Goal: Ask a question: Seek information or help from site administrators or community

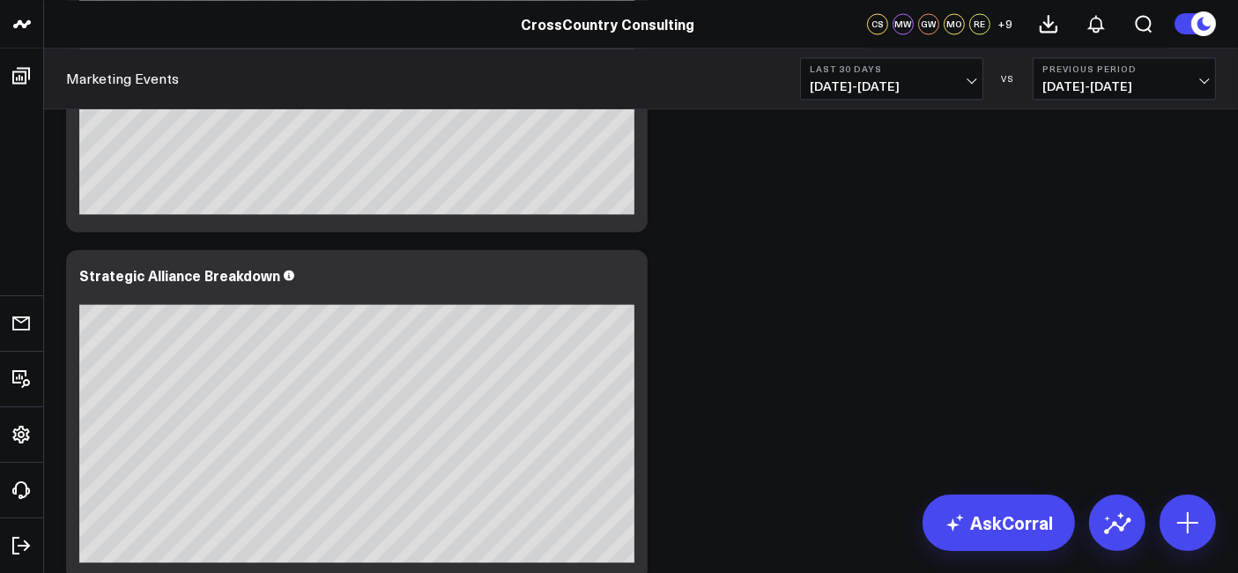
scroll to position [3500, 0]
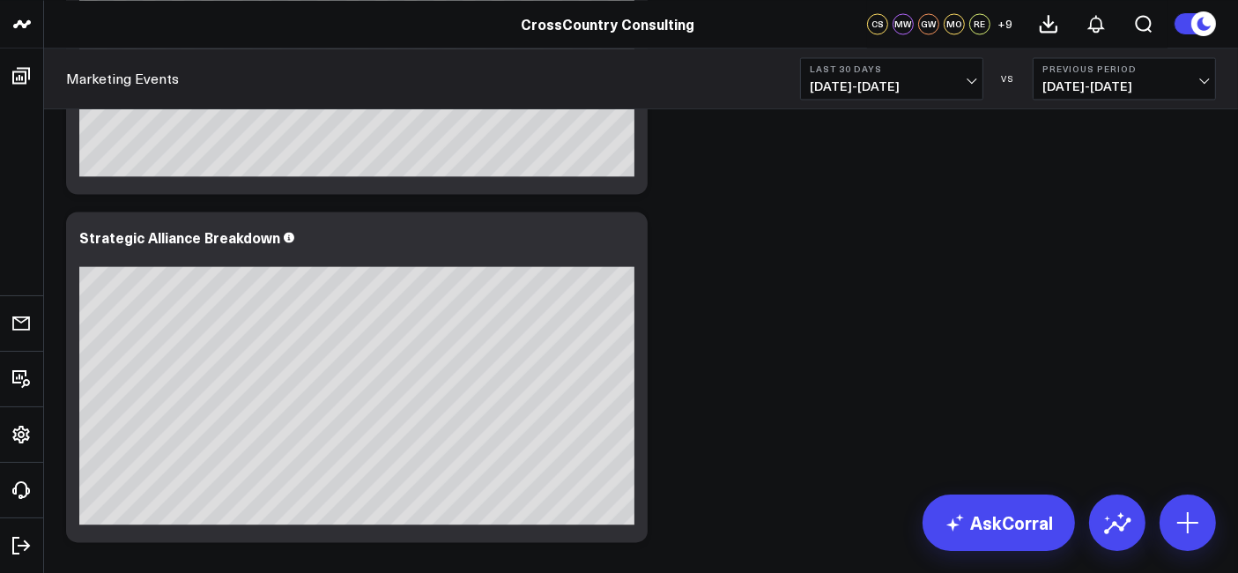
click at [841, 74] on b "Last 30 Days" at bounding box center [892, 68] width 164 height 11
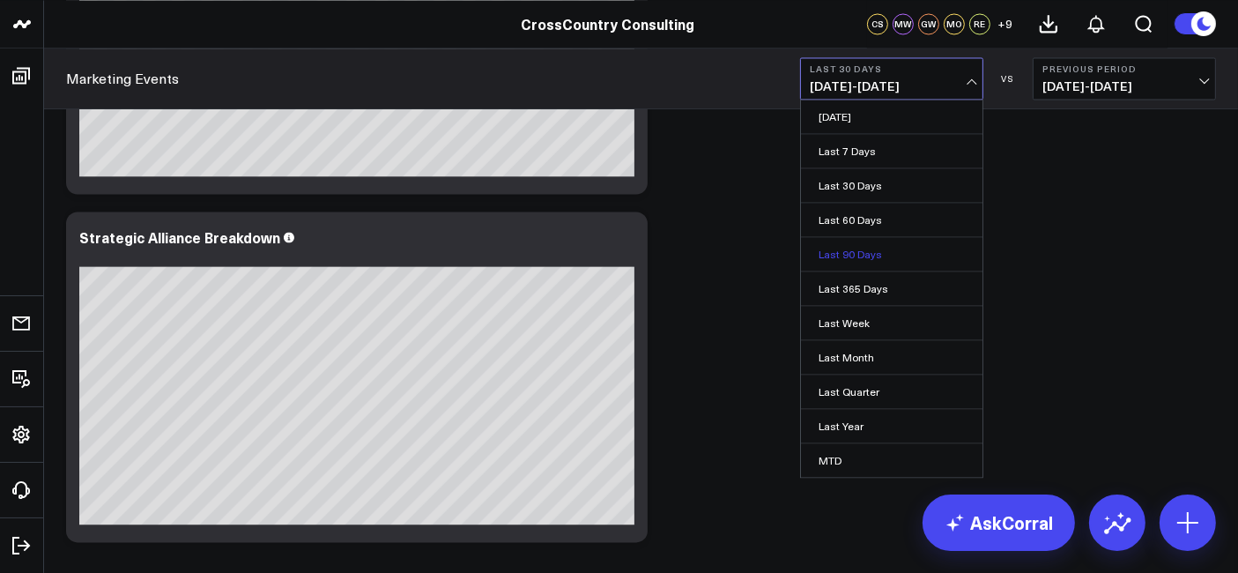
click at [853, 257] on link "Last 90 Days" at bounding box center [892, 253] width 182 height 33
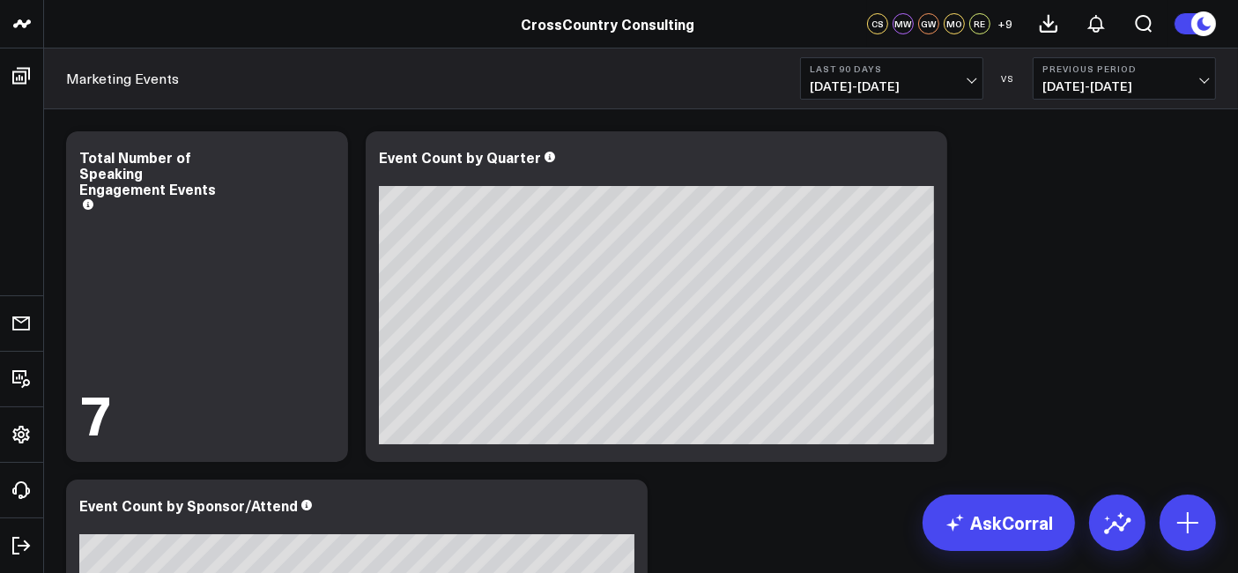
click at [891, 93] on span "[DATE] - [DATE]" at bounding box center [892, 86] width 164 height 14
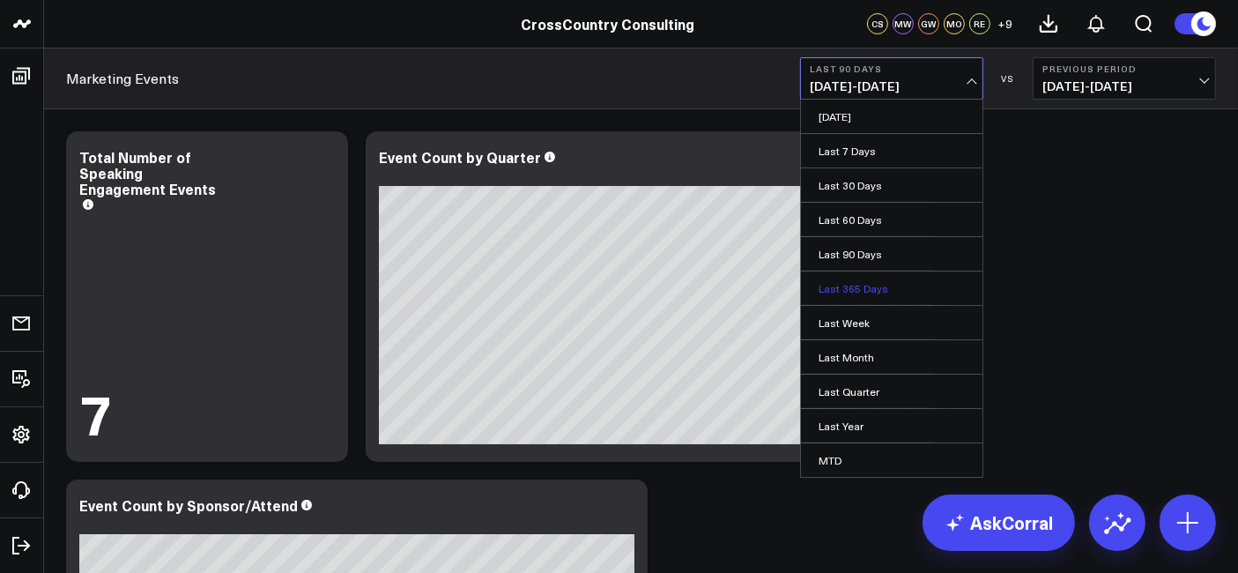
click at [883, 282] on link "Last 365 Days" at bounding box center [892, 287] width 182 height 33
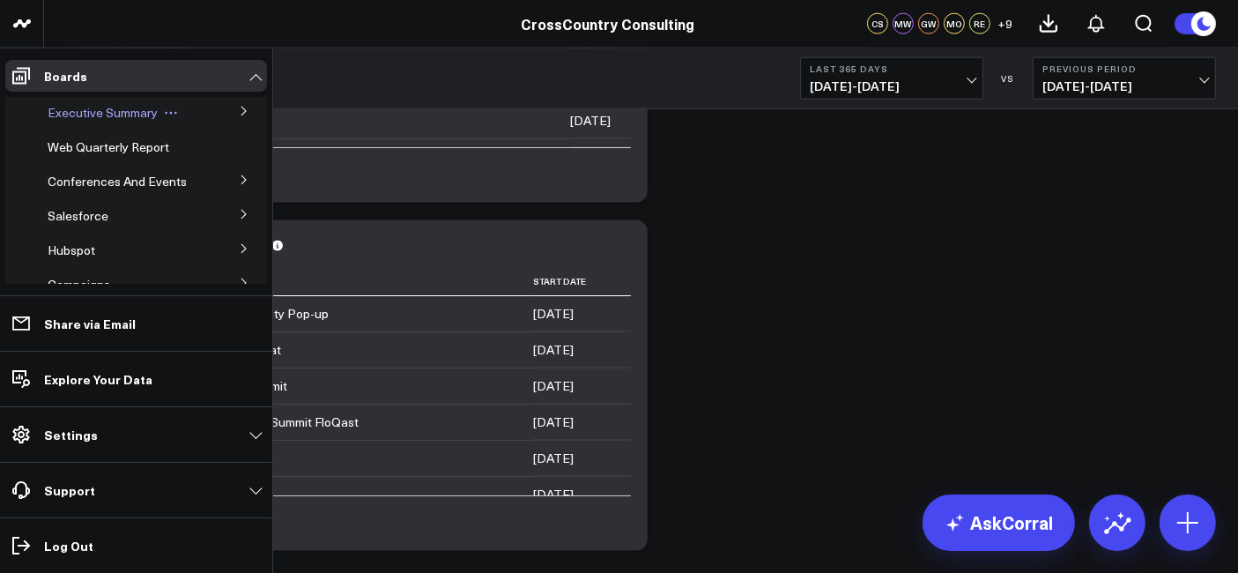
scroll to position [2396, 0]
click at [101, 112] on span "Executive Summary" at bounding box center [103, 112] width 110 height 17
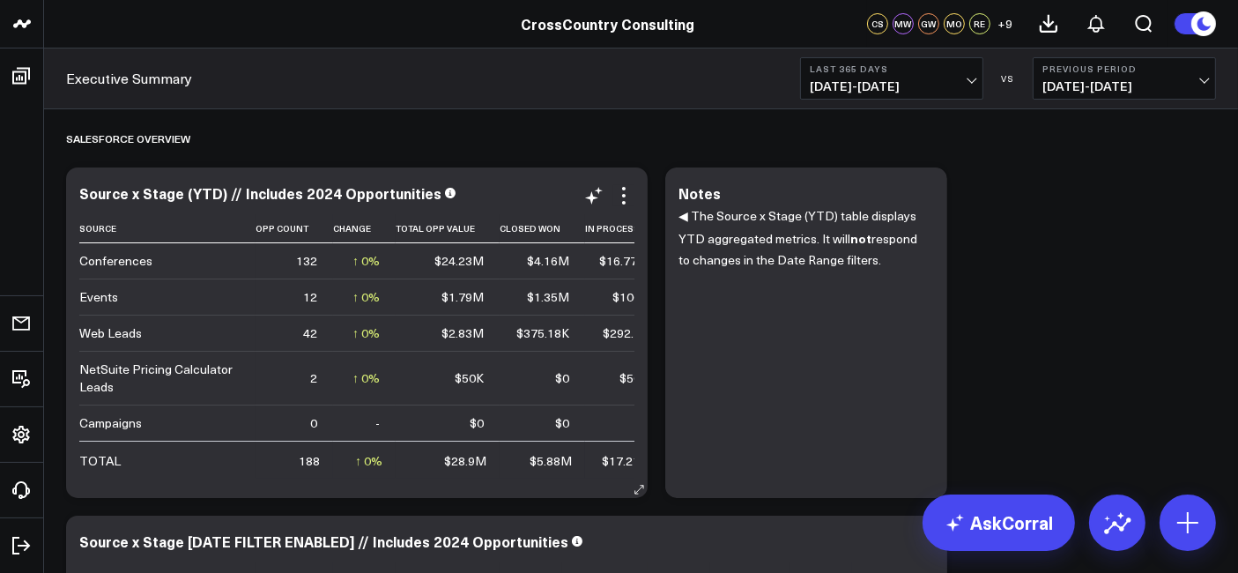
scroll to position [3, 0]
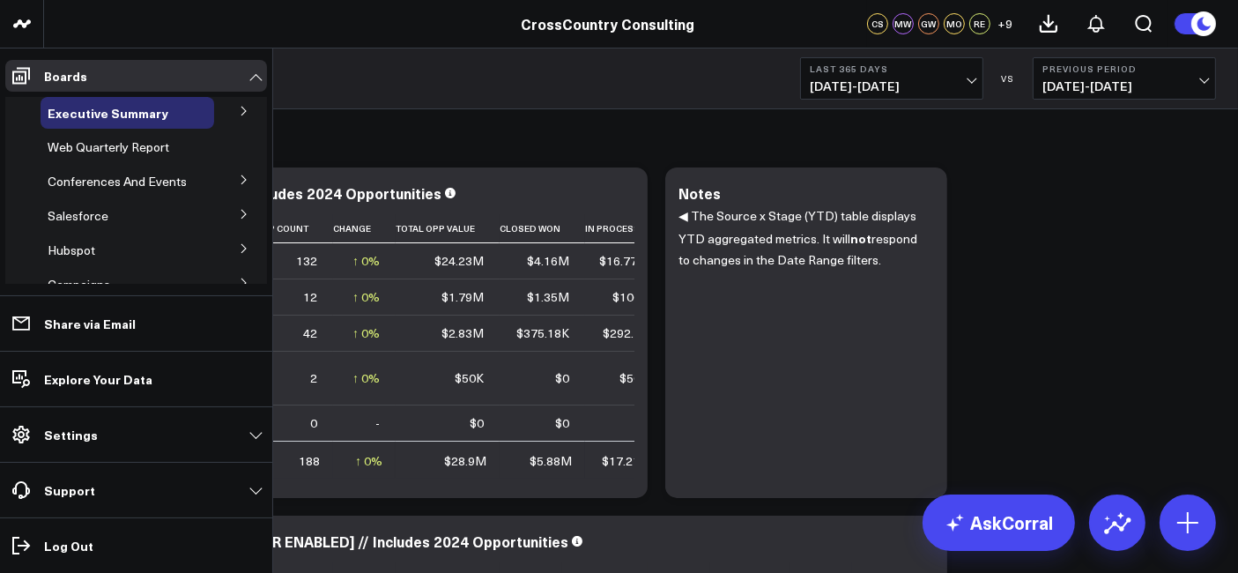
click at [242, 219] on icon at bounding box center [244, 214] width 4 height 9
click at [108, 270] on span "Salesforce Marketing Dashboard (2025)" at bounding box center [118, 254] width 121 height 31
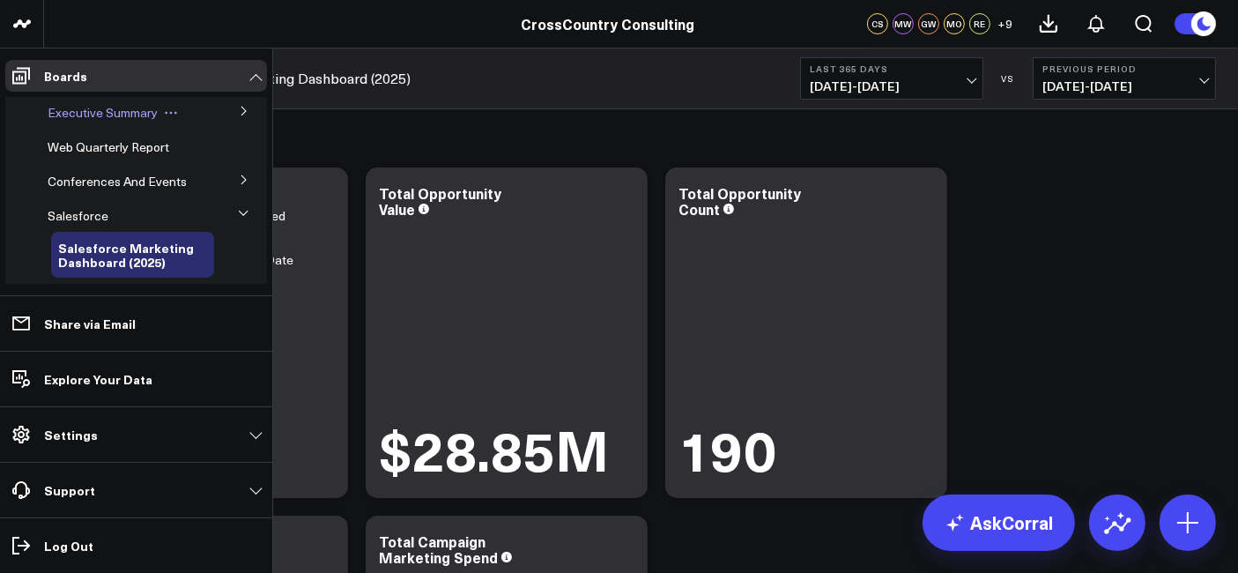
click at [88, 104] on span "Executive Summary" at bounding box center [103, 112] width 110 height 17
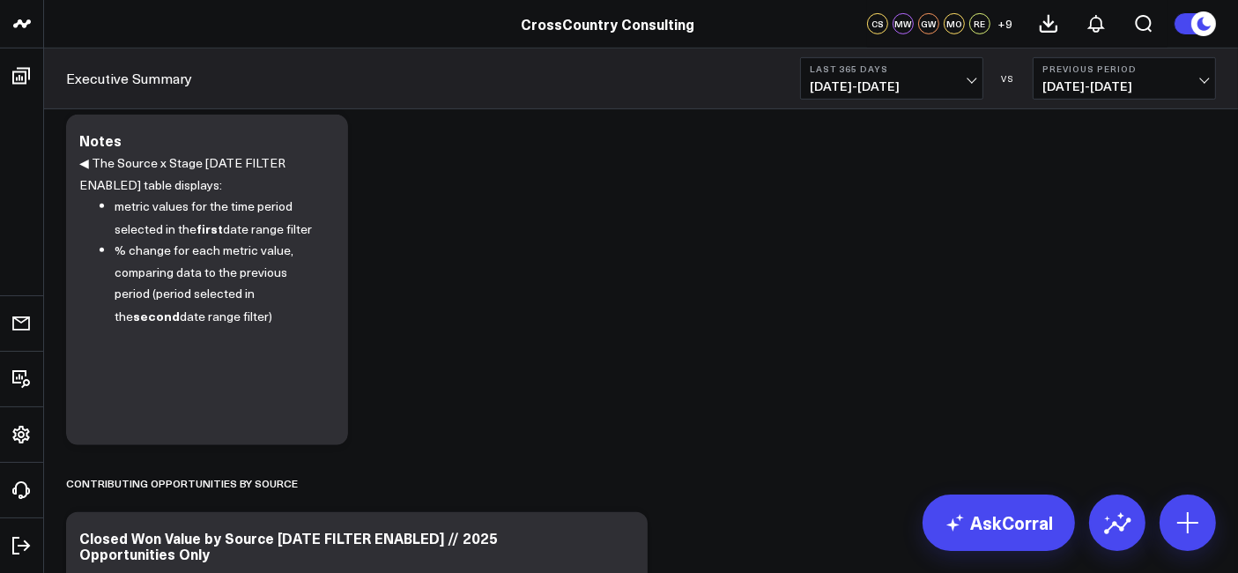
scroll to position [762, 0]
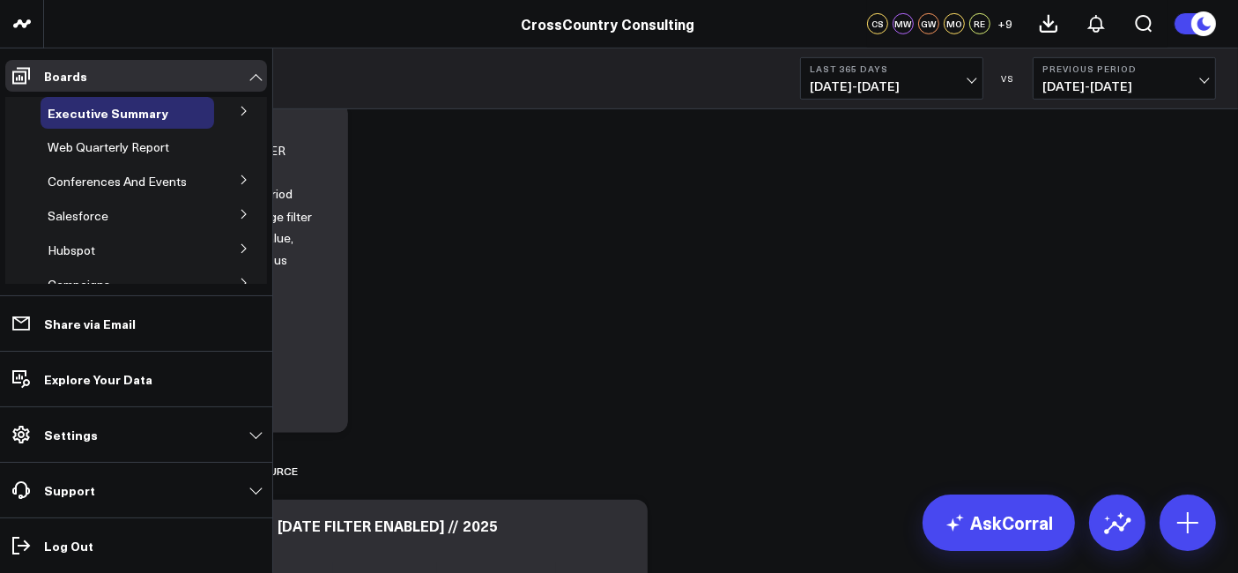
click at [239, 219] on icon at bounding box center [244, 214] width 11 height 11
click at [130, 266] on span "Salesforce Marketing Dashboard (2025)" at bounding box center [118, 254] width 121 height 31
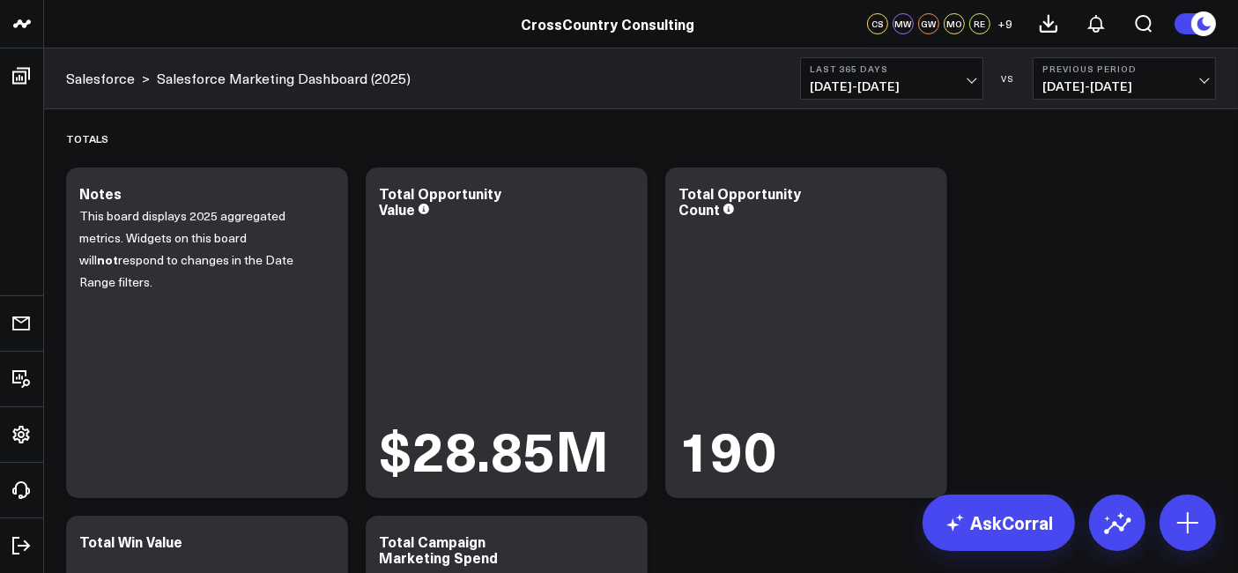
click at [889, 79] on span "[DATE] - [DATE]" at bounding box center [892, 86] width 164 height 14
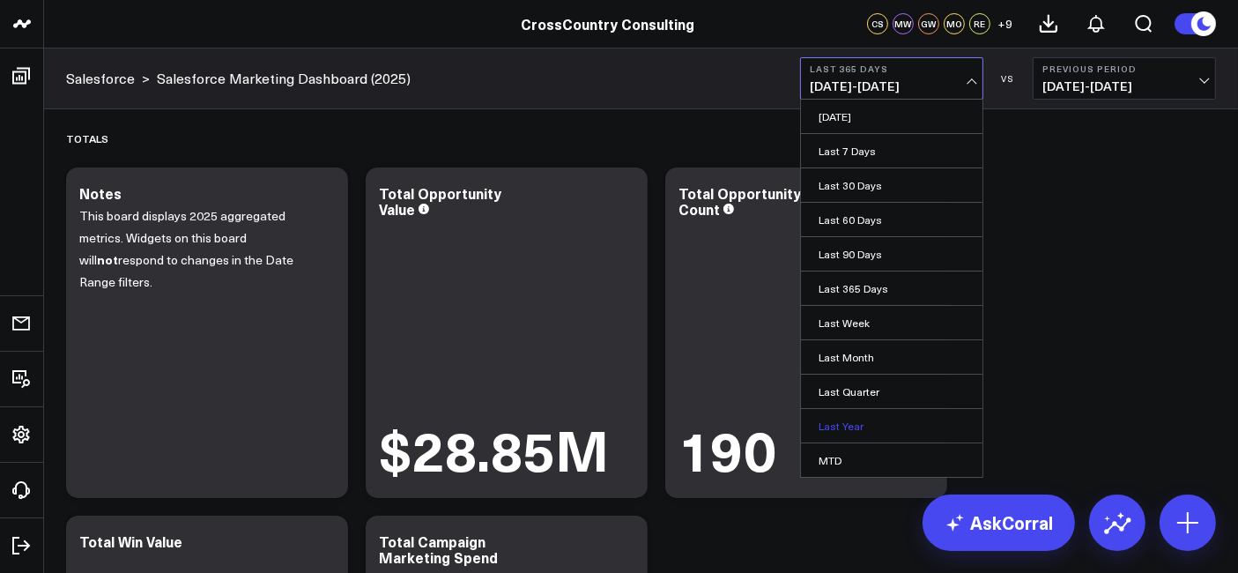
scroll to position [99, 0]
click at [858, 420] on link "YTD" at bounding box center [892, 429] width 182 height 33
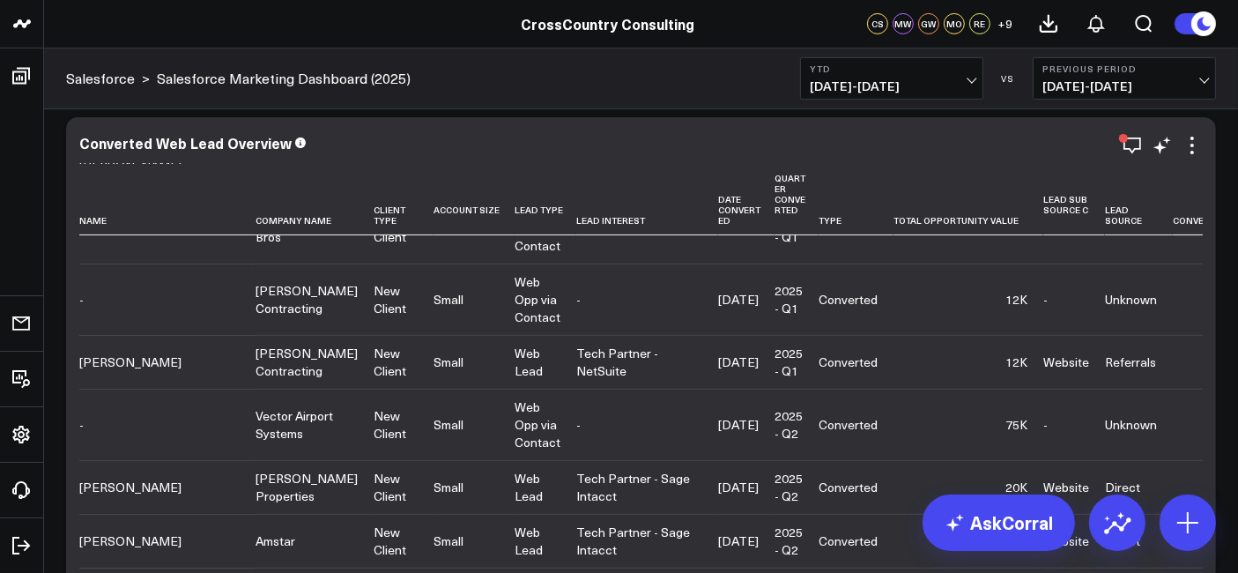
scroll to position [366, 0]
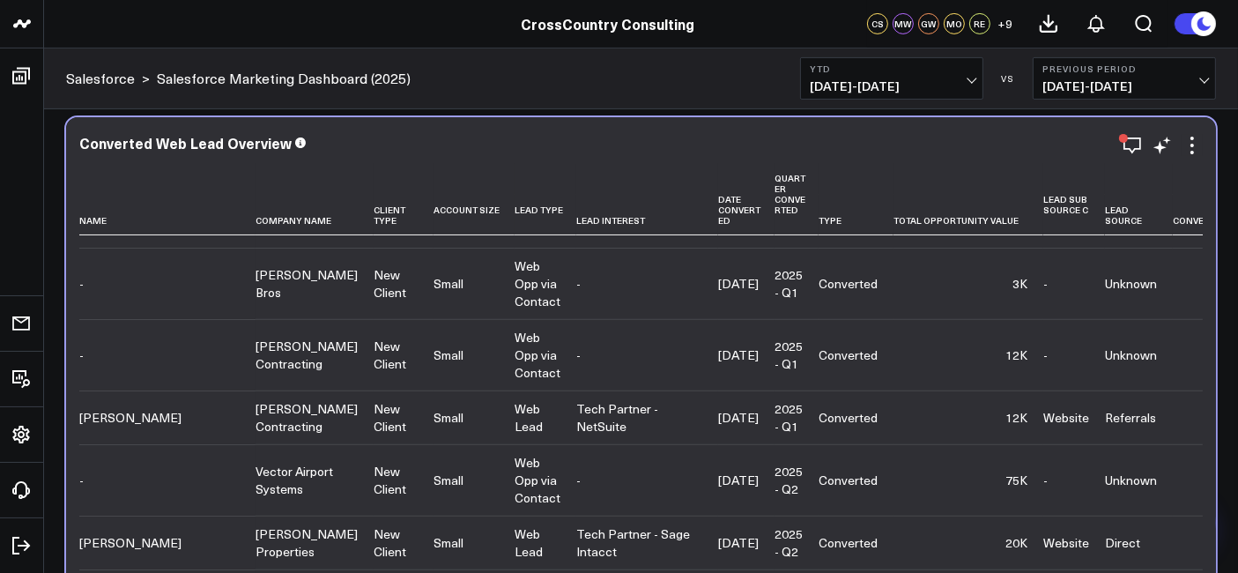
click at [775, 356] on td "2025 - Q1" at bounding box center [797, 354] width 44 height 71
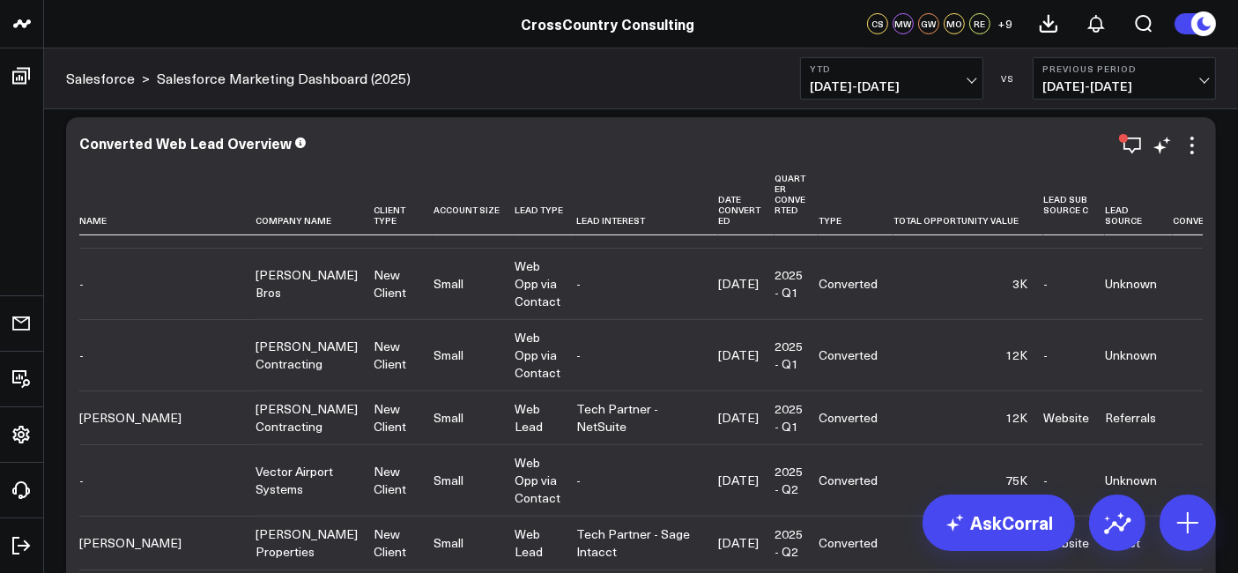
scroll to position [322, 0]
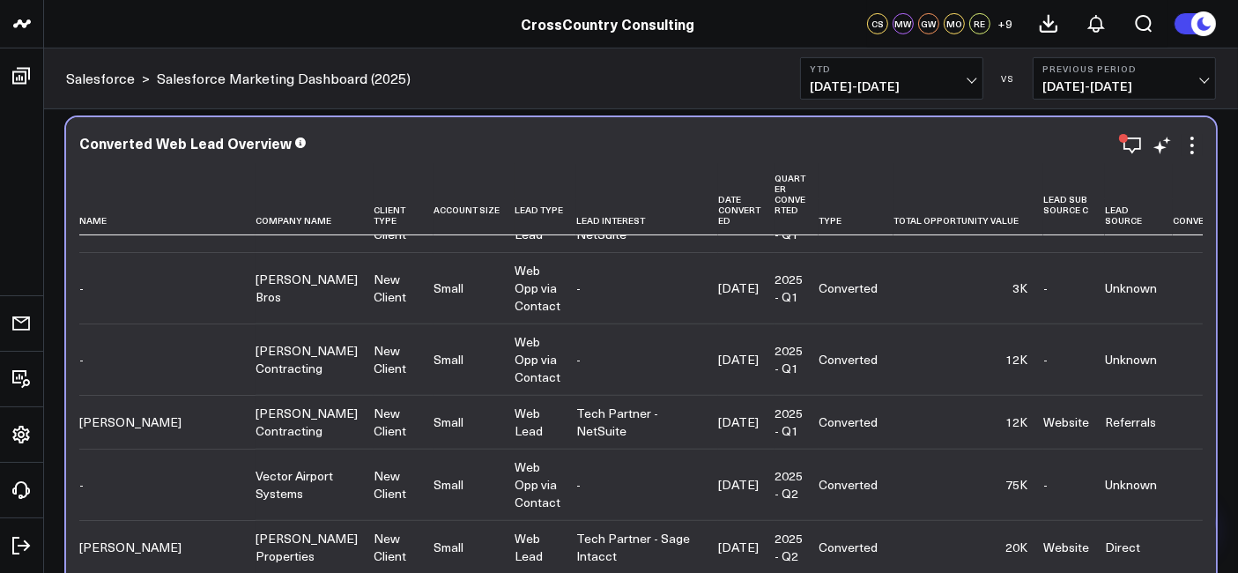
click at [733, 357] on td "[DATE]" at bounding box center [746, 358] width 56 height 71
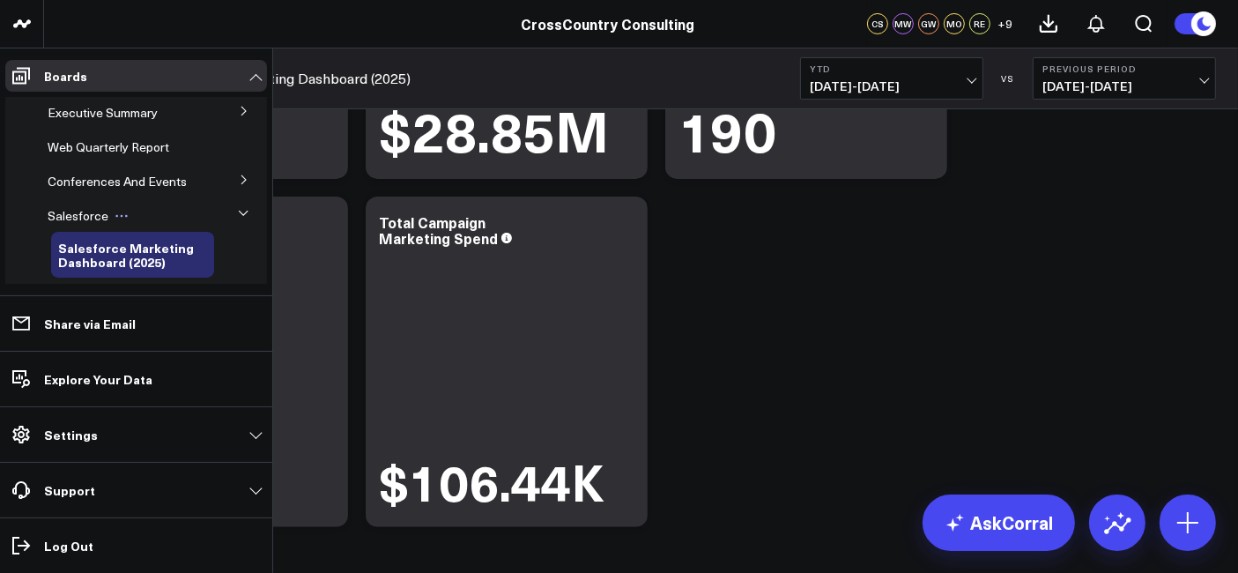
scroll to position [0, 0]
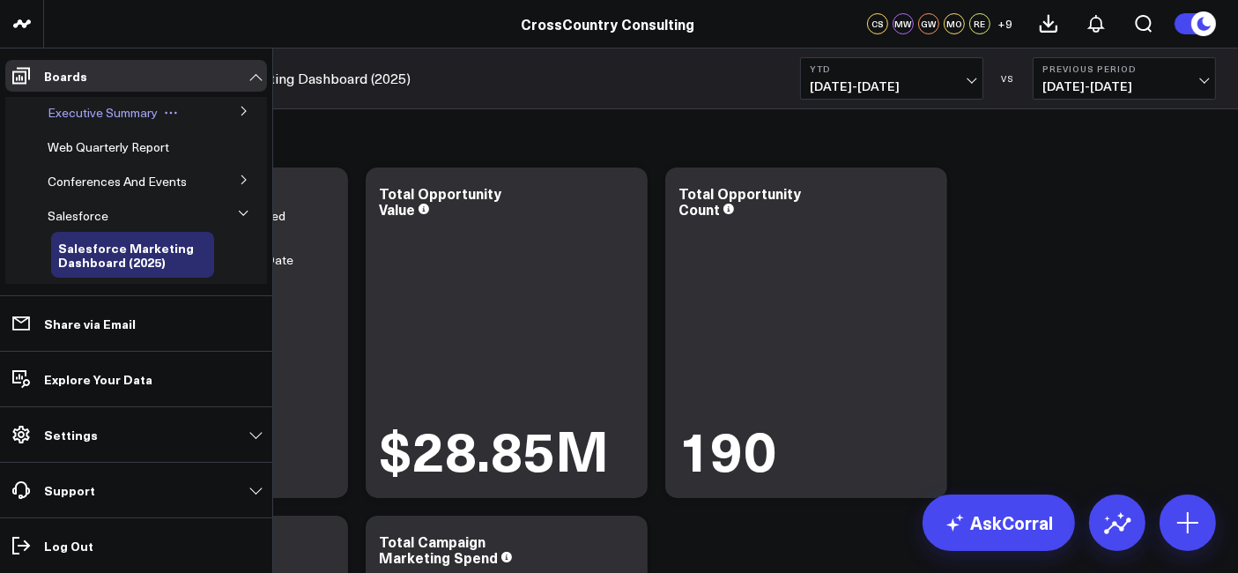
click at [118, 121] on div "Executive Summary" at bounding box center [128, 113] width 174 height 32
click at [243, 115] on button at bounding box center [244, 110] width 46 height 26
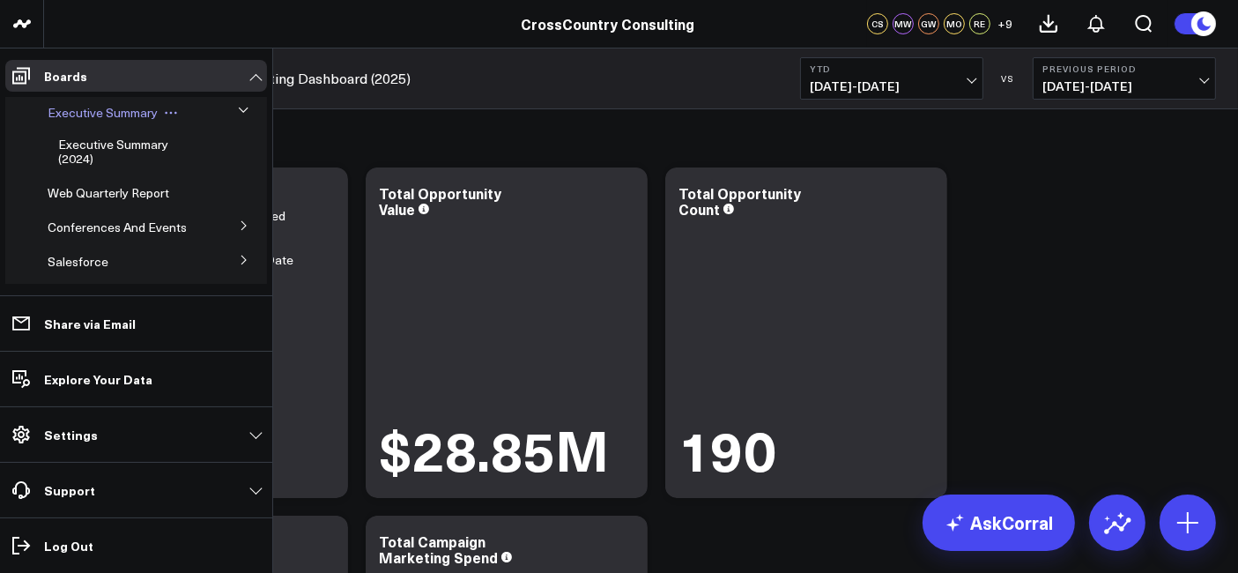
click at [78, 118] on span "Executive Summary" at bounding box center [103, 112] width 110 height 17
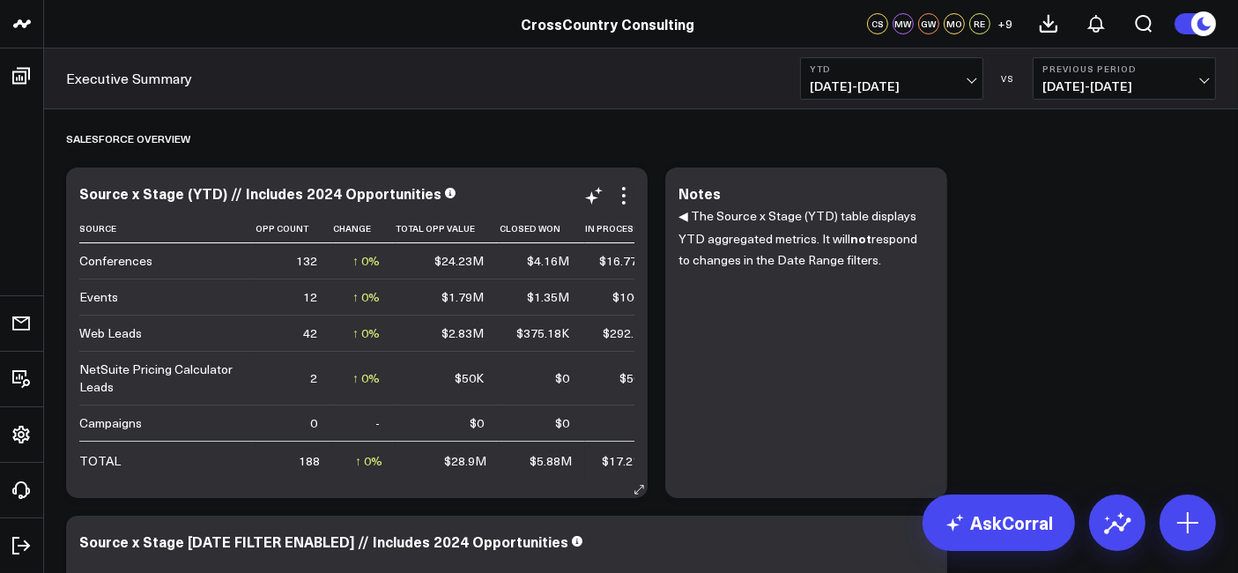
click at [483, 197] on div "Source x Stage (YTD) // Includes 2024 Opportunities" at bounding box center [356, 193] width 555 height 16
click at [621, 198] on icon at bounding box center [623, 195] width 21 height 21
drag, startPoint x: 513, startPoint y: 515, endPoint x: 516, endPoint y: 532, distance: 17.0
click at [0, 0] on ul "Modify via AI Copy link to widget Ask support Remove Create linked copy Executi…" at bounding box center [0, 0] width 0 height 0
click at [627, 191] on icon at bounding box center [623, 195] width 21 height 21
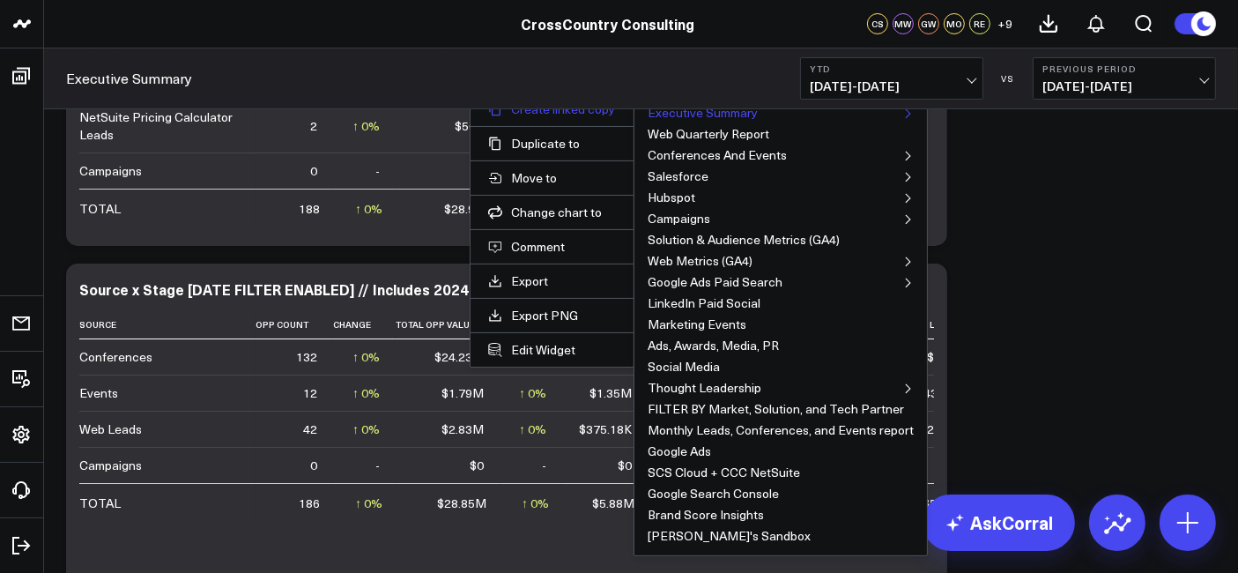
scroll to position [117, 0]
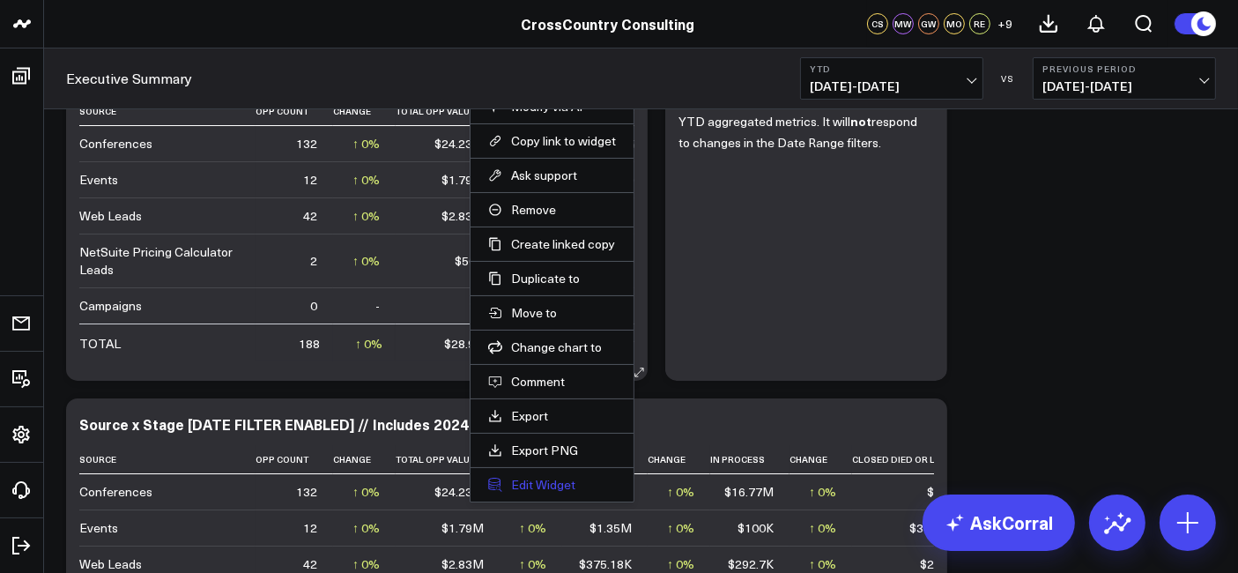
click at [545, 480] on button "Edit Widget" at bounding box center [552, 485] width 128 height 16
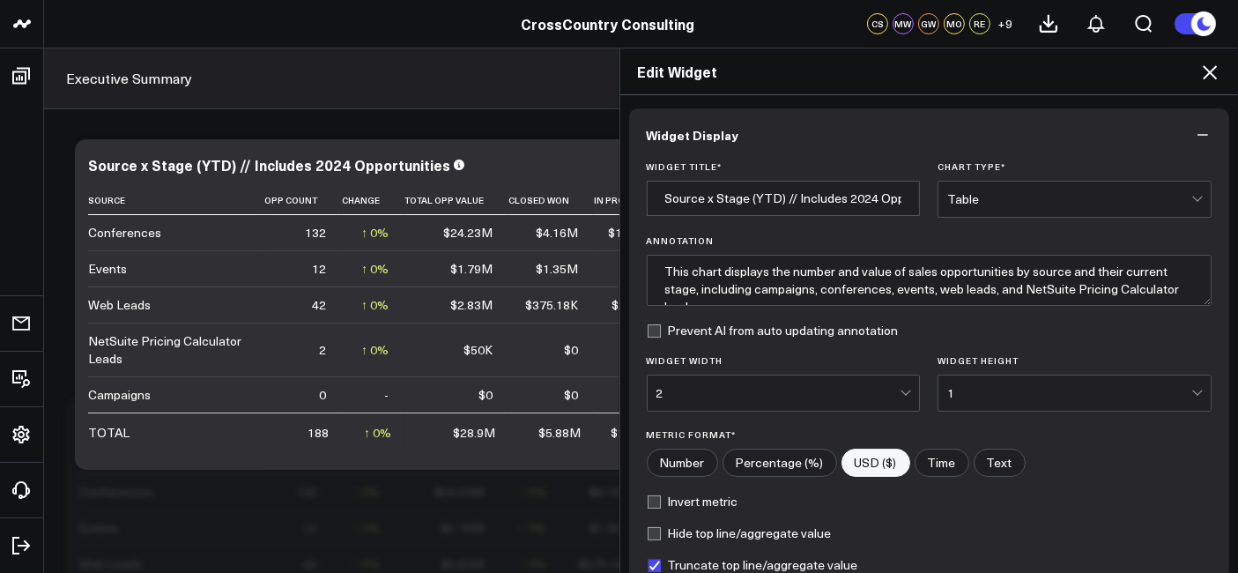
scroll to position [211, 0]
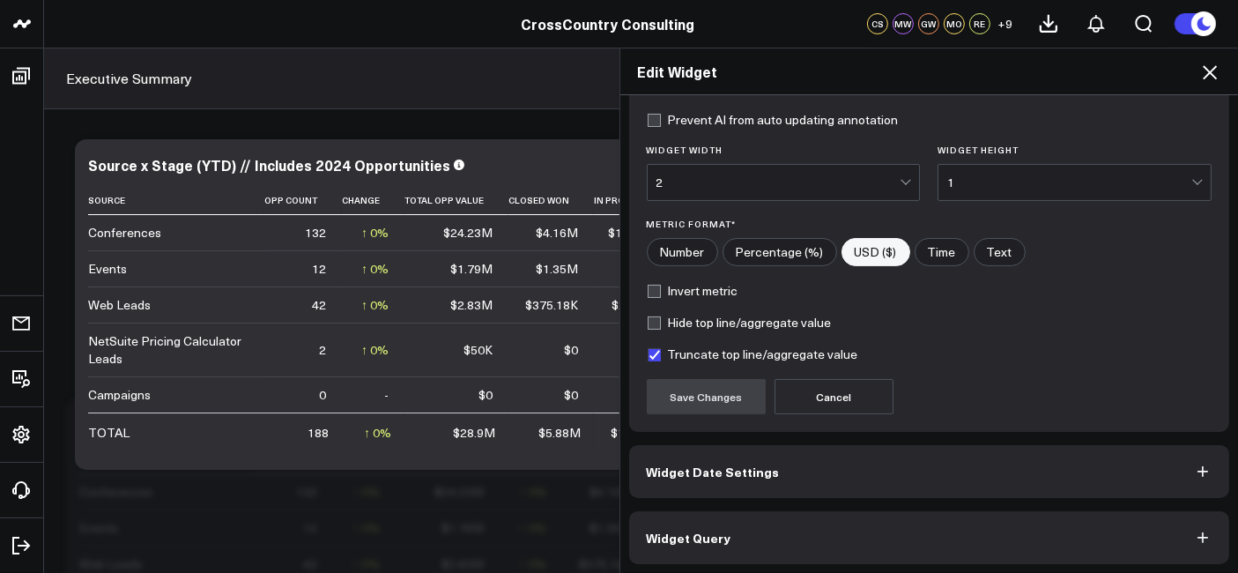
click at [687, 520] on button "Widget Query" at bounding box center [929, 537] width 601 height 53
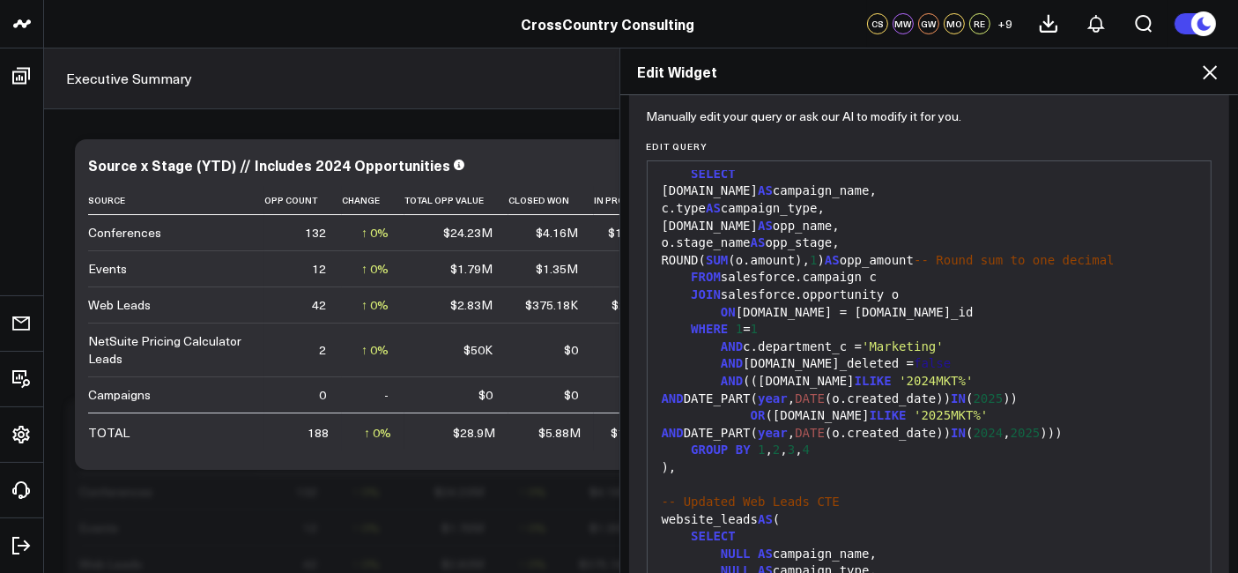
scroll to position [0, 0]
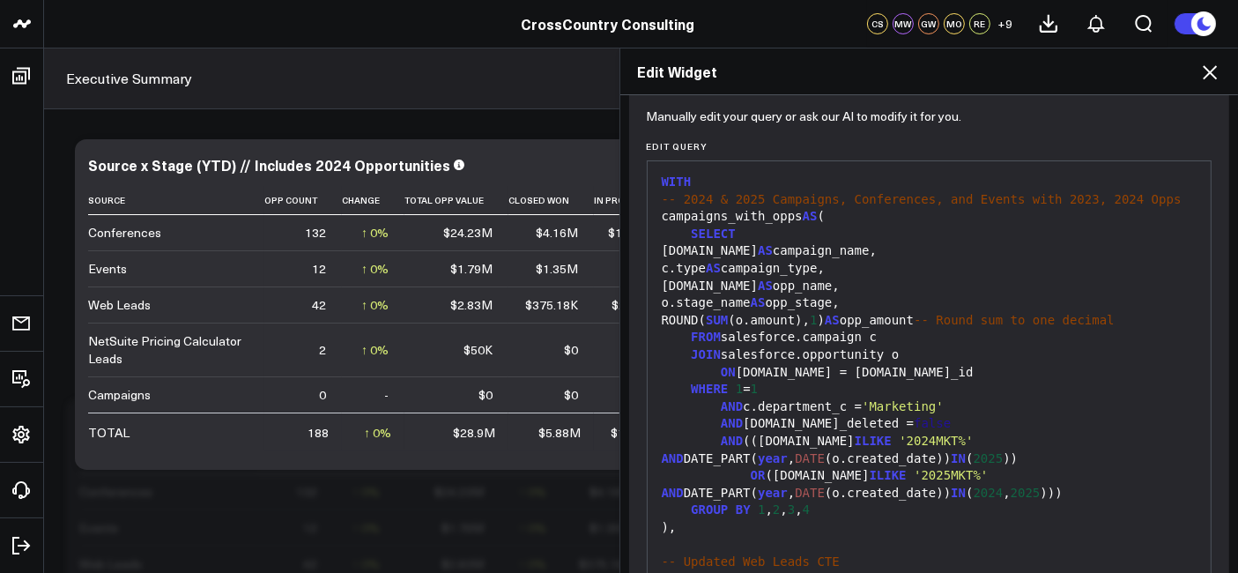
click at [1217, 63] on icon at bounding box center [1210, 72] width 21 height 21
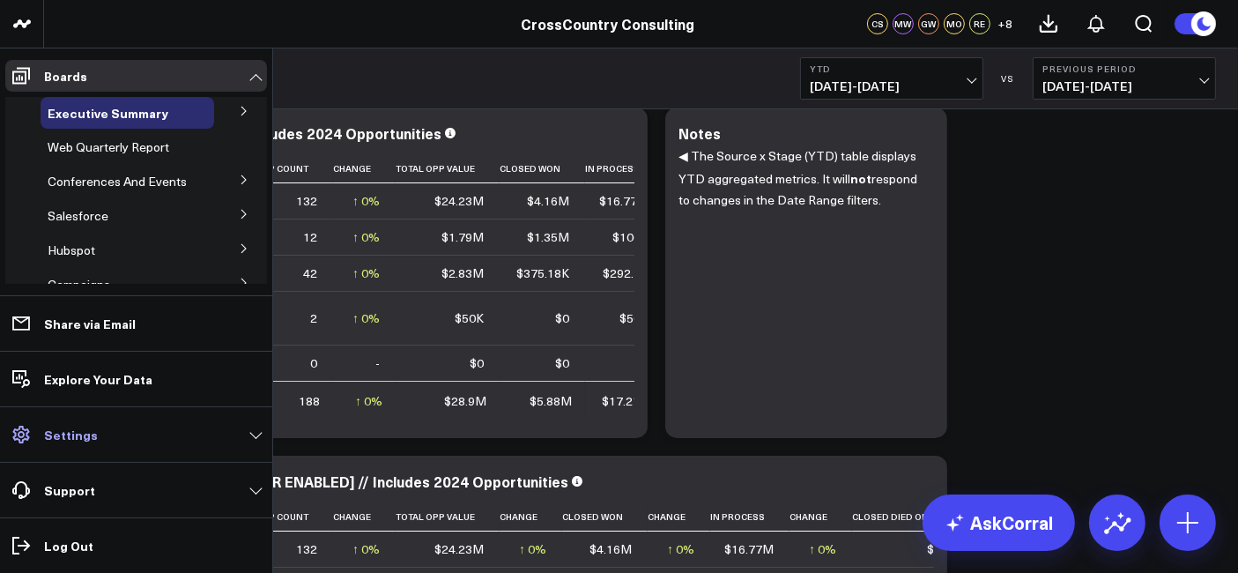
click at [119, 434] on link "Settings" at bounding box center [136, 435] width 262 height 32
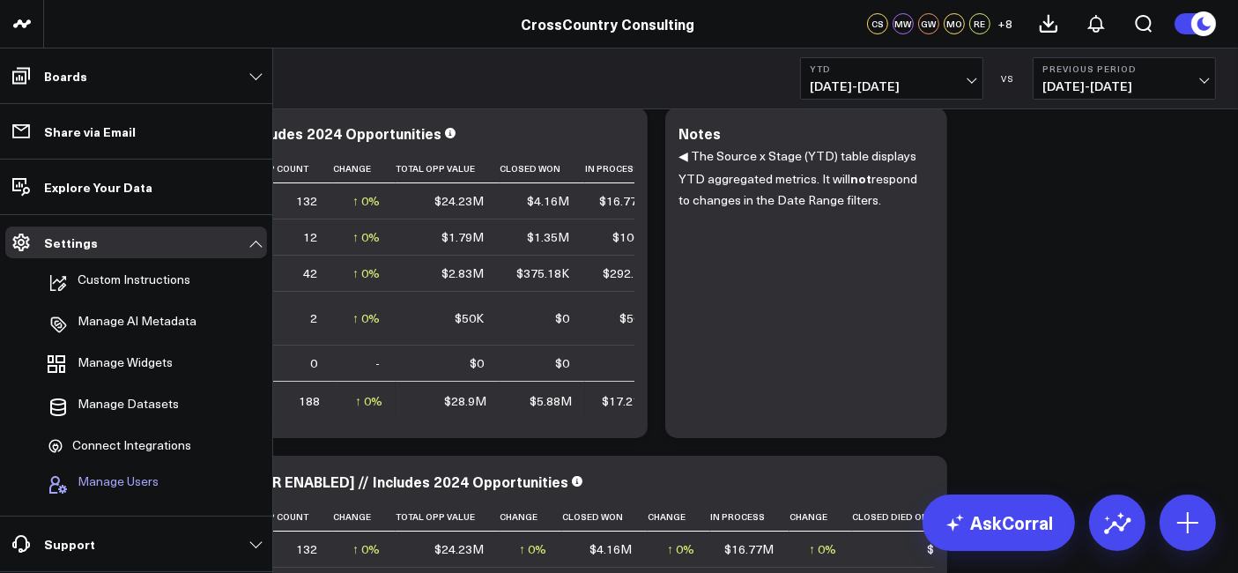
click at [131, 489] on span "Manage Users" at bounding box center [118, 484] width 81 height 21
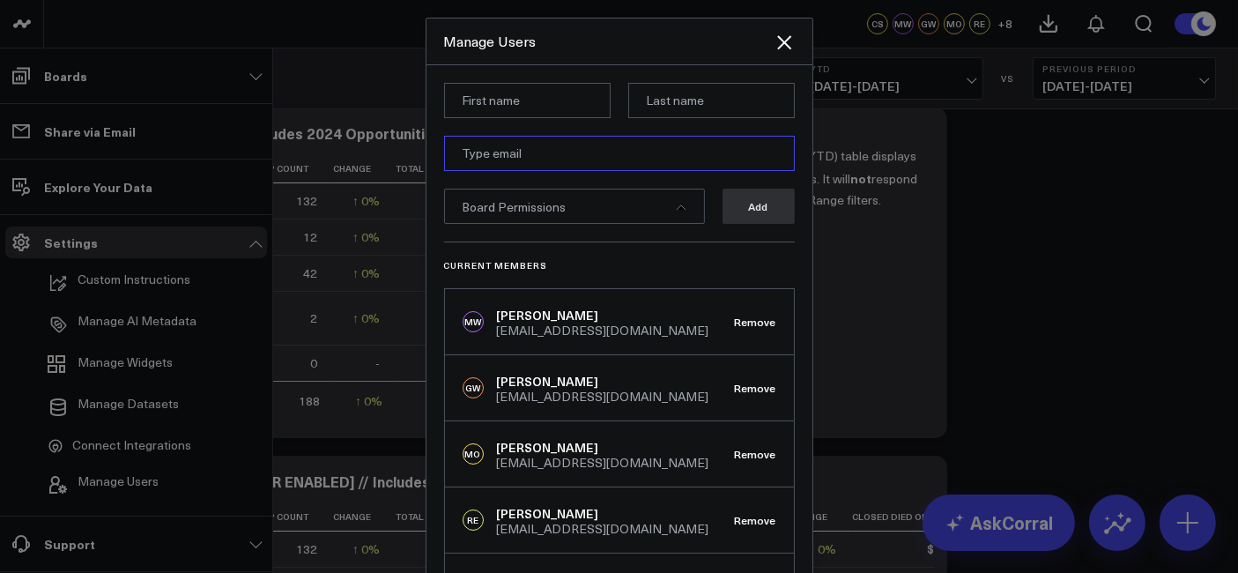
click at [559, 166] on input "email" at bounding box center [619, 153] width 351 height 35
paste input "[EMAIL_ADDRESS][DOMAIN_NAME]"
type input "[EMAIL_ADDRESS][DOMAIN_NAME]"
click at [521, 121] on form "[EMAIL_ADDRESS][DOMAIN_NAME] Board Permissions Add" at bounding box center [619, 162] width 351 height 159
click at [522, 119] on form "[EMAIL_ADDRESS][DOMAIN_NAME] Board Permissions Add" at bounding box center [619, 162] width 351 height 159
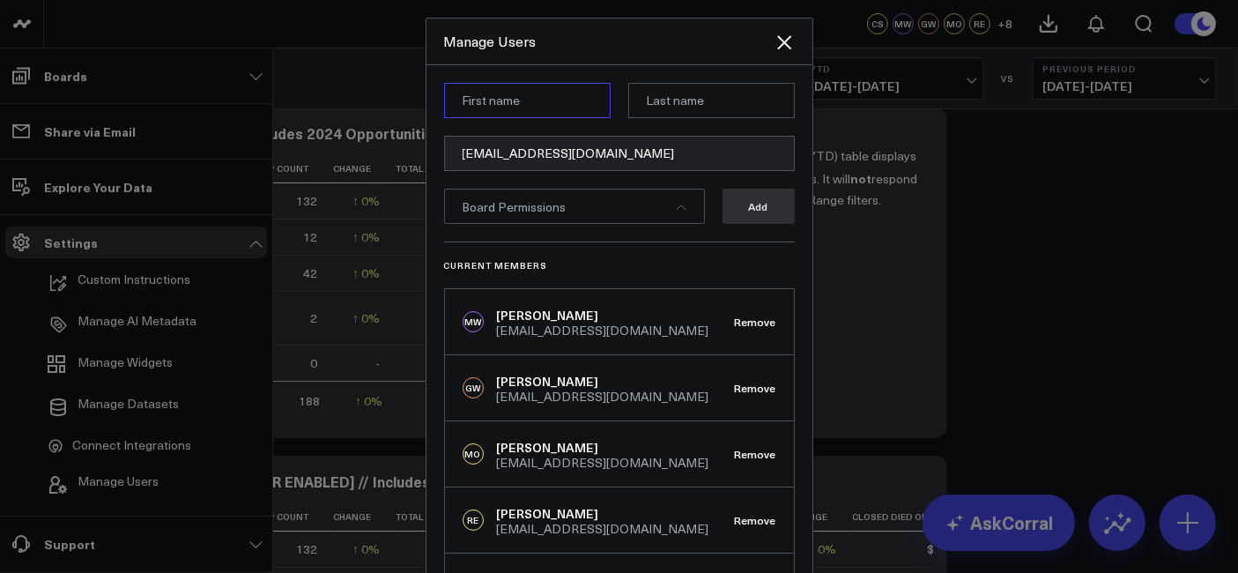
click at [512, 111] on input at bounding box center [527, 100] width 167 height 35
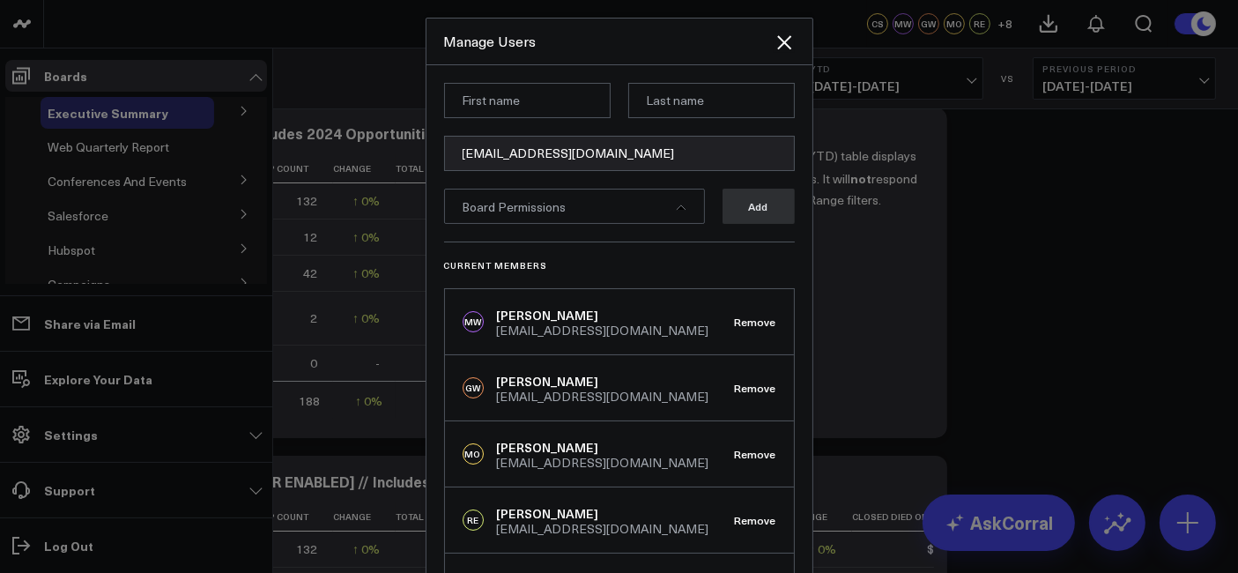
click at [662, 197] on div "Board Permissions" at bounding box center [574, 206] width 261 height 35
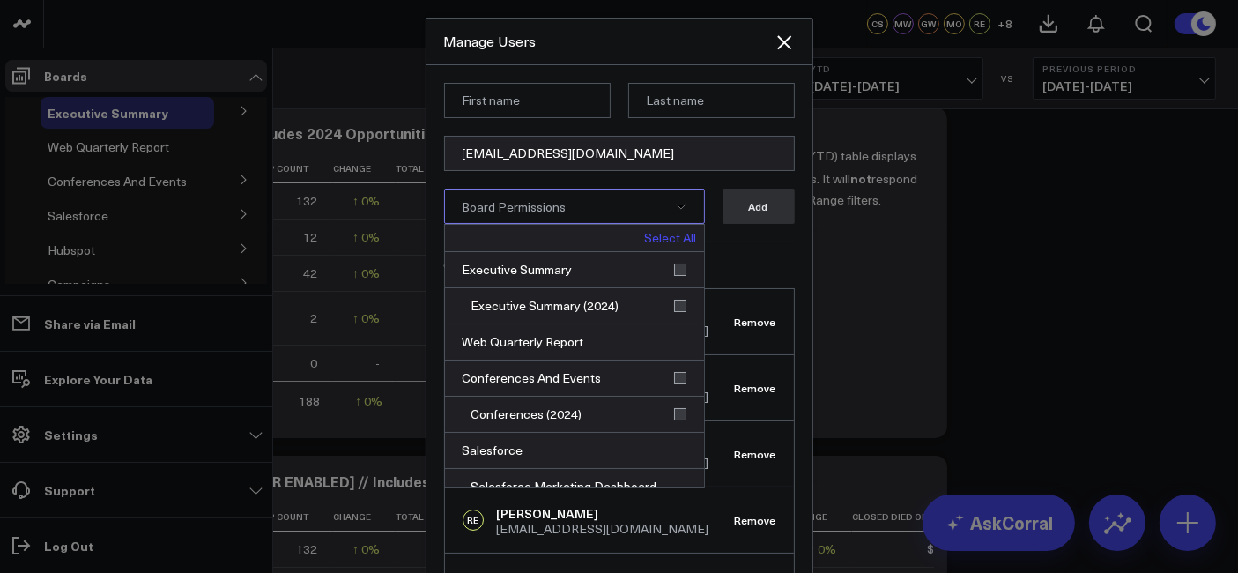
click at [654, 234] on link "Select All" at bounding box center [671, 238] width 52 height 12
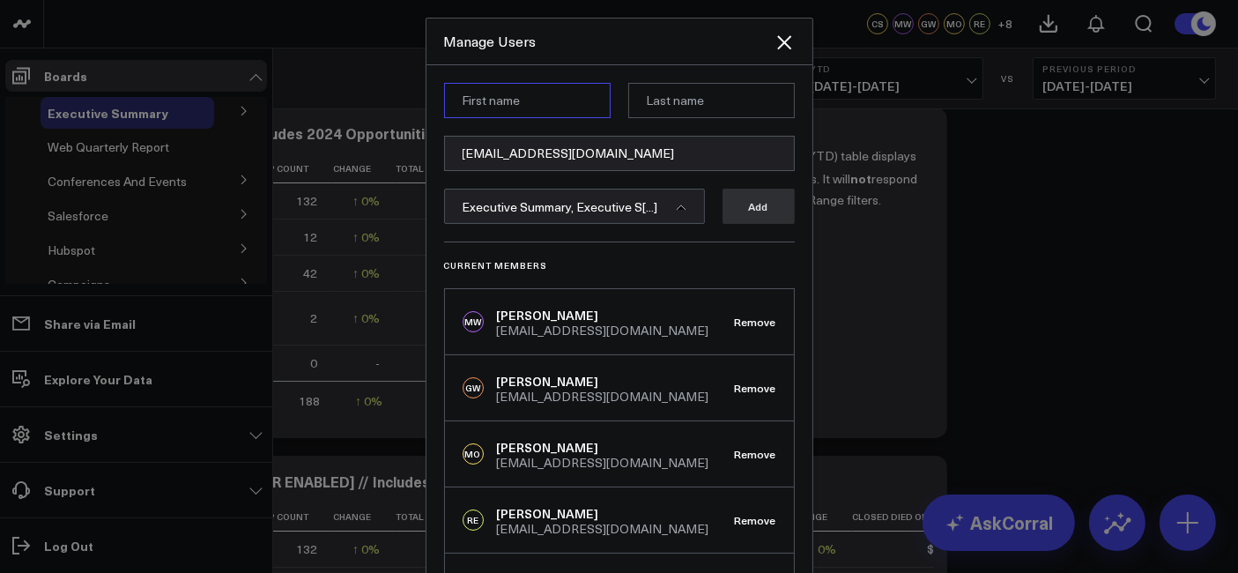
click at [500, 111] on input at bounding box center [527, 100] width 167 height 35
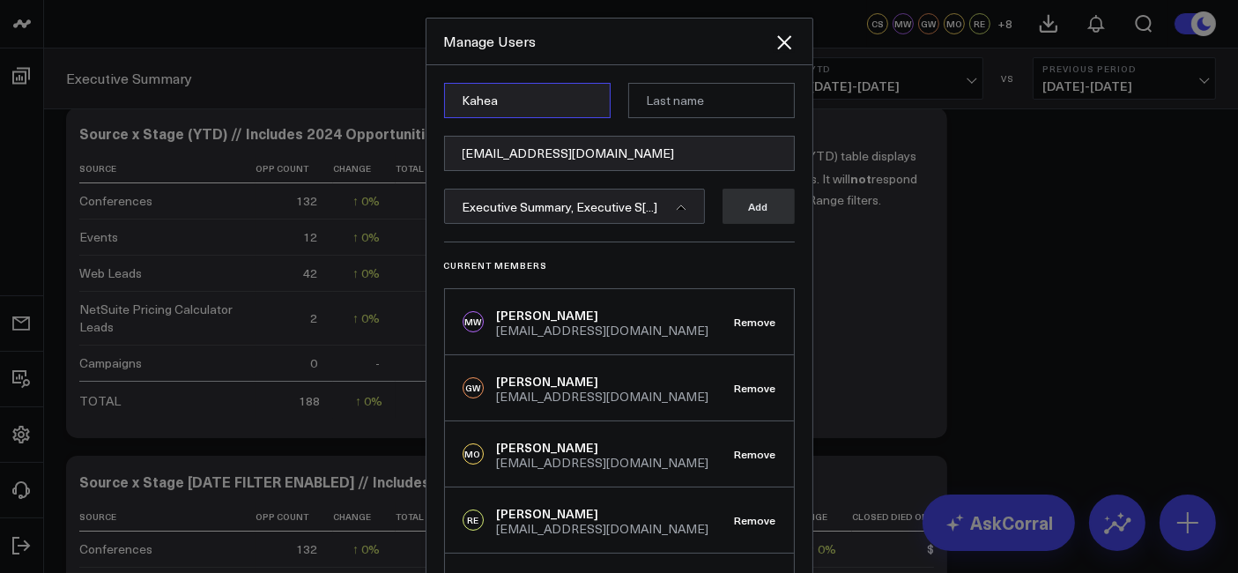
type input "Kahea"
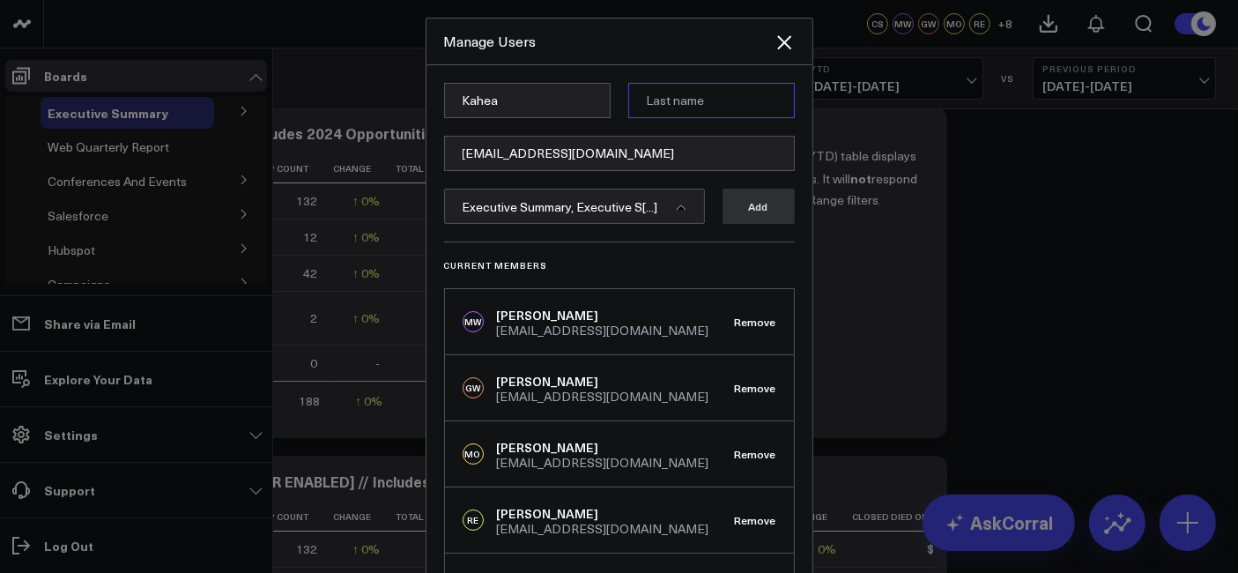
click at [674, 102] on input at bounding box center [711, 100] width 167 height 35
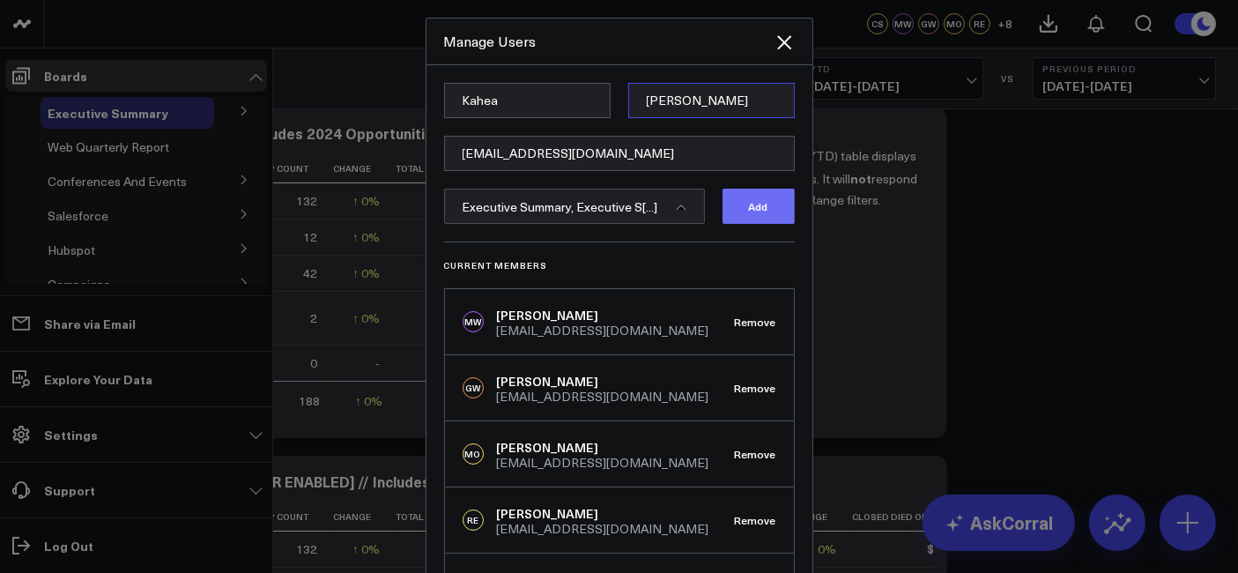
type input "[PERSON_NAME]"
click at [732, 206] on button "Add" at bounding box center [759, 206] width 72 height 35
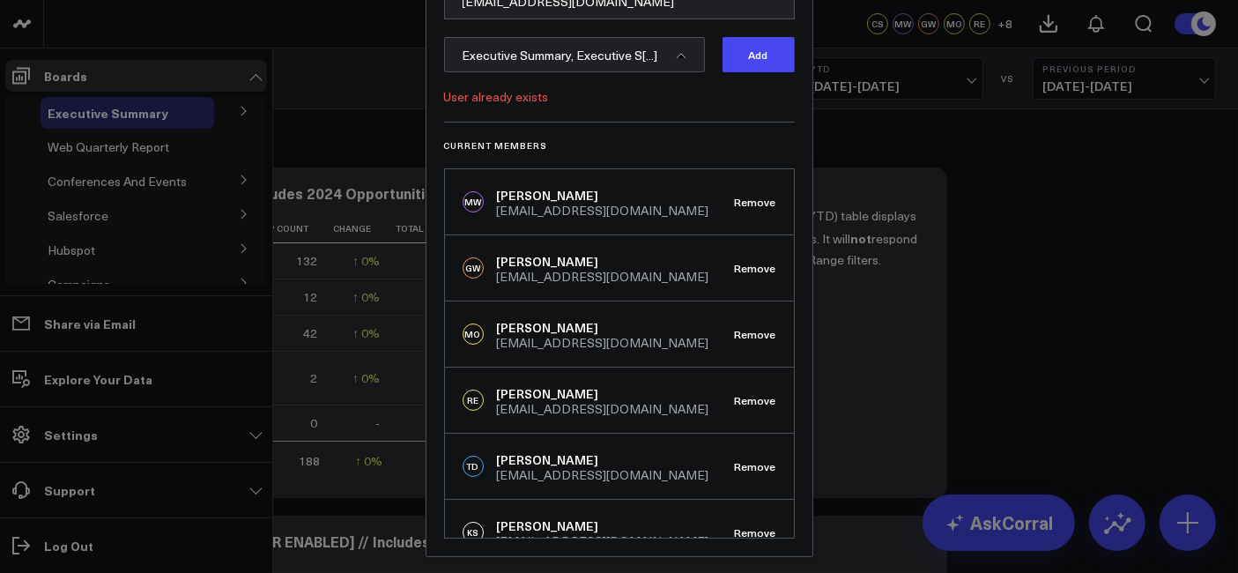
scroll to position [445, 0]
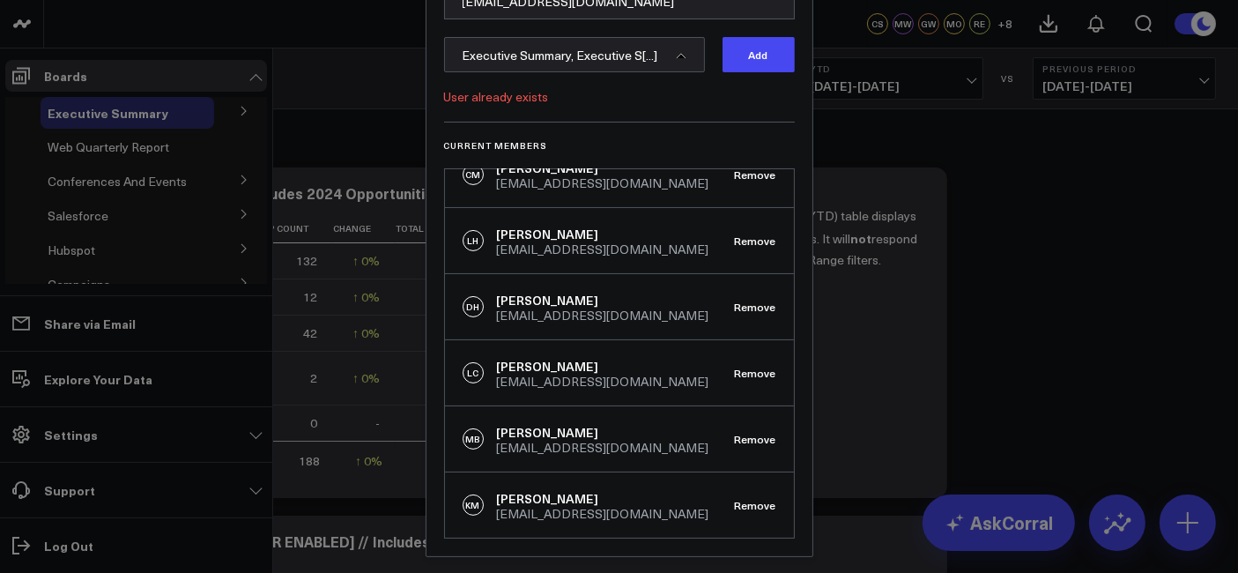
click at [874, 396] on div at bounding box center [619, 286] width 1238 height 573
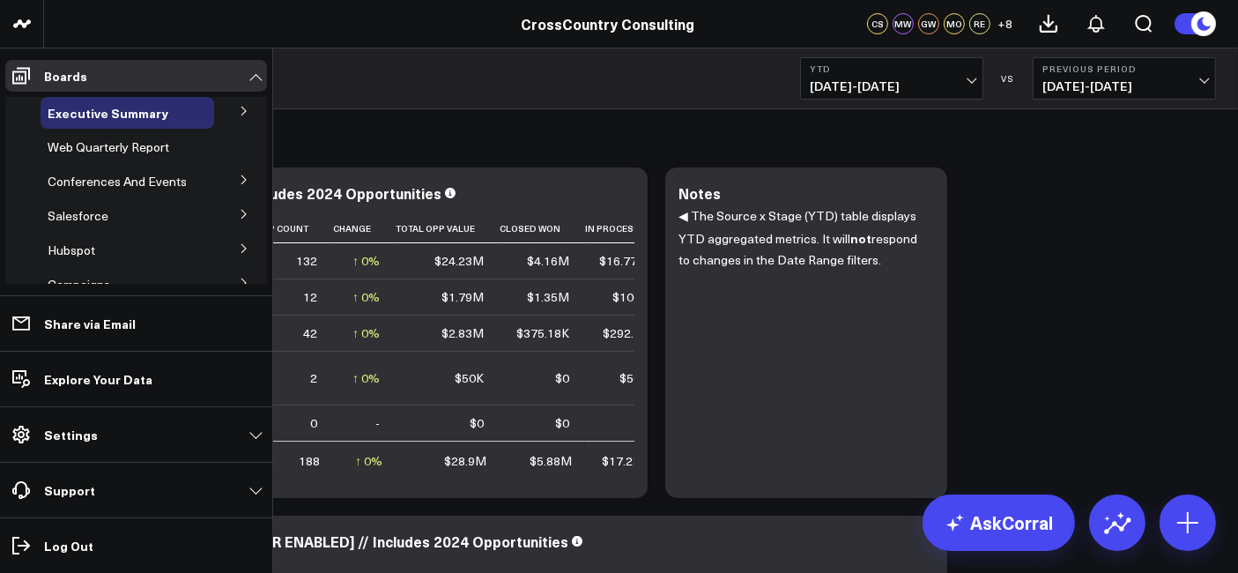
click at [78, 224] on span "Salesforce" at bounding box center [78, 215] width 61 height 17
click at [101, 265] on span "Salesforce Marketing Dashboard (2025)" at bounding box center [118, 254] width 121 height 31
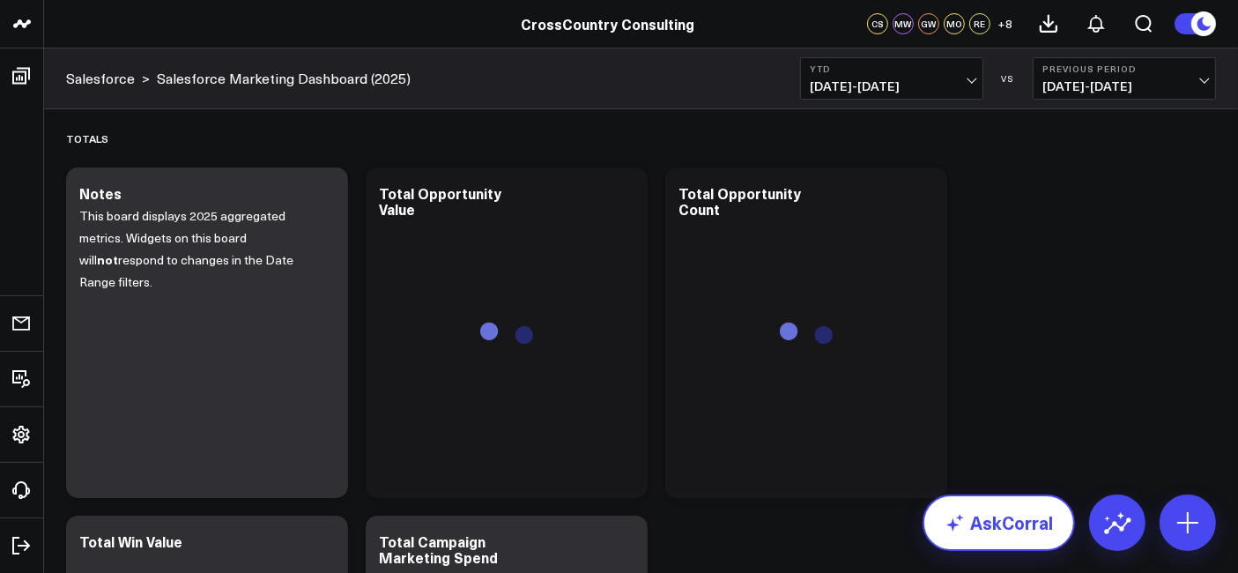
click at [989, 524] on link "AskCorral" at bounding box center [999, 523] width 152 height 56
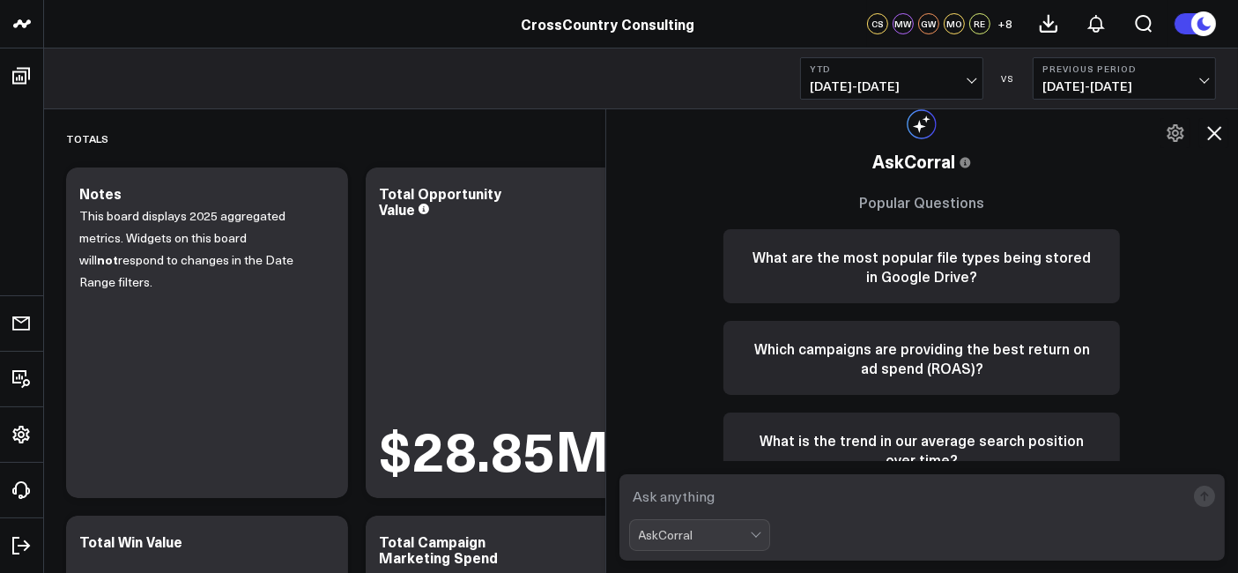
click at [768, 502] on textarea at bounding box center [907, 496] width 557 height 32
click at [1079, 501] on textarea "How many opportunities come from salesforce leads that have the" at bounding box center [907, 496] width 557 height 32
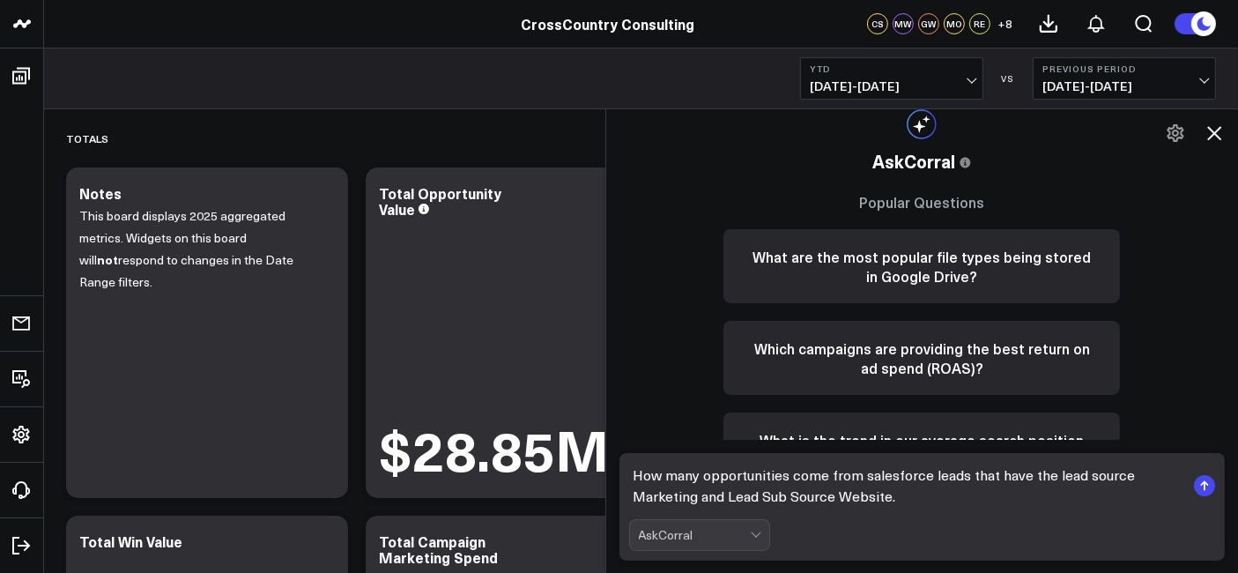
type textarea "How many opportunities come from salesforce leads that have the lead source Mar…"
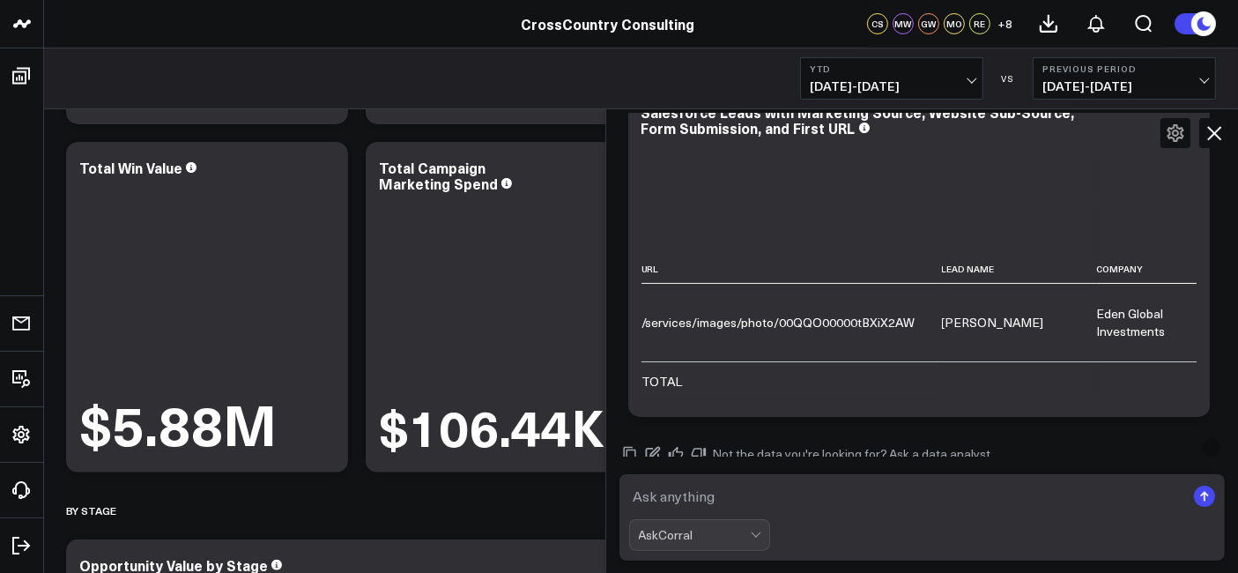
scroll to position [664, 0]
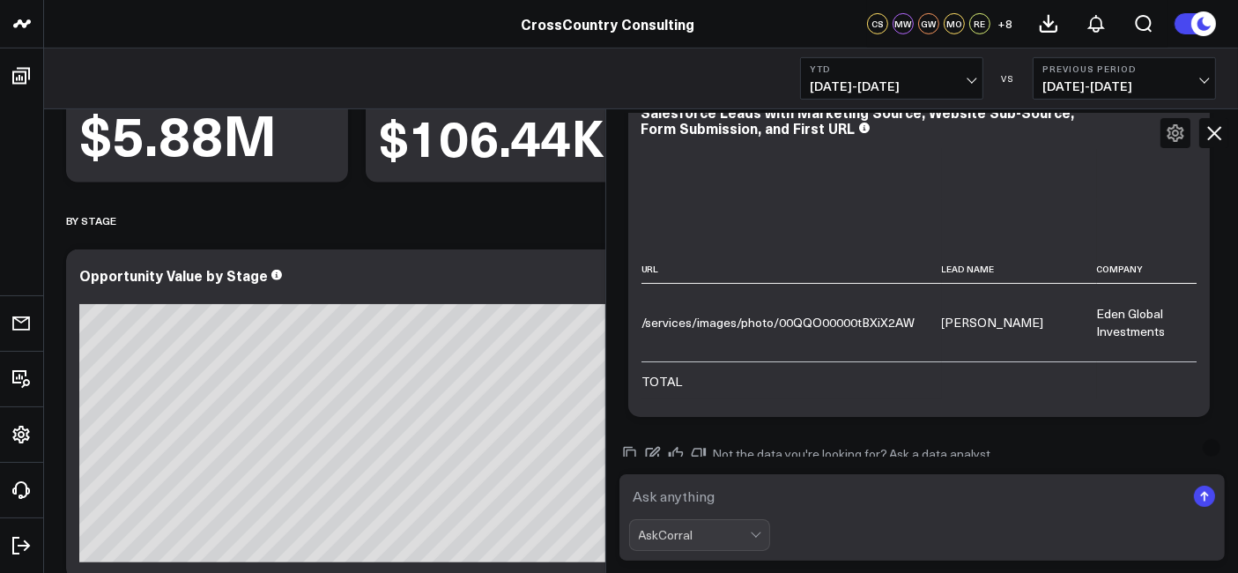
click at [818, 509] on textarea at bounding box center [907, 496] width 557 height 32
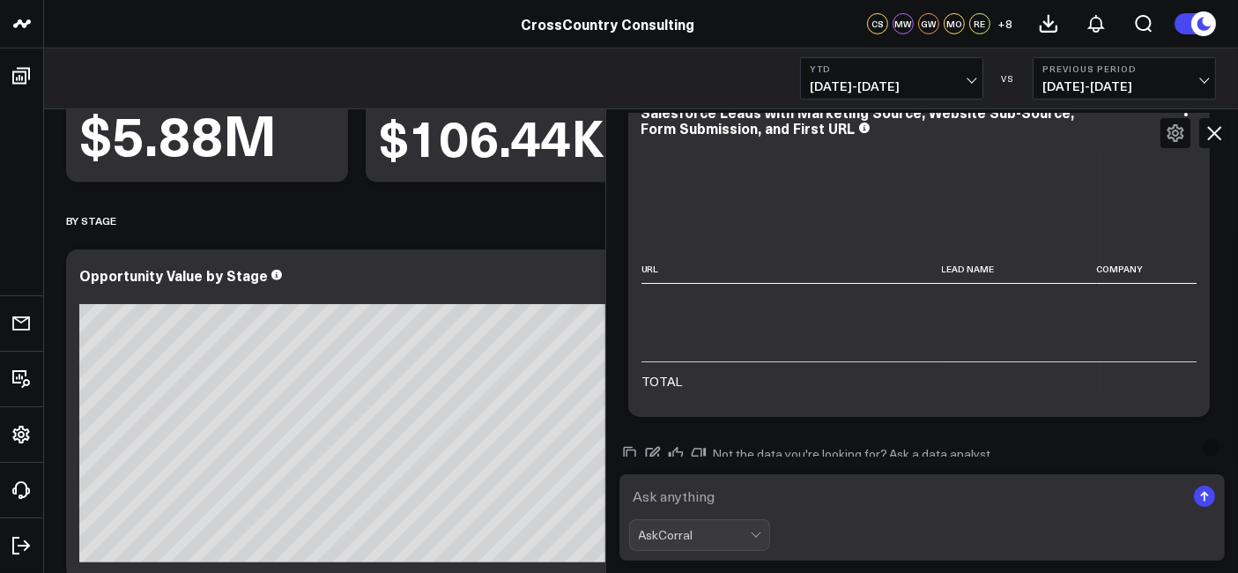
scroll to position [0, 0]
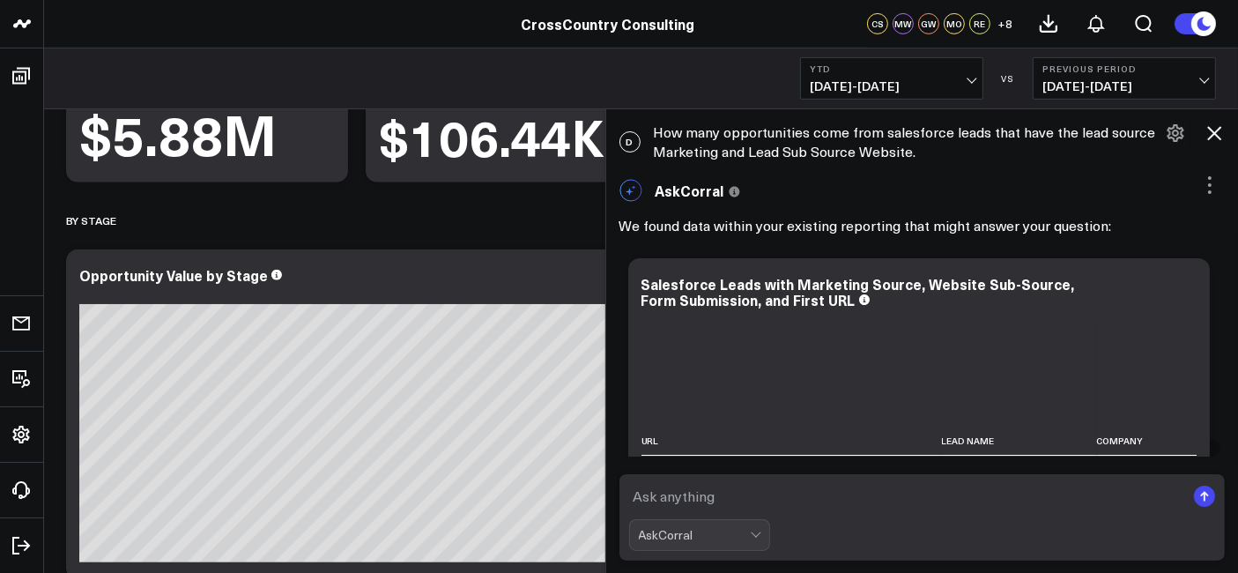
click at [796, 138] on div "D How many opportunities come from salesforce leads that have the lead source M…" at bounding box center [922, 142] width 633 height 56
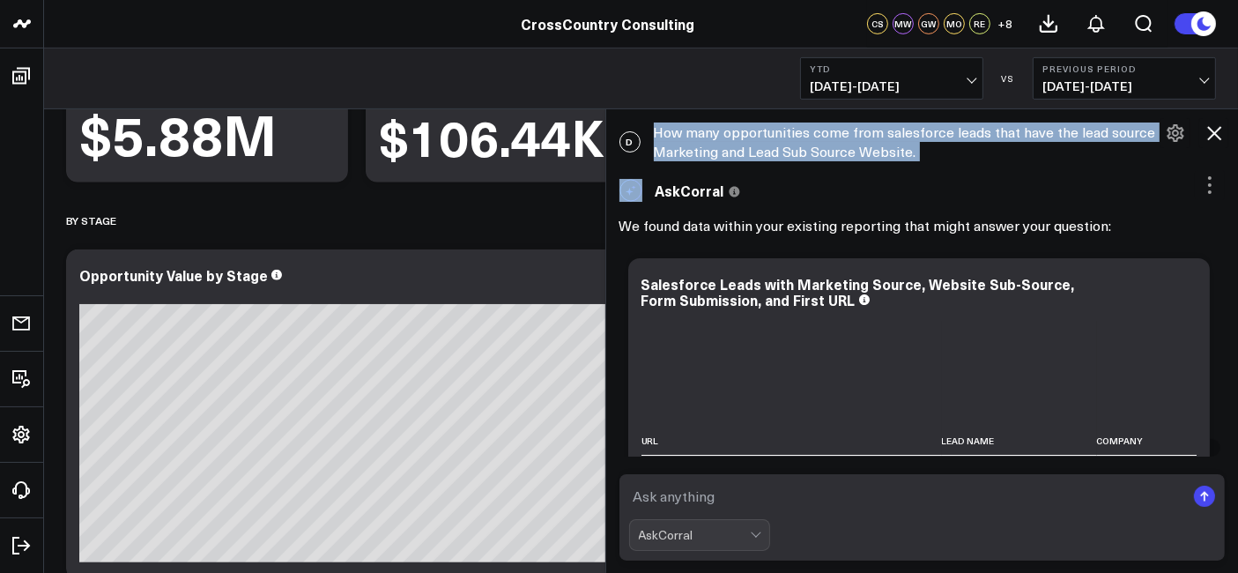
click at [796, 138] on div "D How many opportunities come from salesforce leads that have the lead source M…" at bounding box center [922, 142] width 633 height 56
copy div "How many opportunities come from salesforce leads that have the lead source Mar…"
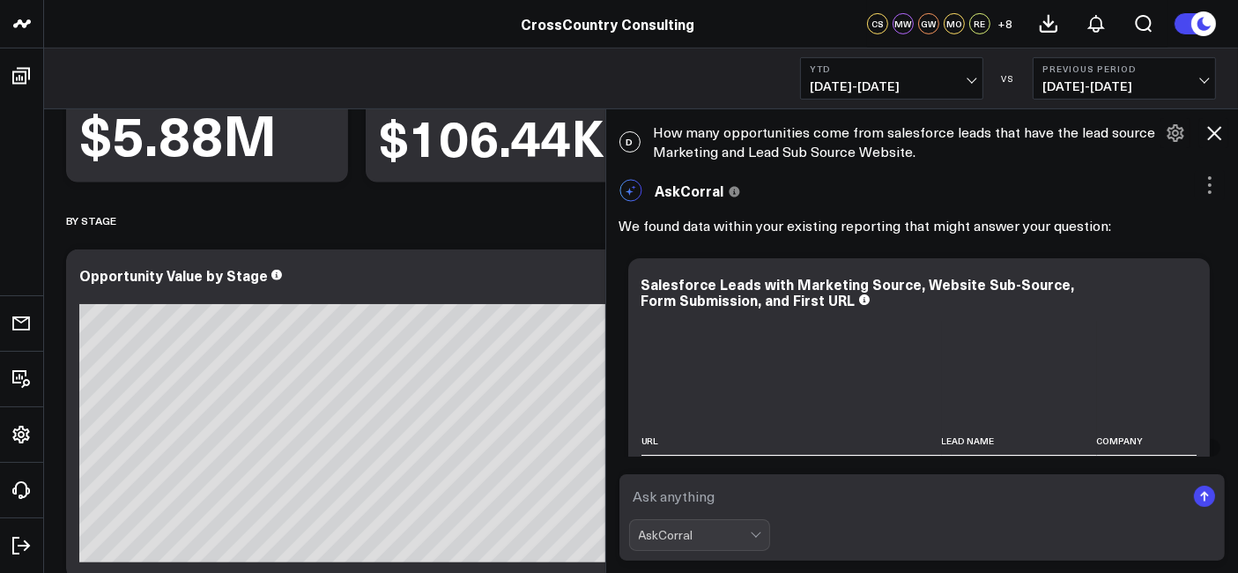
click at [848, 480] on form "AskCorral" at bounding box center [923, 517] width 606 height 86
click at [808, 502] on textarea at bounding box center [907, 496] width 557 height 32
paste textarea "How many opportunities come from salesforce leads that have the lead source Mar…"
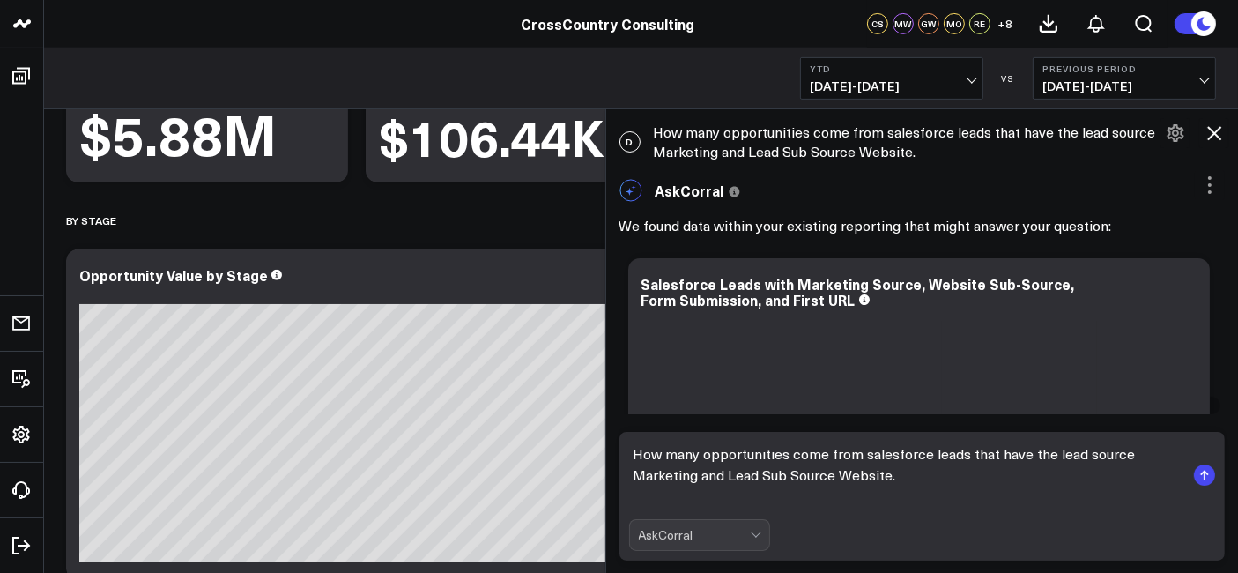
click at [715, 456] on textarea "How many opportunities come from salesforce leads that have the lead source Mar…" at bounding box center [907, 475] width 557 height 74
click at [710, 465] on textarea "How many opportunities come from salesforce leads that have the lead source Mar…" at bounding box center [907, 475] width 557 height 74
click at [709, 455] on textarea "How many opportunities come from salesforce leads that have the lead source Mar…" at bounding box center [907, 475] width 557 height 74
click at [759, 452] on textarea "How many Salesfroce opportunities come from salesforce leads that have the lead…" at bounding box center [907, 475] width 557 height 74
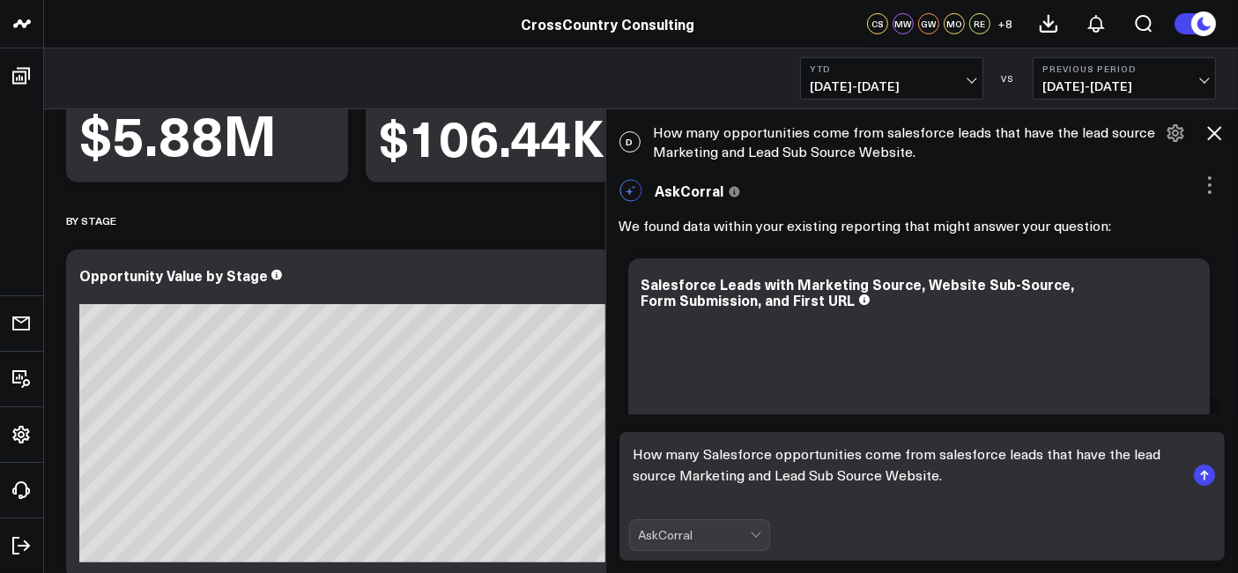
click at [899, 459] on textarea "How many Salesforce opportunities come from salesforce leads that have the lead…" at bounding box center [907, 475] width 557 height 74
type textarea "How many Salesforce opportunities originate from salesforce leads that have the…"
click at [979, 477] on textarea "How many Salesforce opportunities originate from salesforce leads that have the…" at bounding box center [907, 475] width 557 height 74
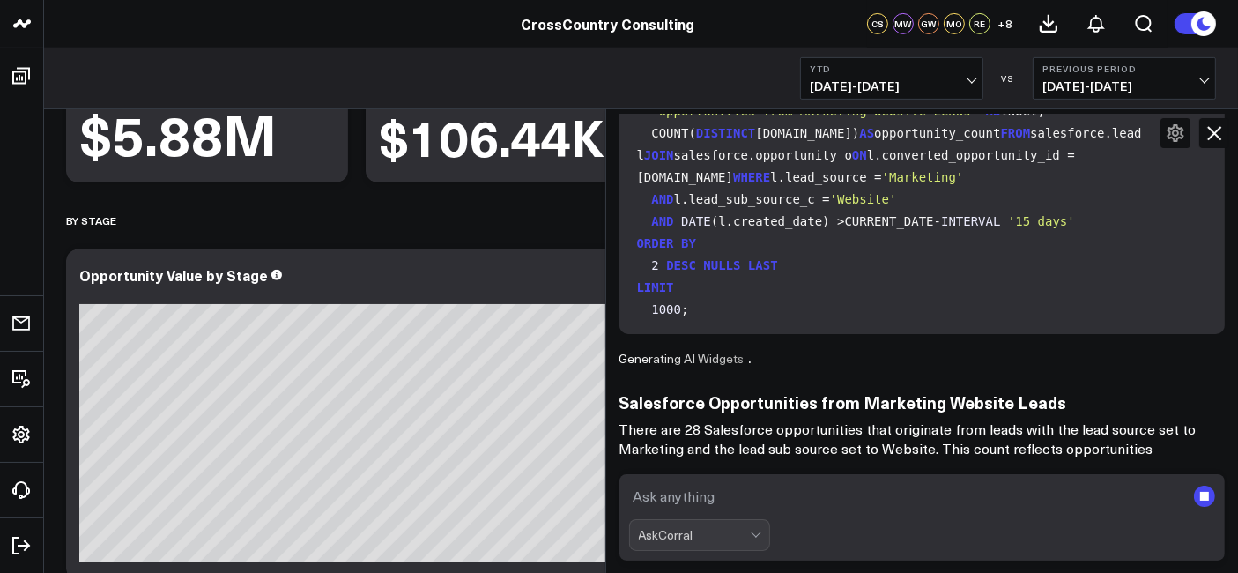
scroll to position [1009, 0]
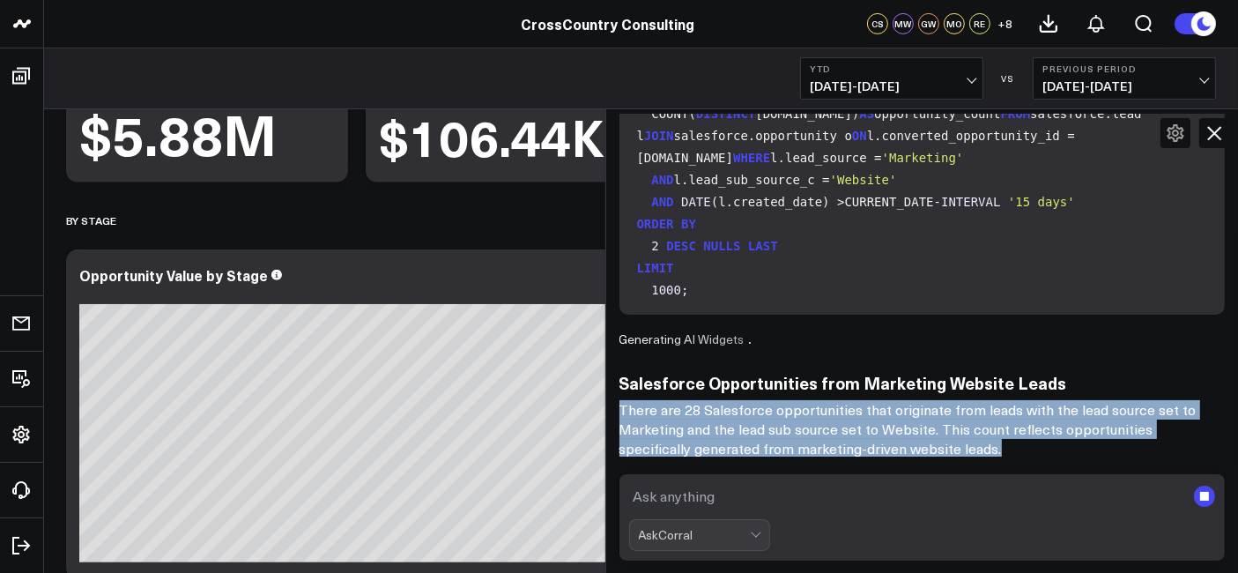
drag, startPoint x: 1016, startPoint y: 448, endPoint x: 627, endPoint y: 414, distance: 391.0
click at [627, 414] on p "There are 28 Salesforce opportunities that originate from leads with the lead s…" at bounding box center [923, 429] width 606 height 58
copy p "There are 28 Salesforce opportunities that originate from leads with the lead s…"
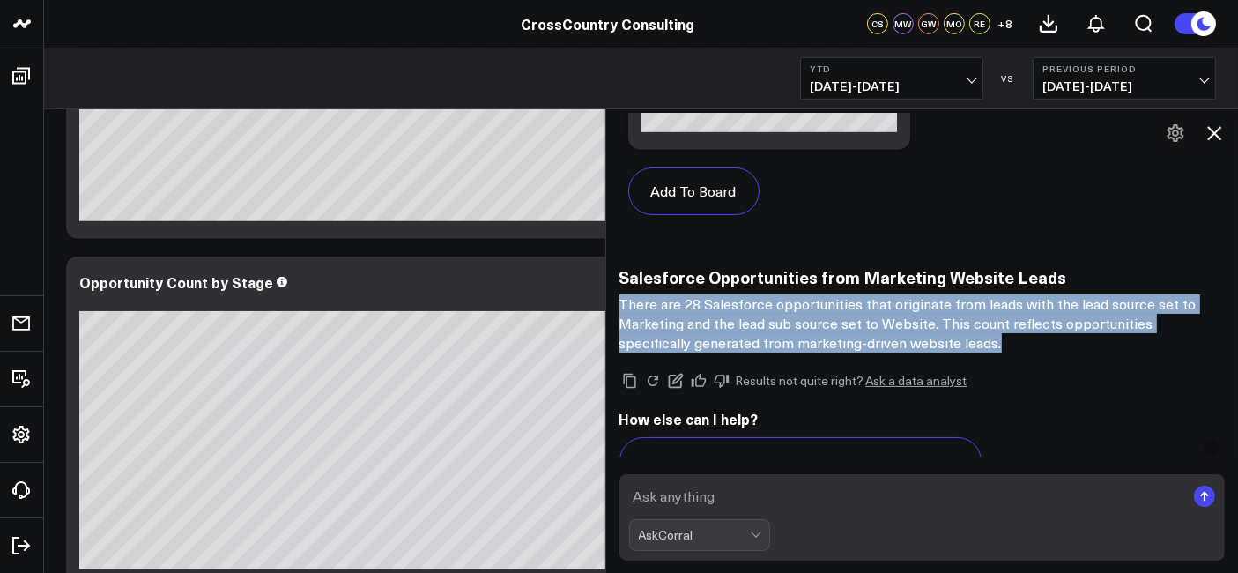
scroll to position [2547, 0]
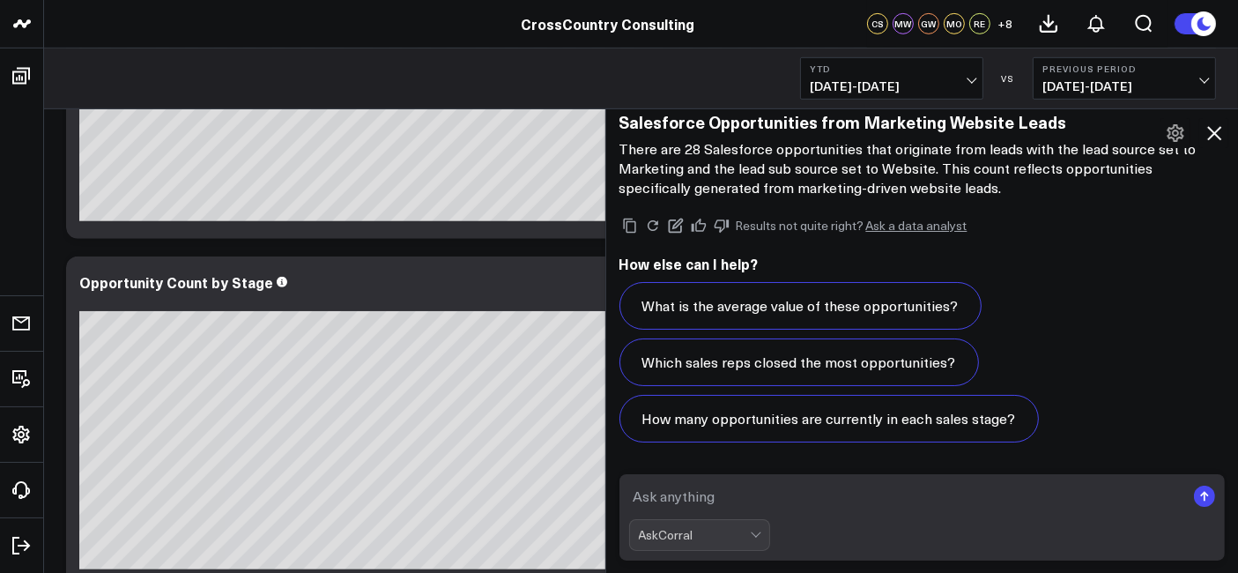
click at [770, 502] on textarea at bounding box center [907, 496] width 557 height 32
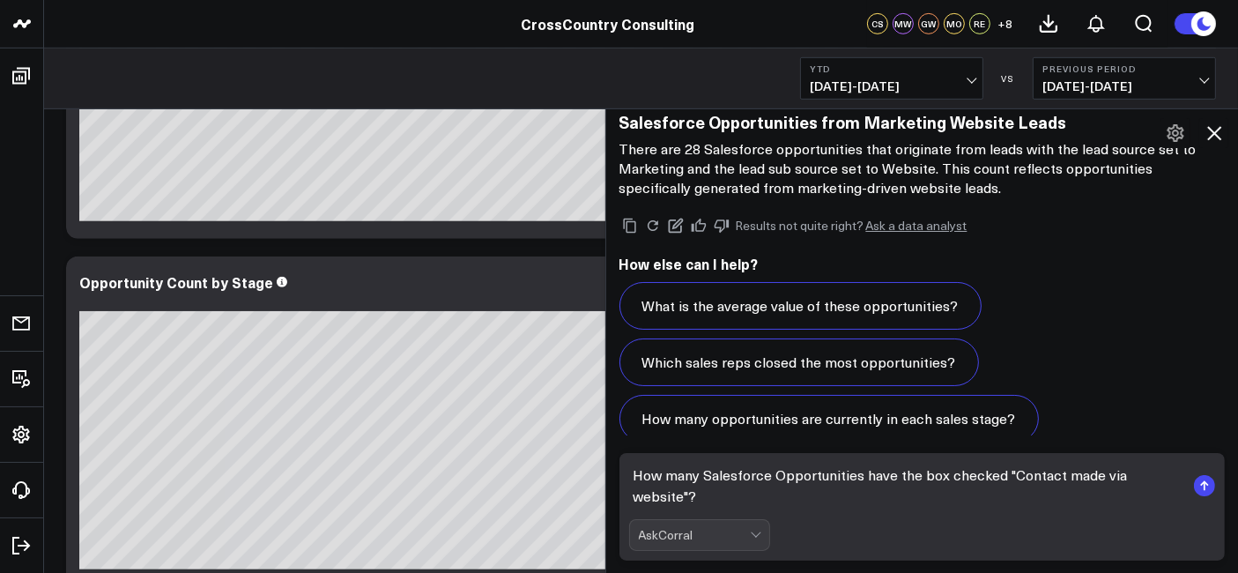
type textarea "How many Salesforce Opportunities have the box checked "Contact made via websit…"
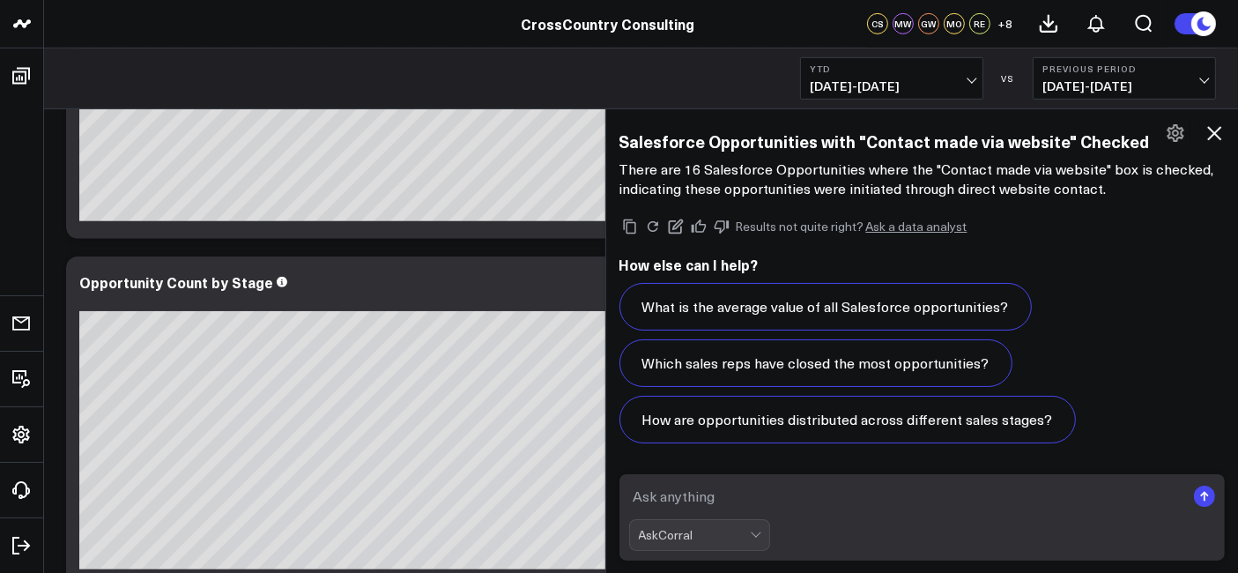
scroll to position [1228, 0]
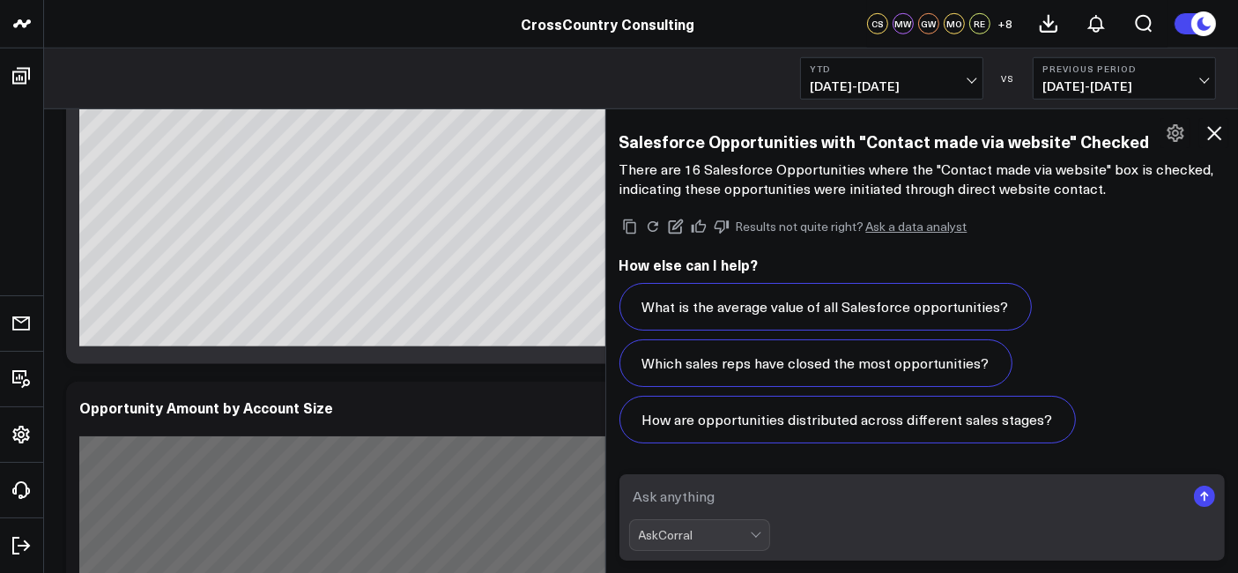
click at [1218, 127] on icon at bounding box center [1214, 133] width 21 height 21
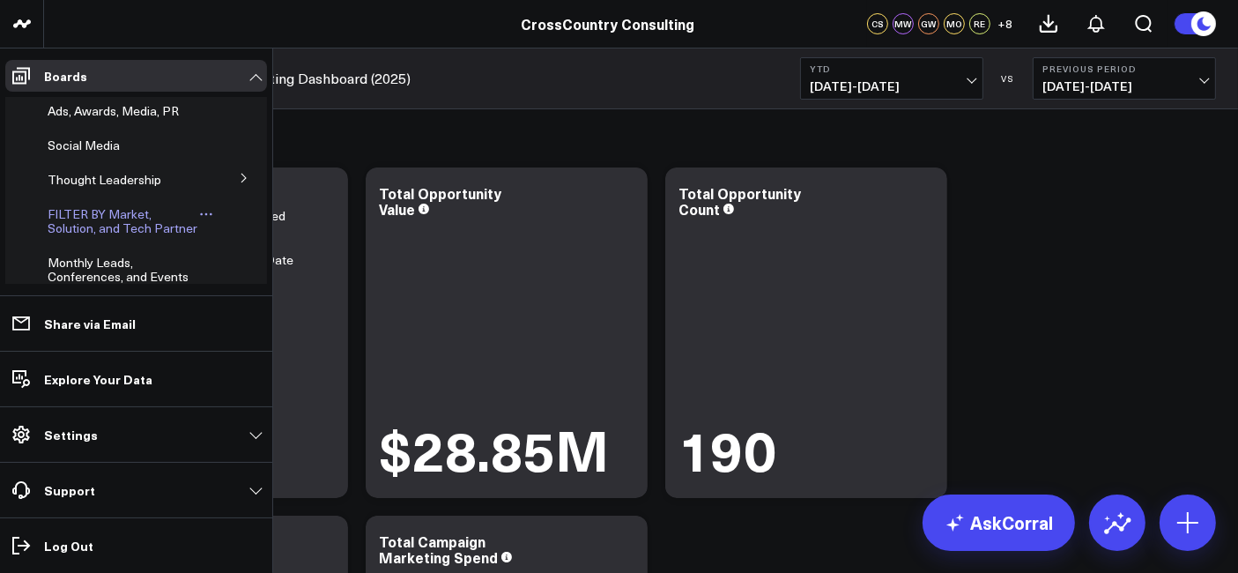
scroll to position [456, 0]
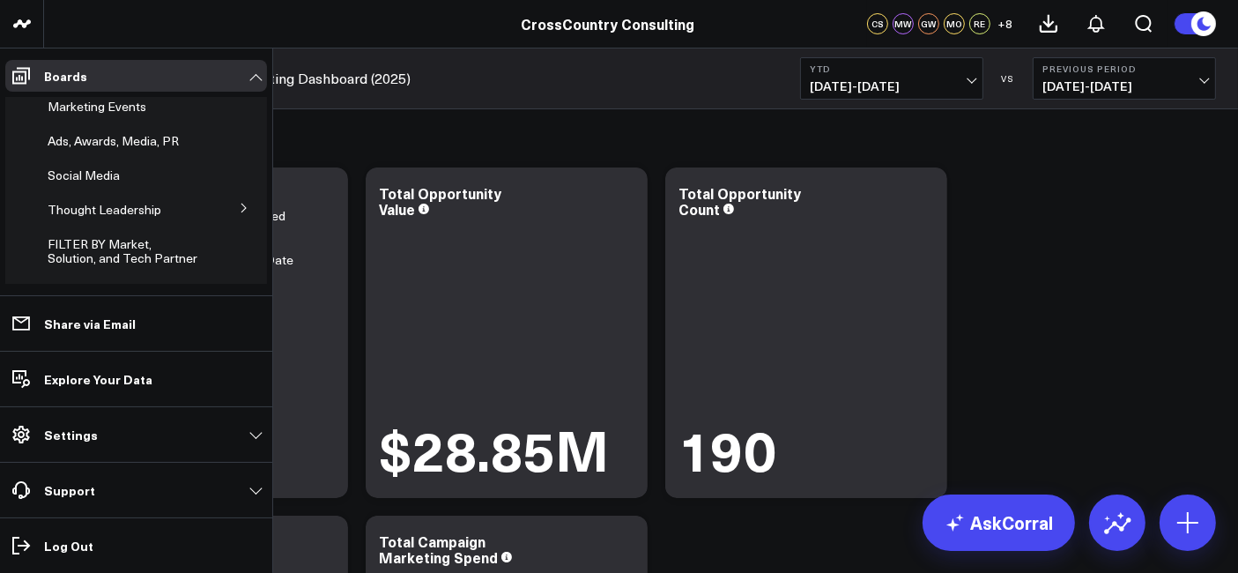
click at [235, 220] on button at bounding box center [244, 207] width 46 height 26
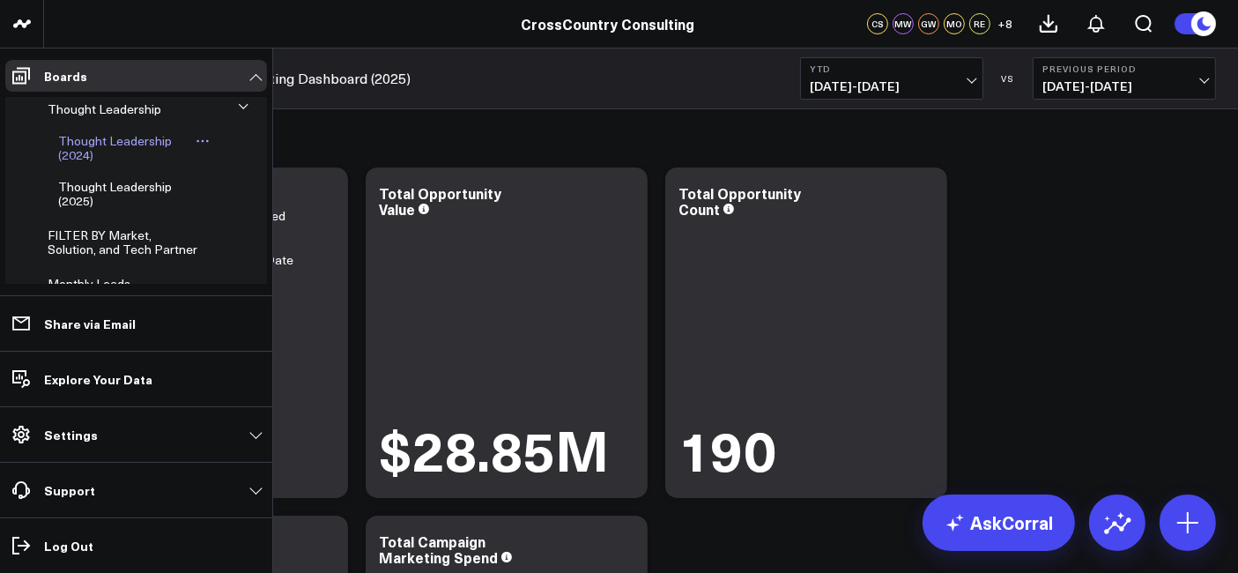
scroll to position [466, 0]
click at [78, 207] on span "Thought Leadership (2025)" at bounding box center [115, 191] width 114 height 31
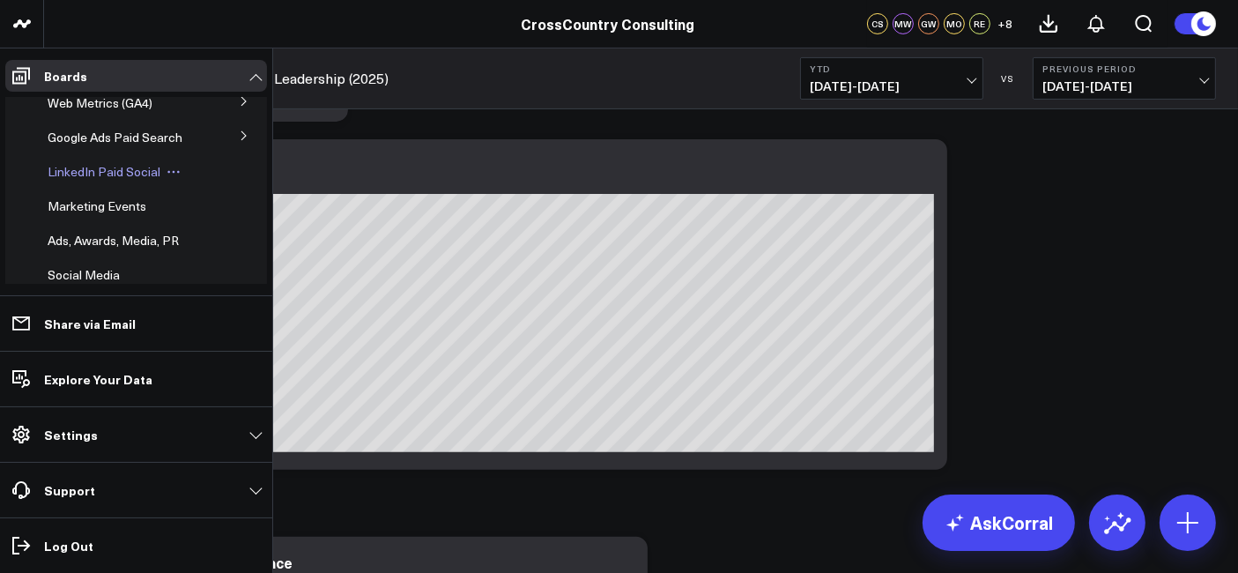
scroll to position [175, 0]
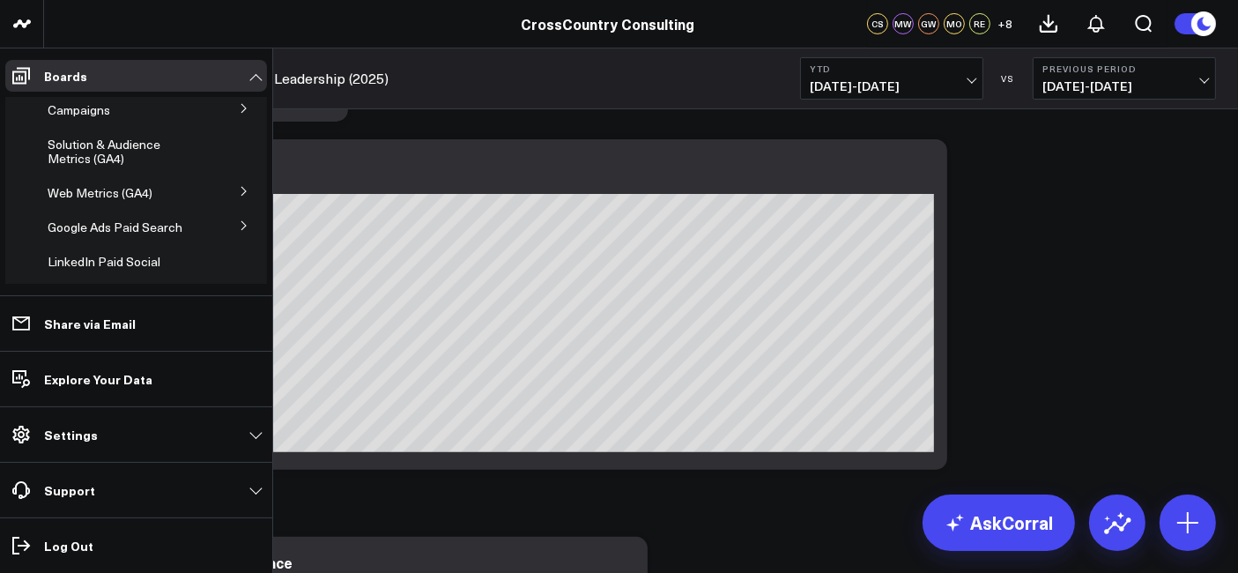
click at [239, 197] on icon at bounding box center [244, 191] width 11 height 11
click at [93, 170] on span "Web Metrics (GA4)" at bounding box center [100, 161] width 105 height 17
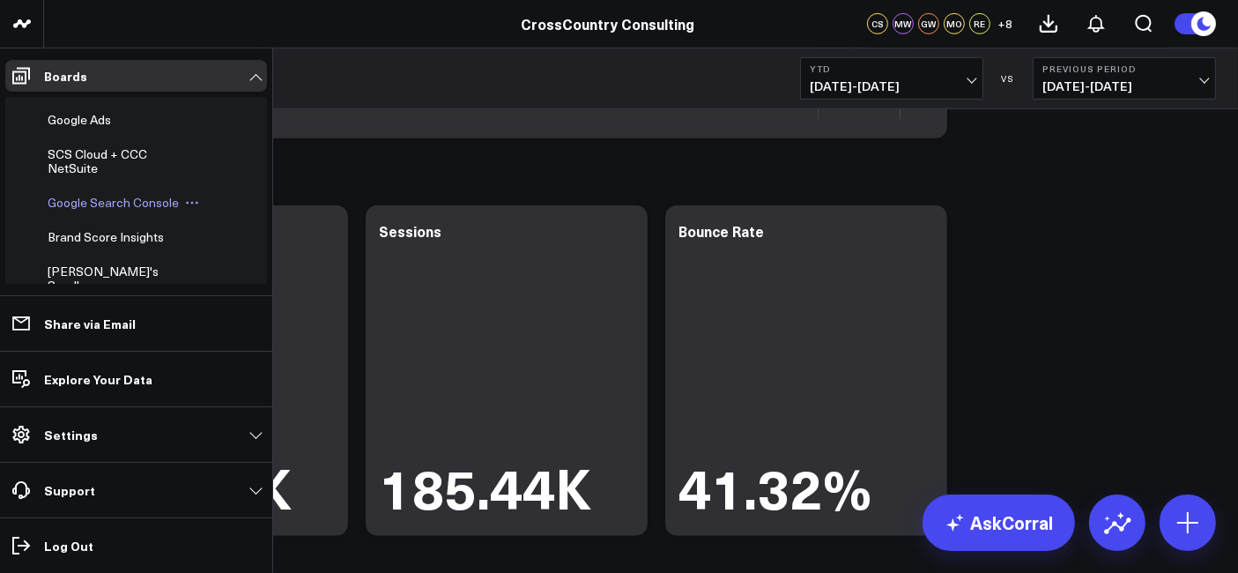
scroll to position [586, 0]
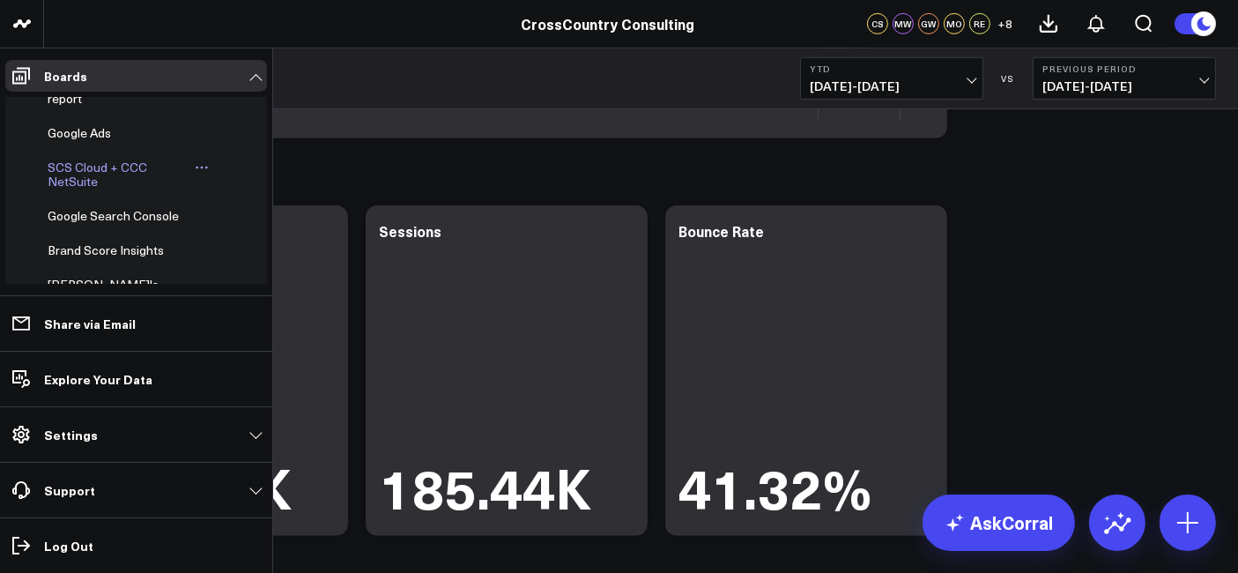
click at [65, 190] on span "SCS Cloud + CCC NetSuite" at bounding box center [98, 174] width 100 height 31
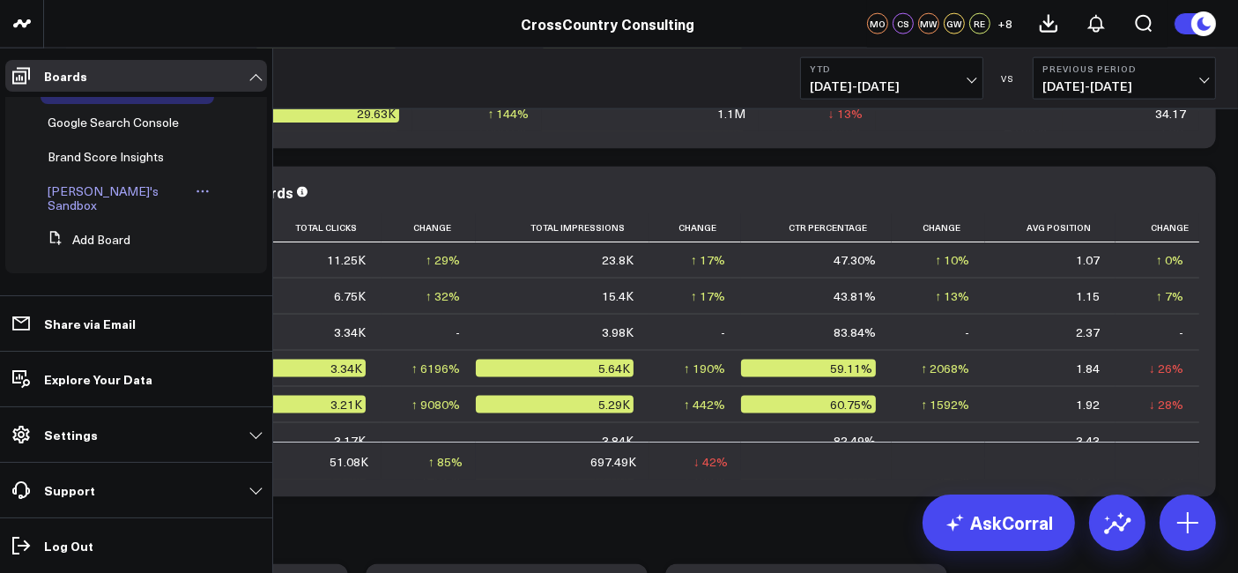
scroll to position [677, 0]
click at [98, 167] on span "Brand Score Insights" at bounding box center [106, 159] width 116 height 17
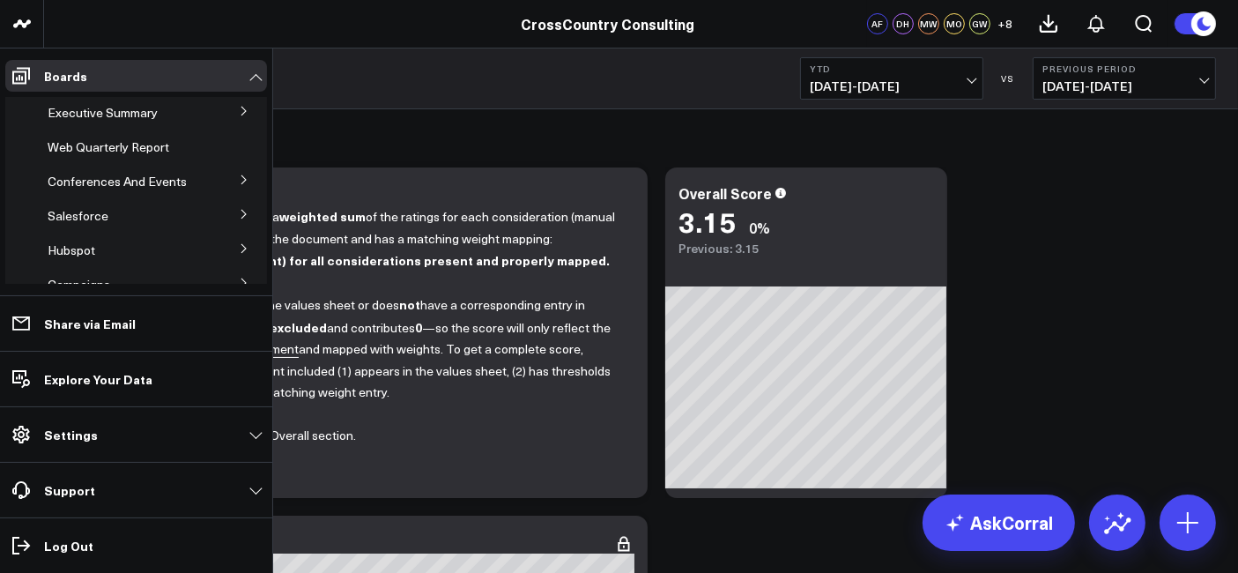
click at [239, 178] on icon at bounding box center [244, 180] width 11 height 11
click at [55, 182] on span "Conferences And Events" at bounding box center [117, 181] width 139 height 17
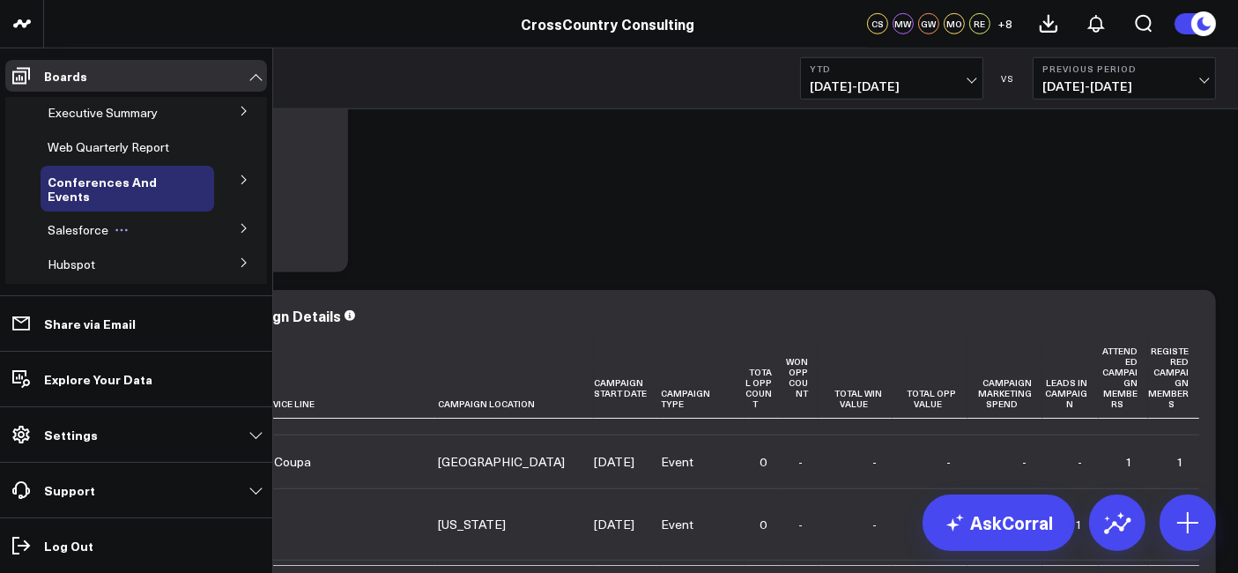
scroll to position [1289, 0]
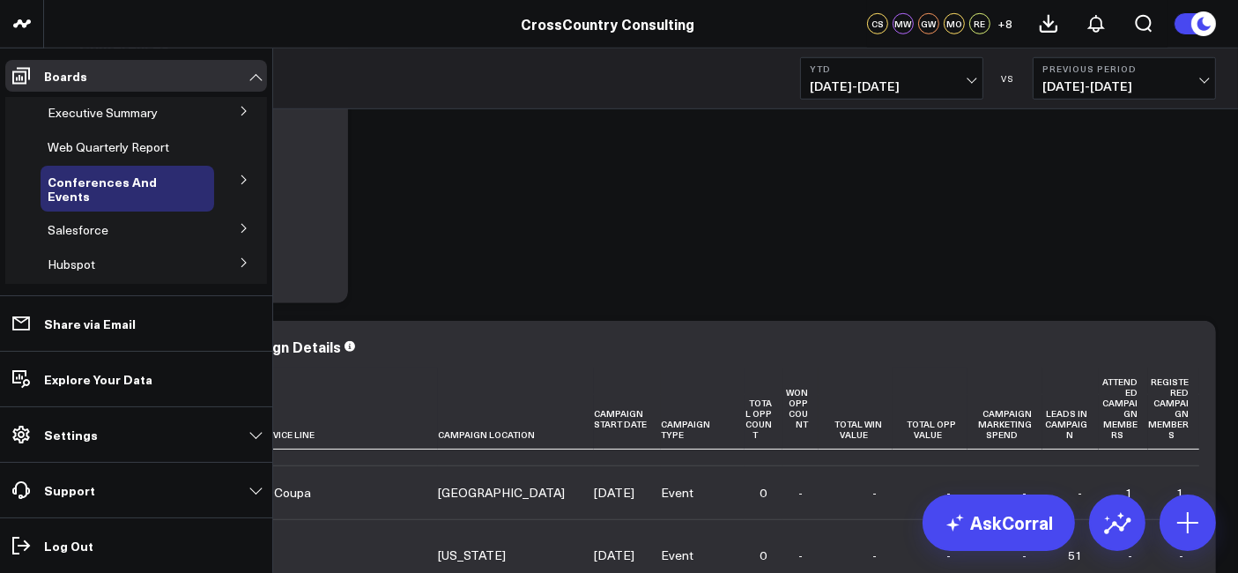
click at [239, 230] on icon at bounding box center [244, 228] width 11 height 11
click at [118, 265] on span "Salesforce Marketing Dashboard (2025)" at bounding box center [118, 268] width 121 height 31
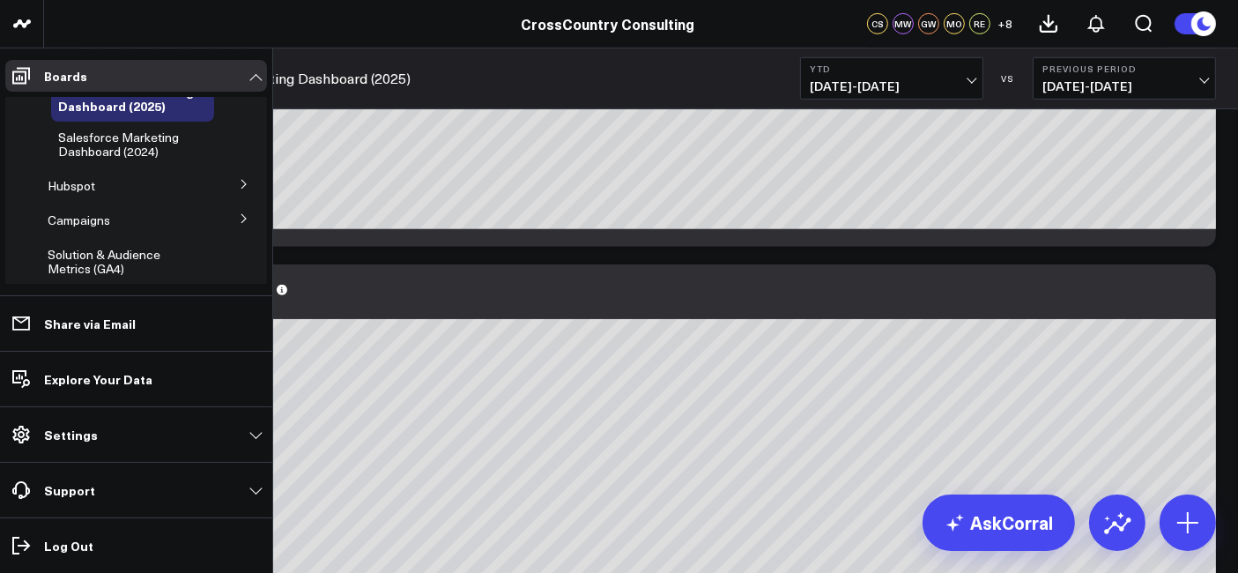
scroll to position [798, 0]
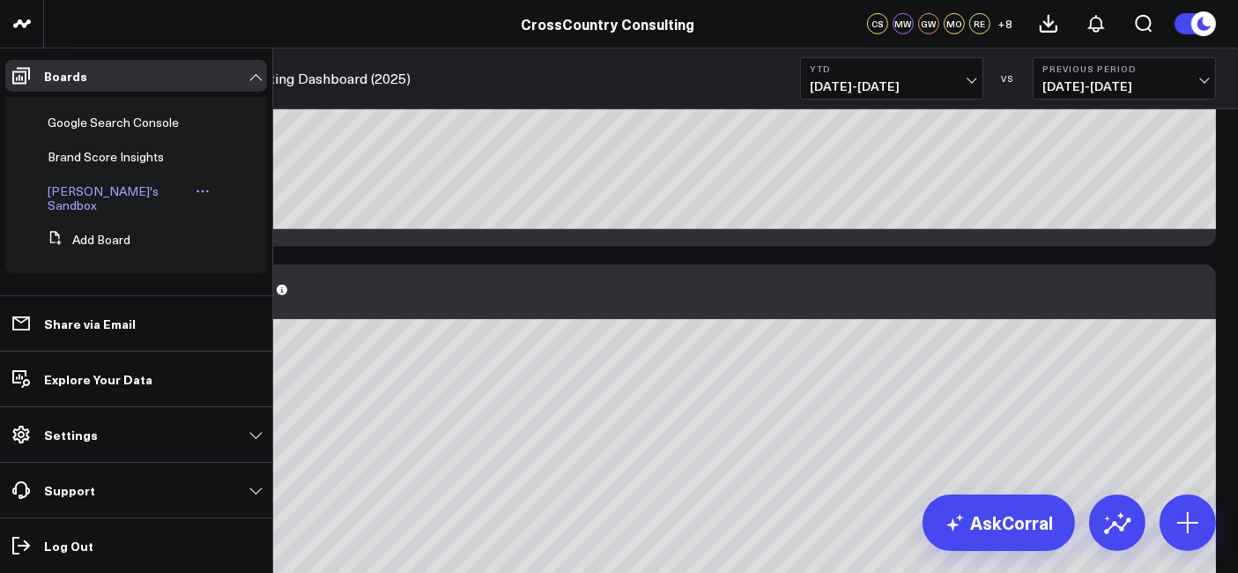
click at [76, 211] on span "[PERSON_NAME]'s Sandbox" at bounding box center [103, 197] width 111 height 31
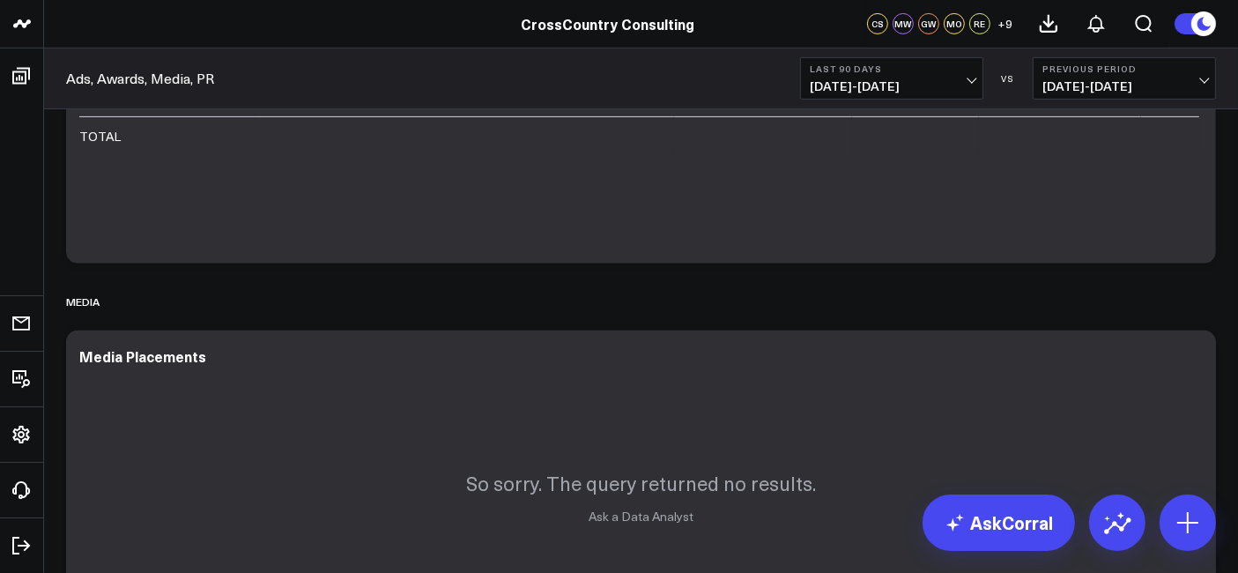
scroll to position [677, 0]
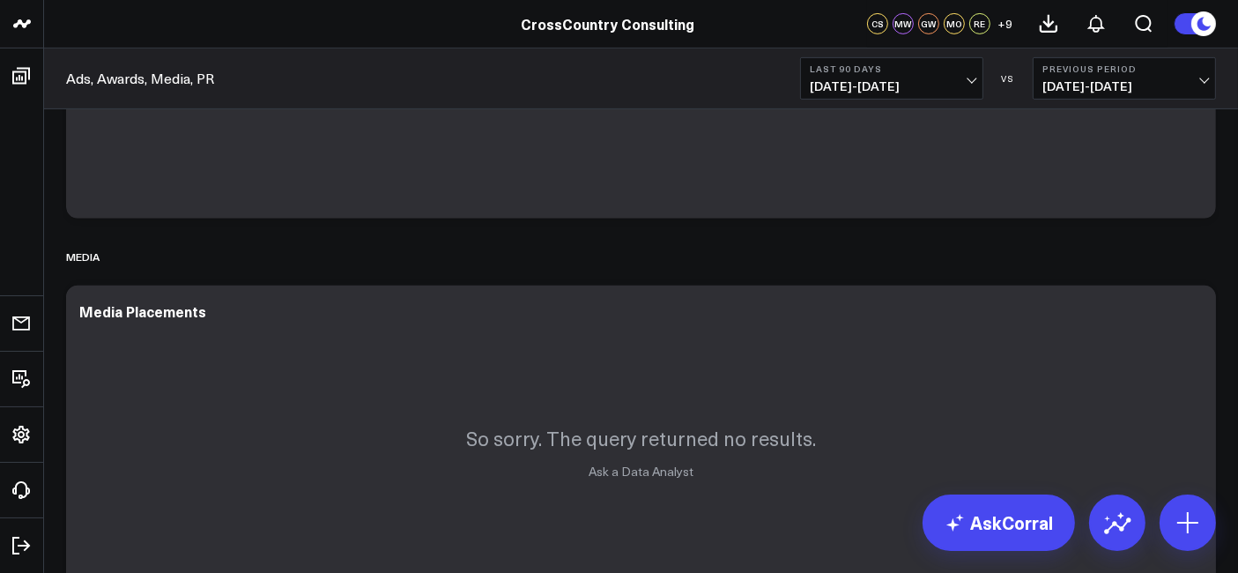
click at [873, 79] on span "07/02/25 - 09/29/25" at bounding box center [892, 86] width 164 height 14
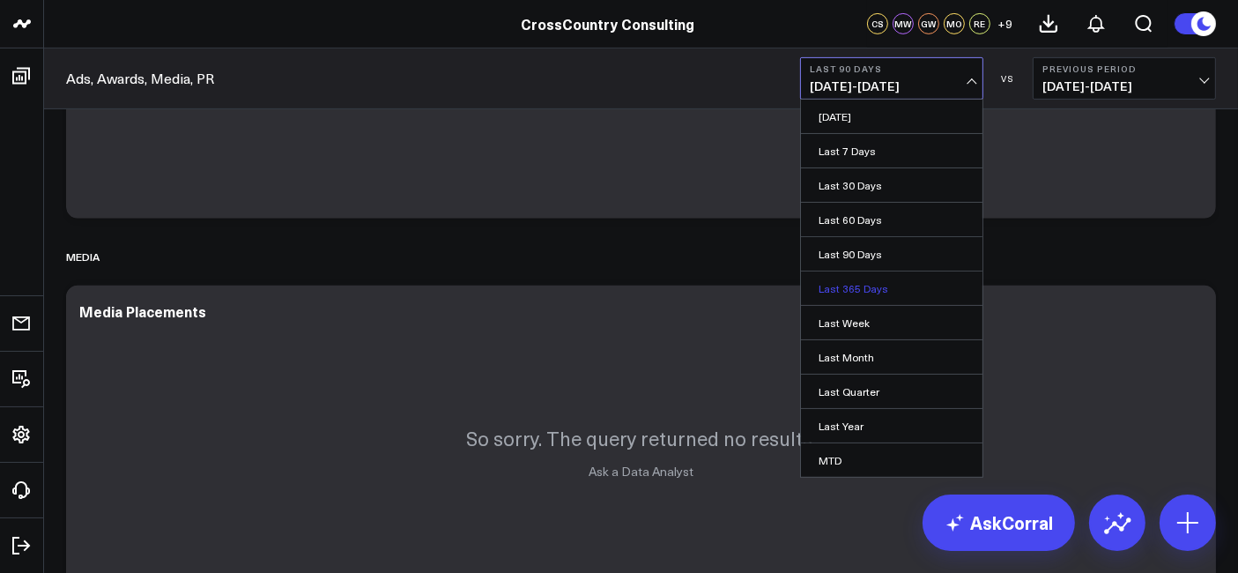
click at [844, 283] on link "Last 365 Days" at bounding box center [892, 287] width 182 height 33
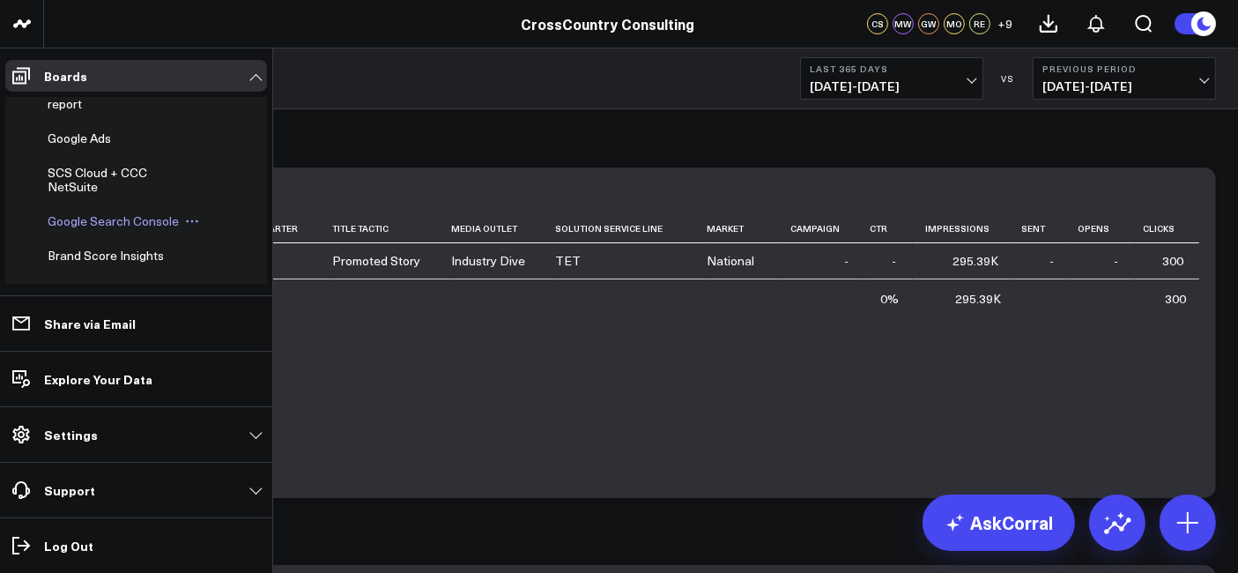
scroll to position [540, 0]
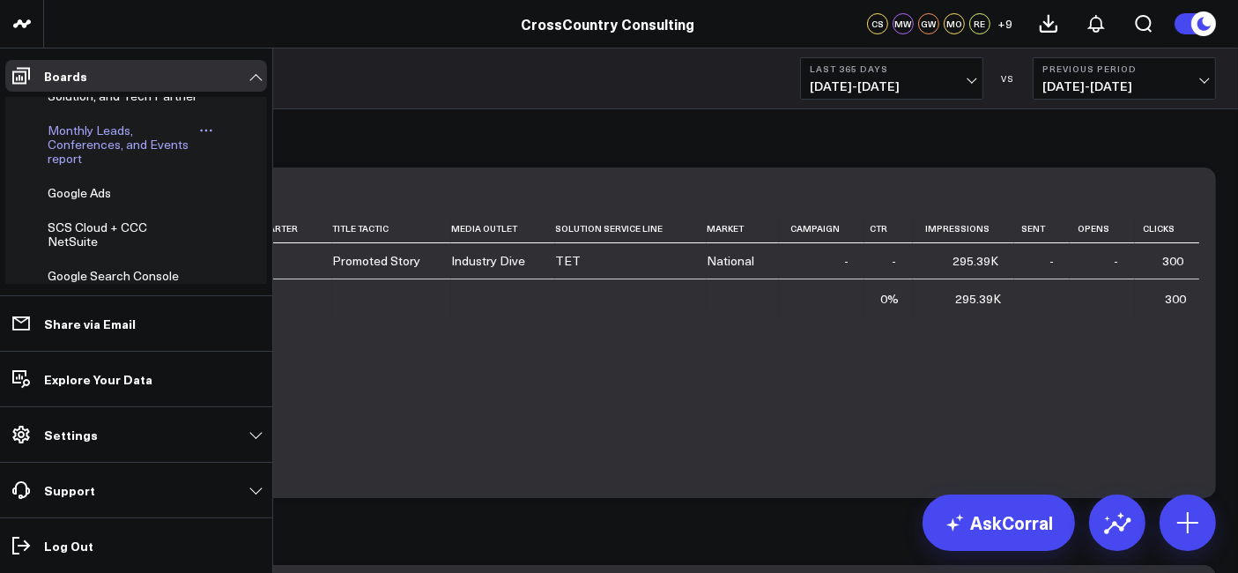
click at [80, 167] on span "Monthly Leads, Conferences, and Events report" at bounding box center [118, 144] width 141 height 45
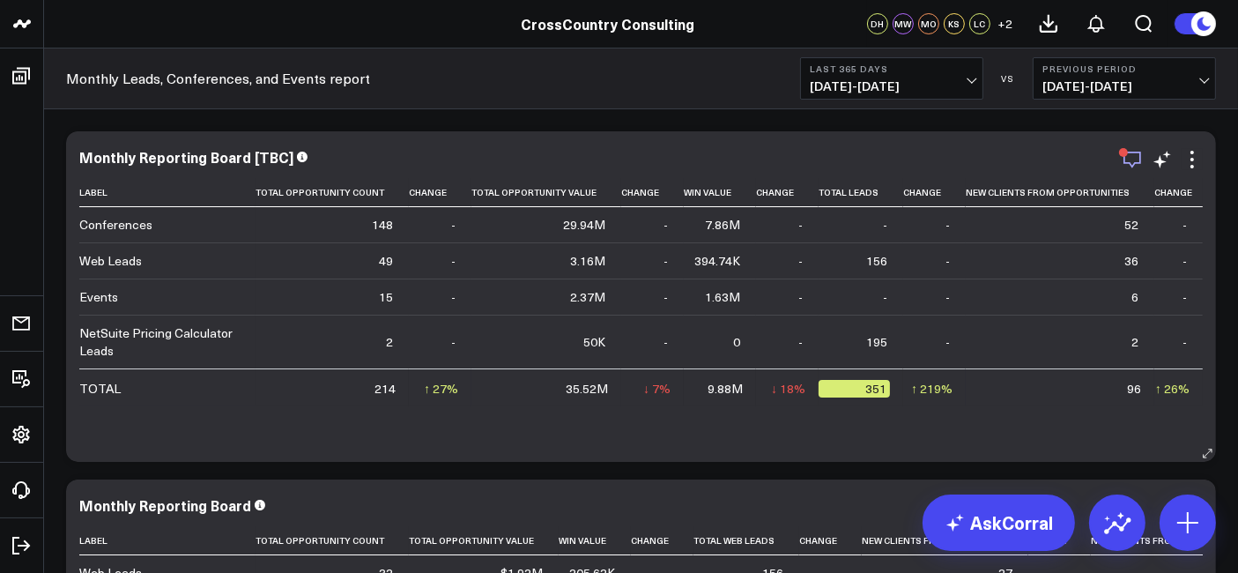
click at [1134, 160] on icon "button" at bounding box center [1132, 159] width 21 height 21
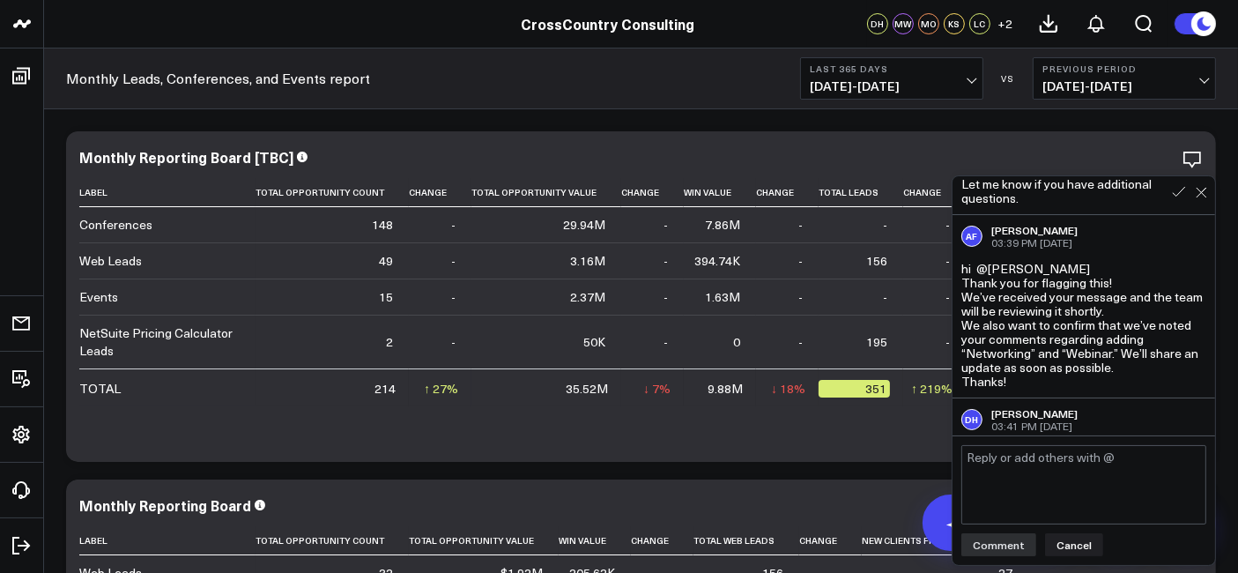
scroll to position [1231, 0]
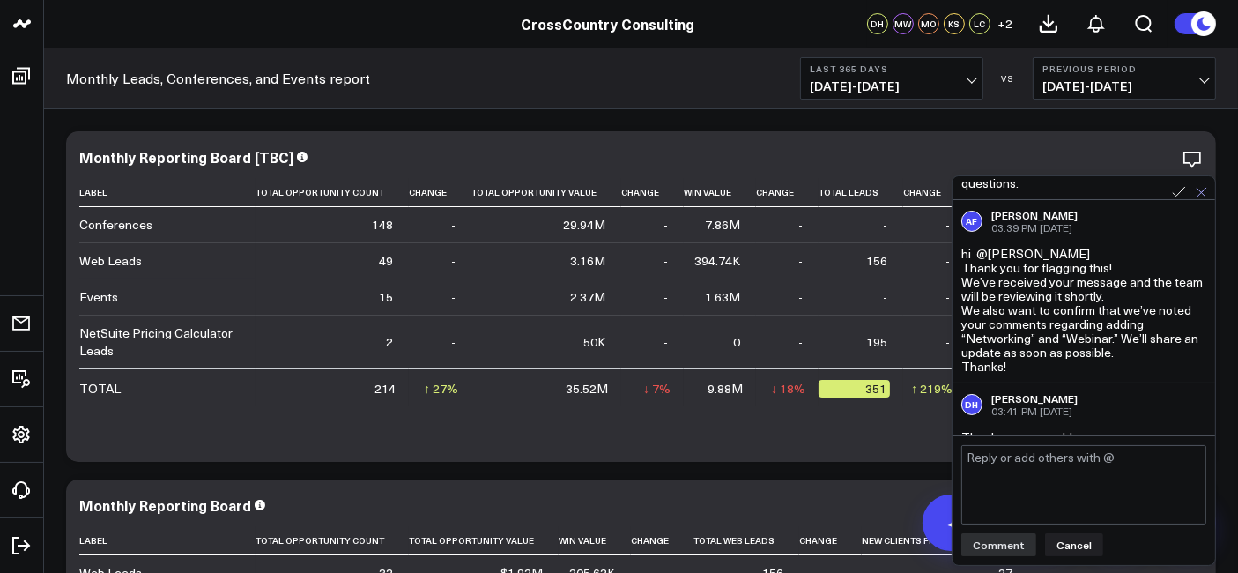
click at [1200, 193] on icon at bounding box center [1201, 192] width 11 height 11
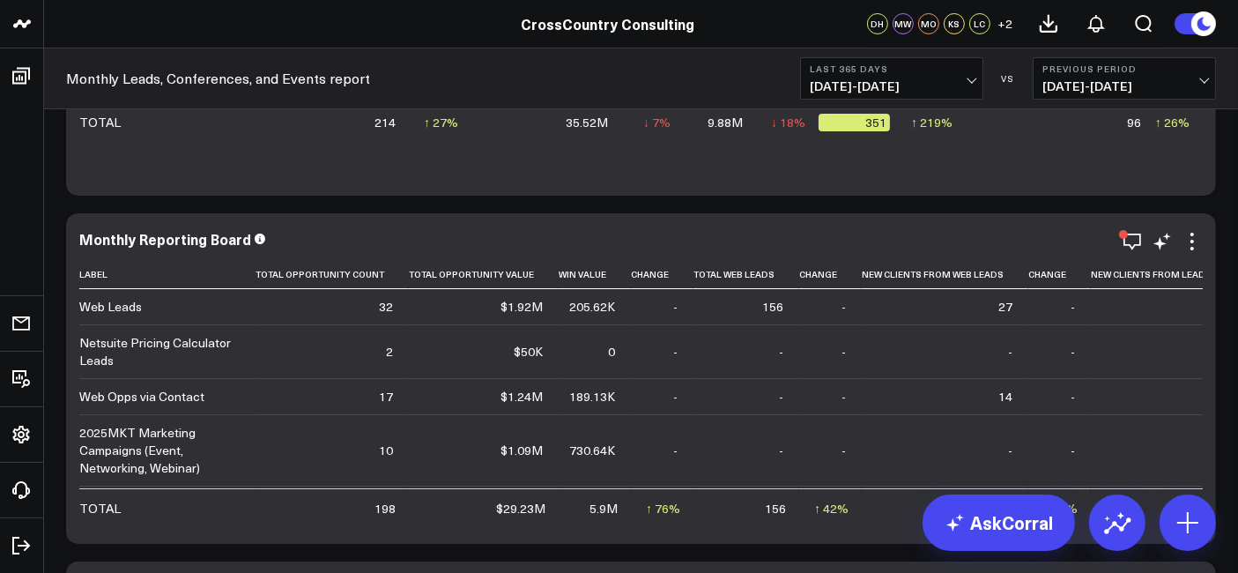
scroll to position [0, 0]
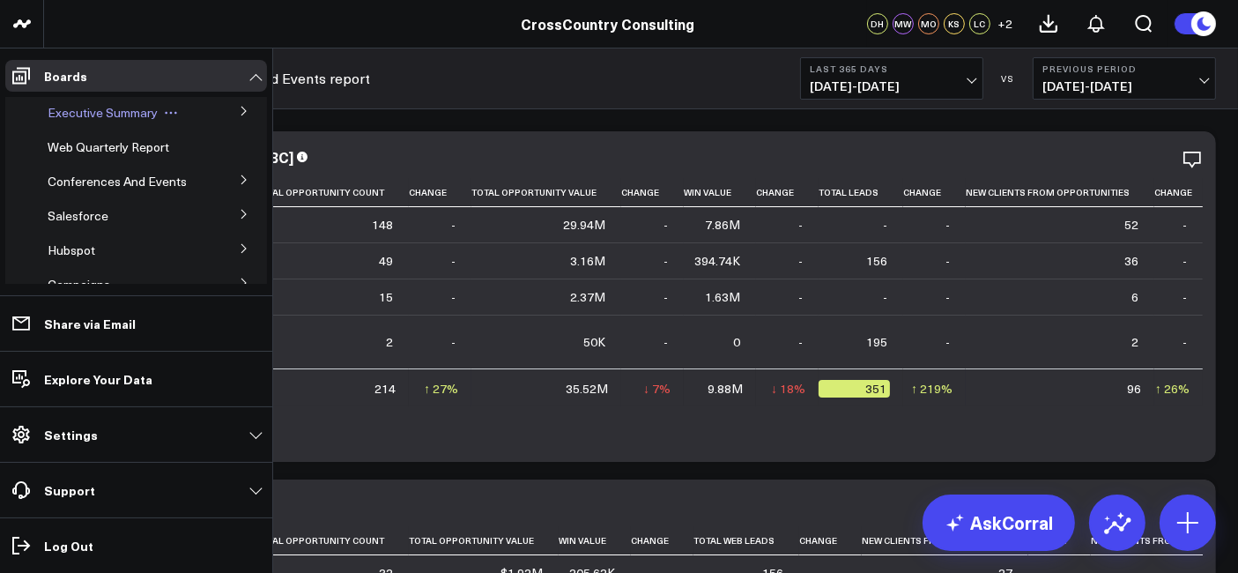
click at [98, 115] on span "Executive Summary" at bounding box center [103, 112] width 110 height 17
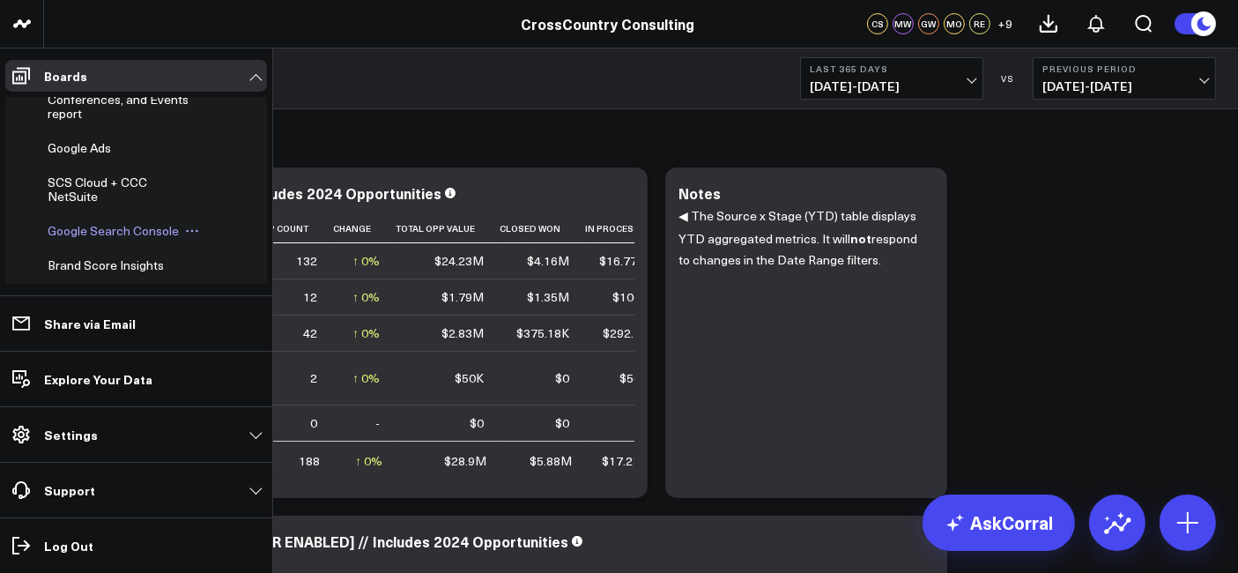
scroll to position [569, 0]
click at [81, 124] on span "Monthly Leads, Conferences, and Events report" at bounding box center [118, 101] width 141 height 45
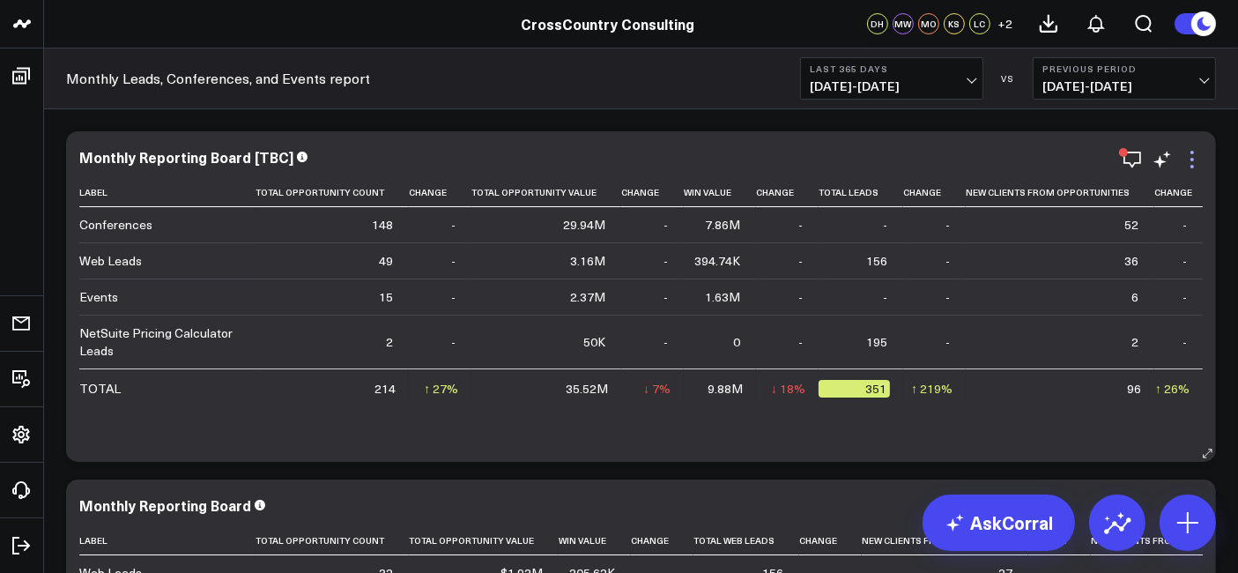
click at [1188, 156] on icon at bounding box center [1192, 159] width 21 height 21
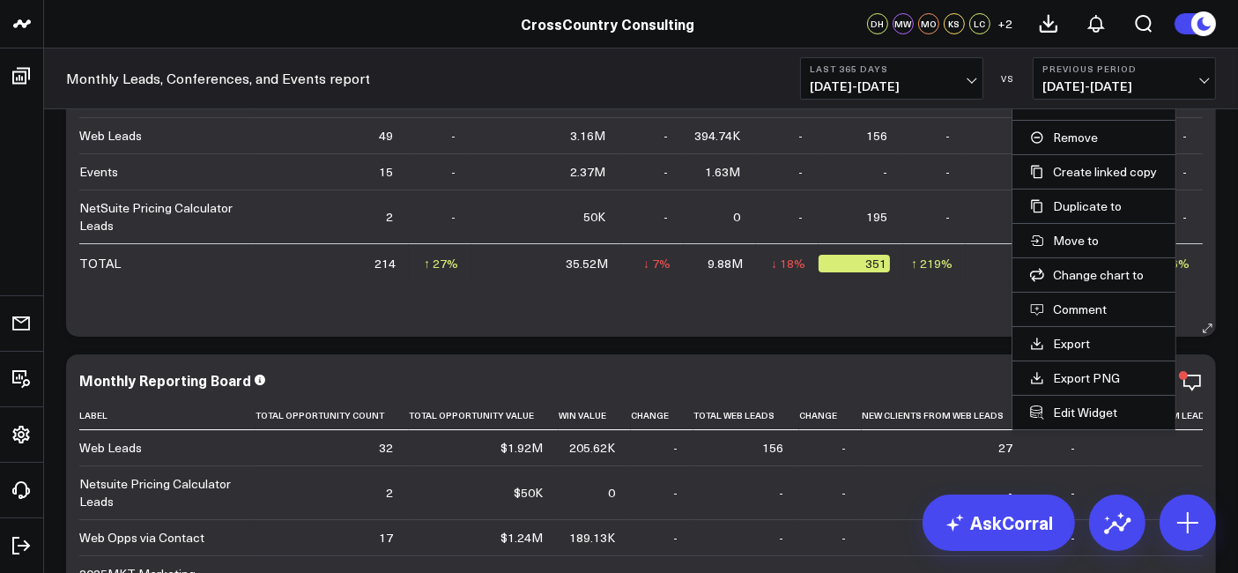
scroll to position [146, 0]
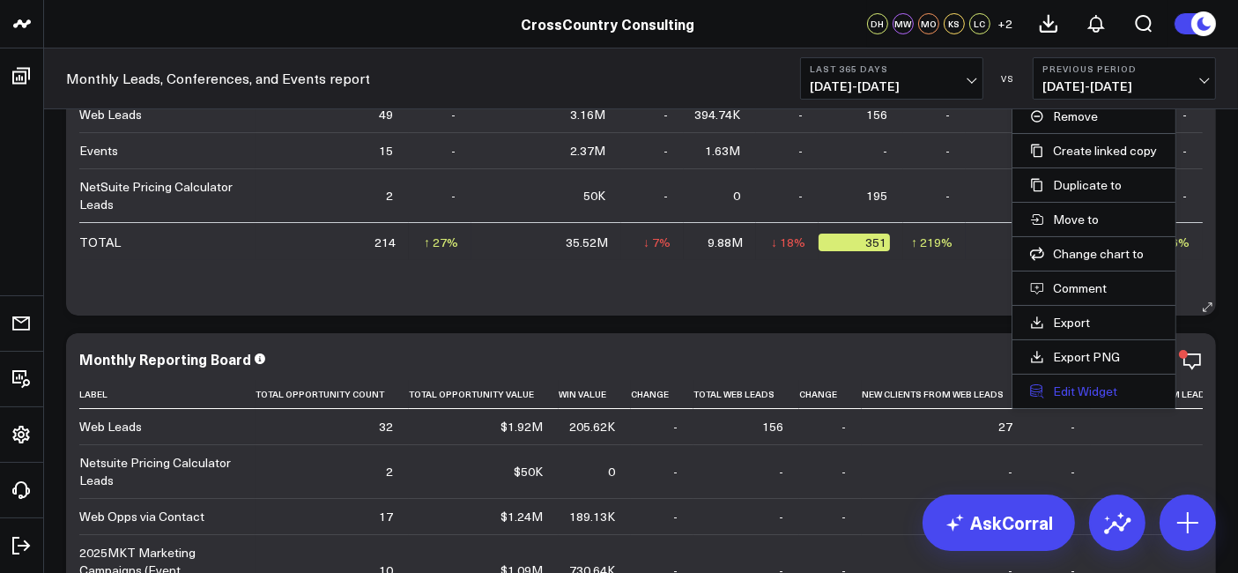
click at [1075, 387] on button "Edit Widget" at bounding box center [1094, 391] width 128 height 16
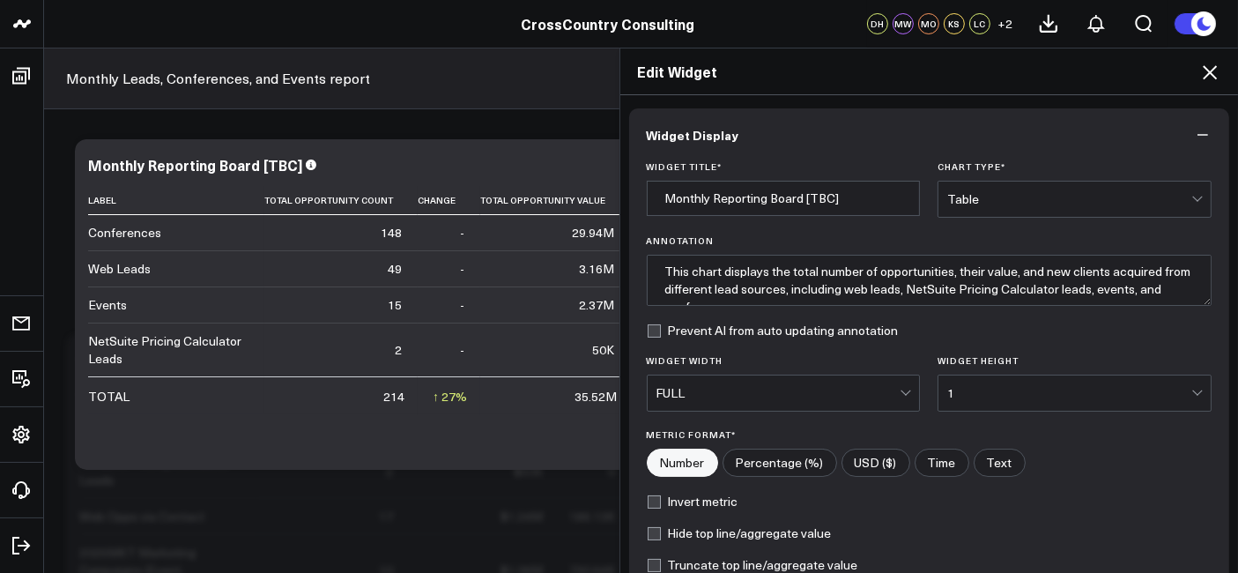
scroll to position [211, 0]
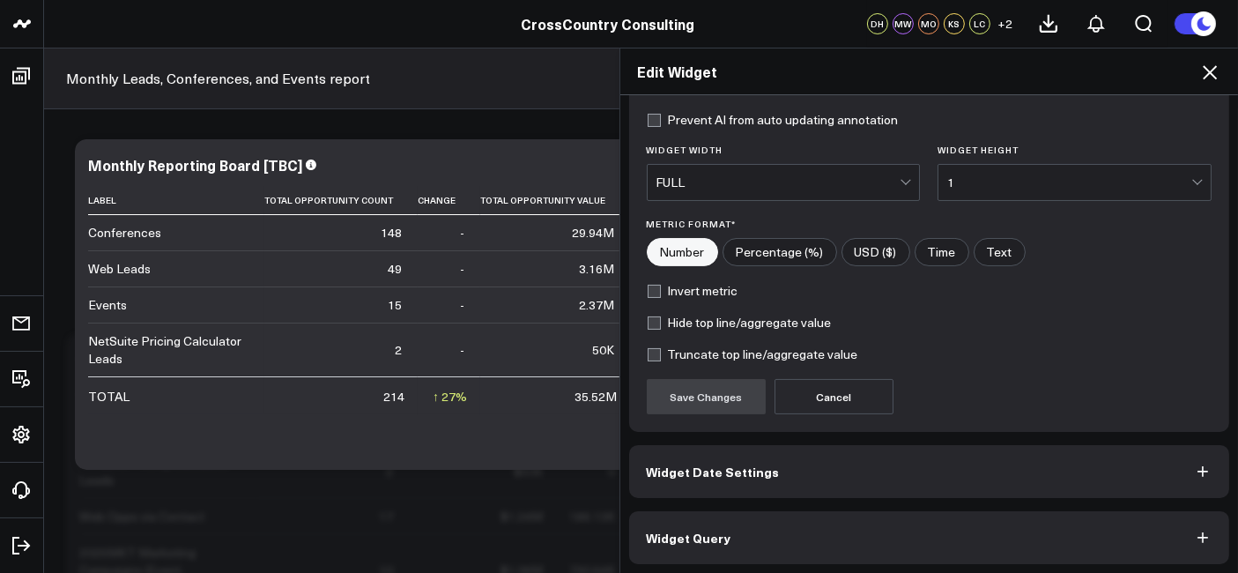
click at [777, 553] on button "Widget Query" at bounding box center [929, 537] width 601 height 53
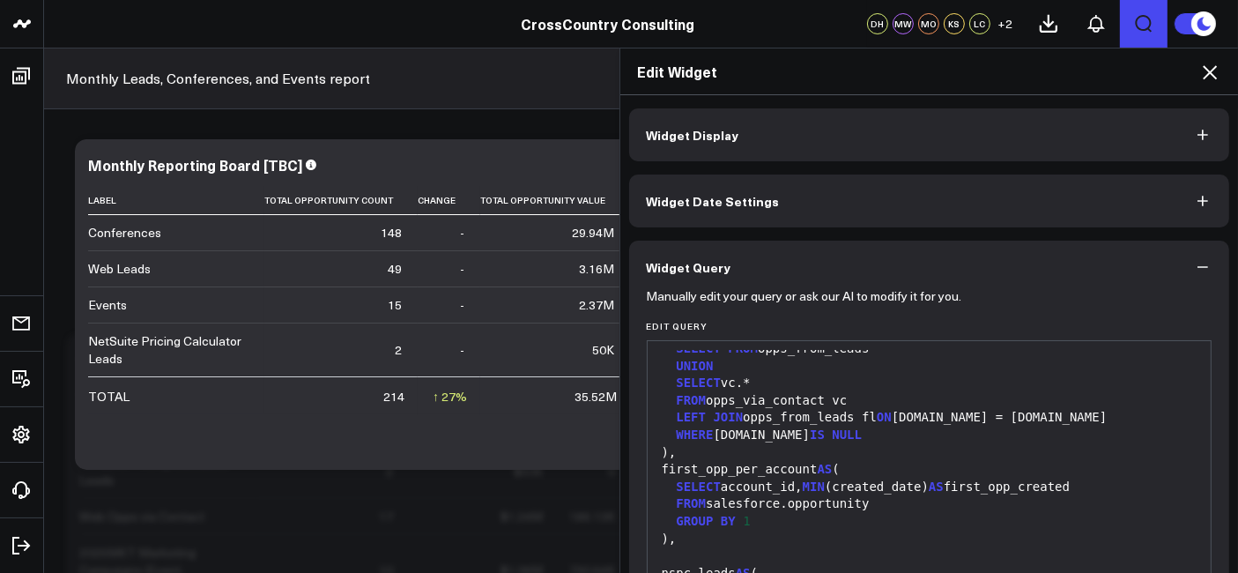
scroll to position [395, 0]
click at [1217, 66] on icon at bounding box center [1210, 72] width 21 height 21
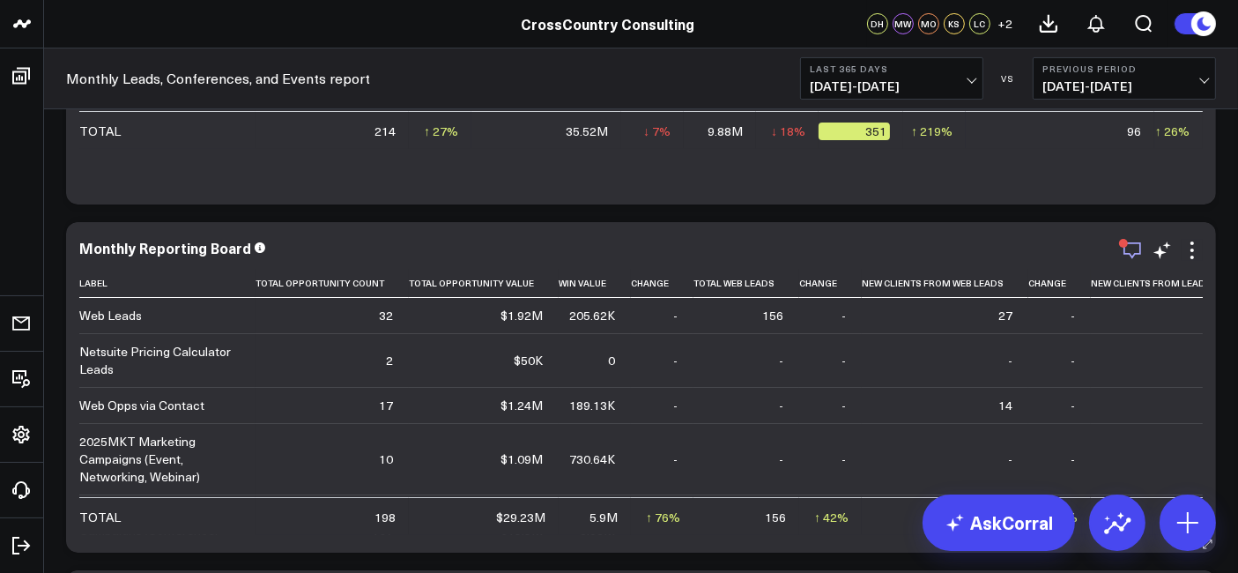
click at [1141, 250] on icon "button" at bounding box center [1133, 250] width 18 height 17
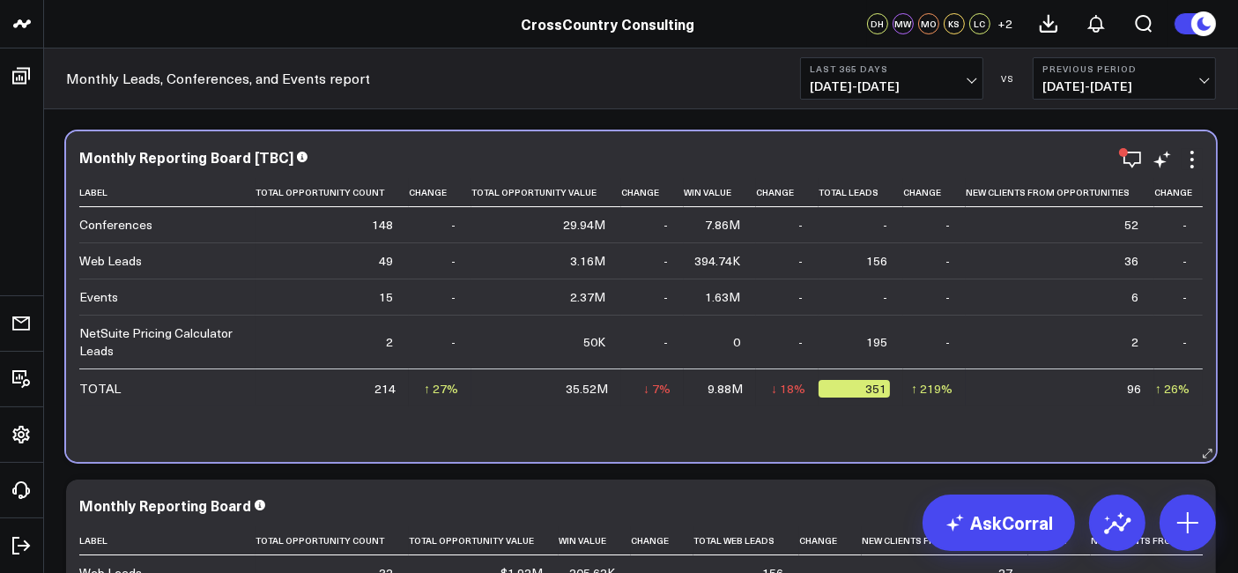
click at [1120, 167] on div "Monthly Reporting Board [TBC]" at bounding box center [641, 159] width 1124 height 20
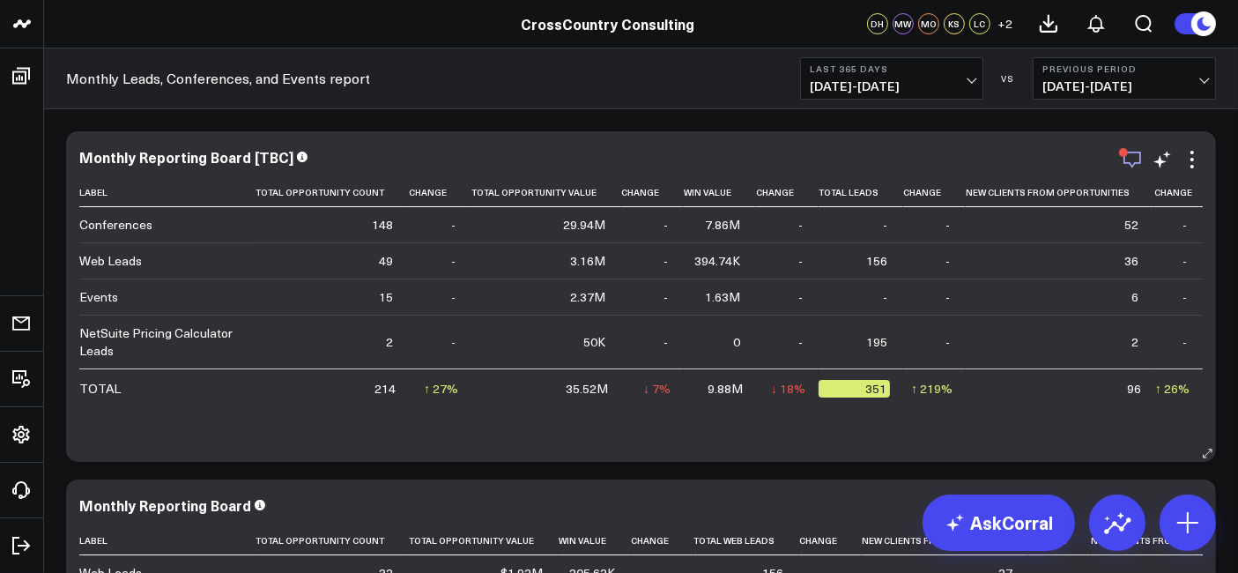
click at [1128, 162] on icon "button" at bounding box center [1133, 160] width 18 height 17
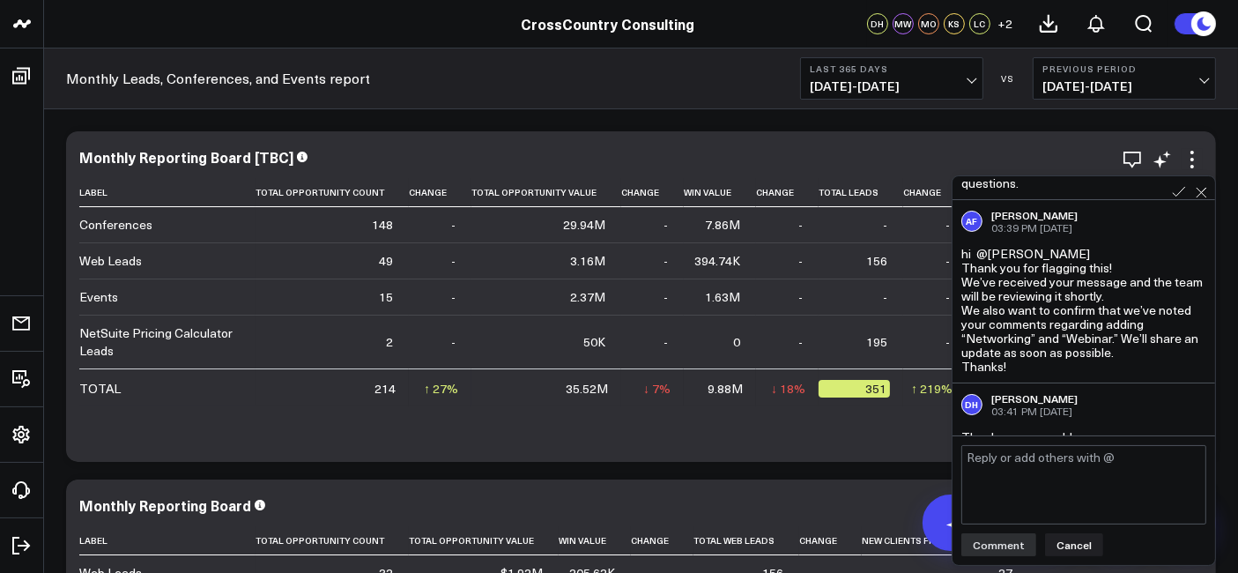
scroll to position [217, 0]
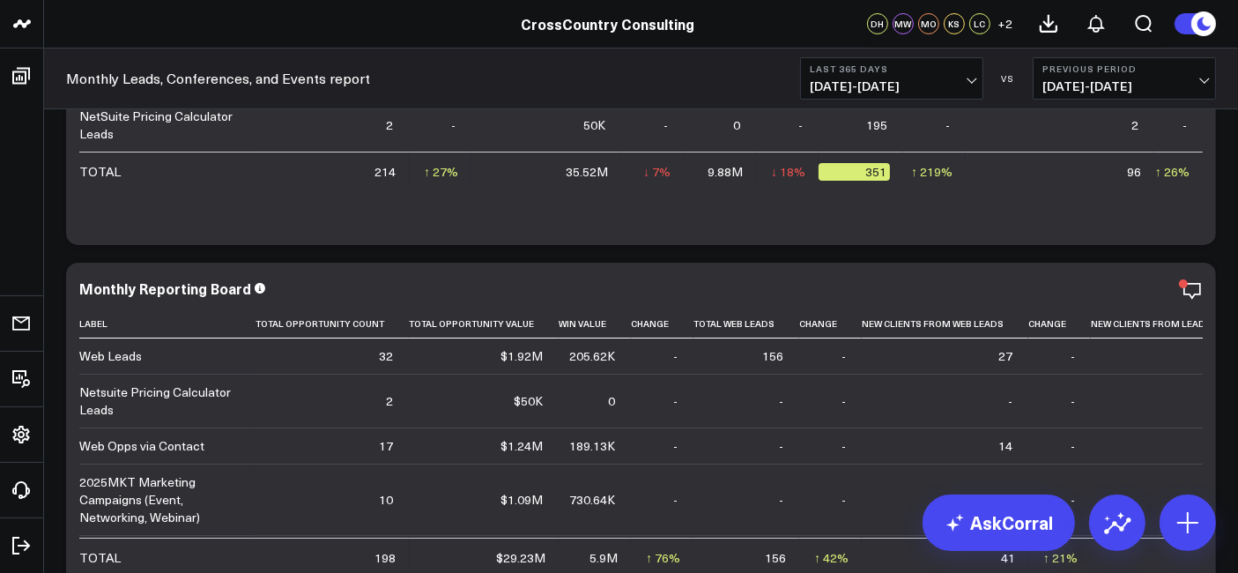
click at [1130, 295] on icon "button" at bounding box center [1132, 290] width 21 height 21
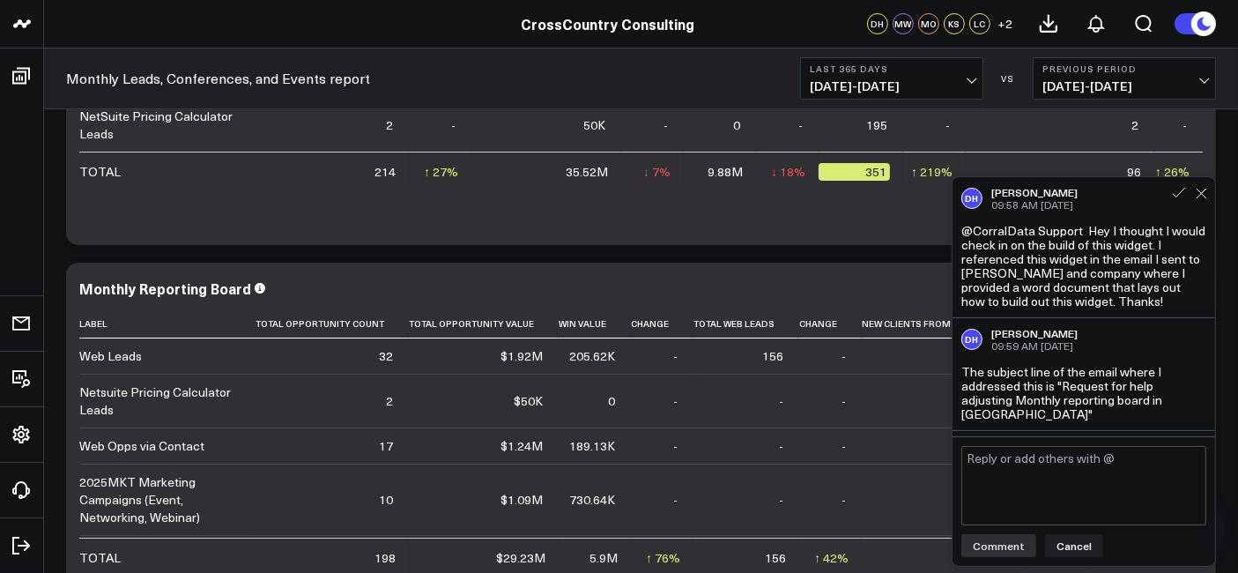
scroll to position [106, 0]
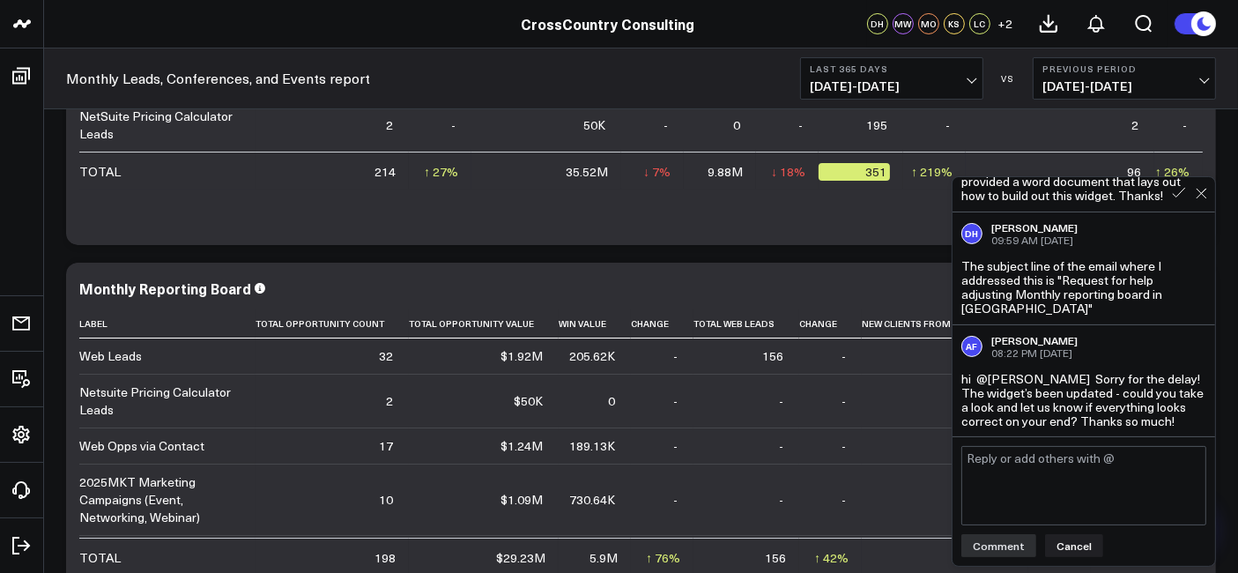
click at [765, 280] on div "Monthly Reporting Board" at bounding box center [641, 288] width 1124 height 16
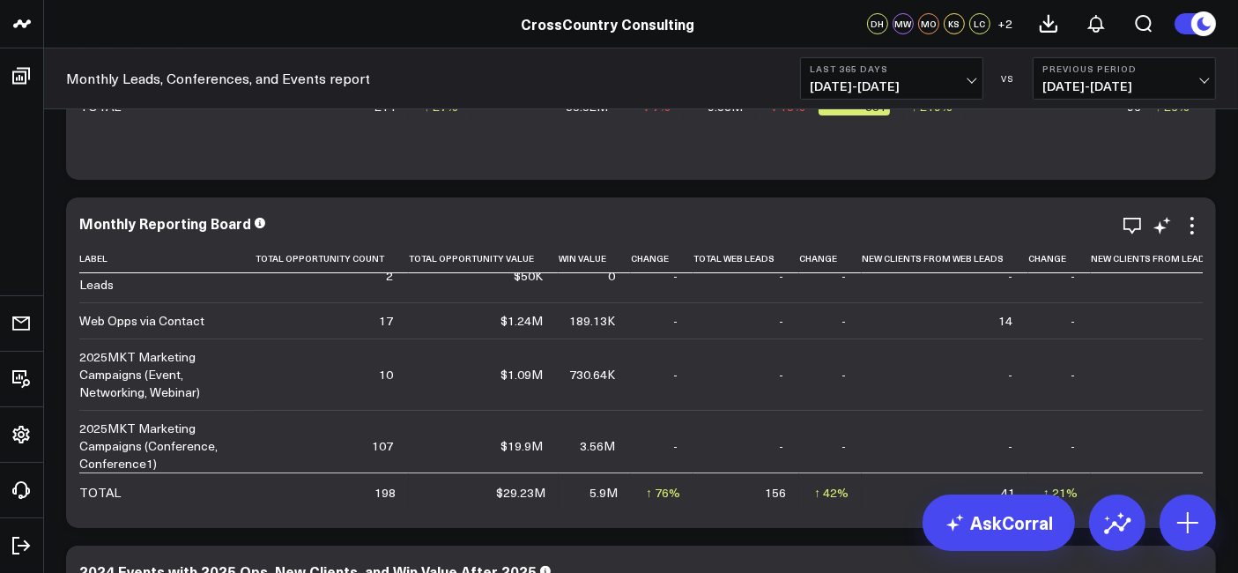
scroll to position [0, 0]
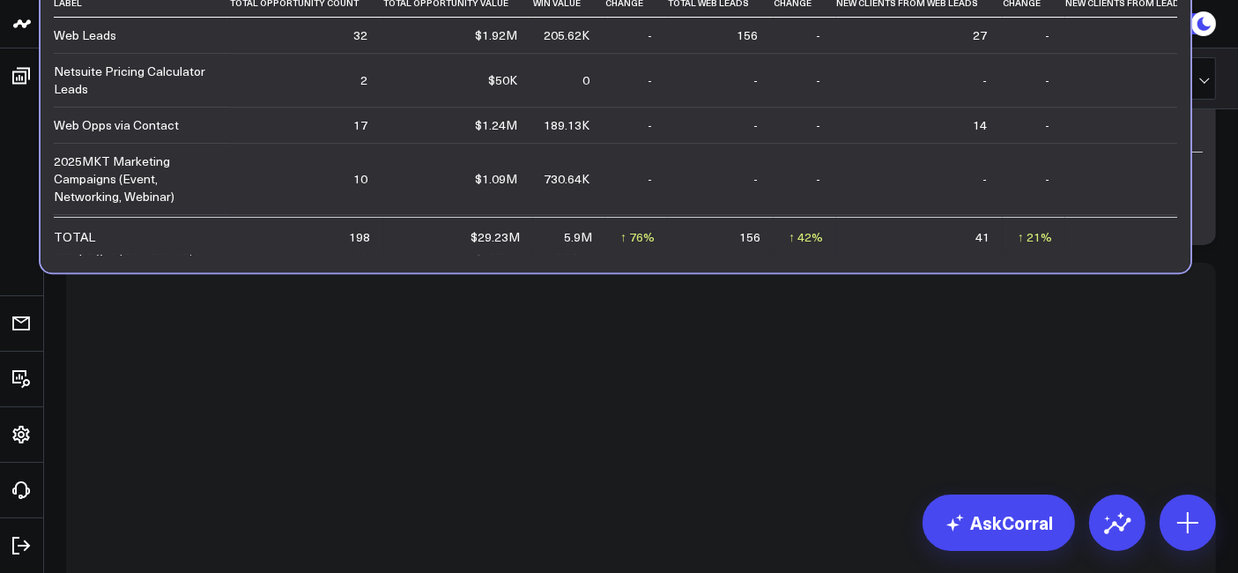
drag, startPoint x: 667, startPoint y: 226, endPoint x: 642, endPoint y: -38, distance: 264.8
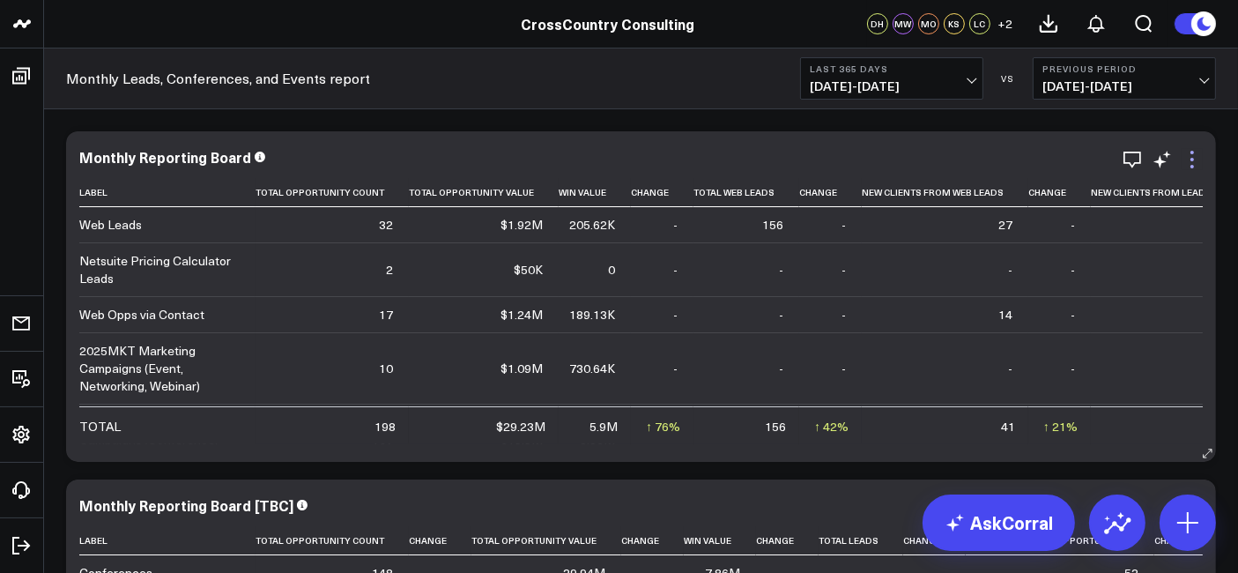
click at [1188, 161] on icon at bounding box center [1192, 159] width 21 height 21
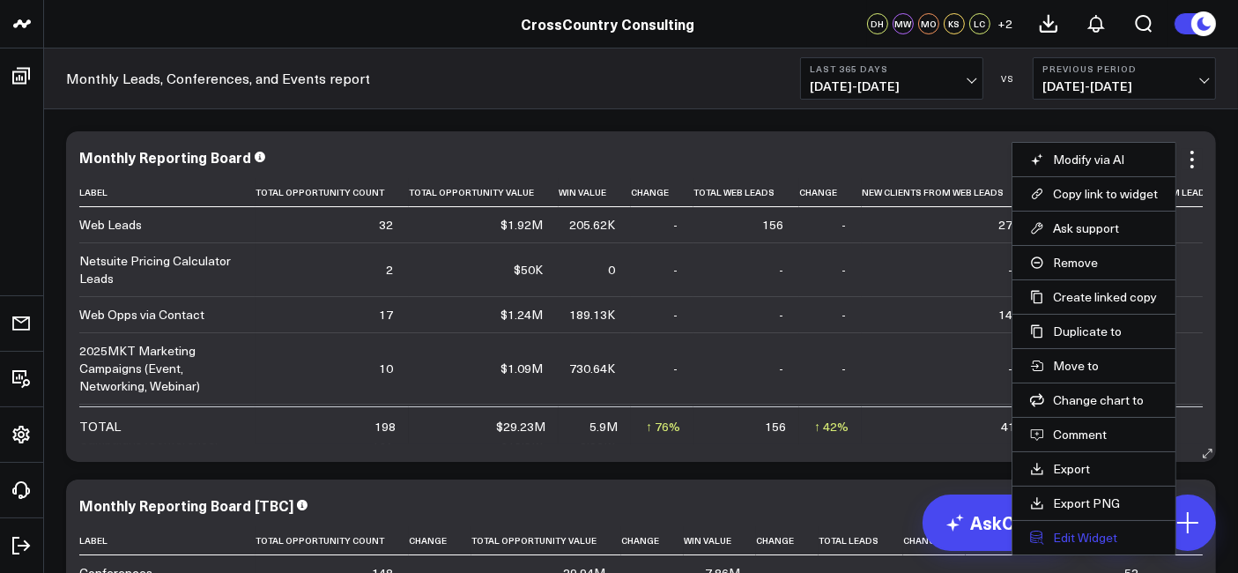
click at [1097, 532] on button "Edit Widget" at bounding box center [1094, 538] width 128 height 16
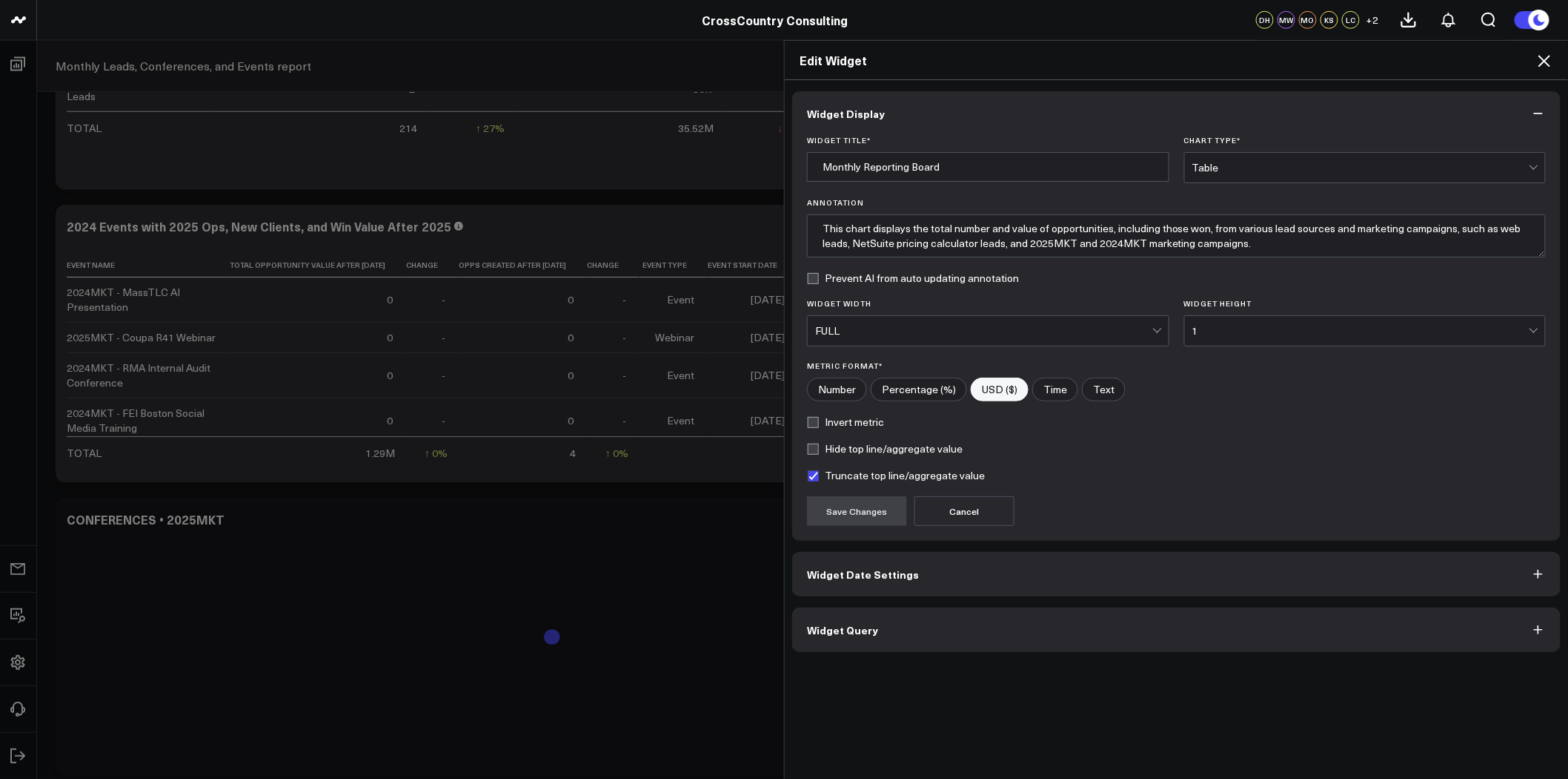
scroll to position [492, 0]
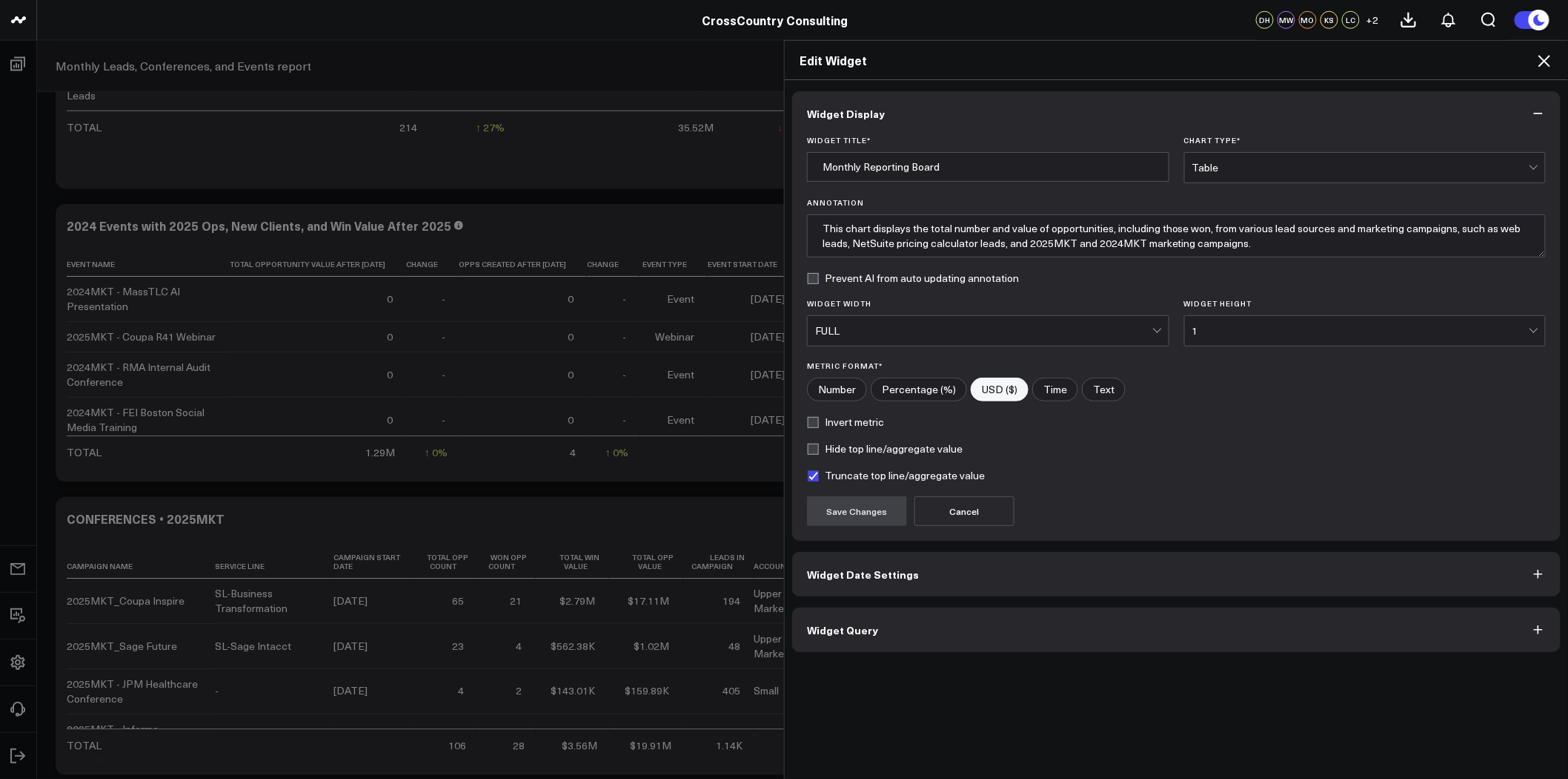
click at [1041, 481] on button "Widget Query" at bounding box center [1176, 629] width 768 height 45
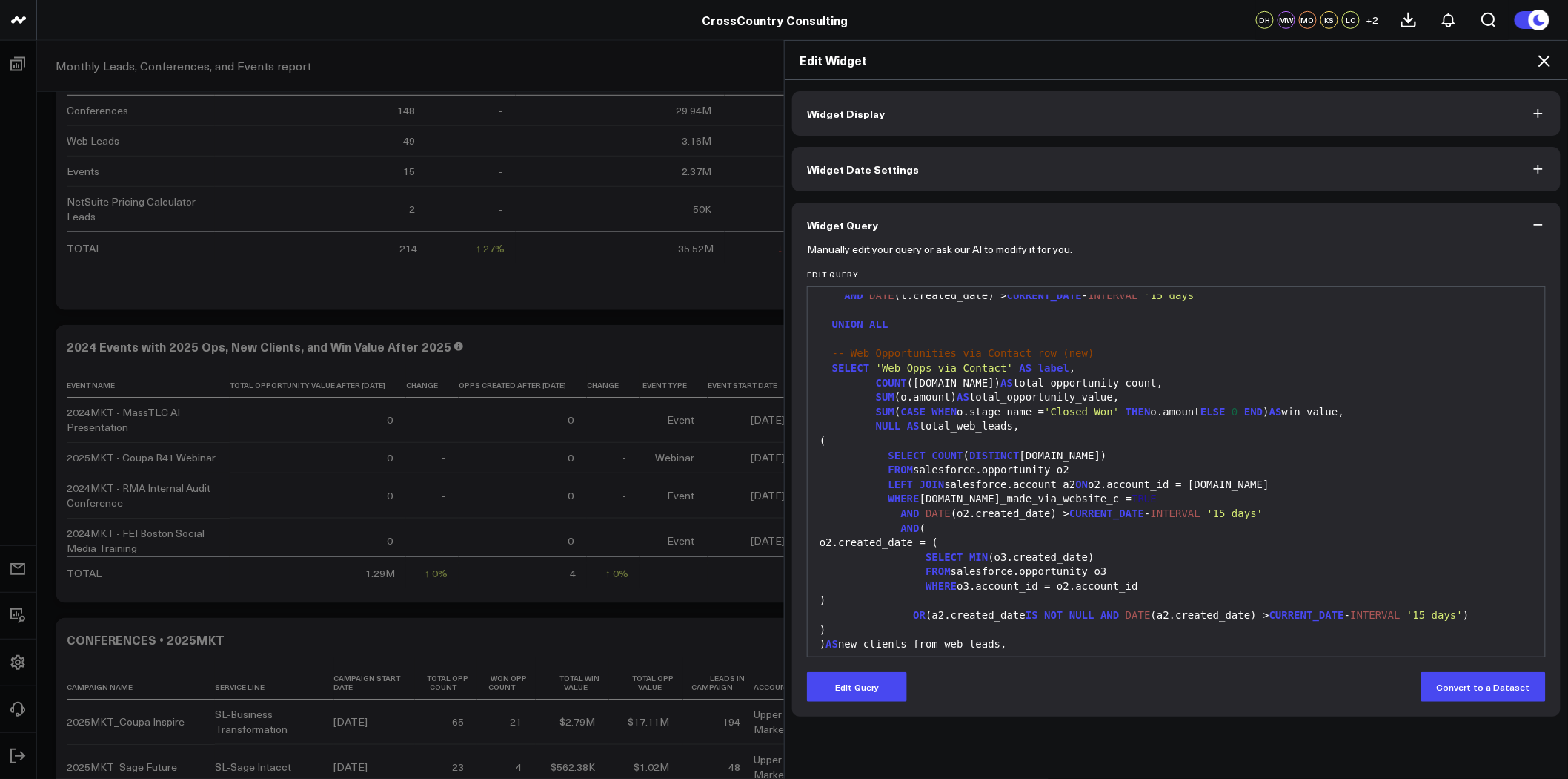
scroll to position [741, 0]
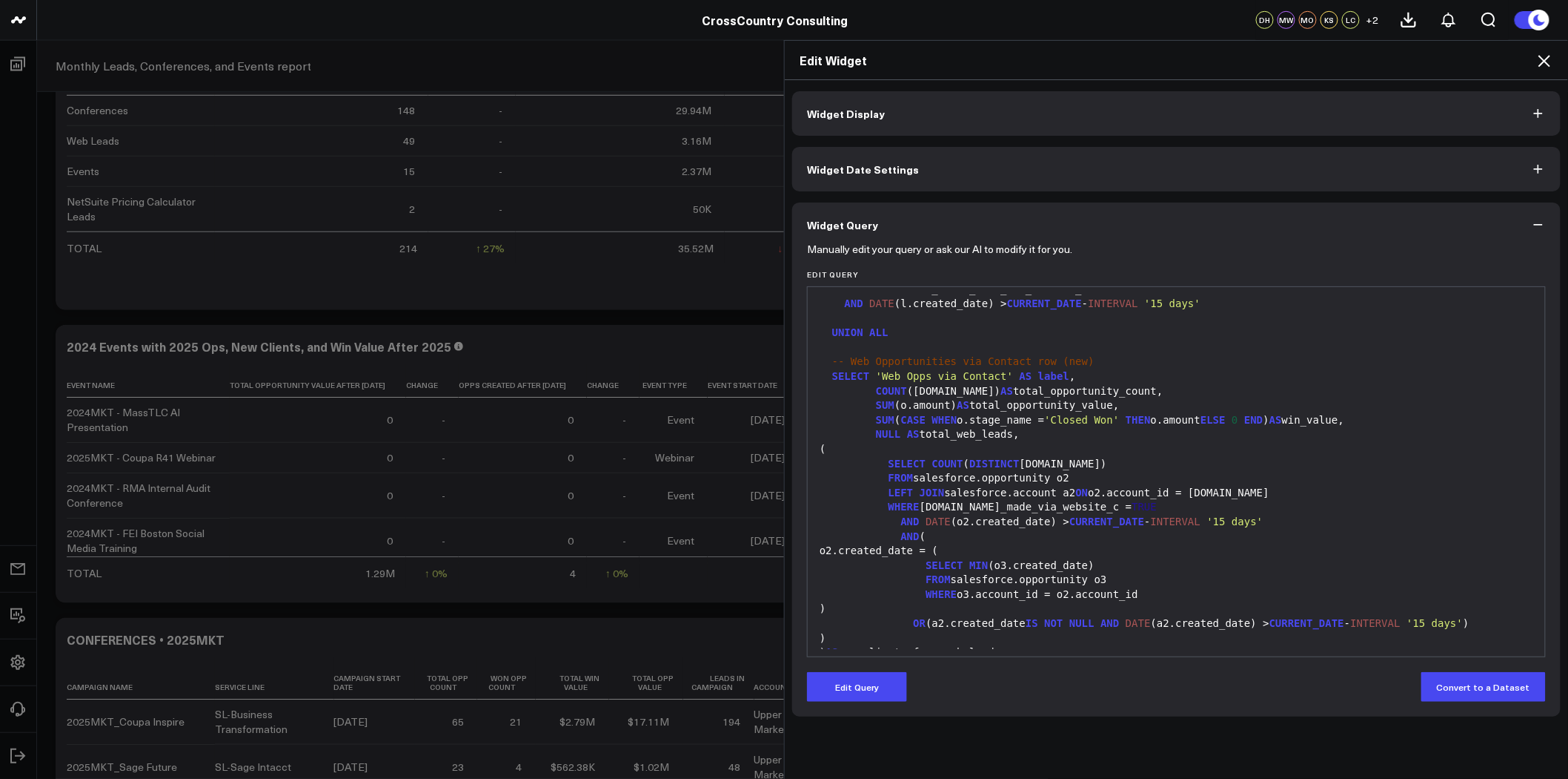
click at [1041, 53] on icon at bounding box center [1544, 61] width 18 height 18
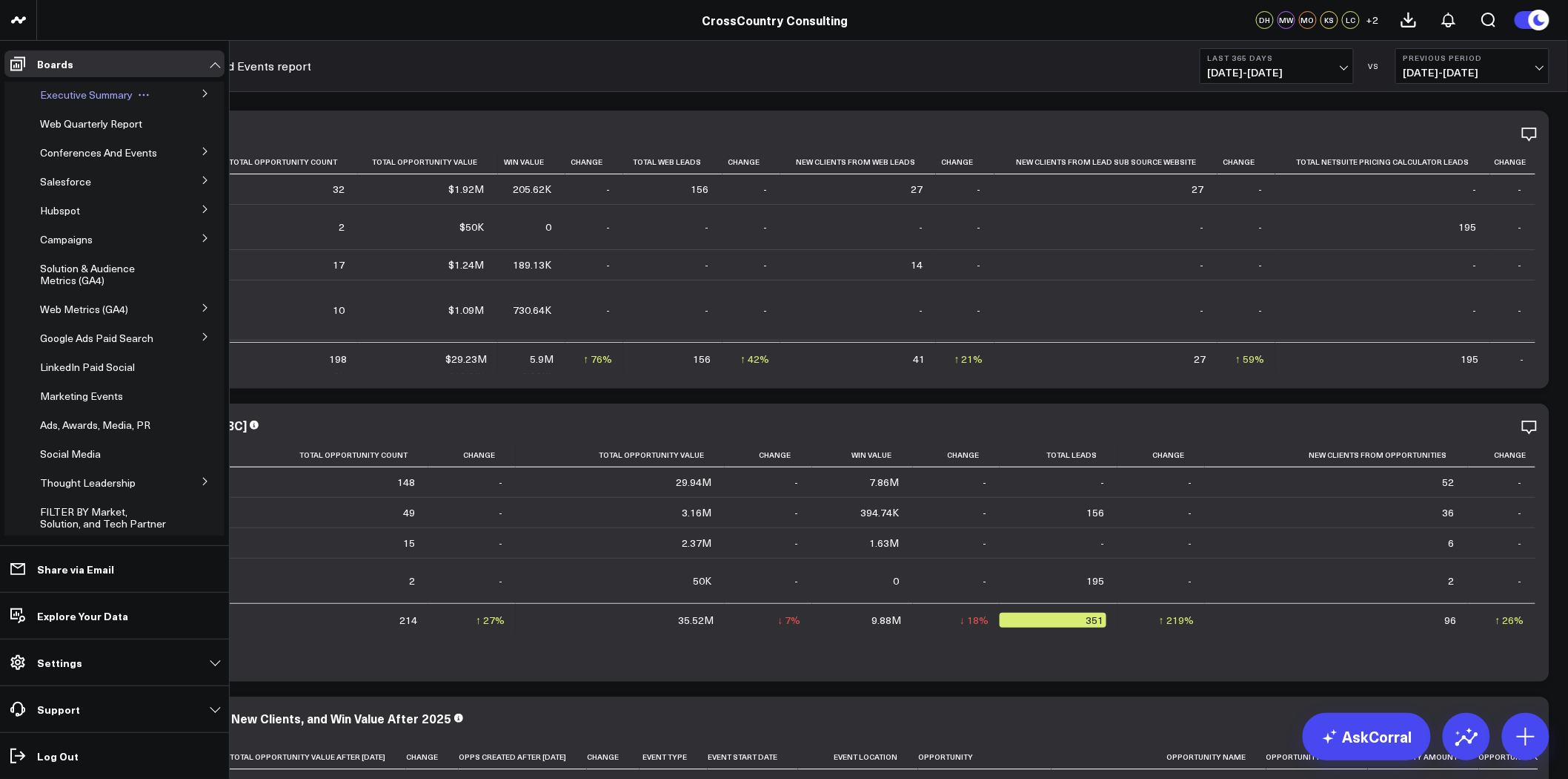
click at [97, 94] on span "Executive Summary" at bounding box center [87, 94] width 92 height 14
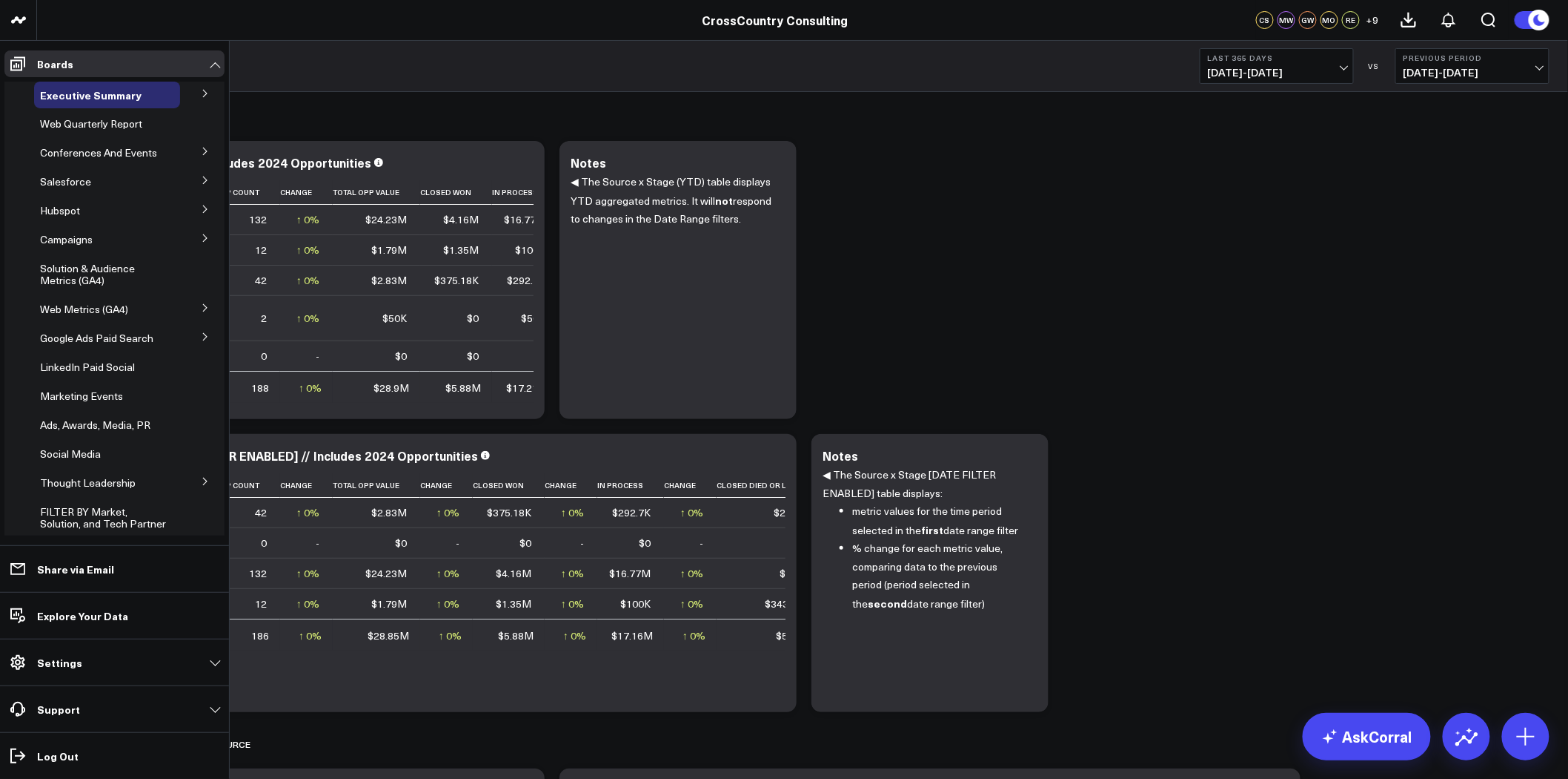
scroll to position [298, 0]
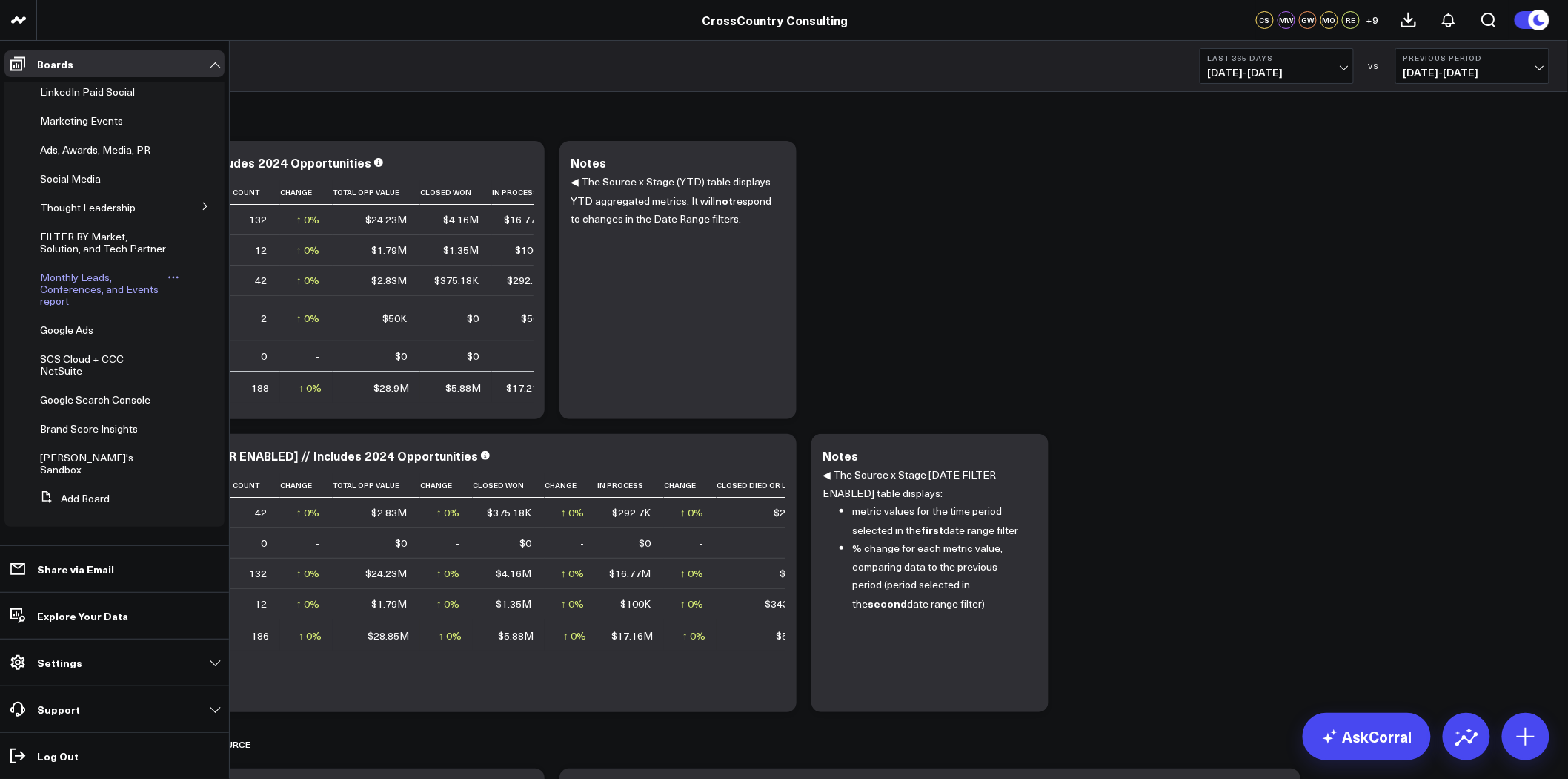
click at [77, 305] on span "Monthly Leads, Conferences, and Events report" at bounding box center [99, 289] width 119 height 38
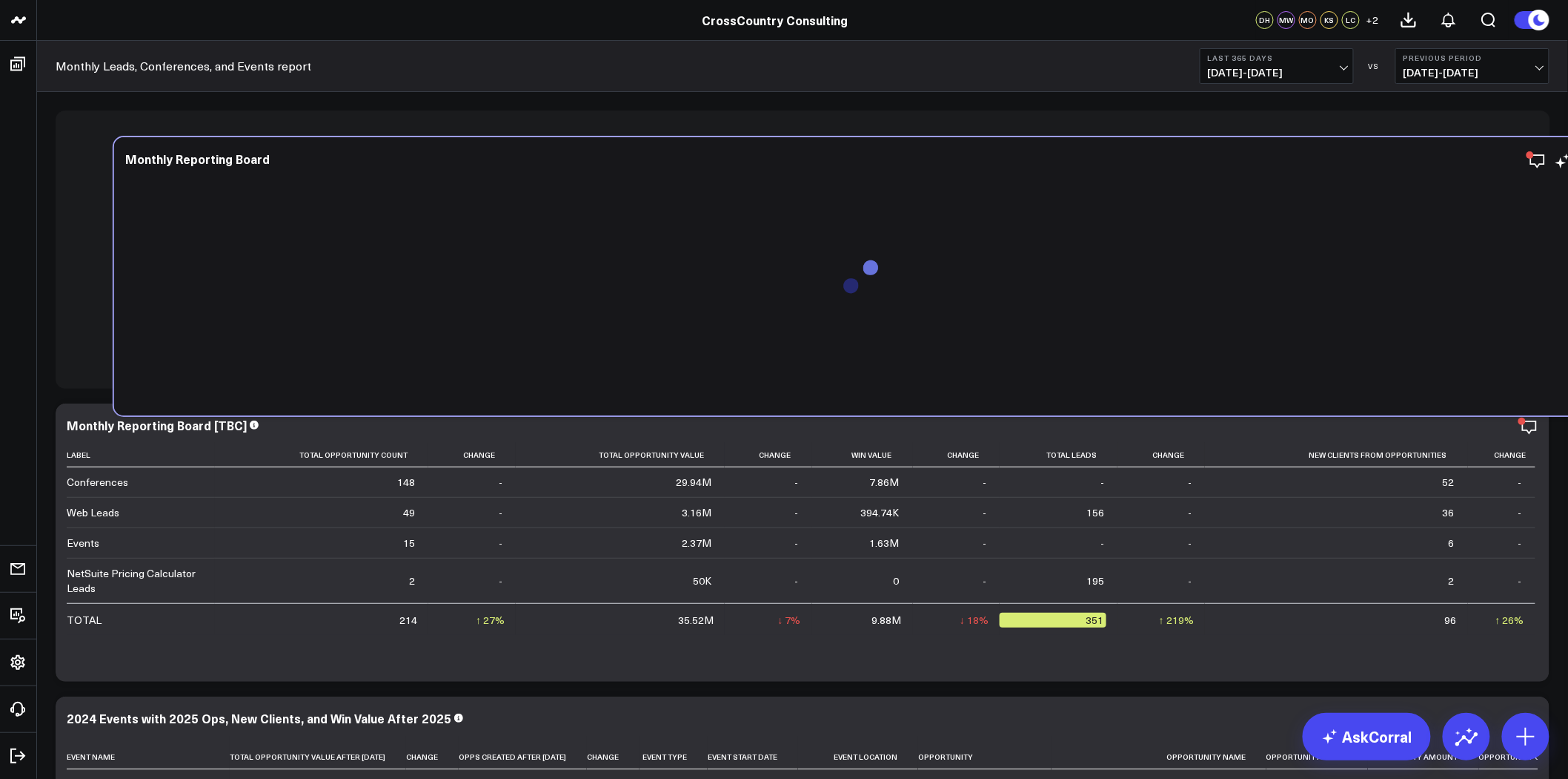
drag, startPoint x: 232, startPoint y: 427, endPoint x: 292, endPoint y: 161, distance: 272.7
click at [292, 161] on div "Monthly Reporting Board" at bounding box center [861, 159] width 1472 height 13
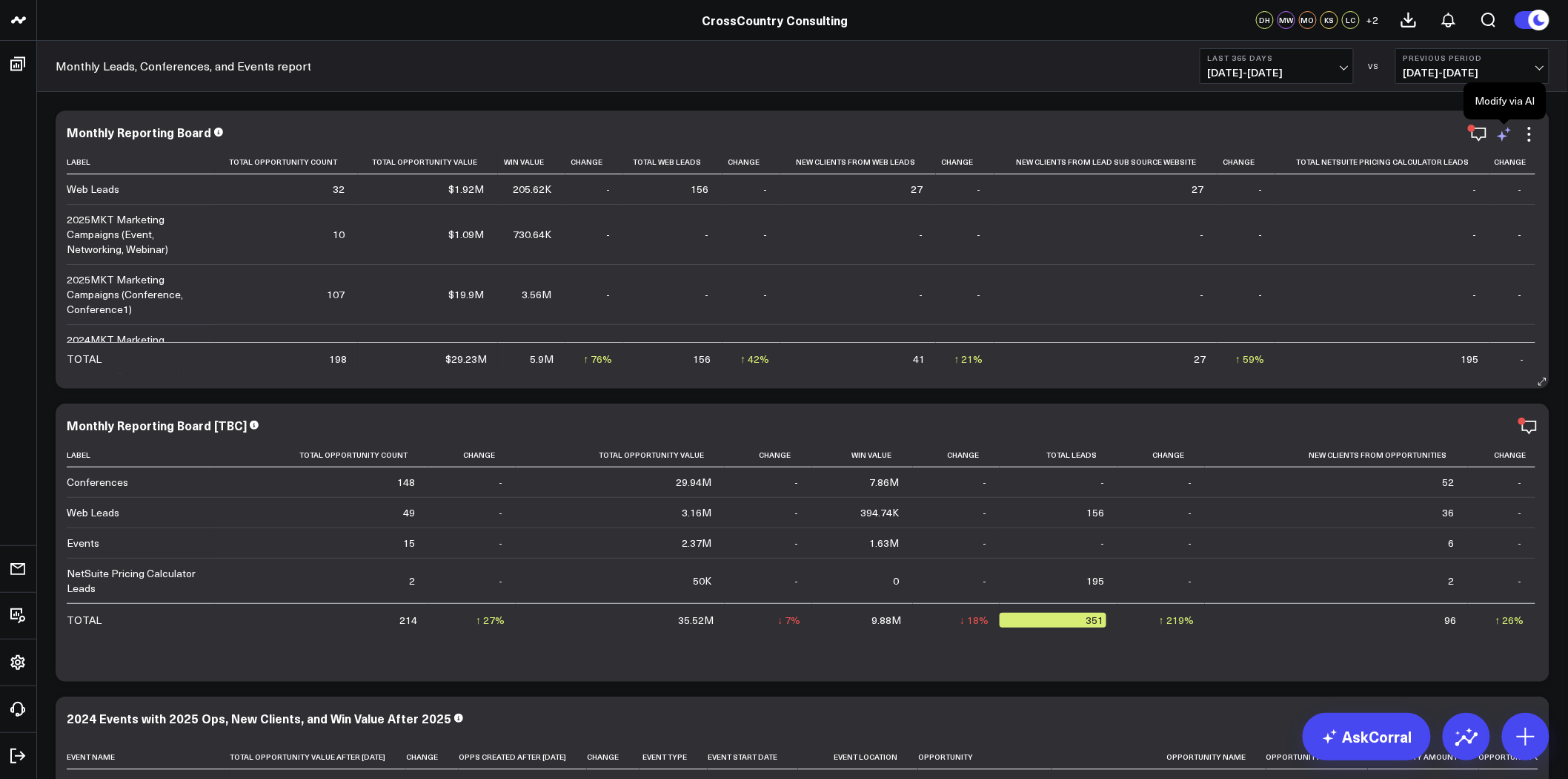
click at [1041, 137] on icon at bounding box center [1504, 134] width 18 height 18
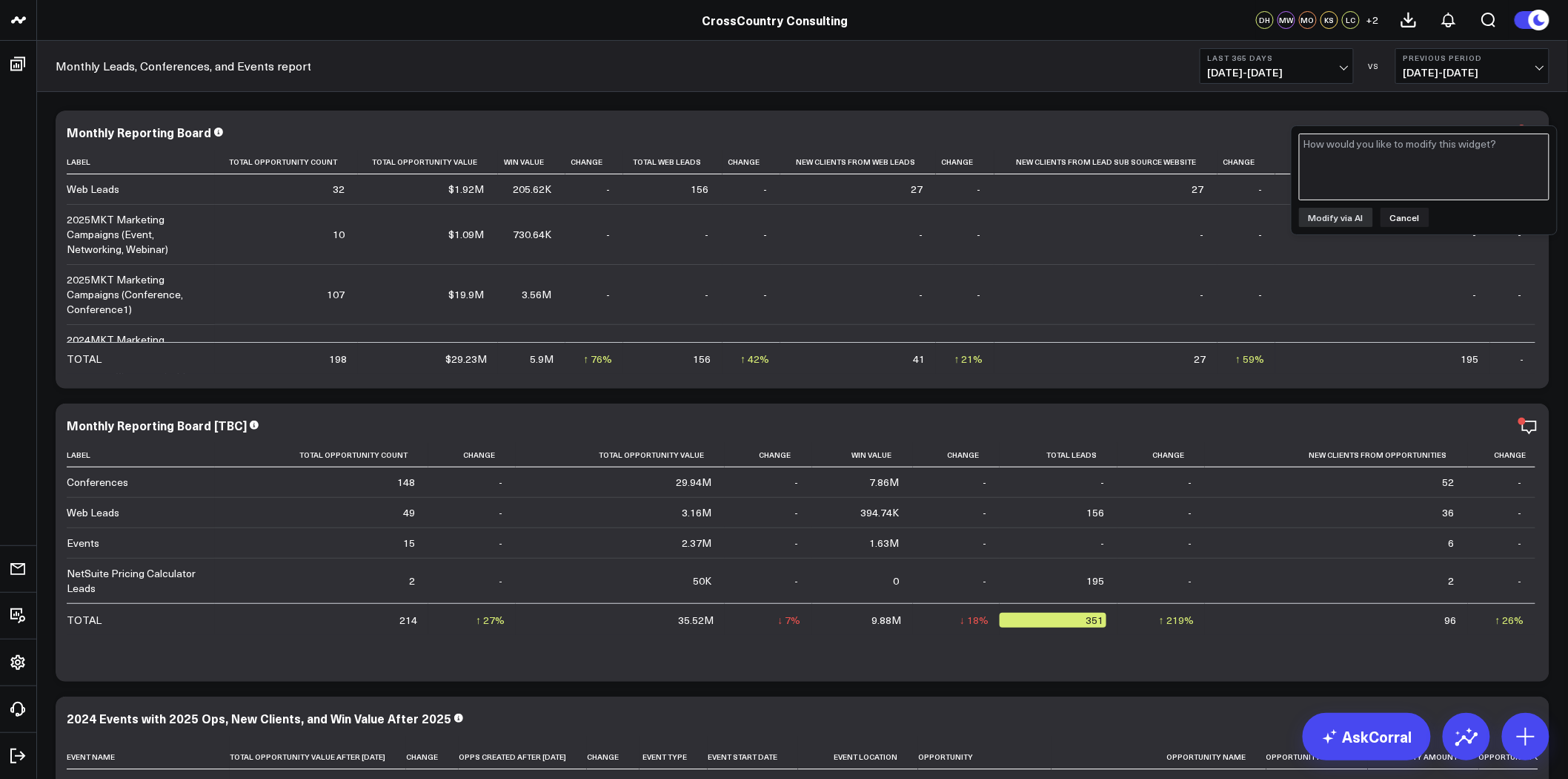
click at [1041, 150] on textarea at bounding box center [1424, 167] width 251 height 66
type textarea "could you add a"
click at [1041, 243] on div "Modify via AI Cancel" at bounding box center [1424, 220] width 266 height 109
click at [1041, 252] on button "Cancel" at bounding box center [1405, 257] width 49 height 19
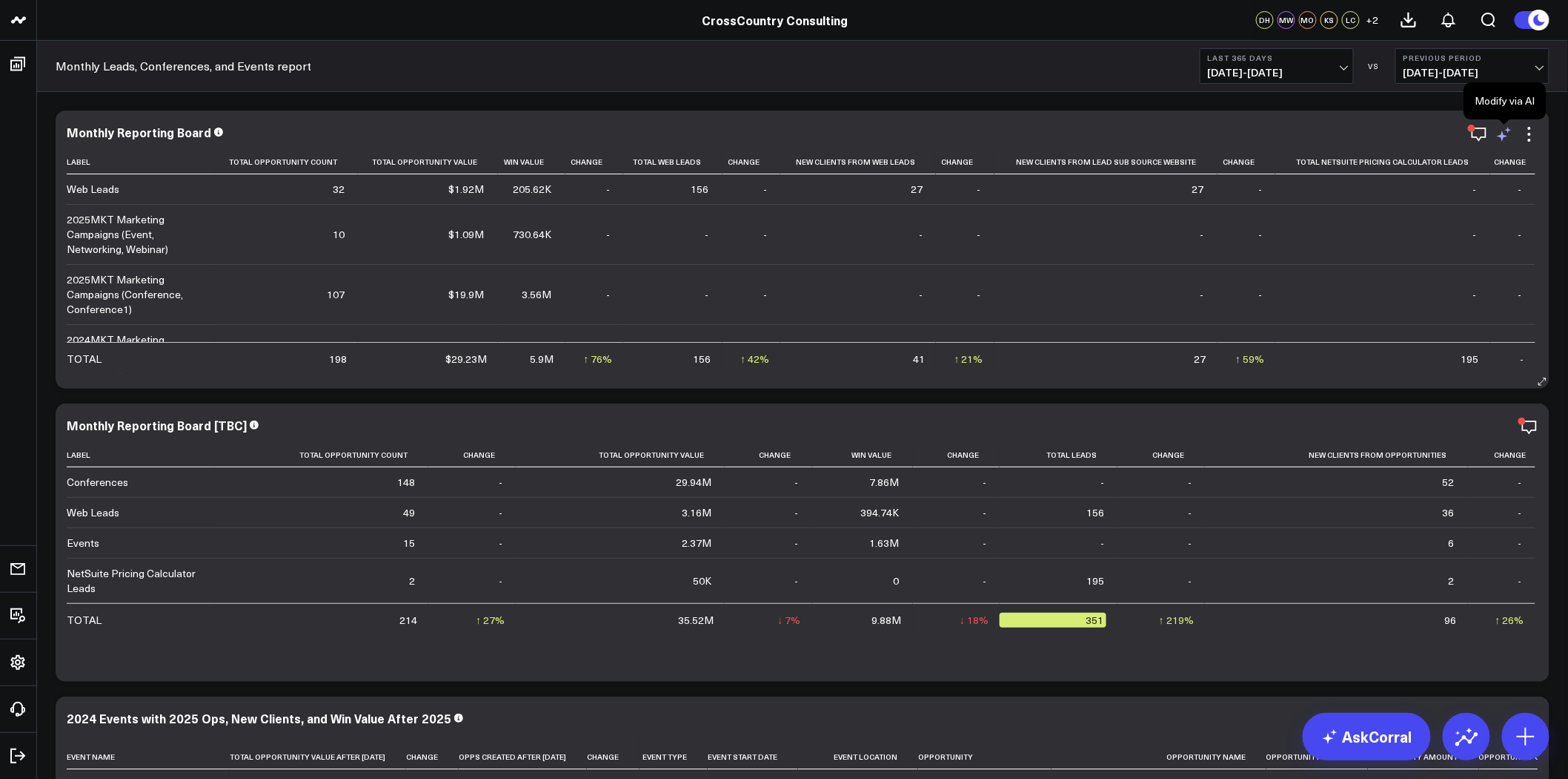
click at [1041, 141] on icon at bounding box center [1504, 134] width 18 height 18
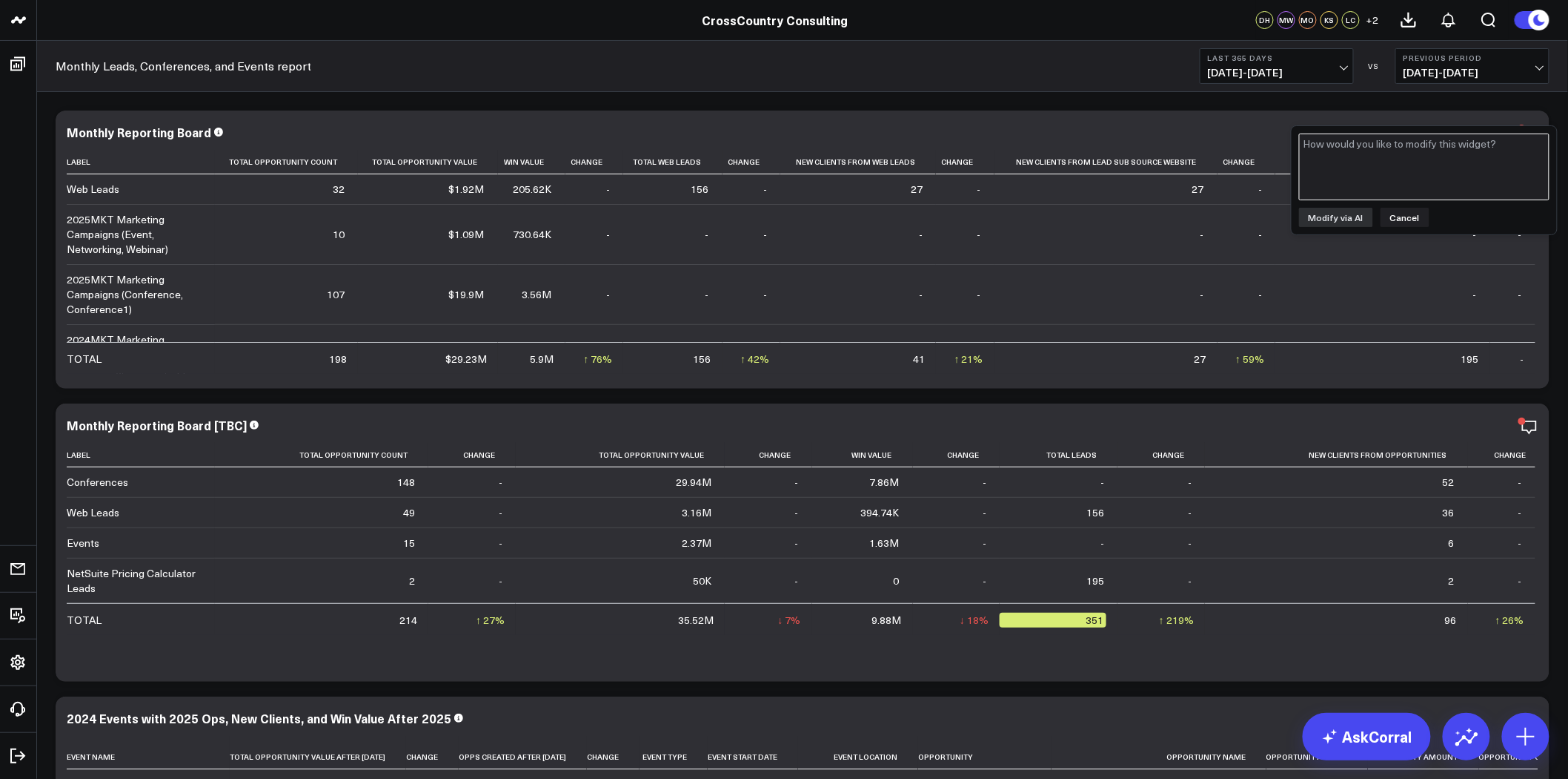
click at [1041, 147] on textarea at bounding box center [1424, 167] width 251 height 66
type textarea "Could you add a new "Clients from Opportunities" column"
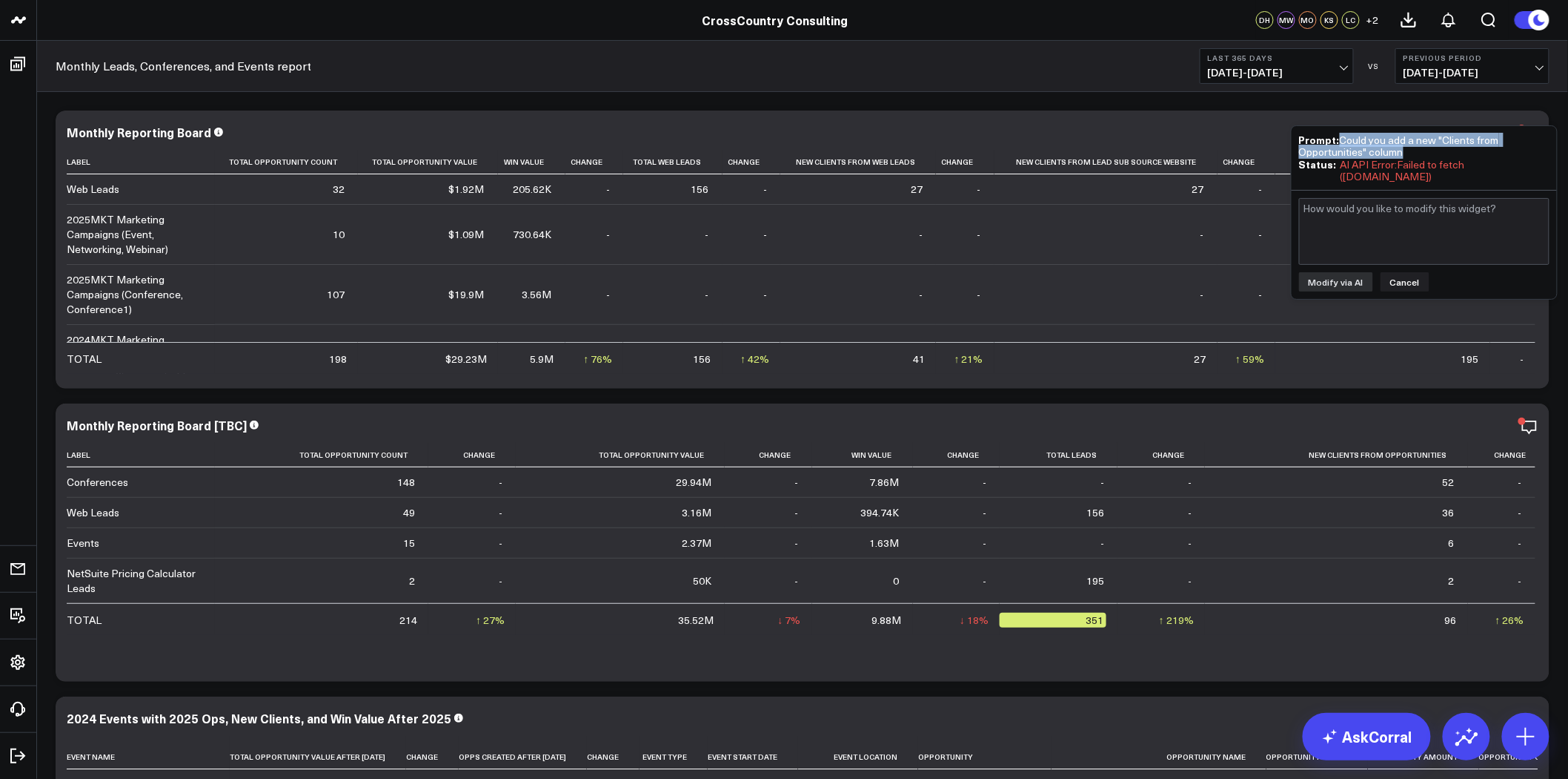
drag, startPoint x: 1424, startPoint y: 154, endPoint x: 1340, endPoint y: 145, distance: 84.5
click at [1041, 145] on div "Prompt: Could you add a new "Clients from Opportunities" column" at bounding box center [1424, 146] width 251 height 24
copy div "Could you add a new "Clients from Opportunities" column"
click at [1041, 278] on button "Cancel" at bounding box center [1405, 281] width 49 height 19
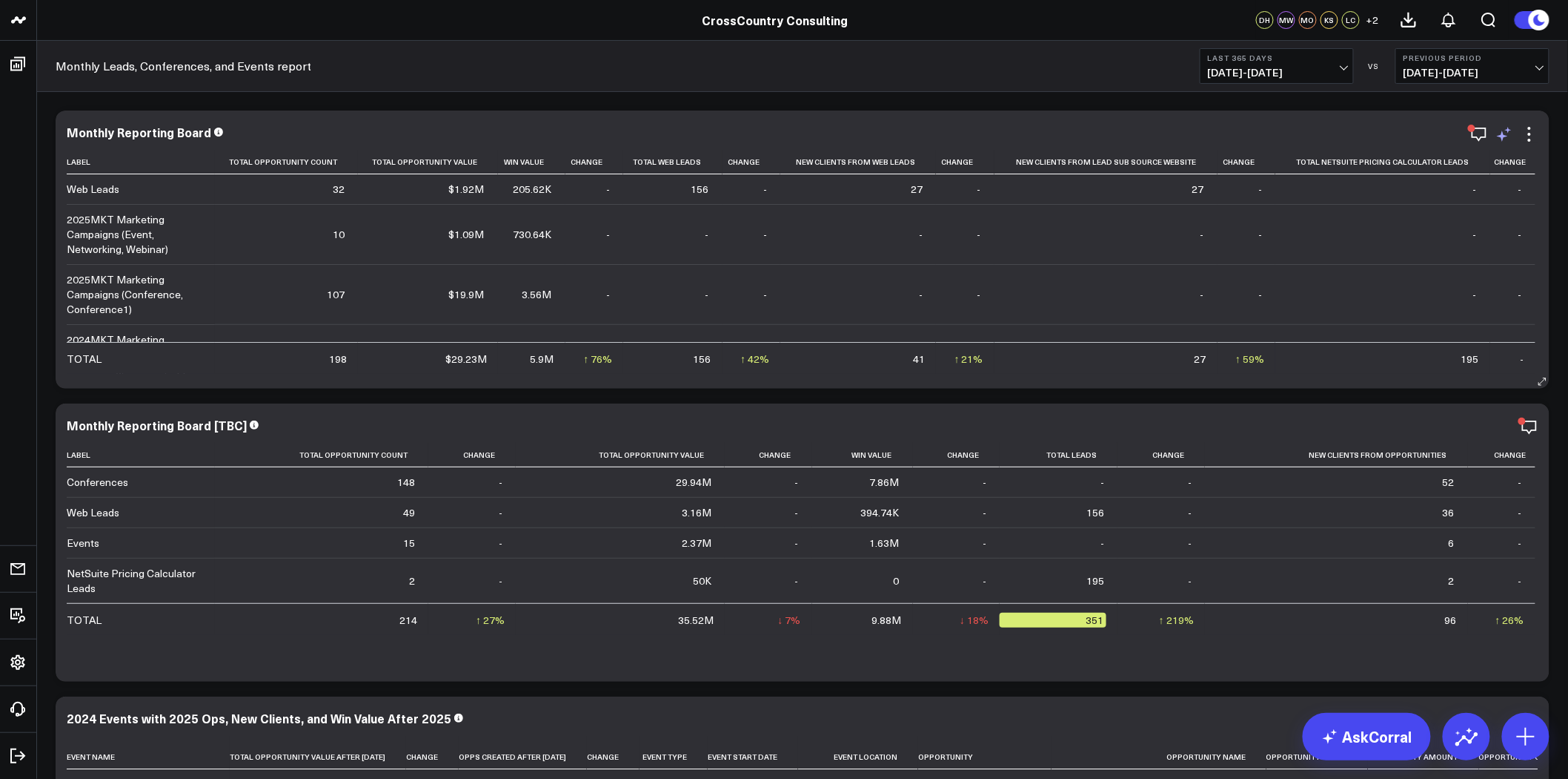
click at [1041, 135] on icon at bounding box center [1504, 134] width 18 height 18
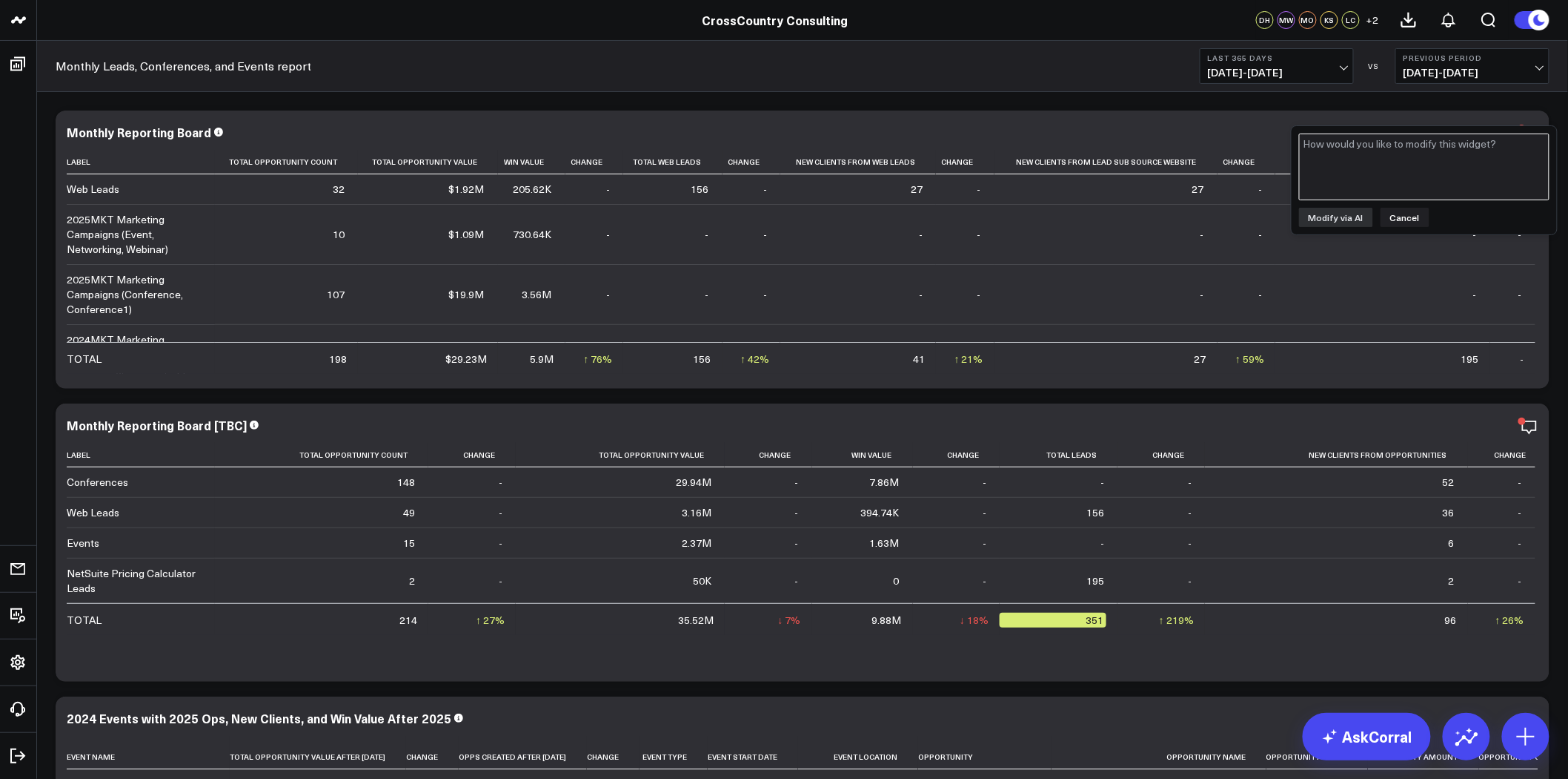
click at [1041, 175] on textarea at bounding box center [1424, 167] width 251 height 66
paste textarea "Could you add a new "Clients from Opportunities" column"
type textarea "Could you add a new "Clients from Opportunities" column"
click at [1041, 218] on button "Modify via AI" at bounding box center [1336, 217] width 74 height 19
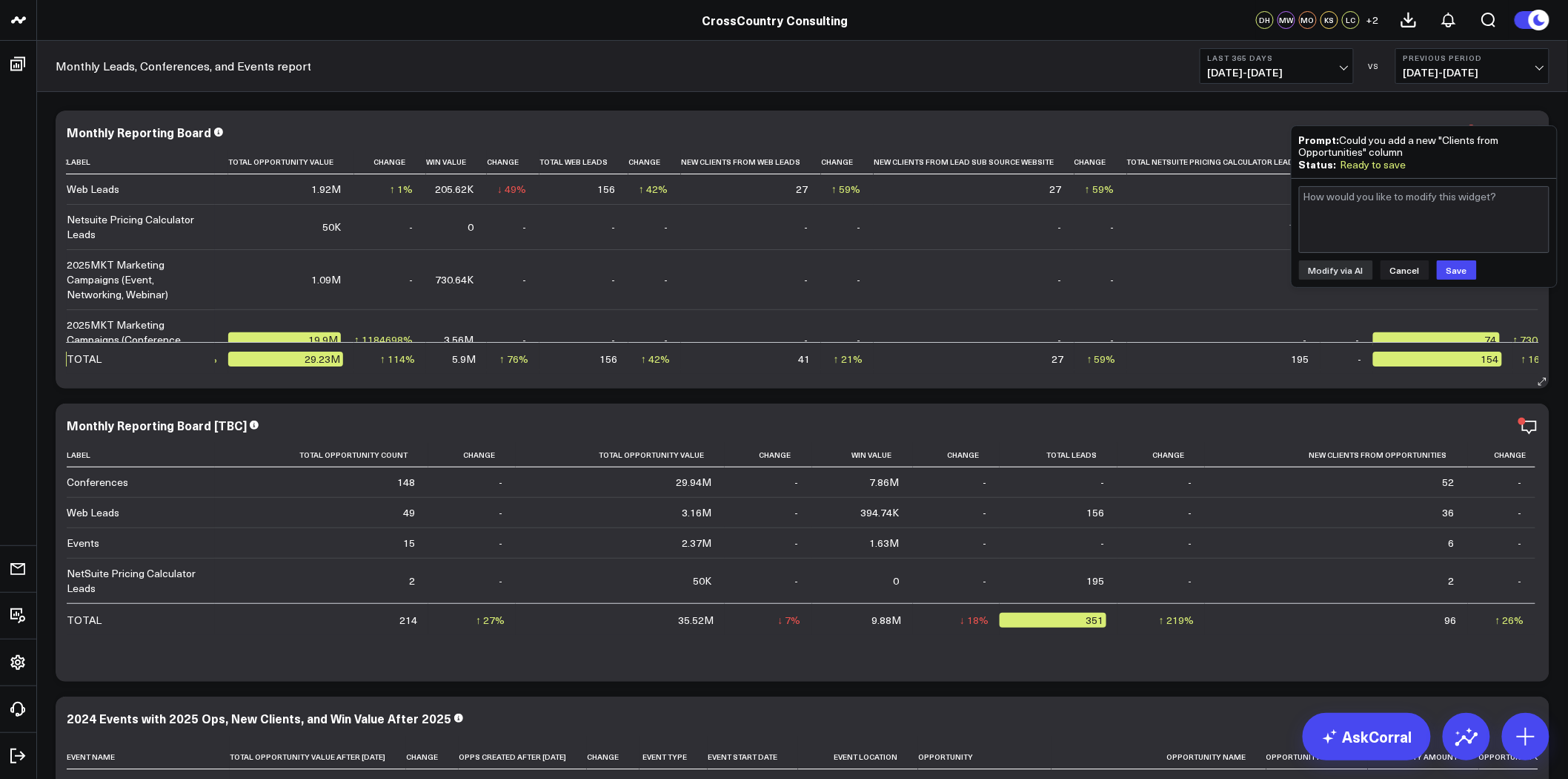
scroll to position [1, 0]
click at [1041, 257] on div "Modify via AI Cancel Save" at bounding box center [1424, 232] width 266 height 109
click at [1041, 260] on button "Save" at bounding box center [1457, 269] width 40 height 19
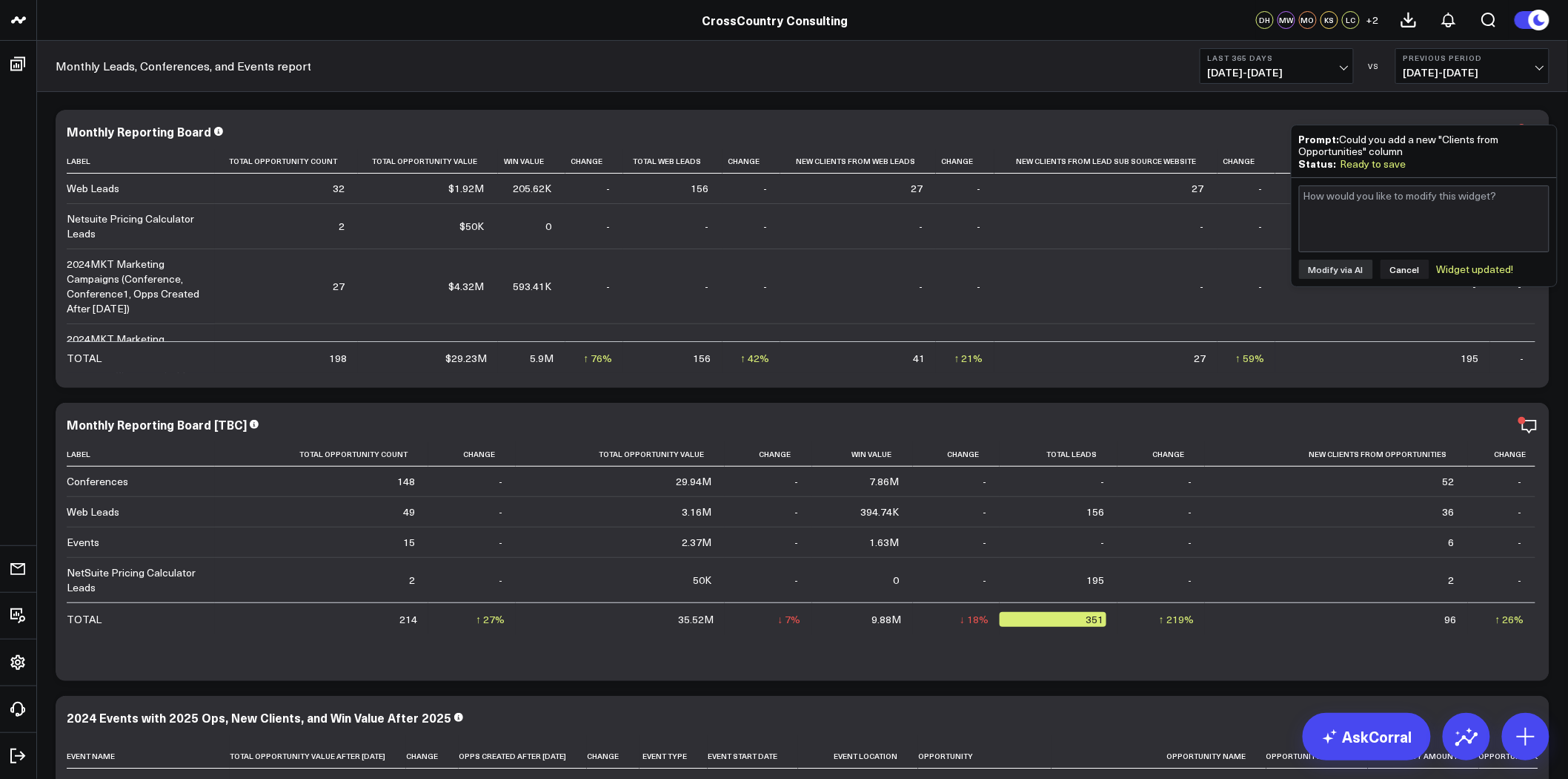
scroll to position [0, 0]
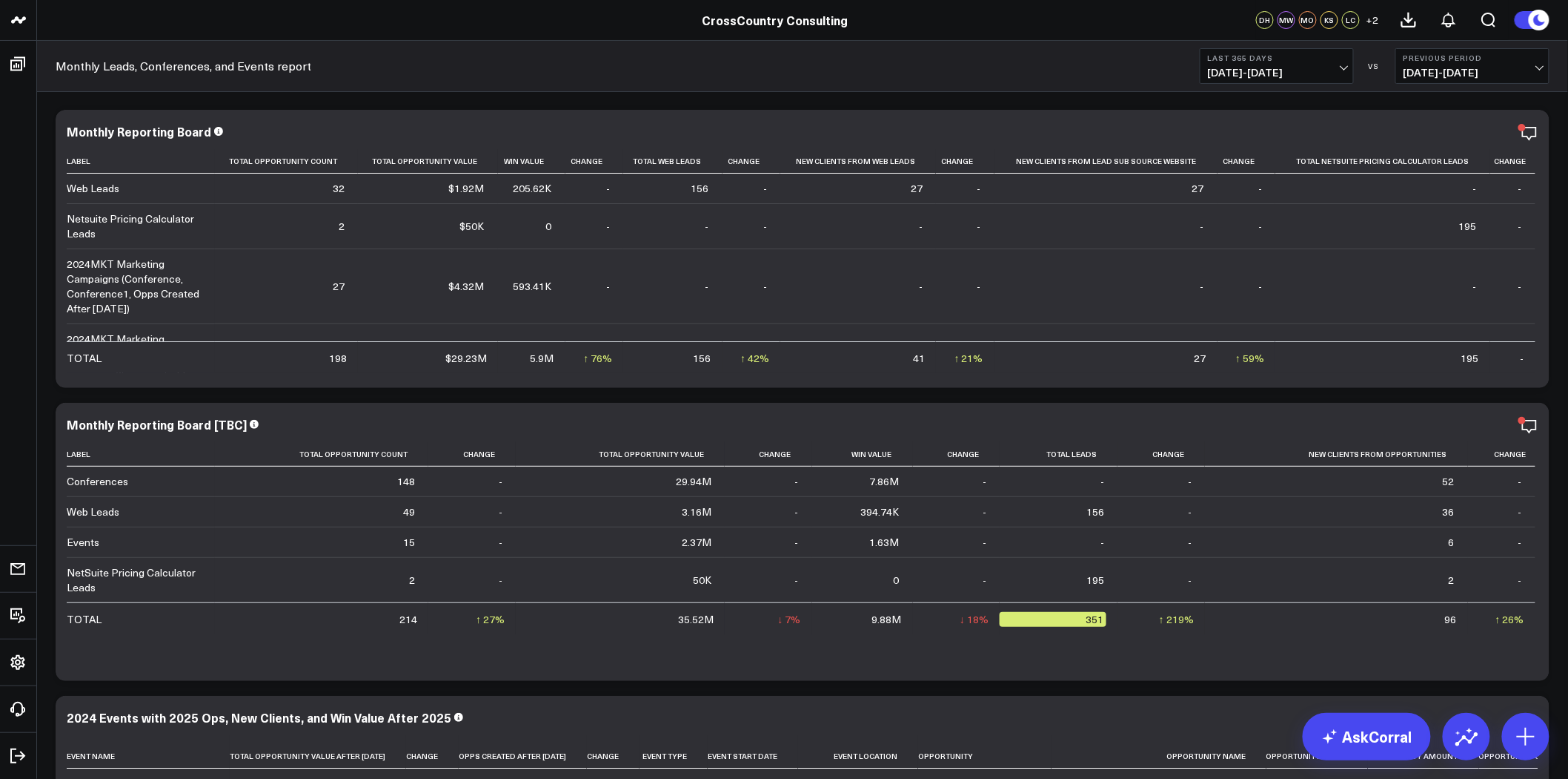
click at [1041, 128] on icon at bounding box center [1504, 134] width 18 height 18
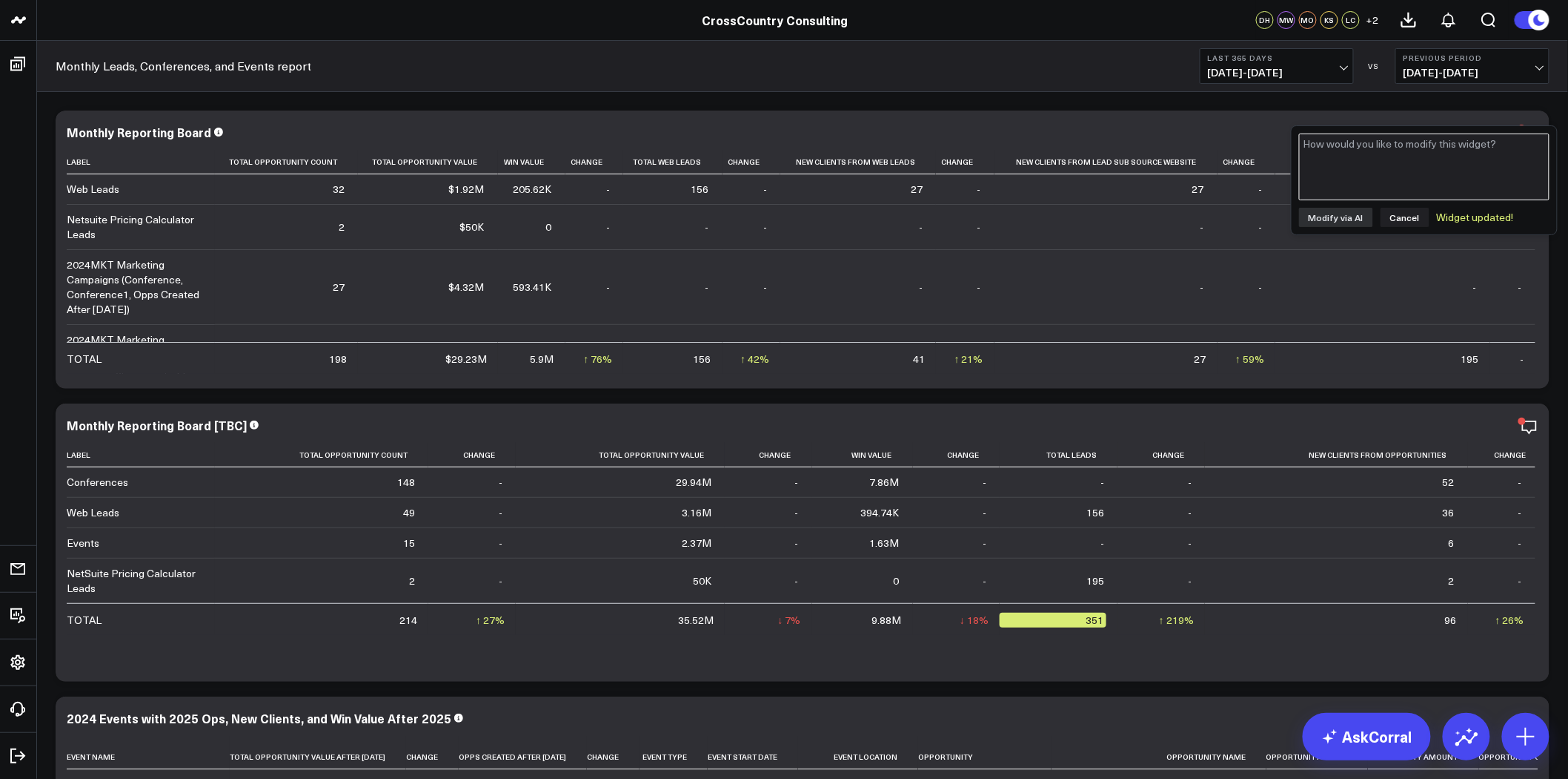
click at [1041, 157] on textarea at bounding box center [1424, 167] width 251 height 66
click at [1041, 162] on textarea at bounding box center [1424, 167] width 251 height 66
type textarea "C"
type textarea "Could you add a "New Clients From Opportunities" column"
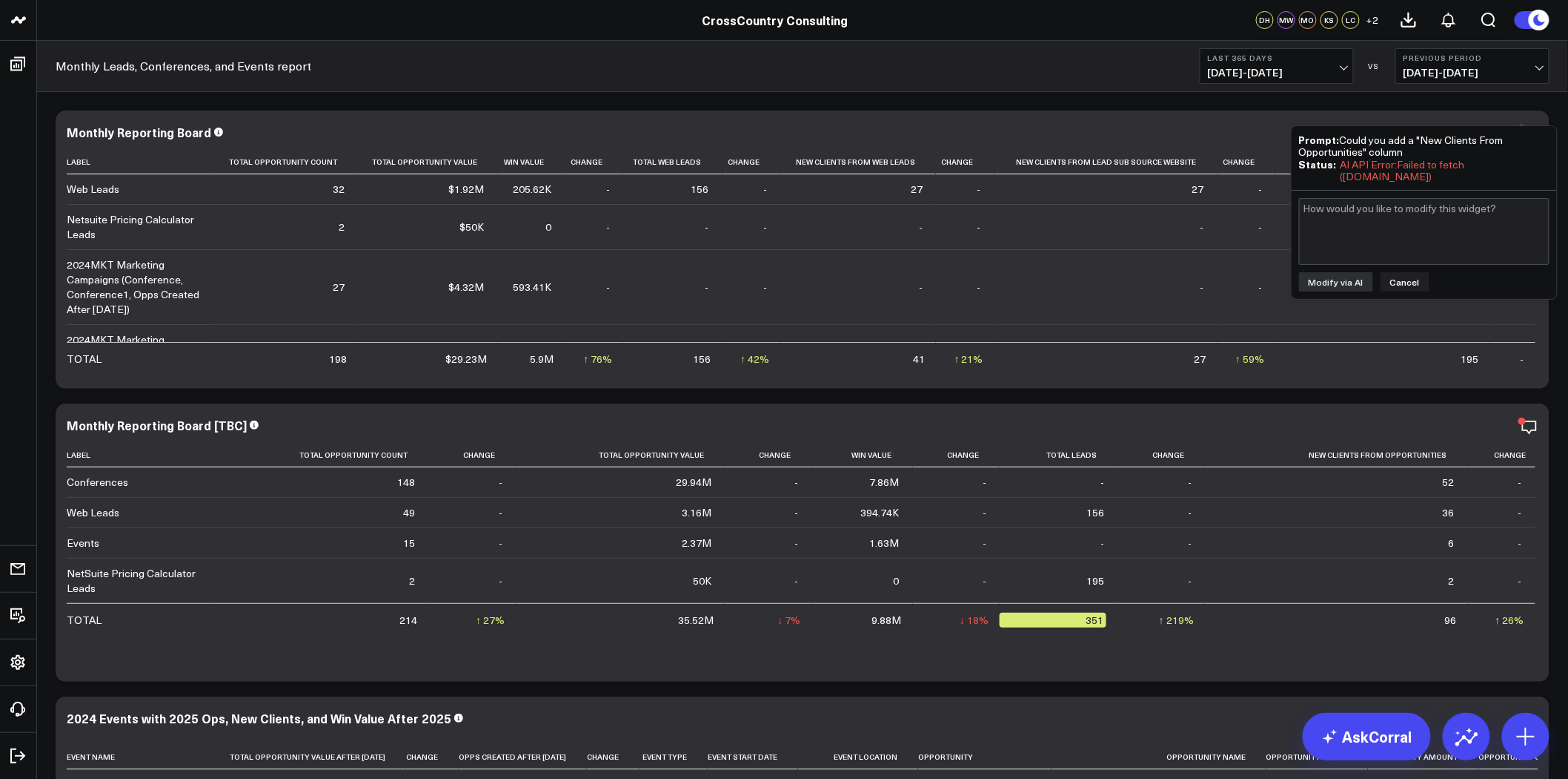
drag, startPoint x: 1412, startPoint y: 150, endPoint x: 1341, endPoint y: 135, distance: 72.6
click at [1041, 135] on div "Prompt: Could you add a "New Clients From Opportunities" column" at bounding box center [1424, 146] width 251 height 24
copy div "Could you add a "New Clients From Opportunities" column"
click at [1041, 294] on div "Modify via AI Cancel" at bounding box center [1424, 245] width 266 height 109
click at [1041, 283] on button "Cancel" at bounding box center [1405, 281] width 49 height 19
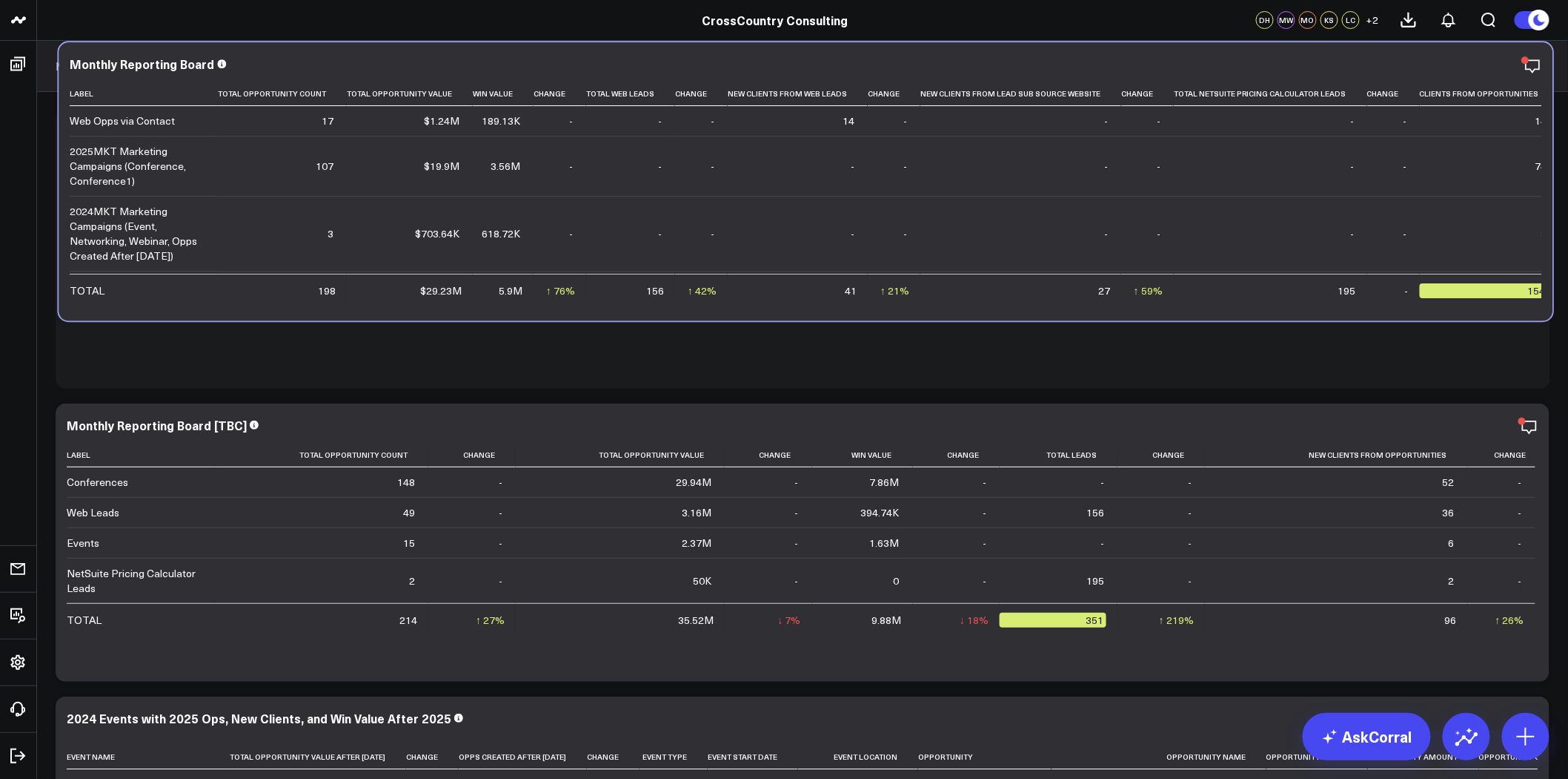
drag, startPoint x: 603, startPoint y: 432, endPoint x: 610, endPoint y: 82, distance: 350.1
click at [610, 74] on div "Monthly Reporting Board" at bounding box center [805, 66] width 1472 height 17
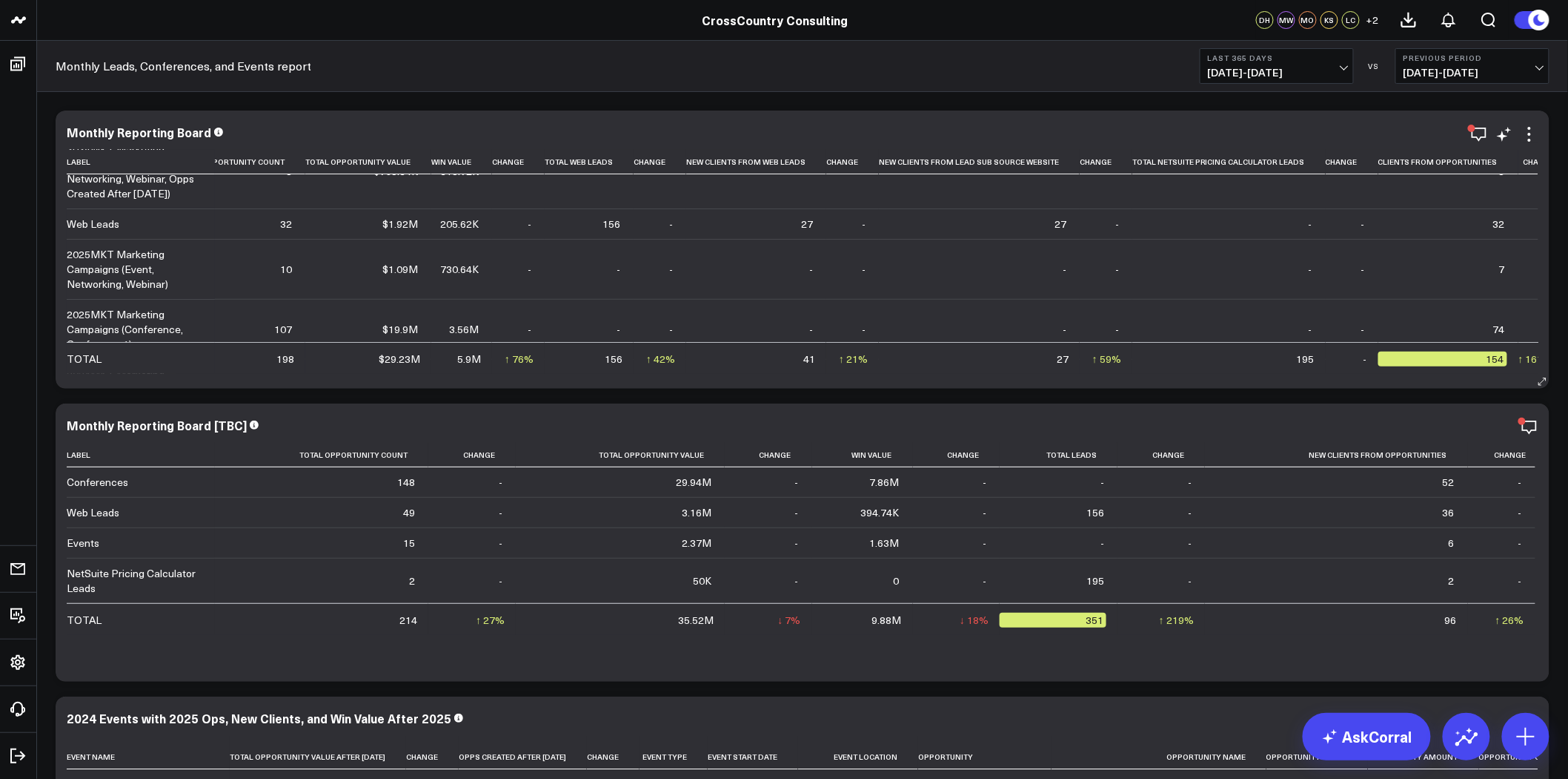
scroll to position [0, 39]
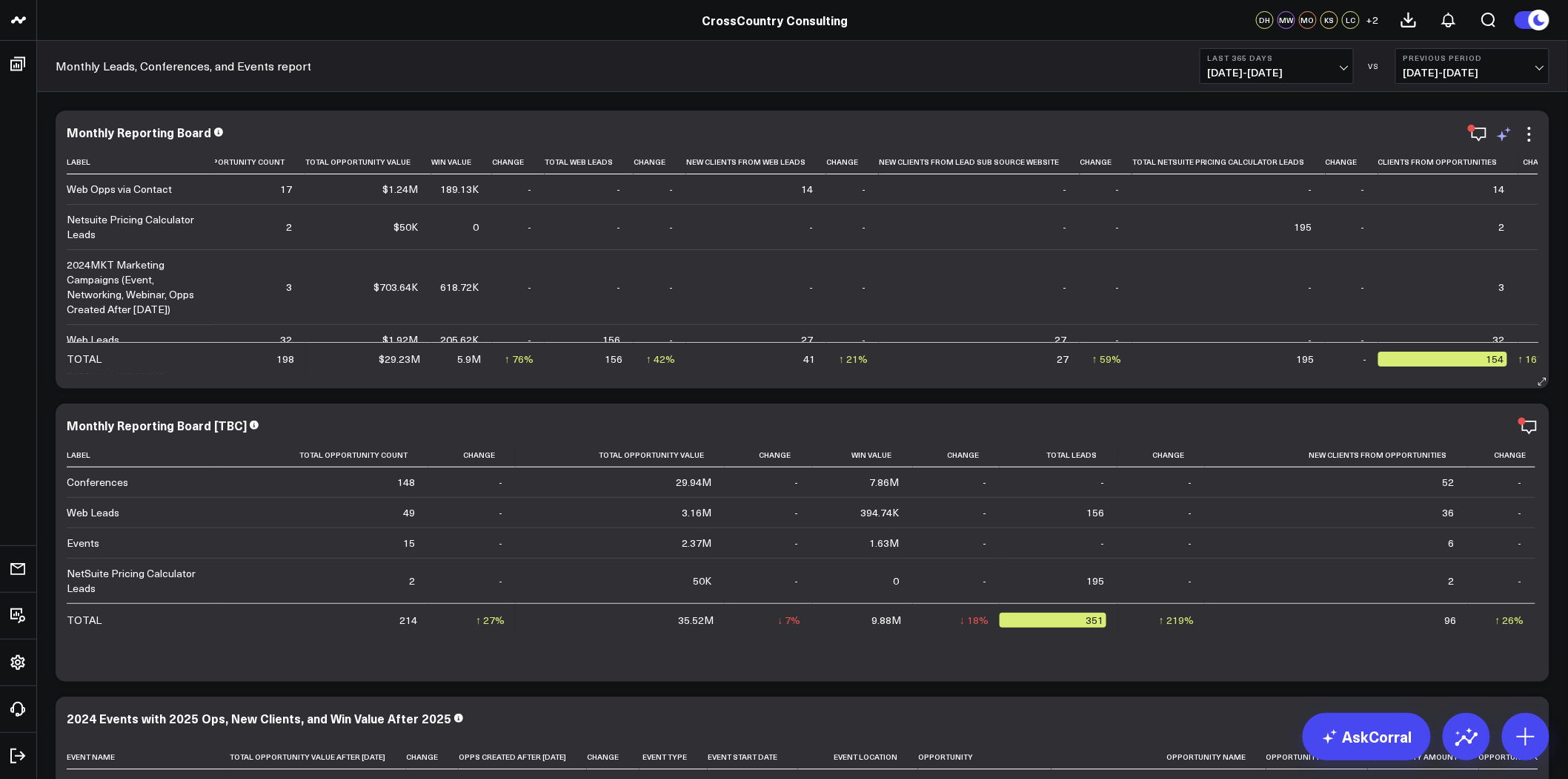
click at [1503, 130] on icon at bounding box center [1504, 134] width 18 height 18
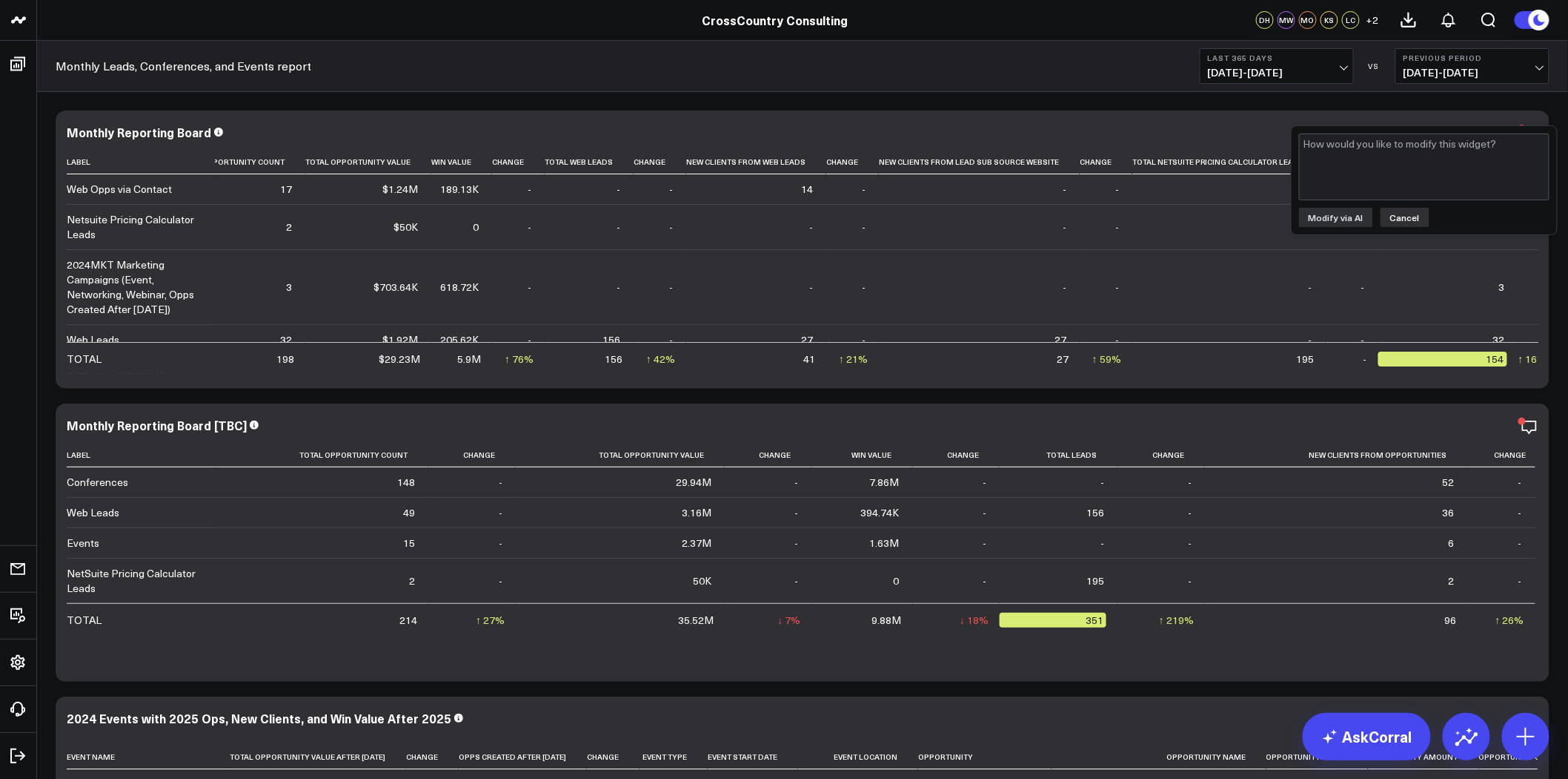
click at [1403, 209] on button "Cancel" at bounding box center [1405, 217] width 49 height 19
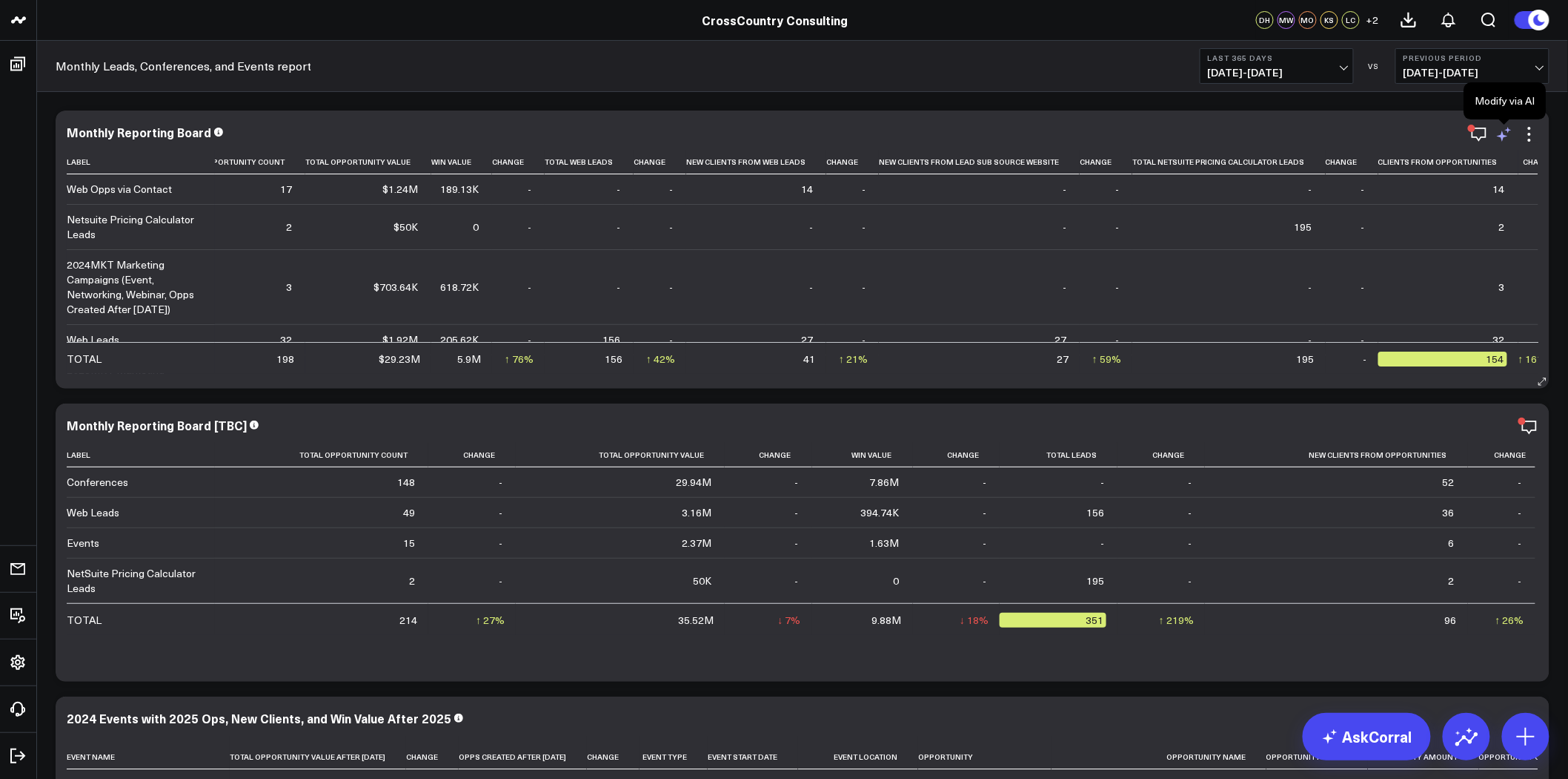
click at [1498, 139] on icon at bounding box center [1504, 134] width 18 height 18
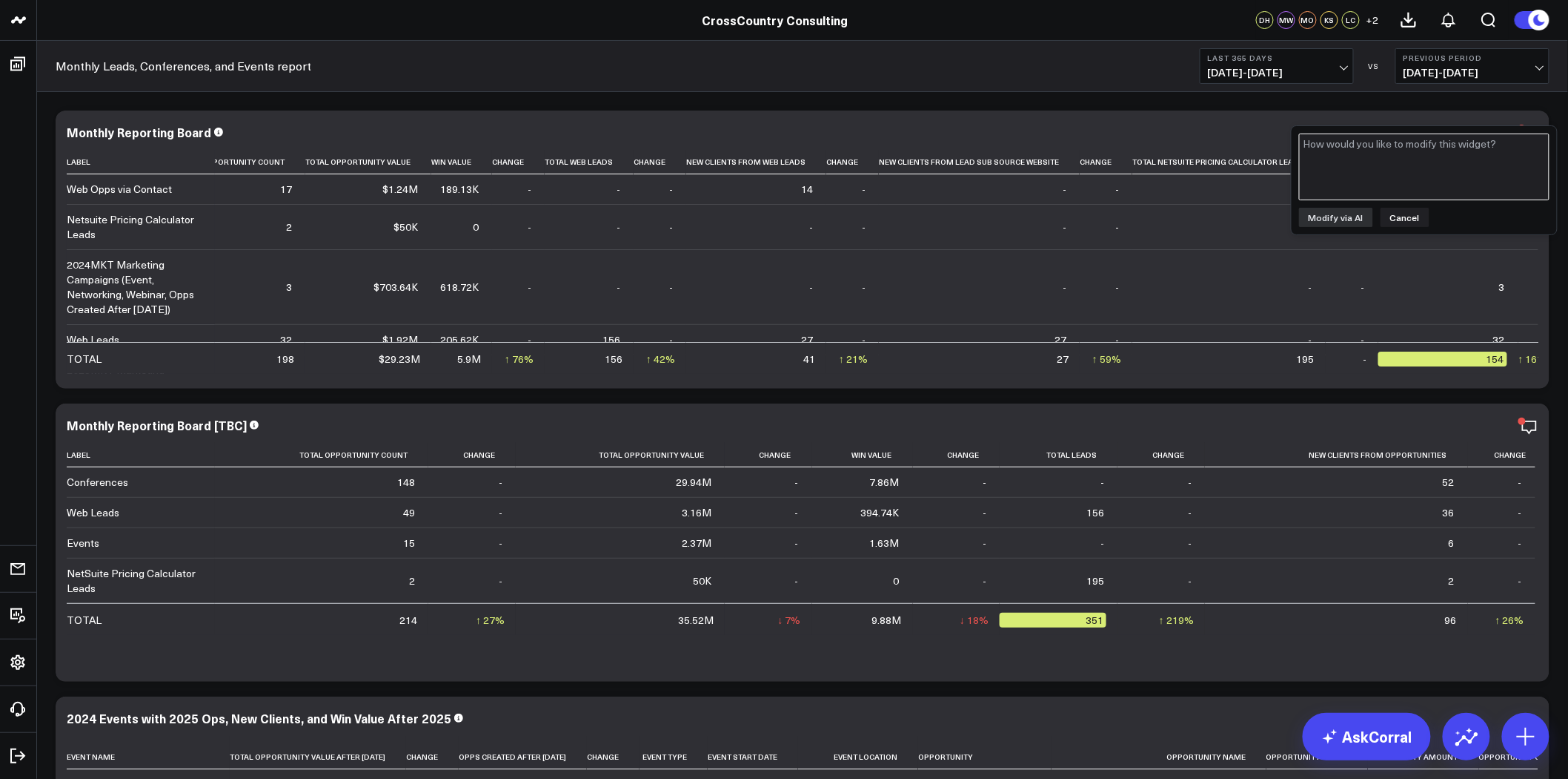
click at [1407, 151] on textarea at bounding box center [1424, 167] width 251 height 66
click at [1402, 214] on button "Cancel" at bounding box center [1405, 217] width 49 height 19
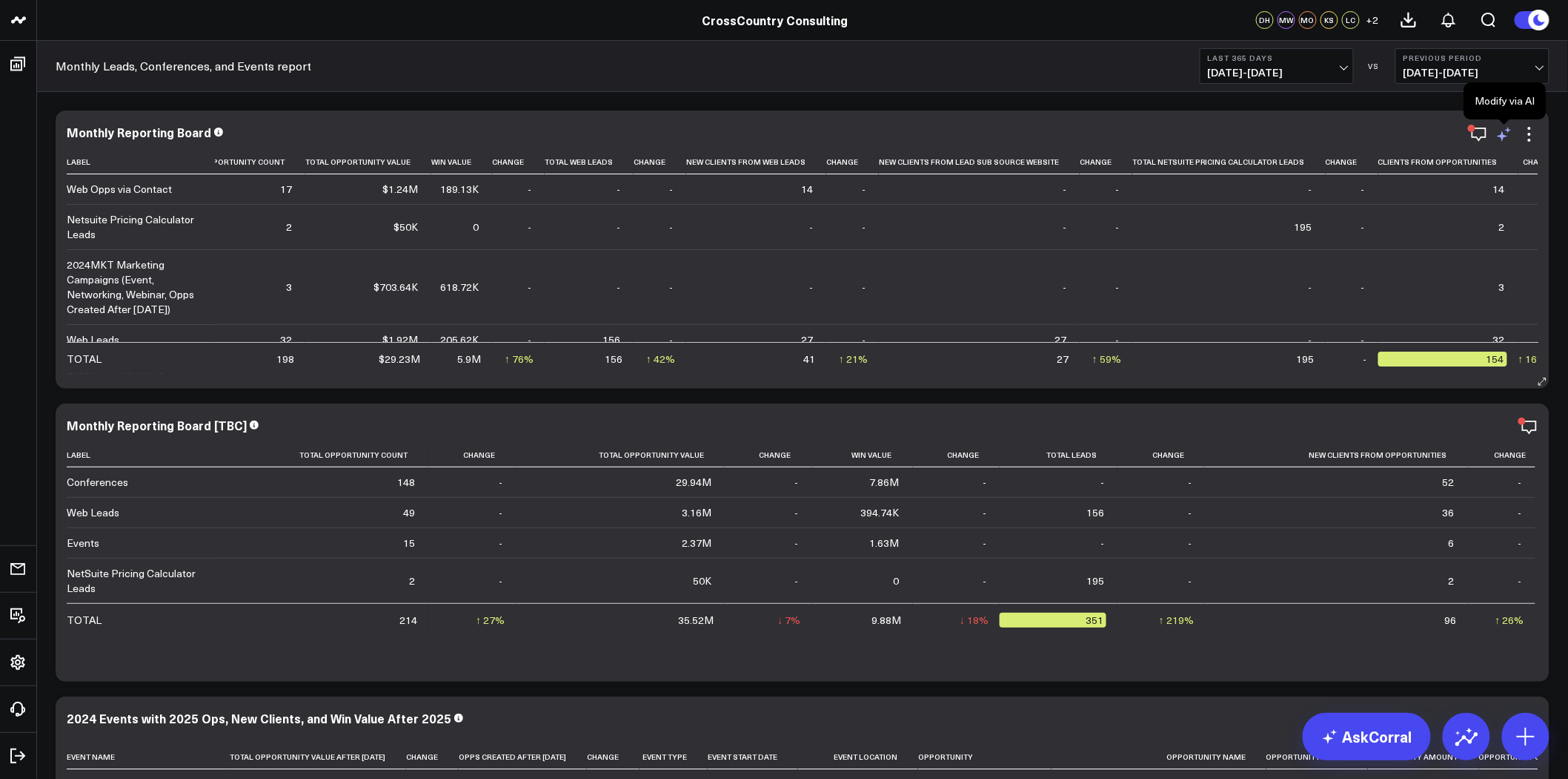
click at [1505, 141] on icon at bounding box center [1504, 134] width 18 height 18
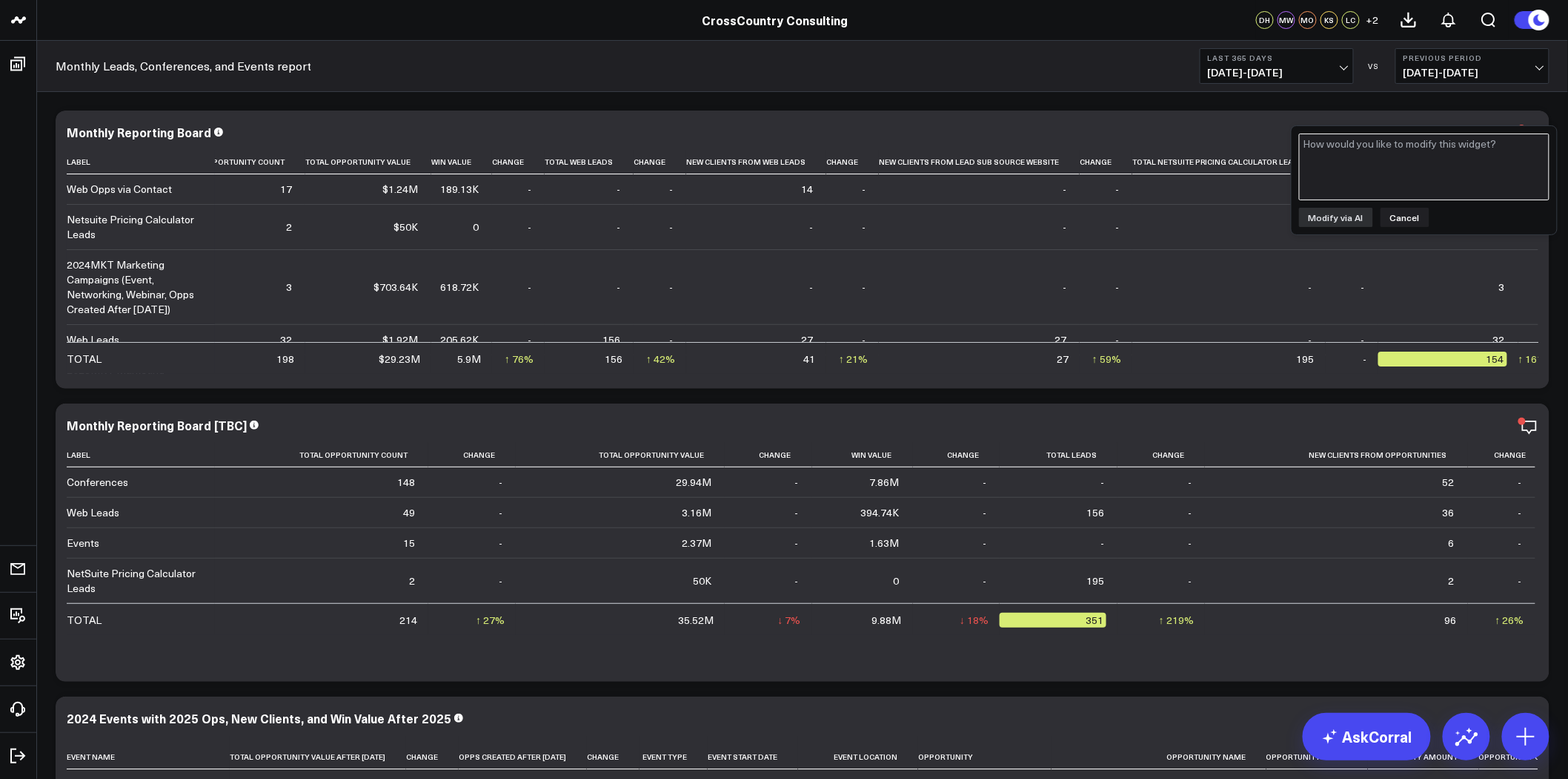
click at [1399, 181] on textarea at bounding box center [1424, 167] width 251 height 66
click at [1391, 218] on button "Cancel" at bounding box center [1405, 217] width 49 height 19
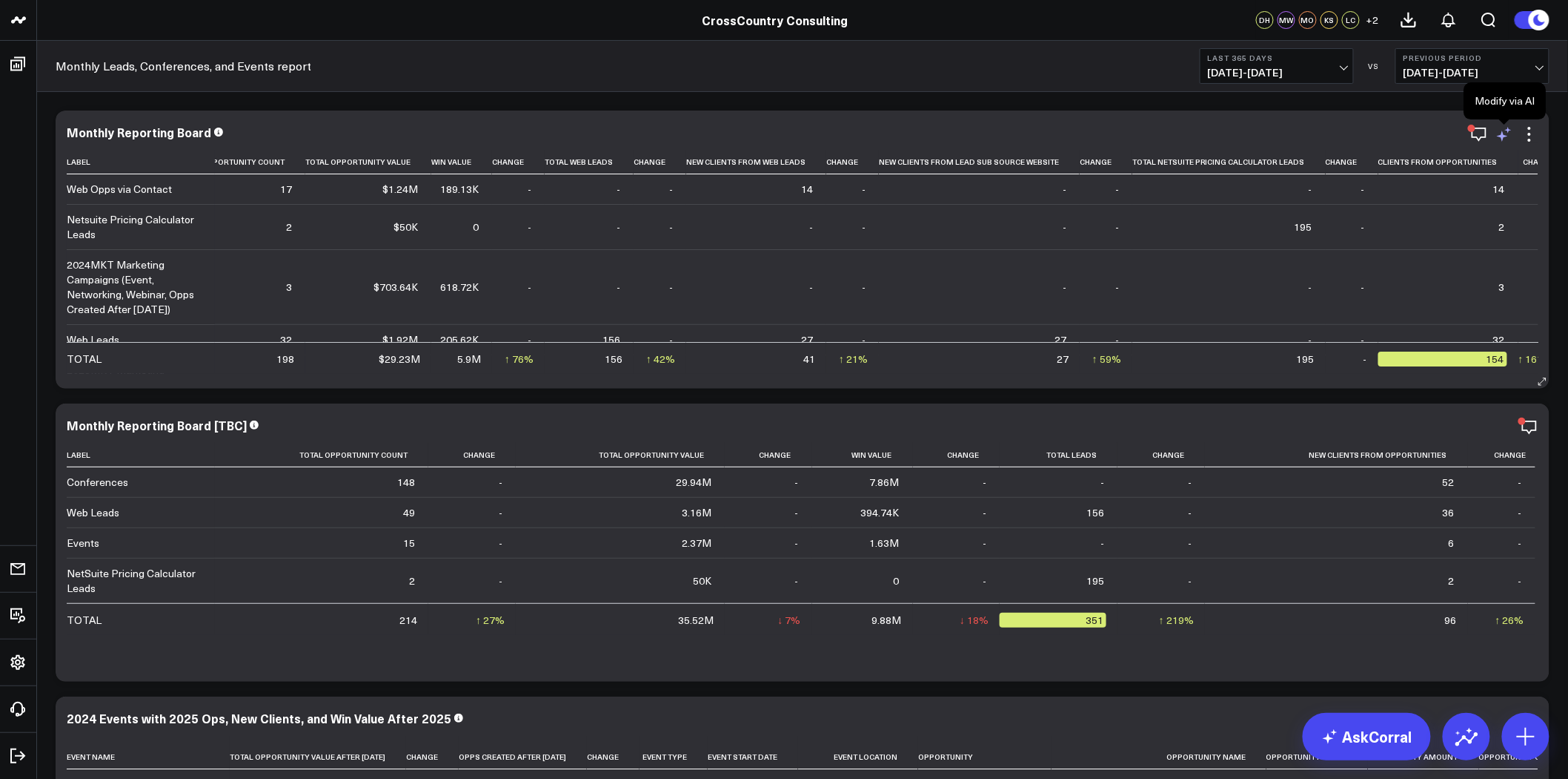
click at [1502, 138] on icon at bounding box center [1504, 134] width 18 height 18
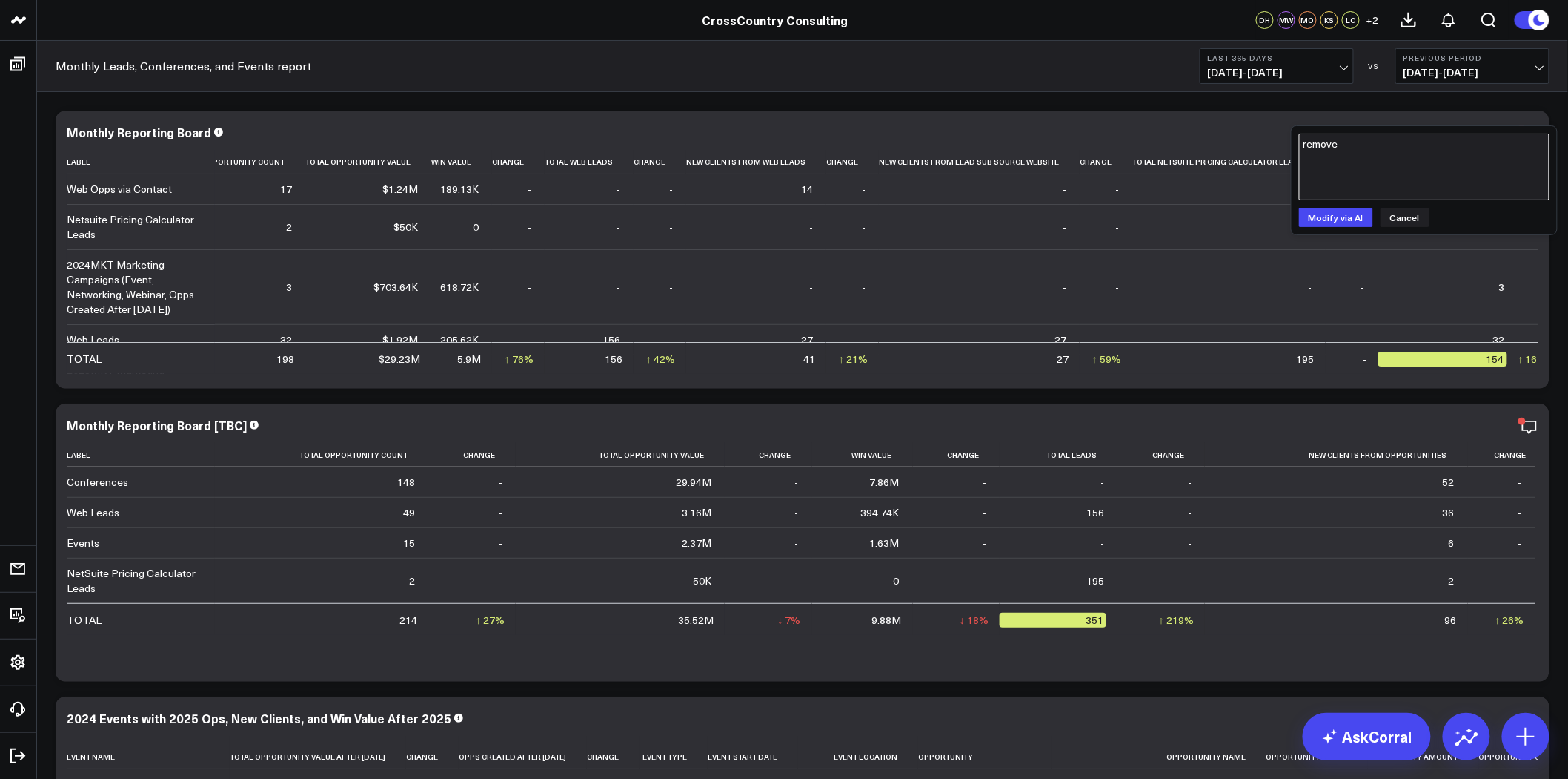
click at [1435, 141] on textarea "remove" at bounding box center [1424, 167] width 251 height 66
type textarea "remove the column "Clients from opportunities""
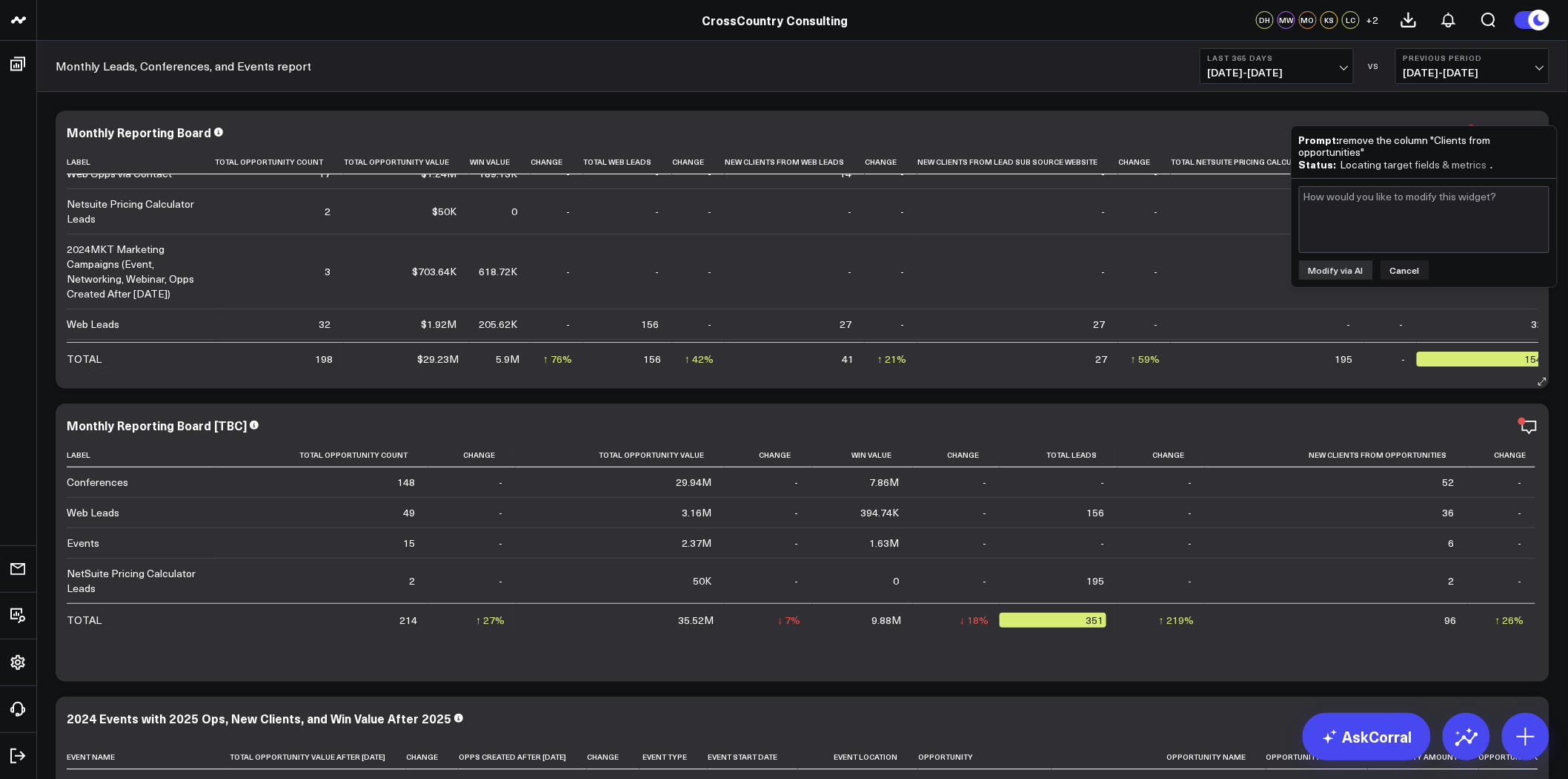
scroll to position [0, 0]
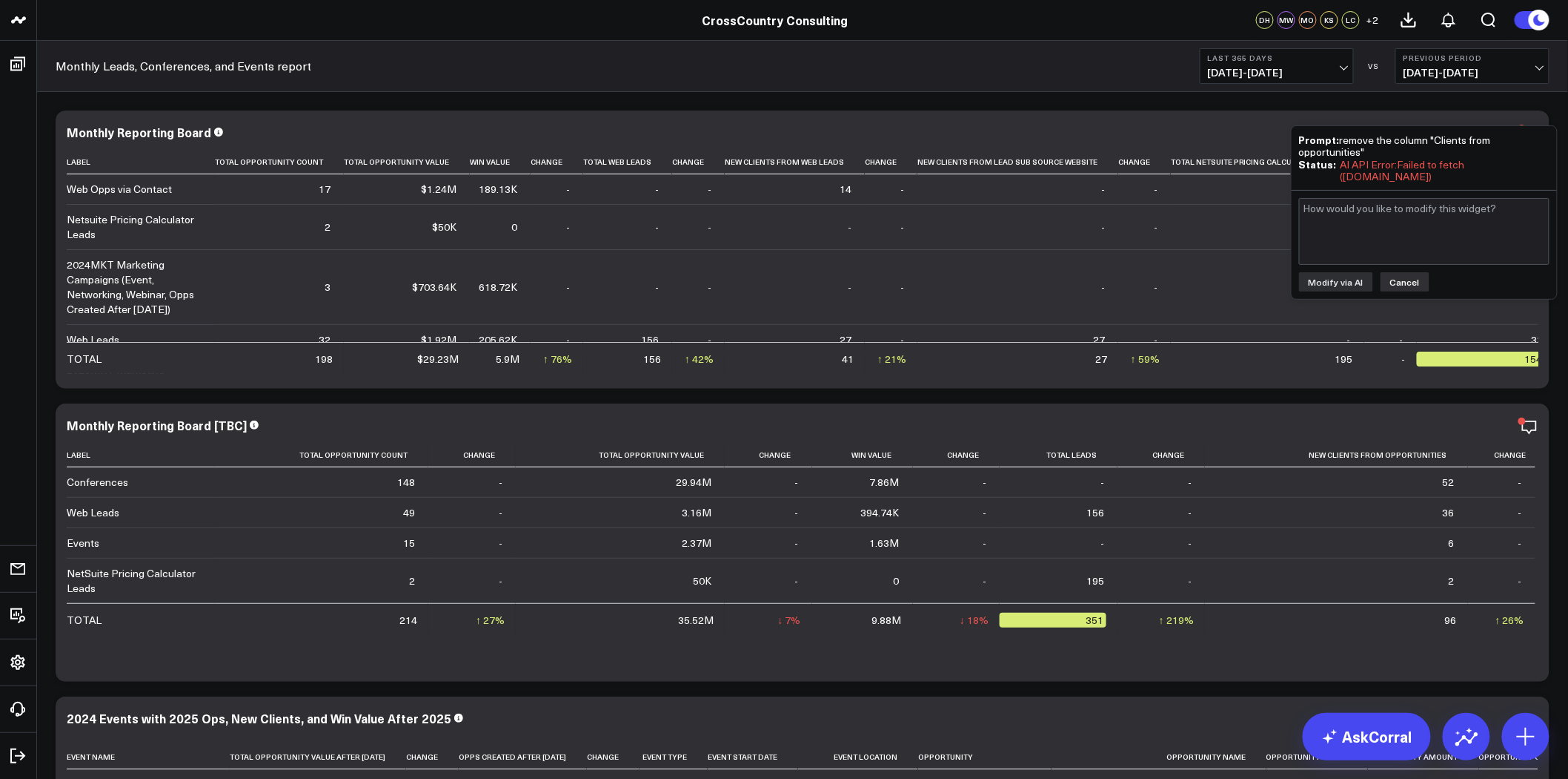
click at [1394, 274] on button "Cancel" at bounding box center [1405, 281] width 49 height 19
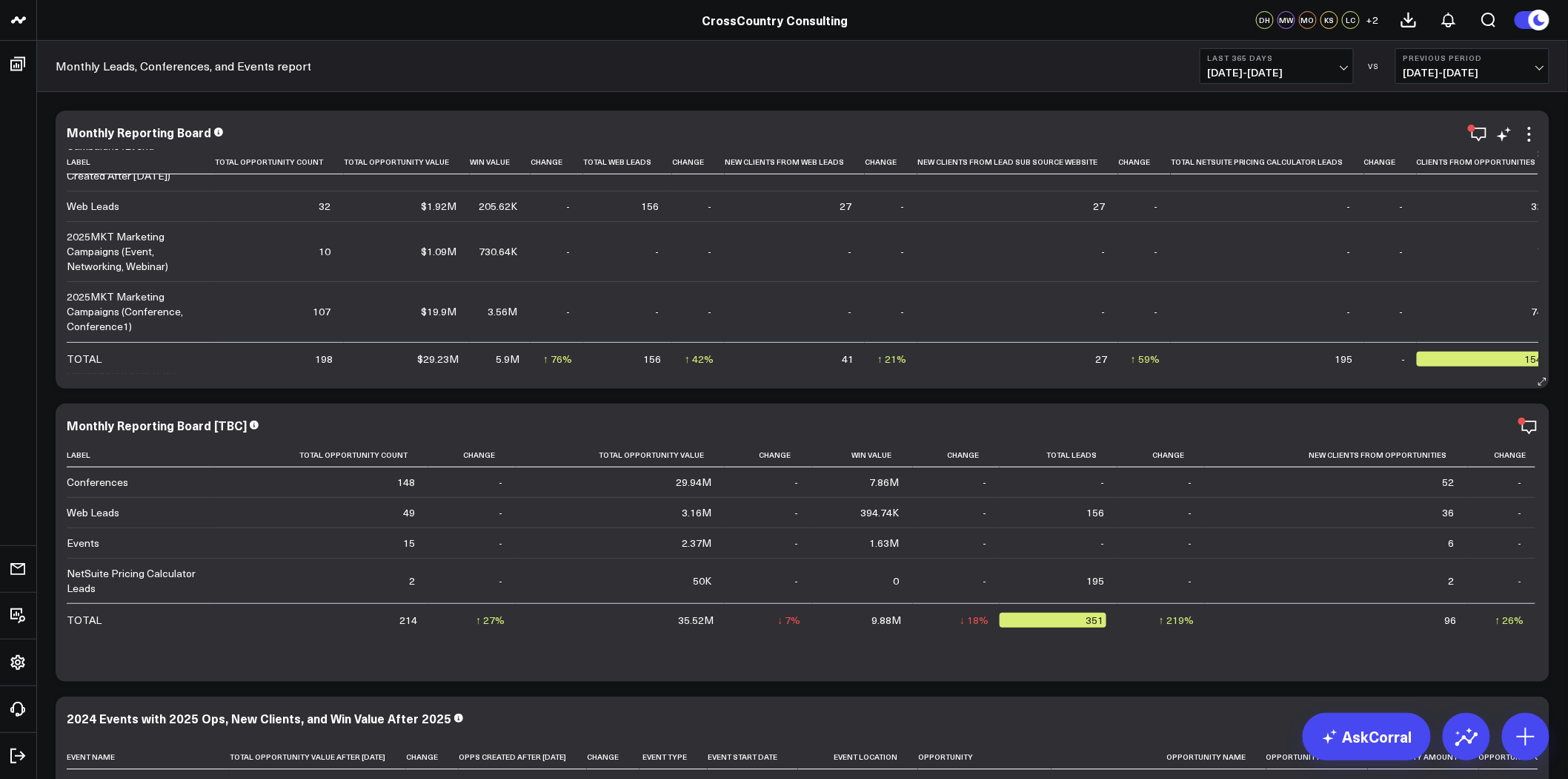
scroll to position [135, 0]
click at [1350, 744] on link "AskCorral" at bounding box center [1367, 736] width 128 height 47
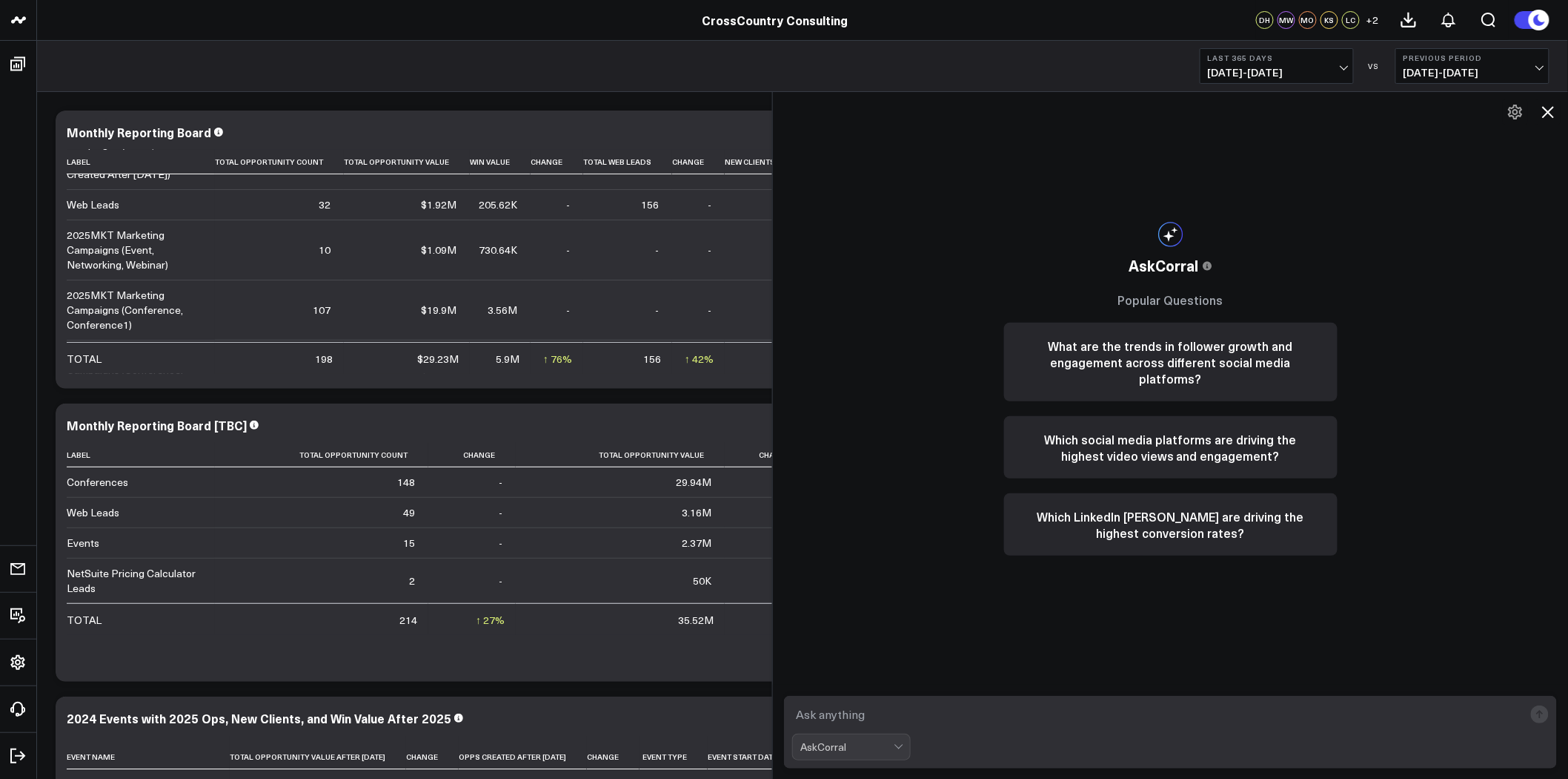
click at [1544, 111] on icon at bounding box center [1548, 112] width 18 height 18
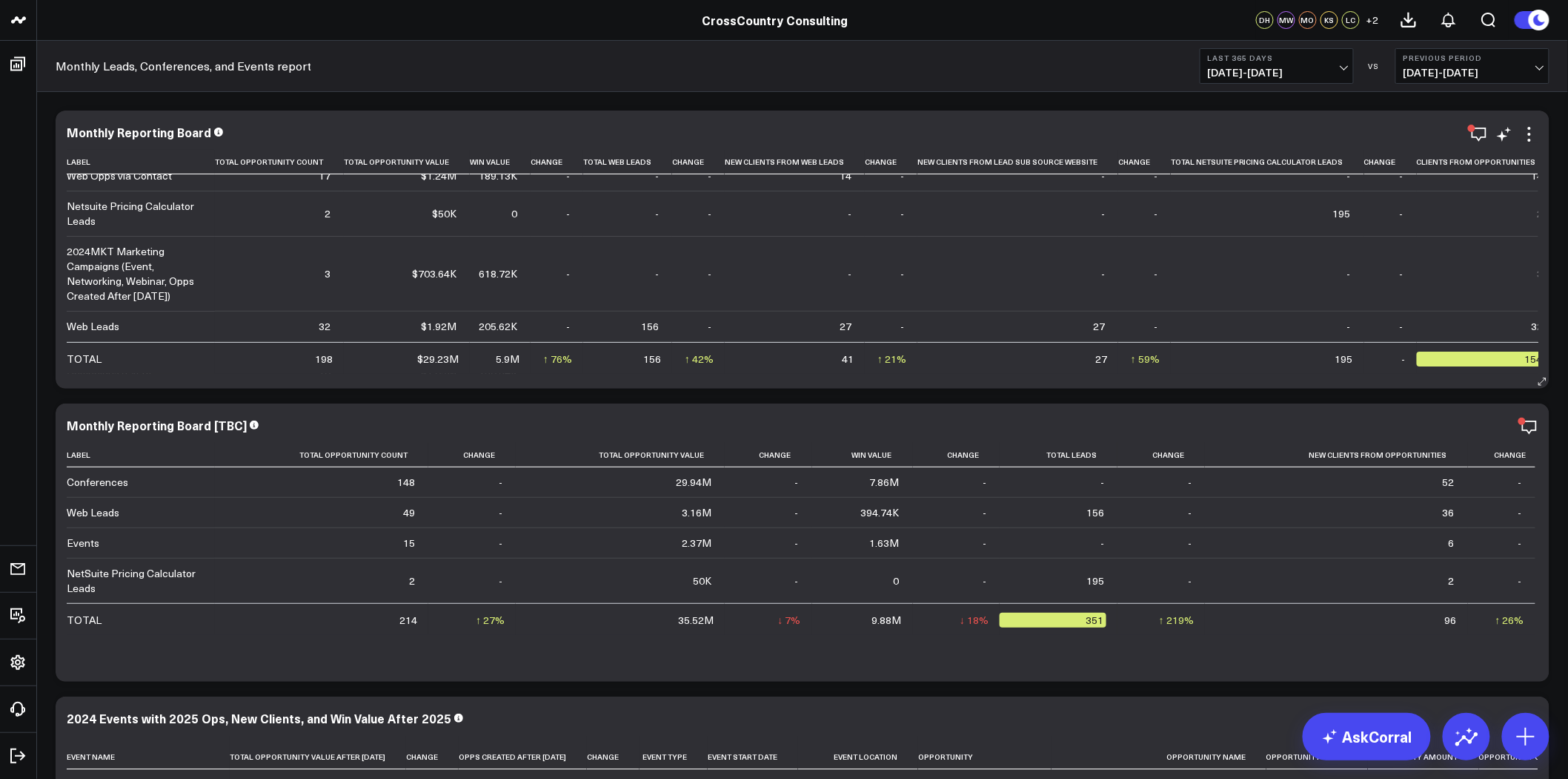
scroll to position [0, 0]
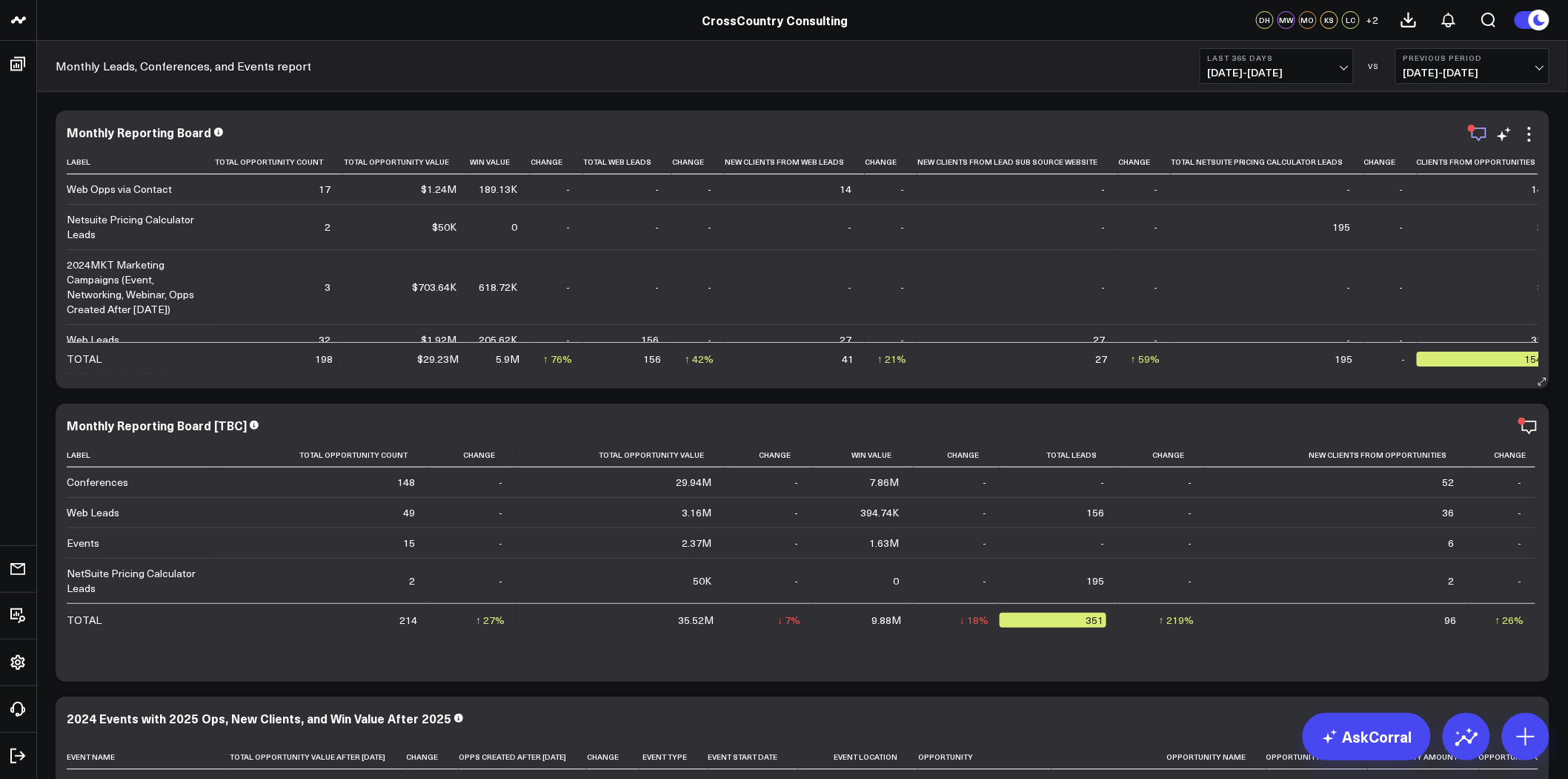
click at [1485, 140] on icon "button" at bounding box center [1479, 134] width 18 height 18
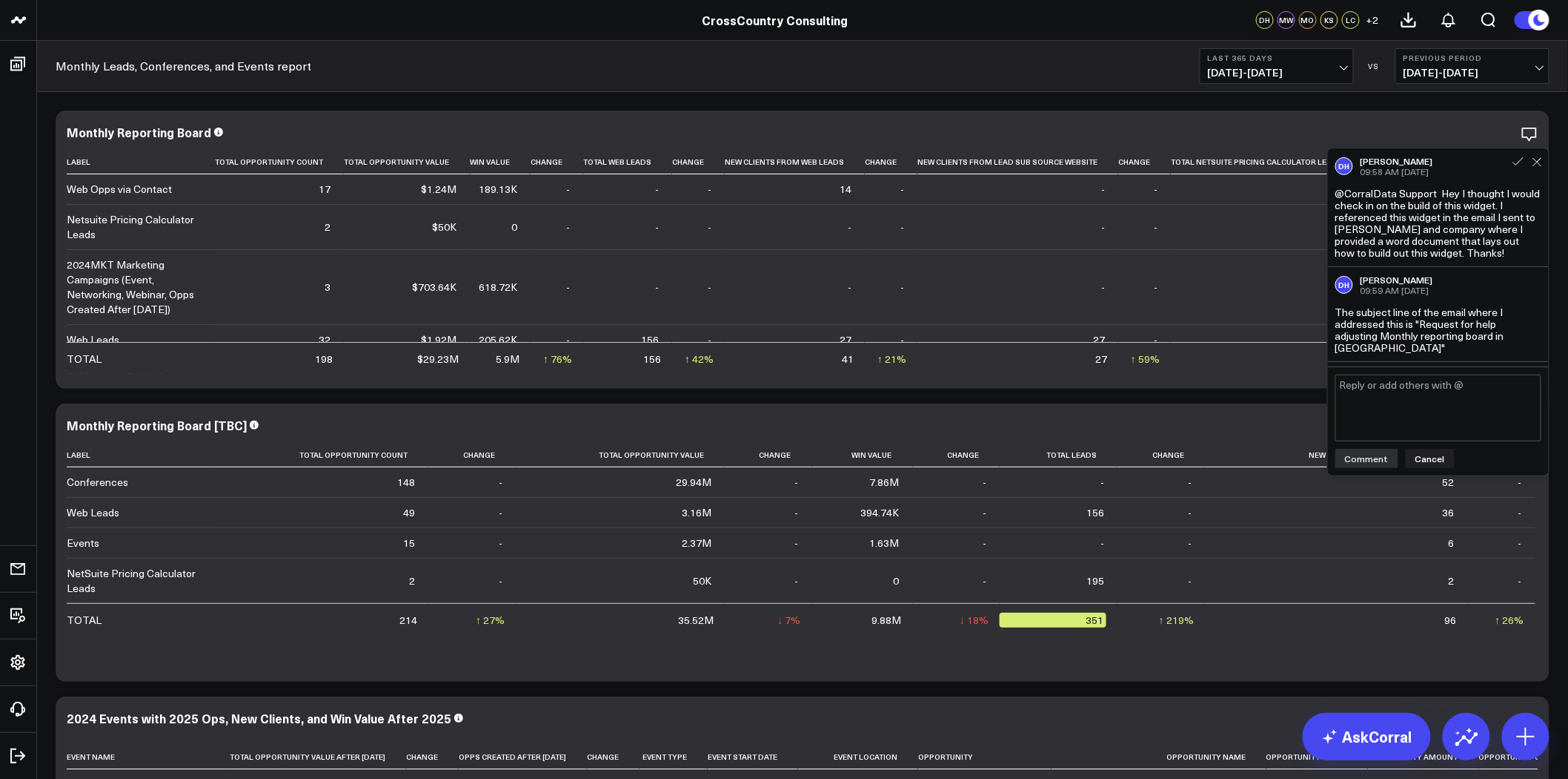
scroll to position [90, 0]
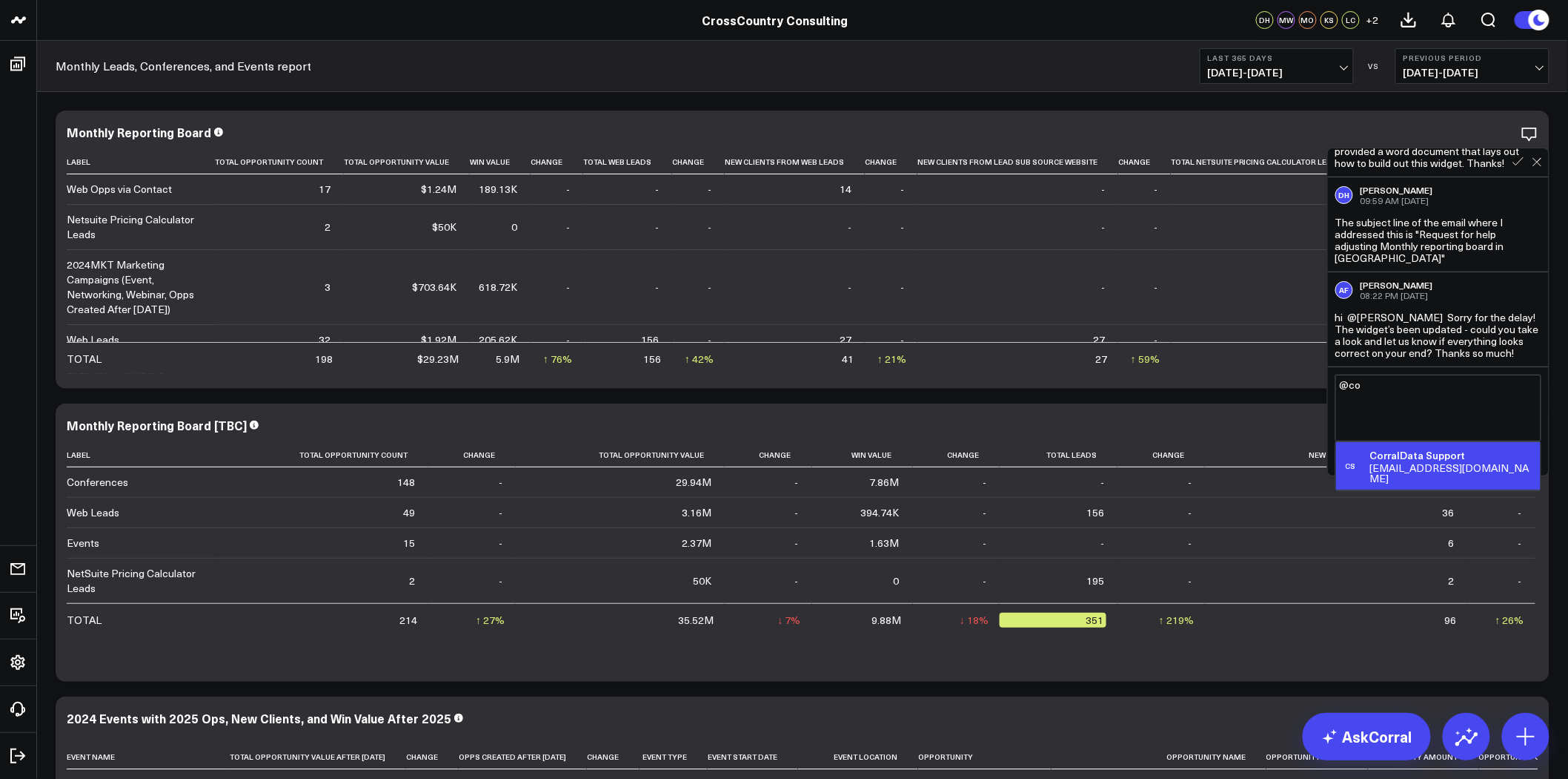
click at [1423, 464] on div "support@corraldata.com" at bounding box center [1452, 473] width 166 height 21
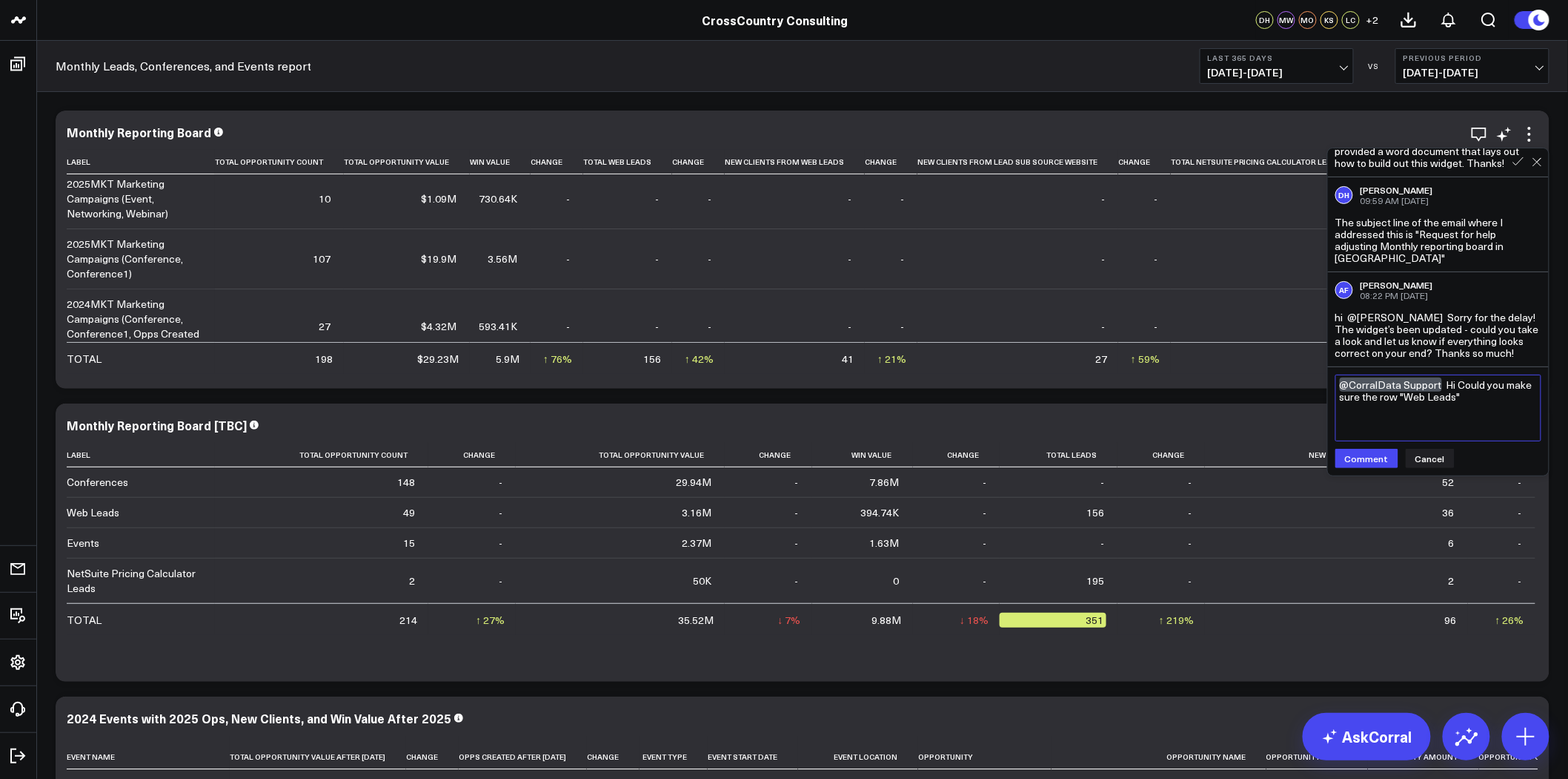
scroll to position [157, 0]
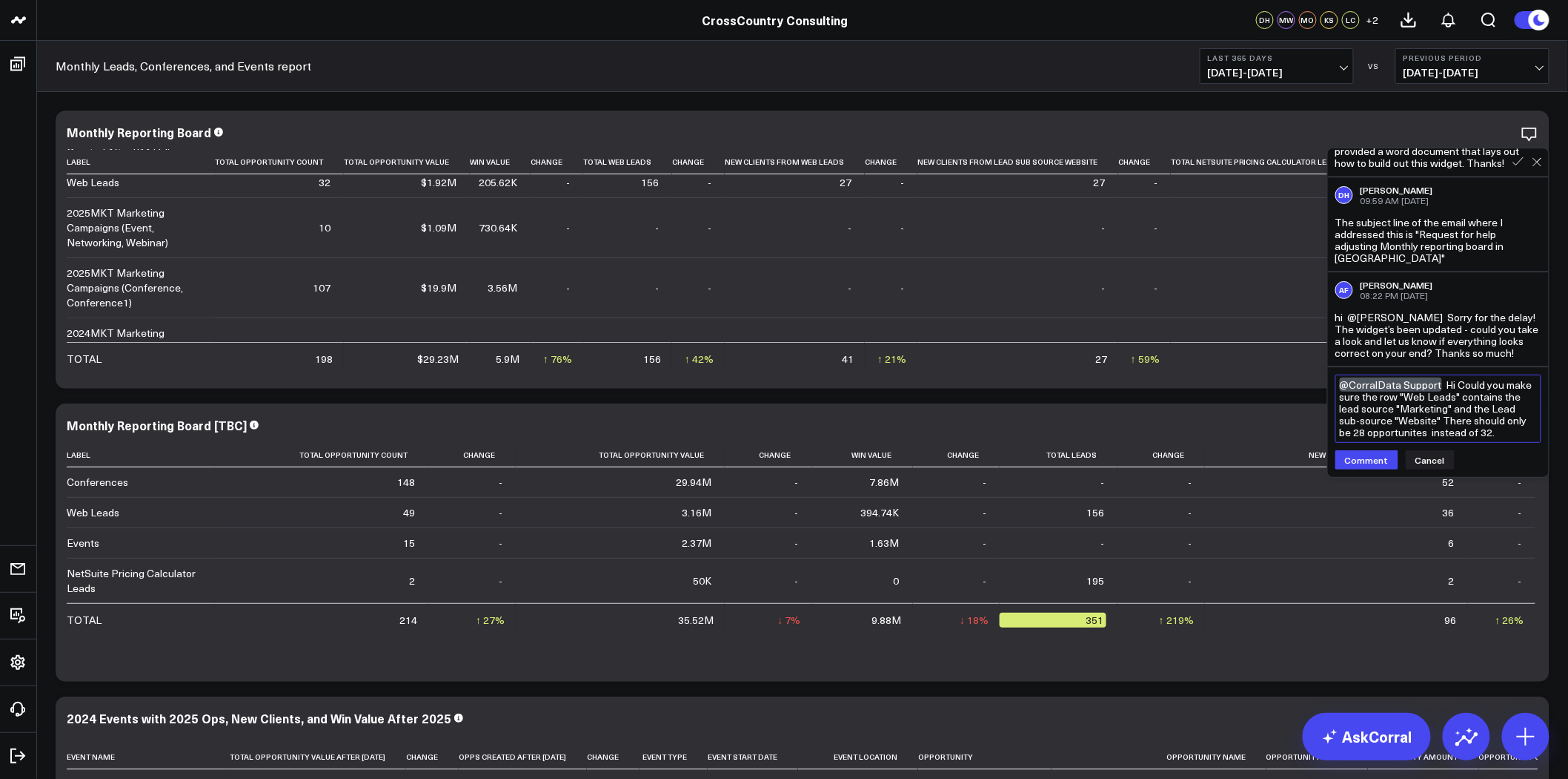
click at [1366, 428] on textarea "@CorralData Support Hi Could you make sure the row "Web Leads" contains the lea…" at bounding box center [1438, 408] width 206 height 68
click at [1521, 400] on textarea "@CorralData Support Hi Could you make sure the row "Web Leads" contains the lea…" at bounding box center [1438, 408] width 206 height 68
click at [1372, 453] on textarea "@CorralData Support Hi Could you make sure the row "Web Leads" contains the Sal…" at bounding box center [1438, 414] width 206 height 80
type textarea "@CorralData Support Hi Could you make sure the row "Web Leads" contains the Sal…"
click at [1372, 492] on button "Comment" at bounding box center [1366, 483] width 63 height 19
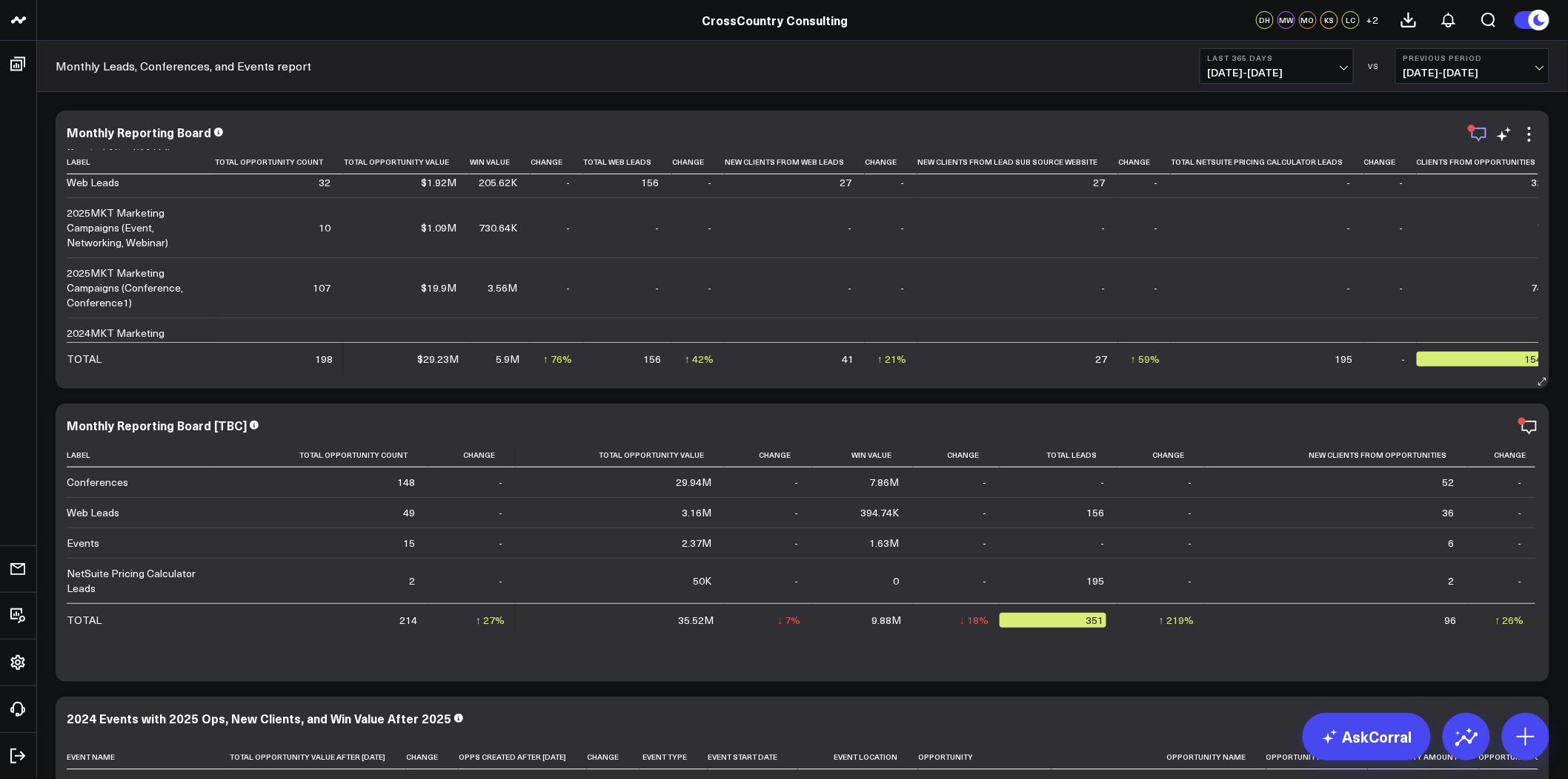
click at [1481, 131] on icon "button" at bounding box center [1479, 134] width 18 height 18
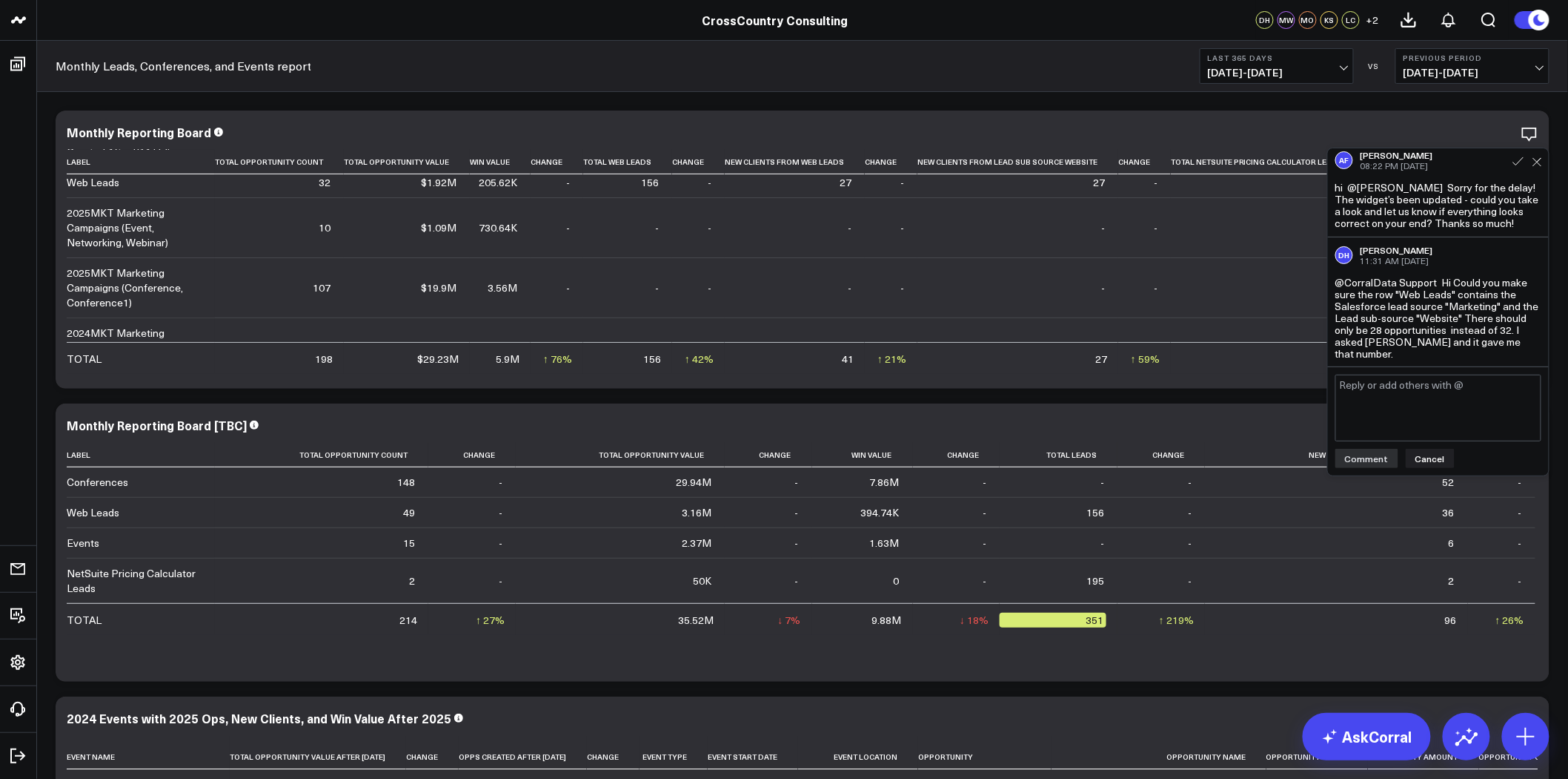
scroll to position [161, 0]
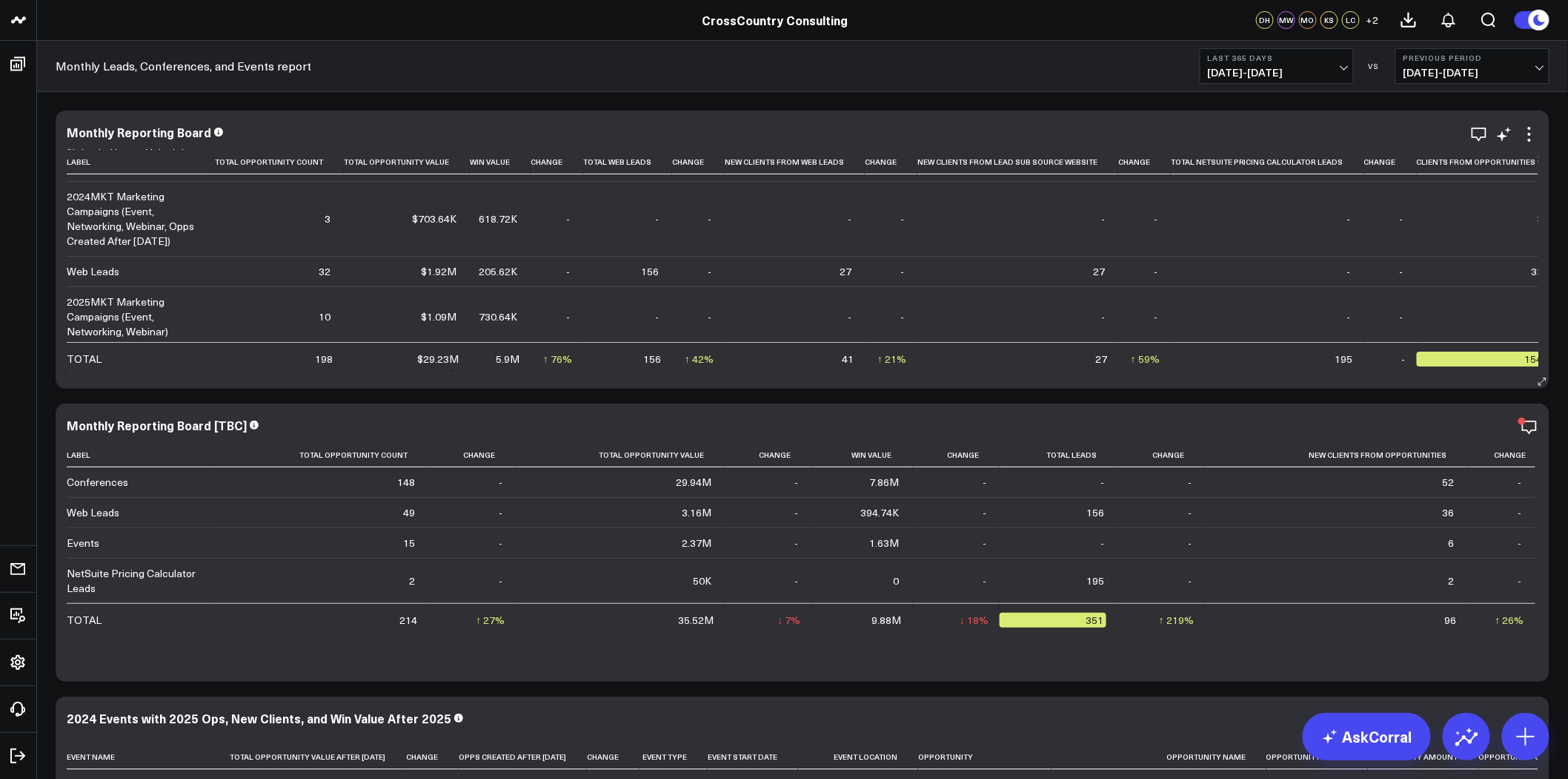
scroll to position [70, 0]
click at [1476, 147] on div "Monthly Reporting Board Label Total Opportunity Count Total Opportunity Value W…" at bounding box center [802, 249] width 1472 height 248
click at [1476, 136] on icon "button" at bounding box center [1480, 135] width 15 height 14
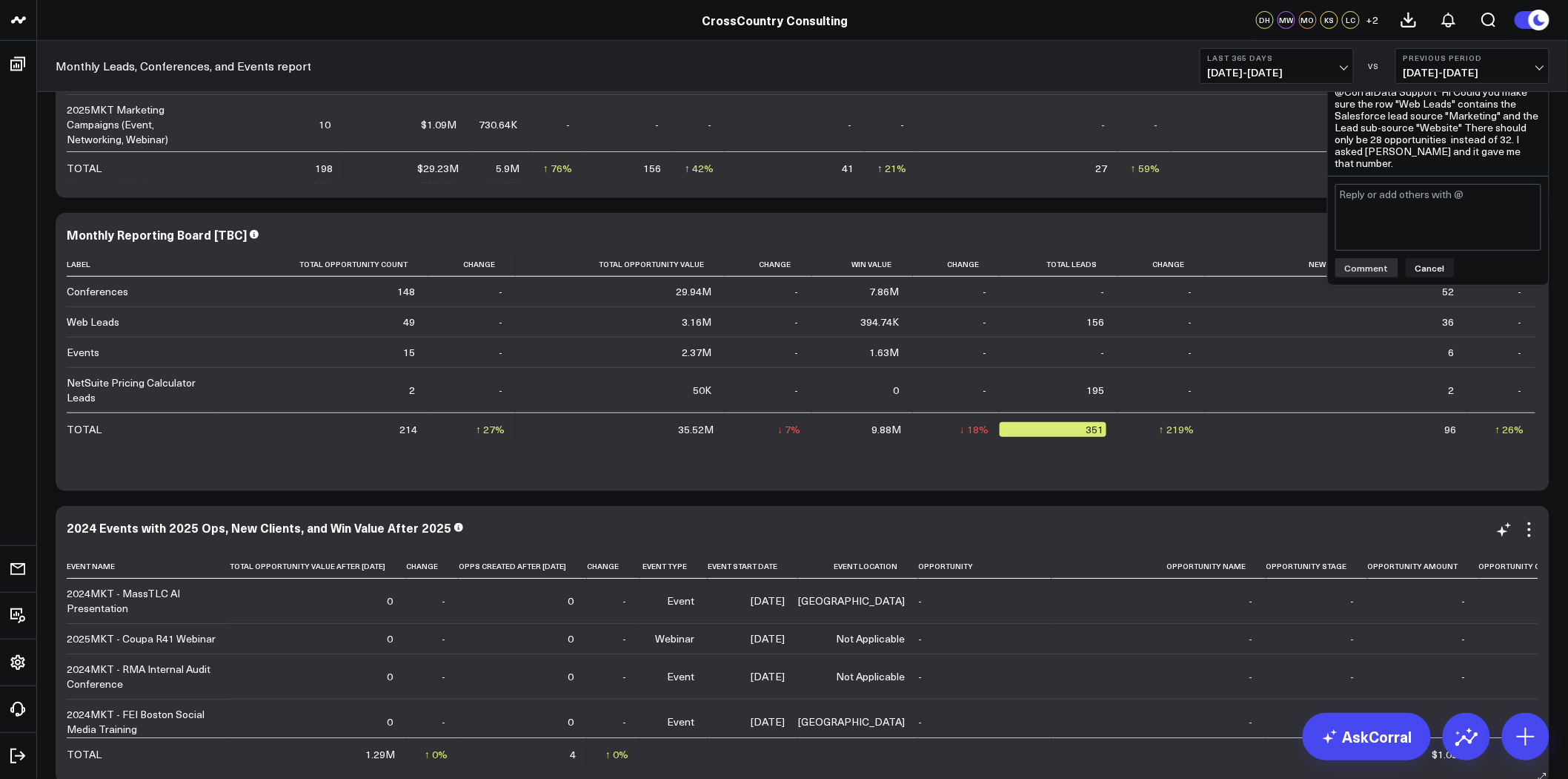
scroll to position [0, 0]
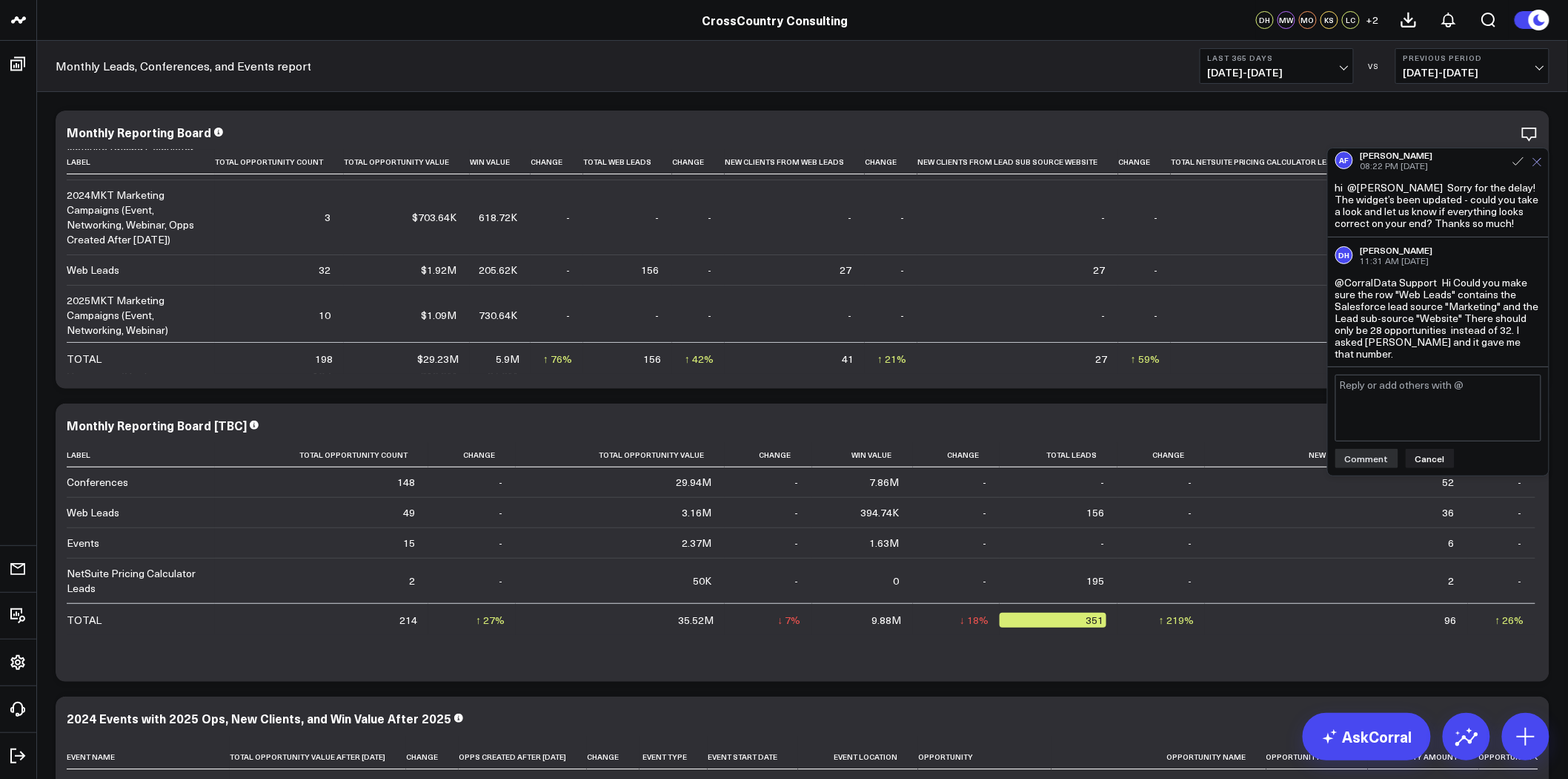
click at [1536, 166] on icon at bounding box center [1537, 162] width 9 height 9
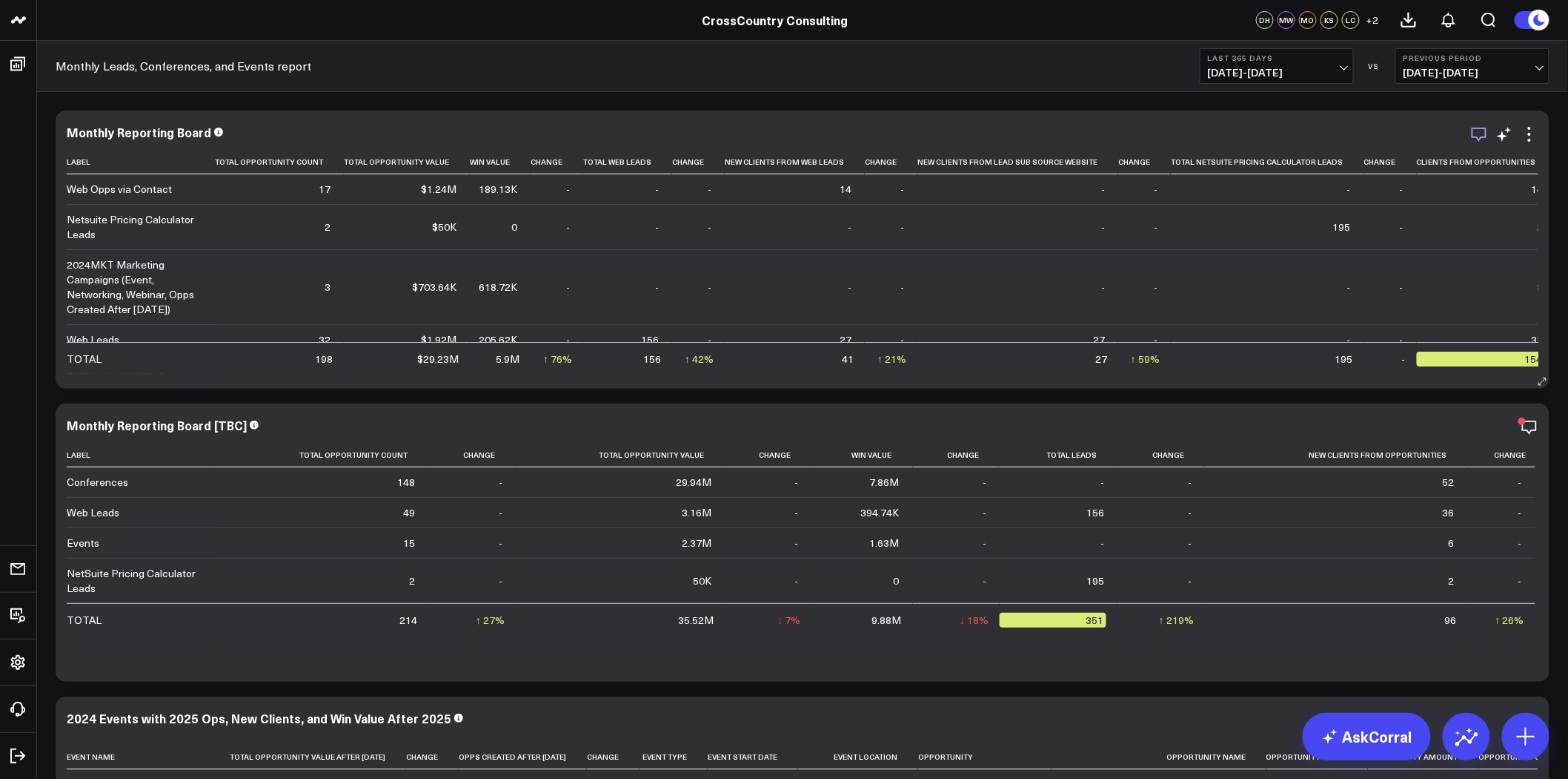
click at [1479, 135] on icon "button" at bounding box center [1479, 134] width 18 height 18
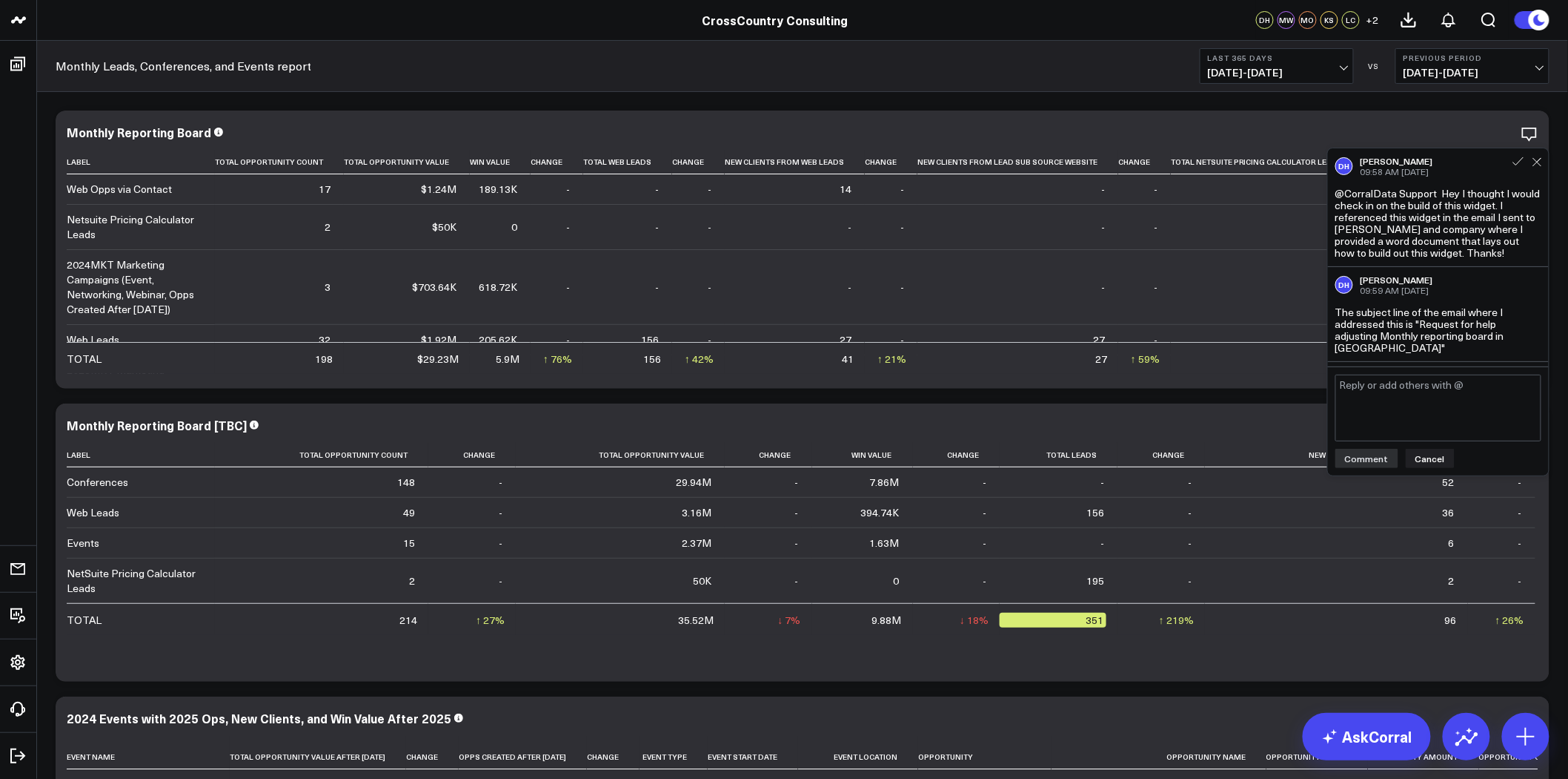
click at [1380, 387] on textarea at bounding box center [1438, 407] width 206 height 66
click at [1431, 464] on button "Cancel" at bounding box center [1430, 458] width 49 height 19
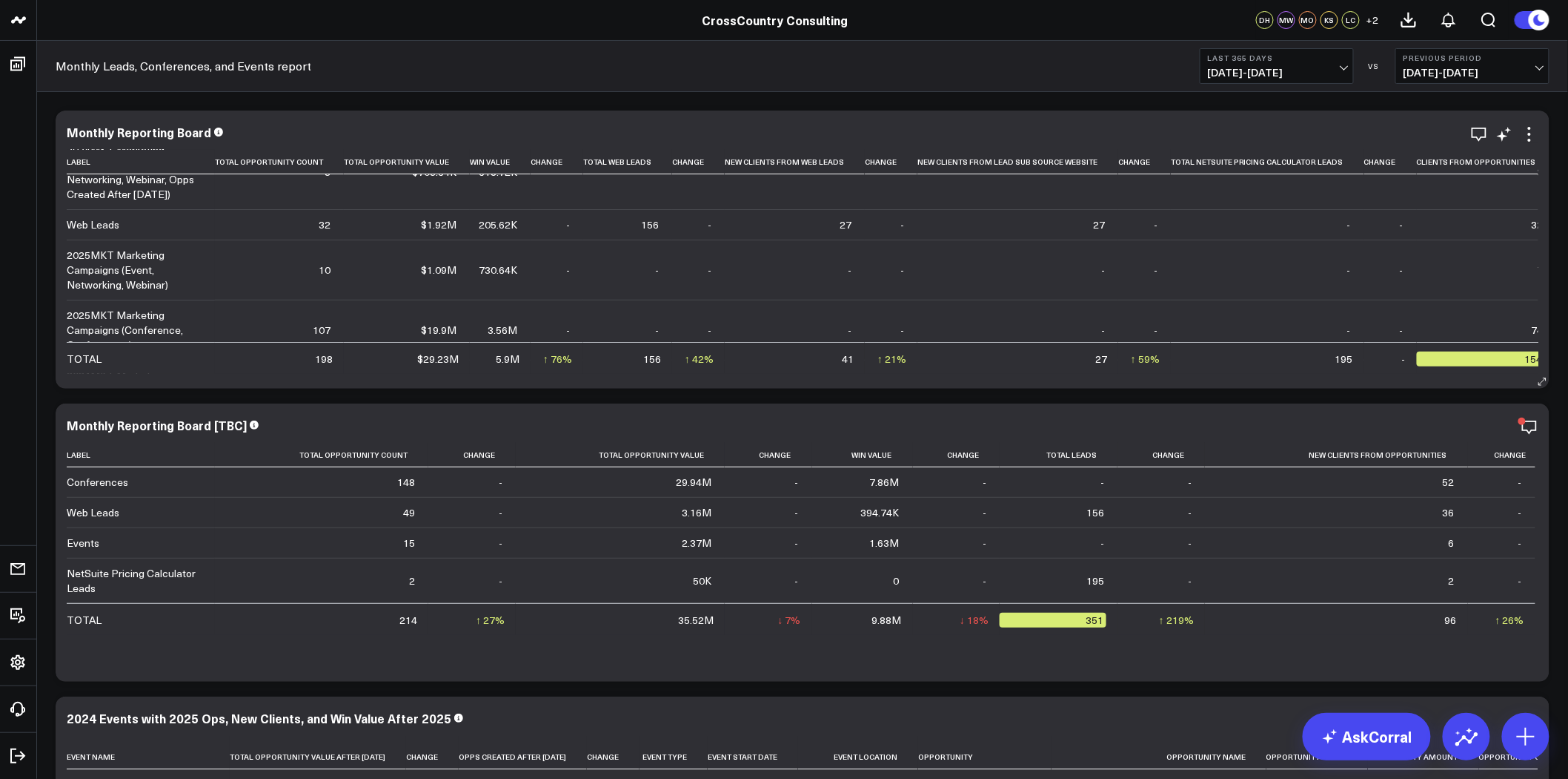
scroll to position [115, 39]
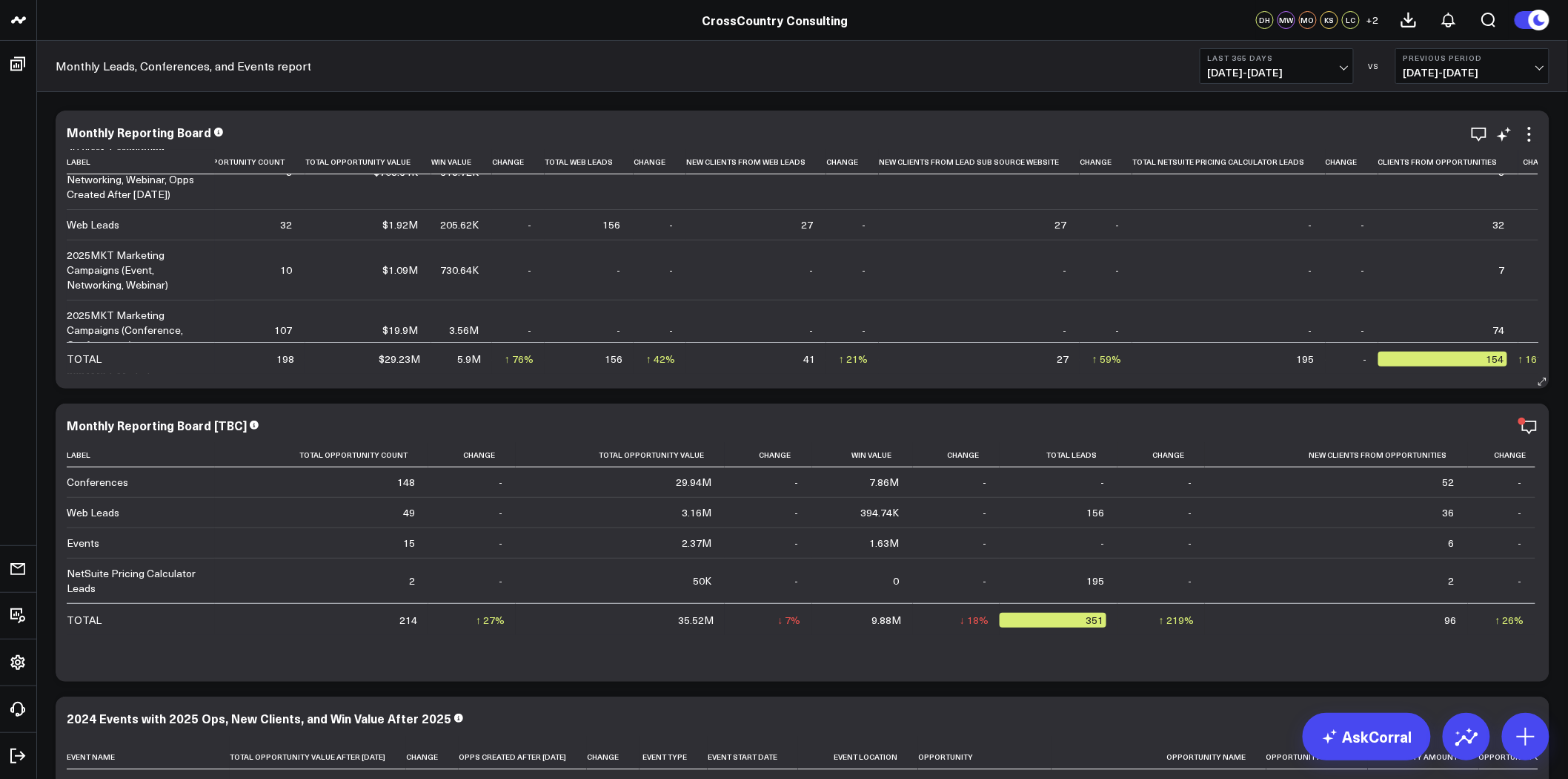
click at [1507, 144] on div "Monthly Reporting Board Label Total Opportunity Count Total Opportunity Value W…" at bounding box center [802, 249] width 1472 height 248
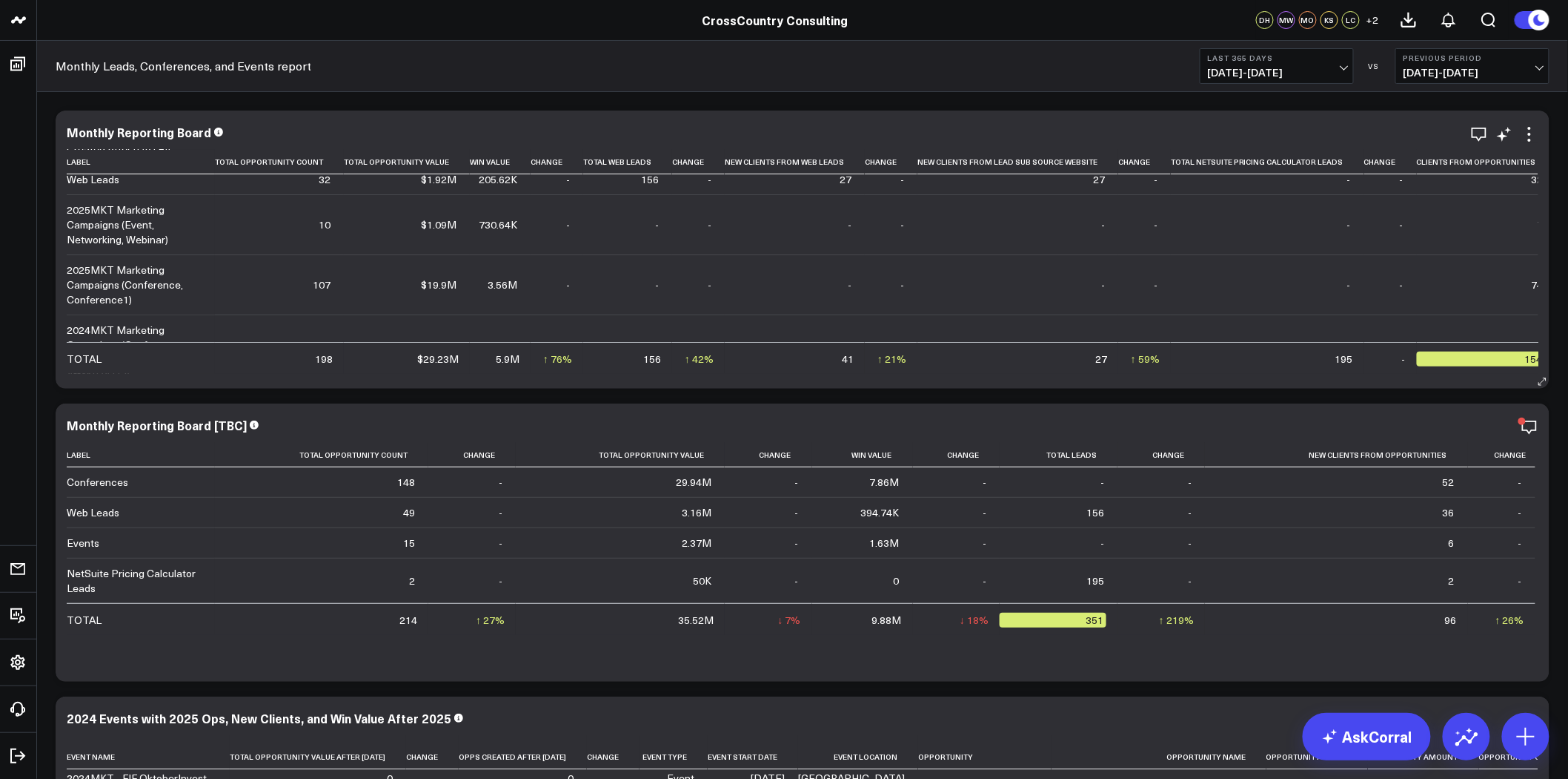
scroll to position [215, 0]
click at [1480, 138] on icon "button" at bounding box center [1480, 135] width 15 height 14
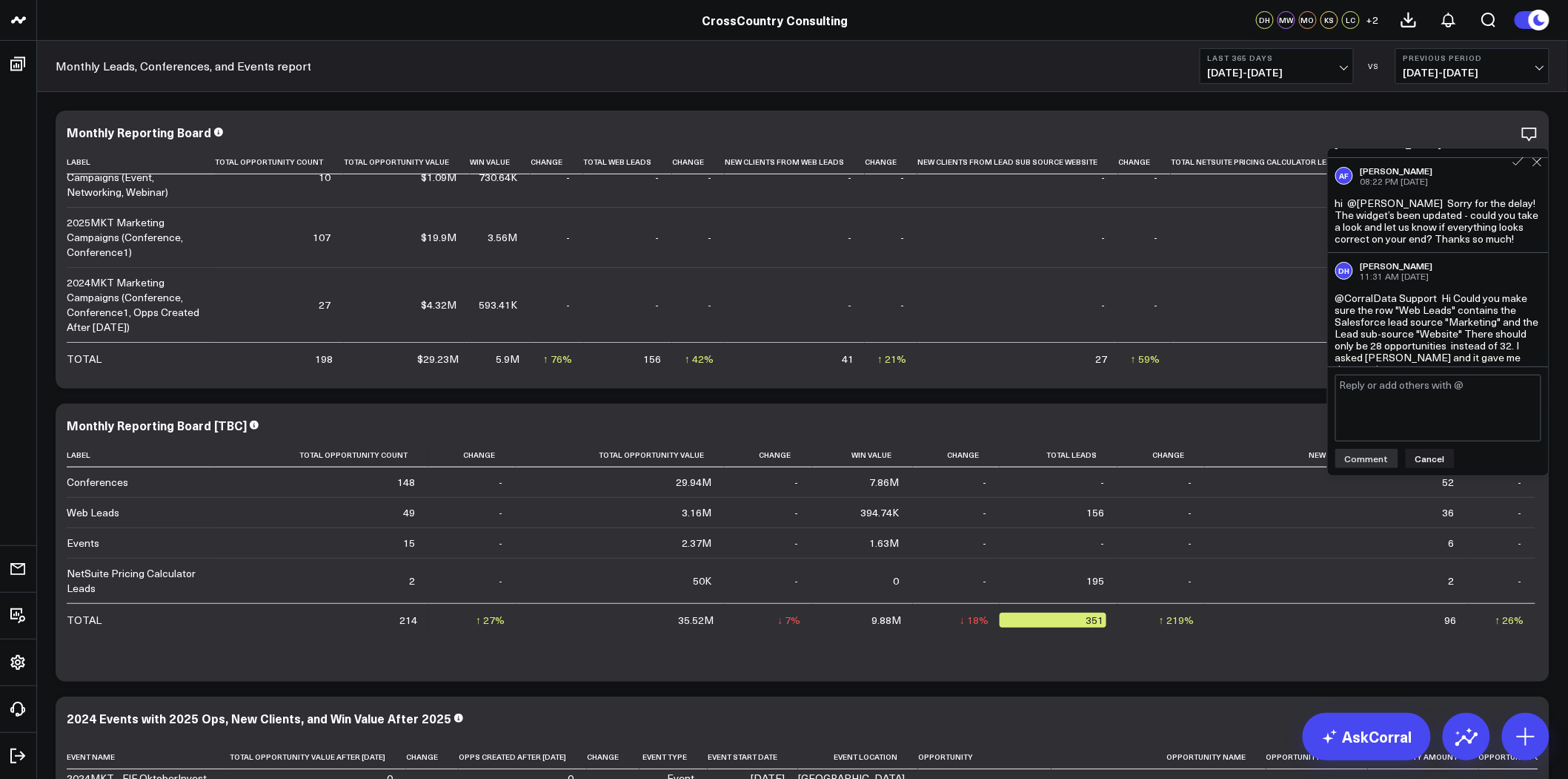
scroll to position [220, 0]
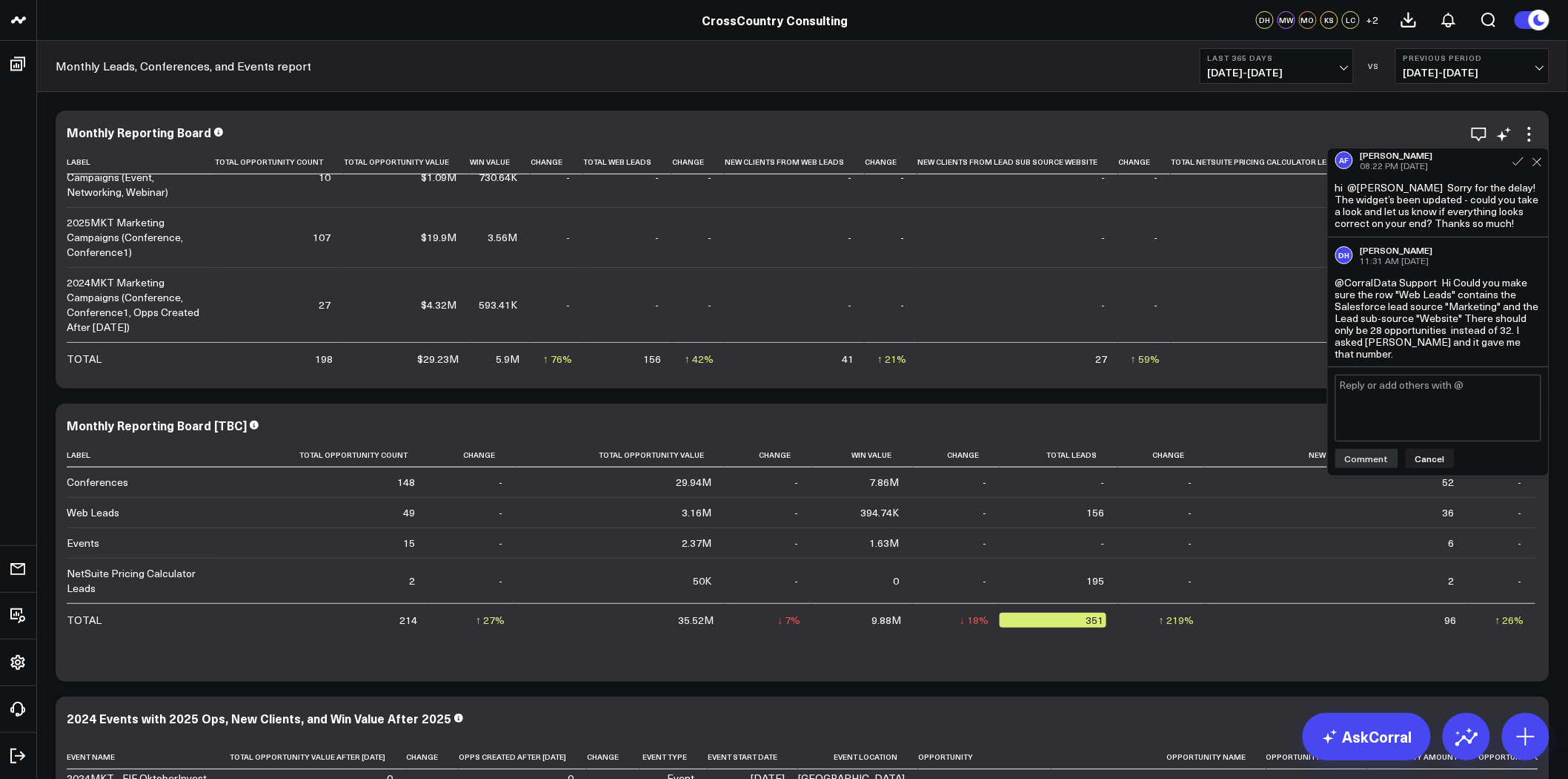
click at [1191, 126] on div "Monthly Reporting Board" at bounding box center [802, 132] width 1472 height 13
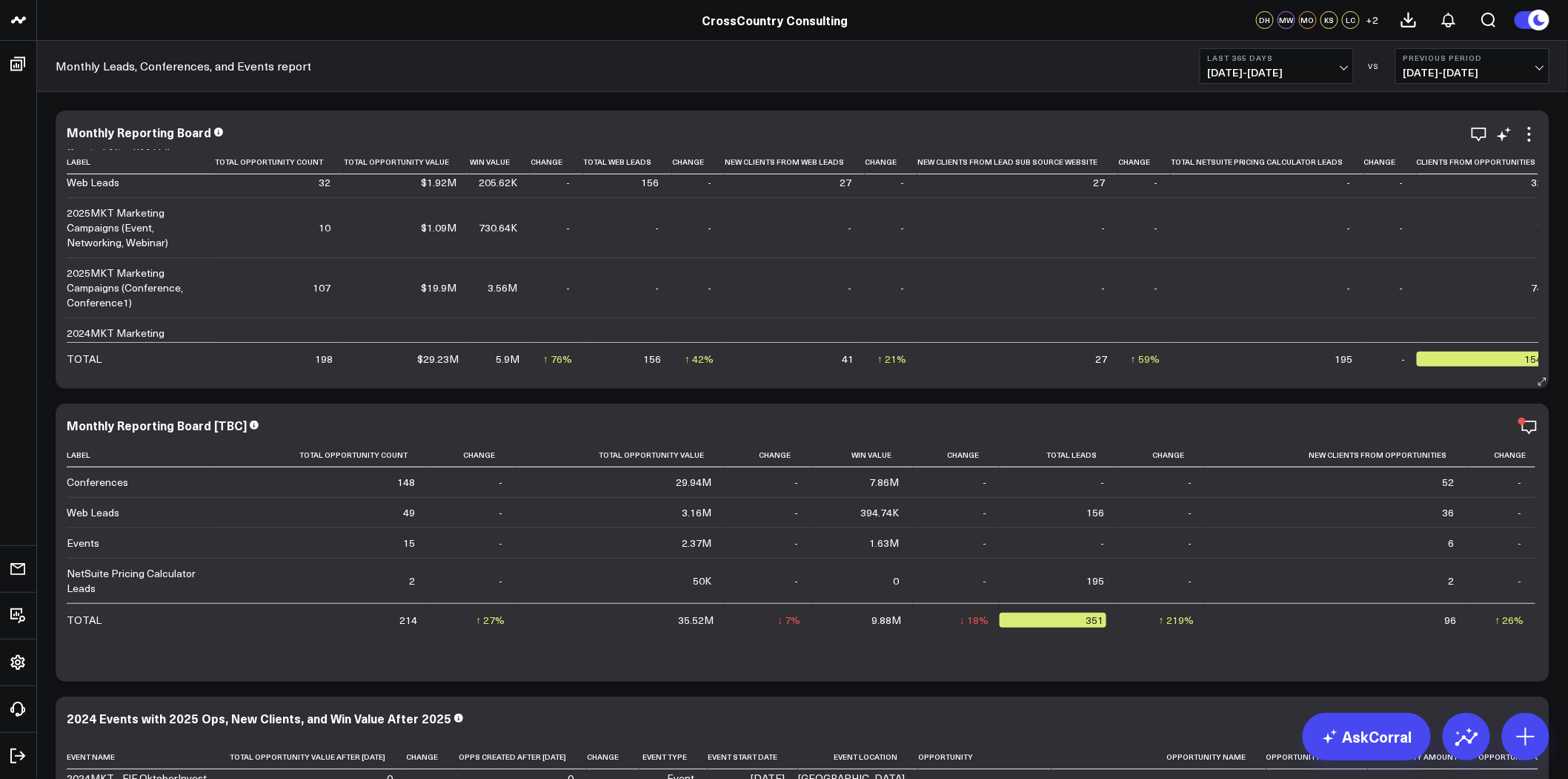
scroll to position [158, 0]
click at [1485, 129] on icon "button" at bounding box center [1479, 134] width 18 height 18
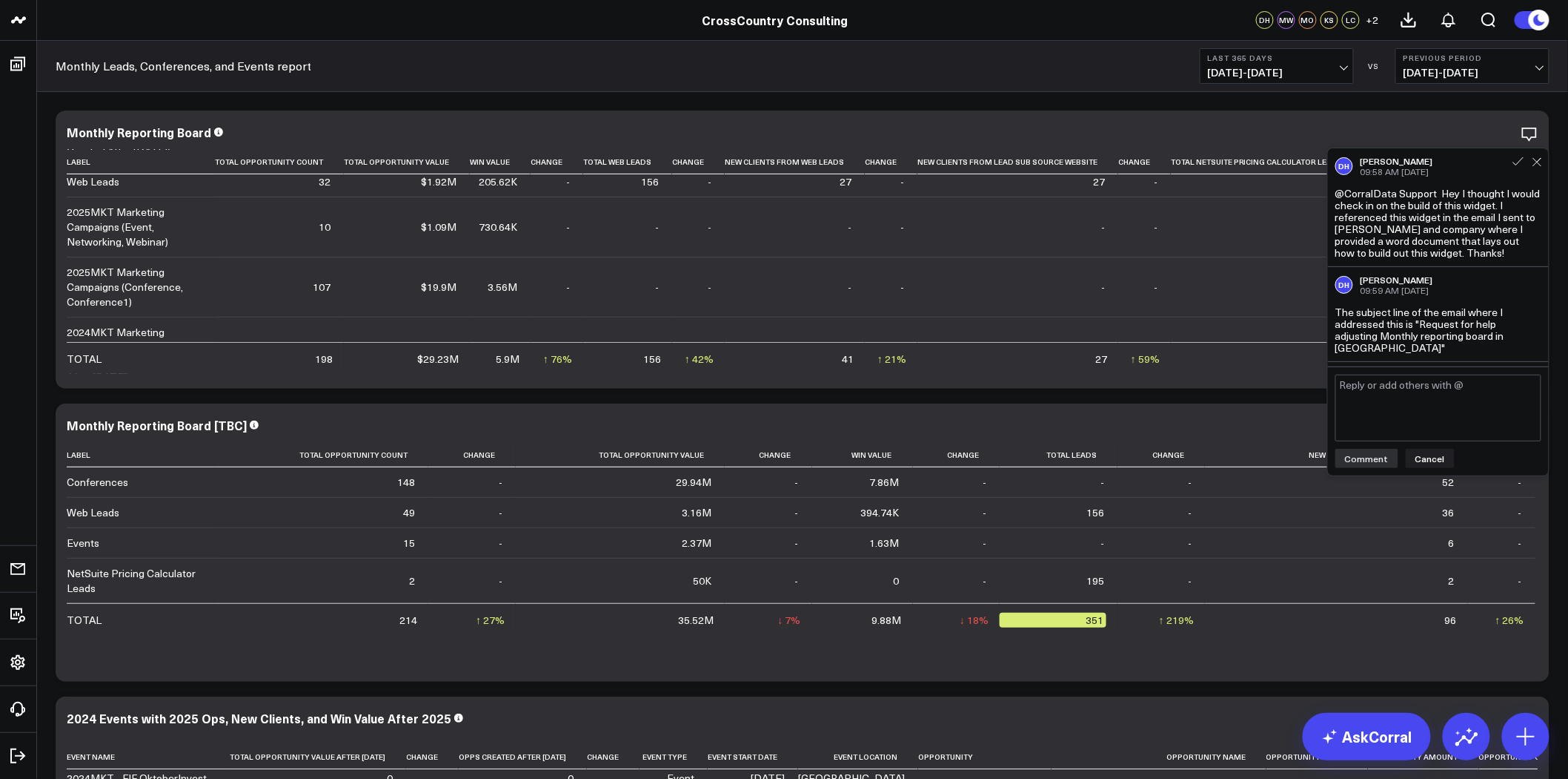
scroll to position [220, 0]
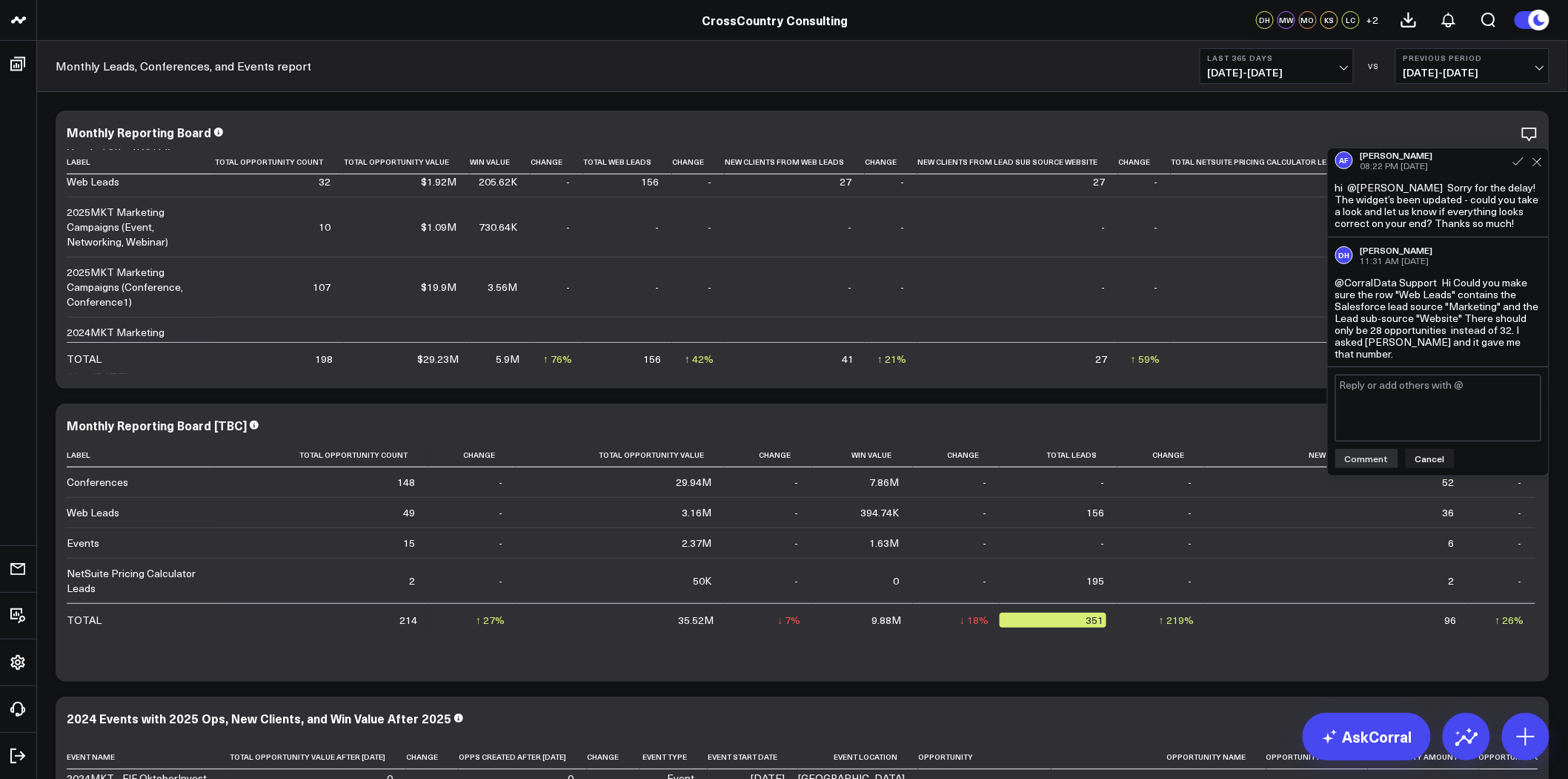
click at [1469, 294] on div "@CorralData Support Hi Could you make sure the row "Web Leads" contains the Sal…" at bounding box center [1438, 318] width 206 height 83
click at [1408, 395] on textarea at bounding box center [1438, 407] width 206 height 66
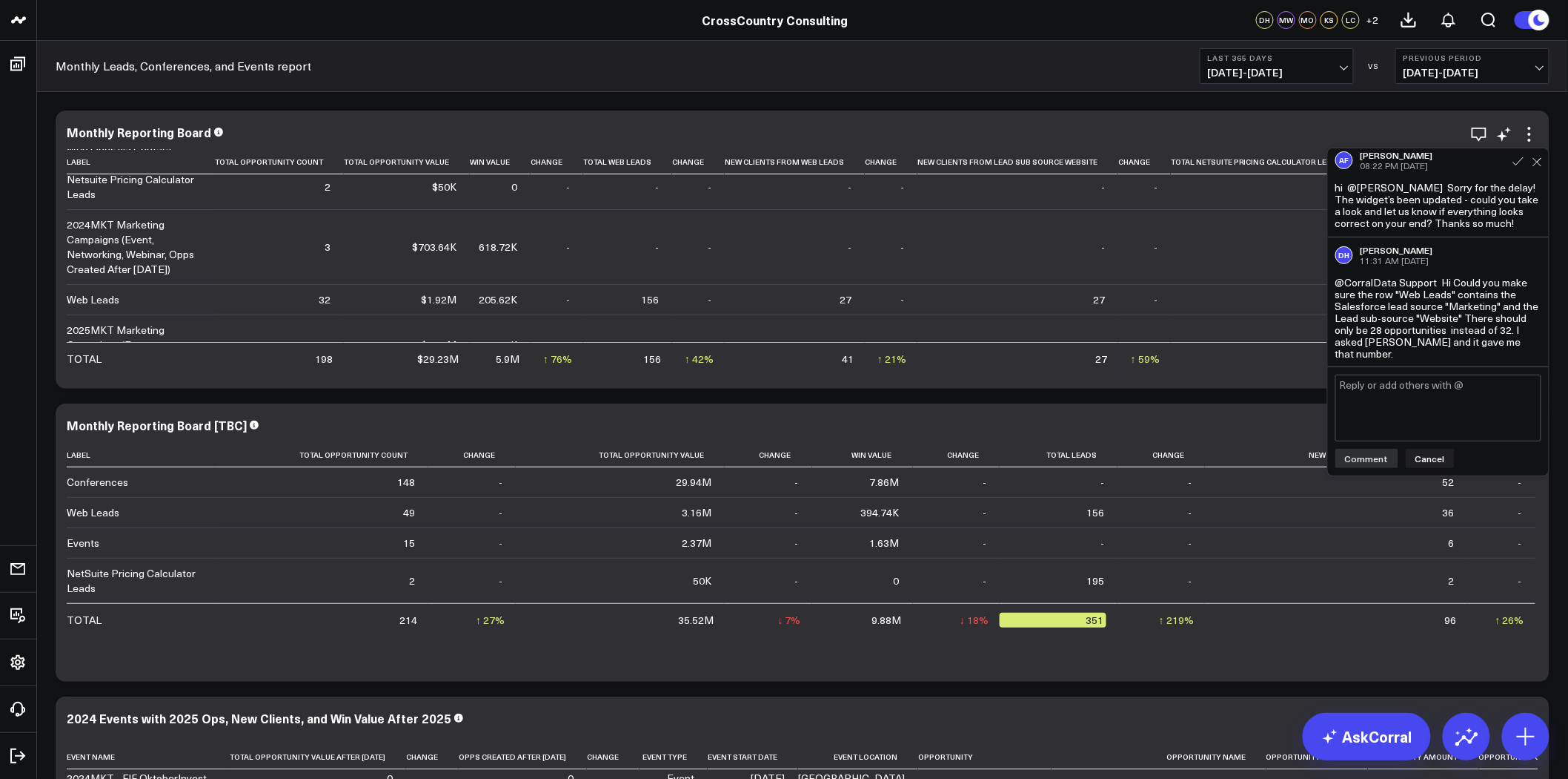
scroll to position [0, 0]
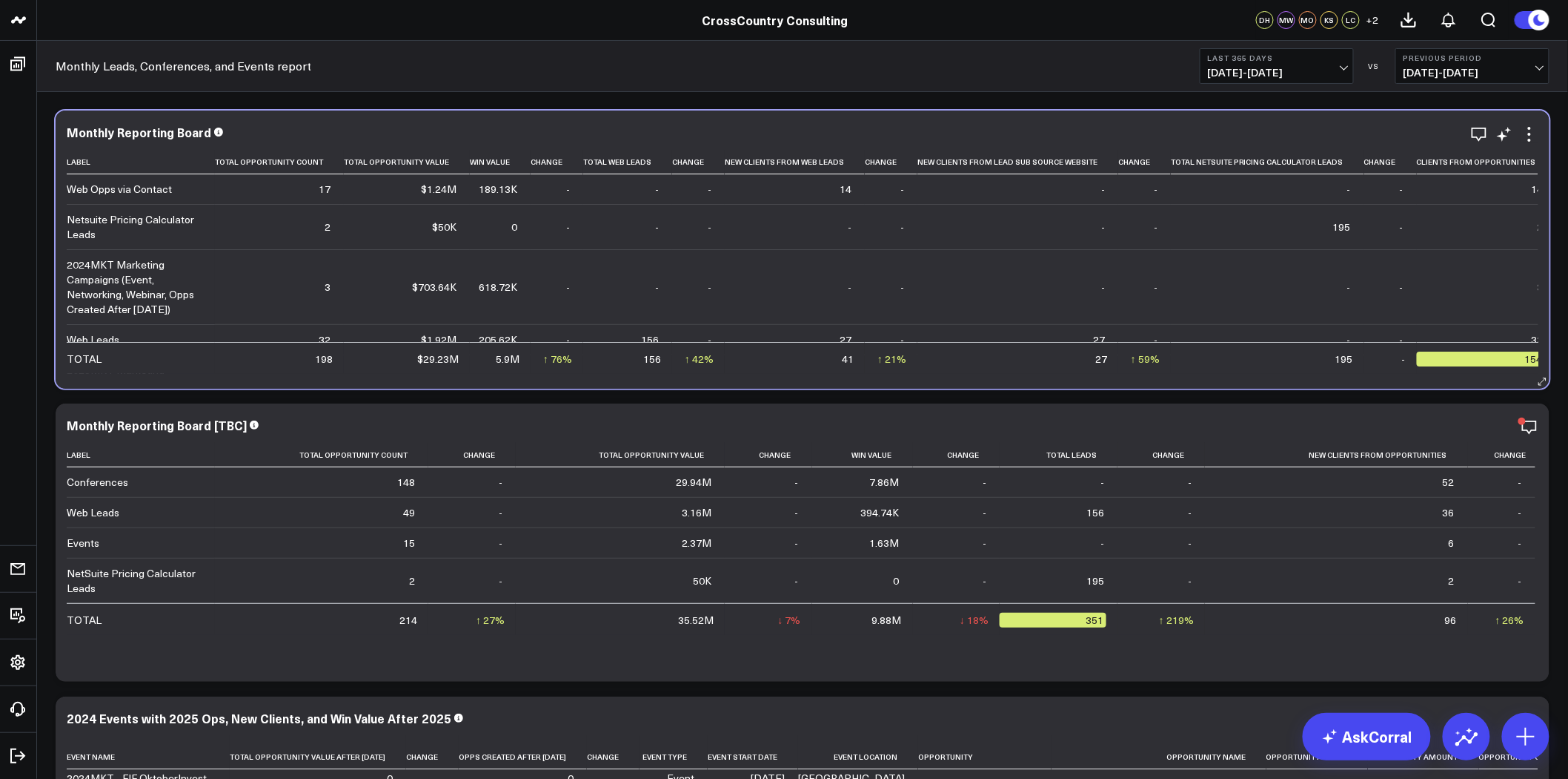
click at [720, 135] on div "Monthly Reporting Board" at bounding box center [802, 132] width 1472 height 13
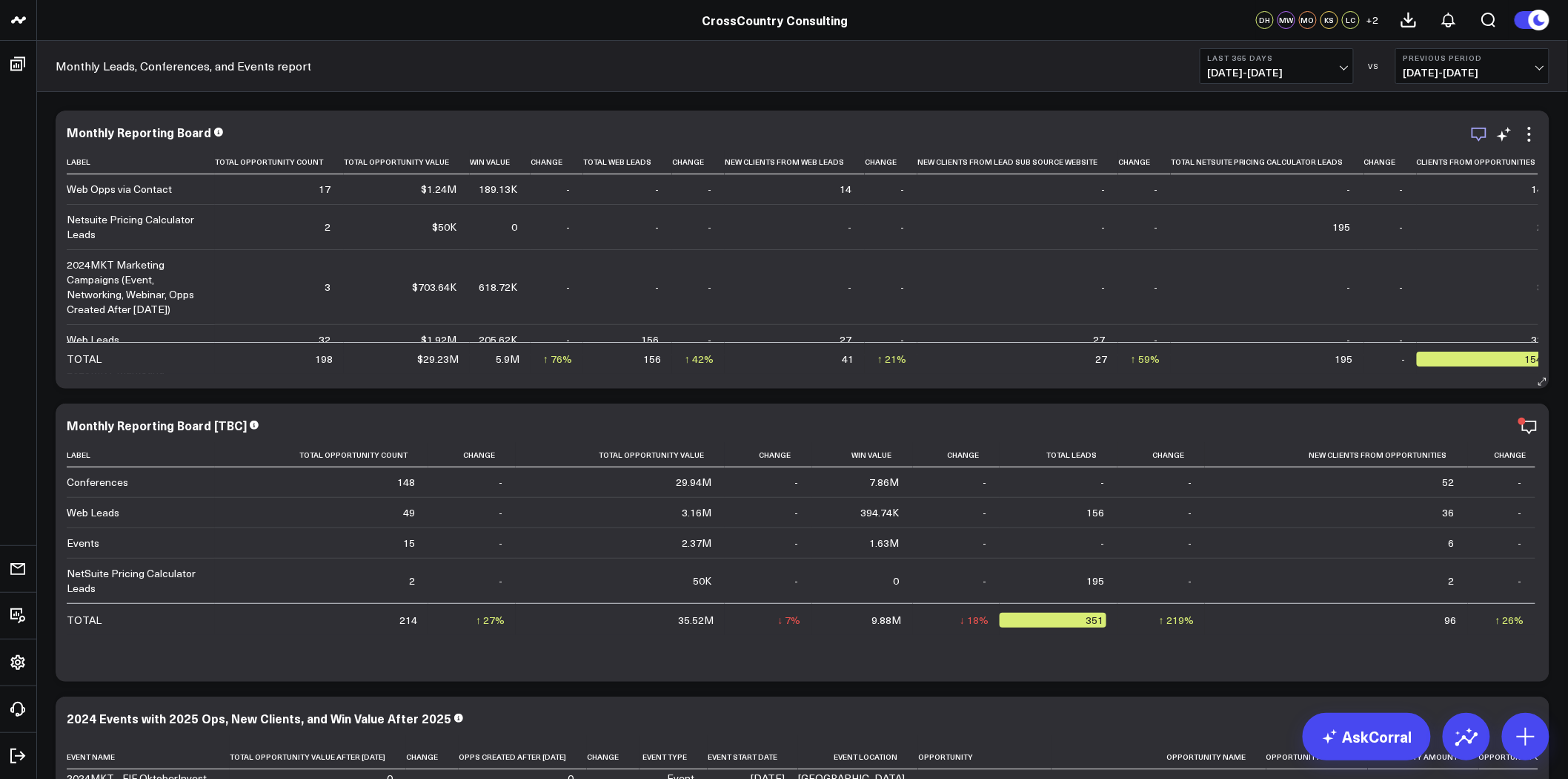
click at [1478, 134] on icon "button" at bounding box center [1479, 134] width 18 height 18
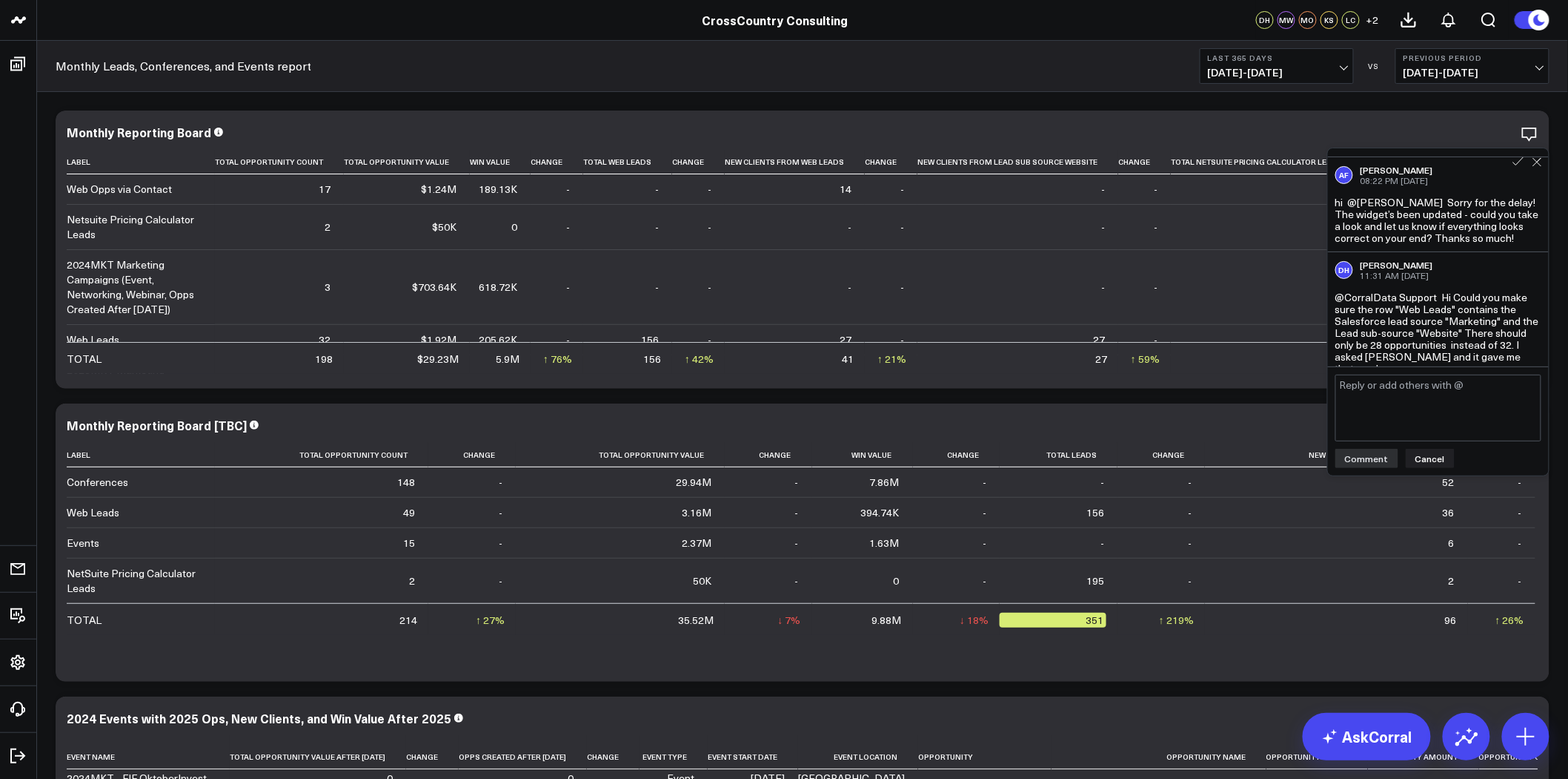
scroll to position [220, 0]
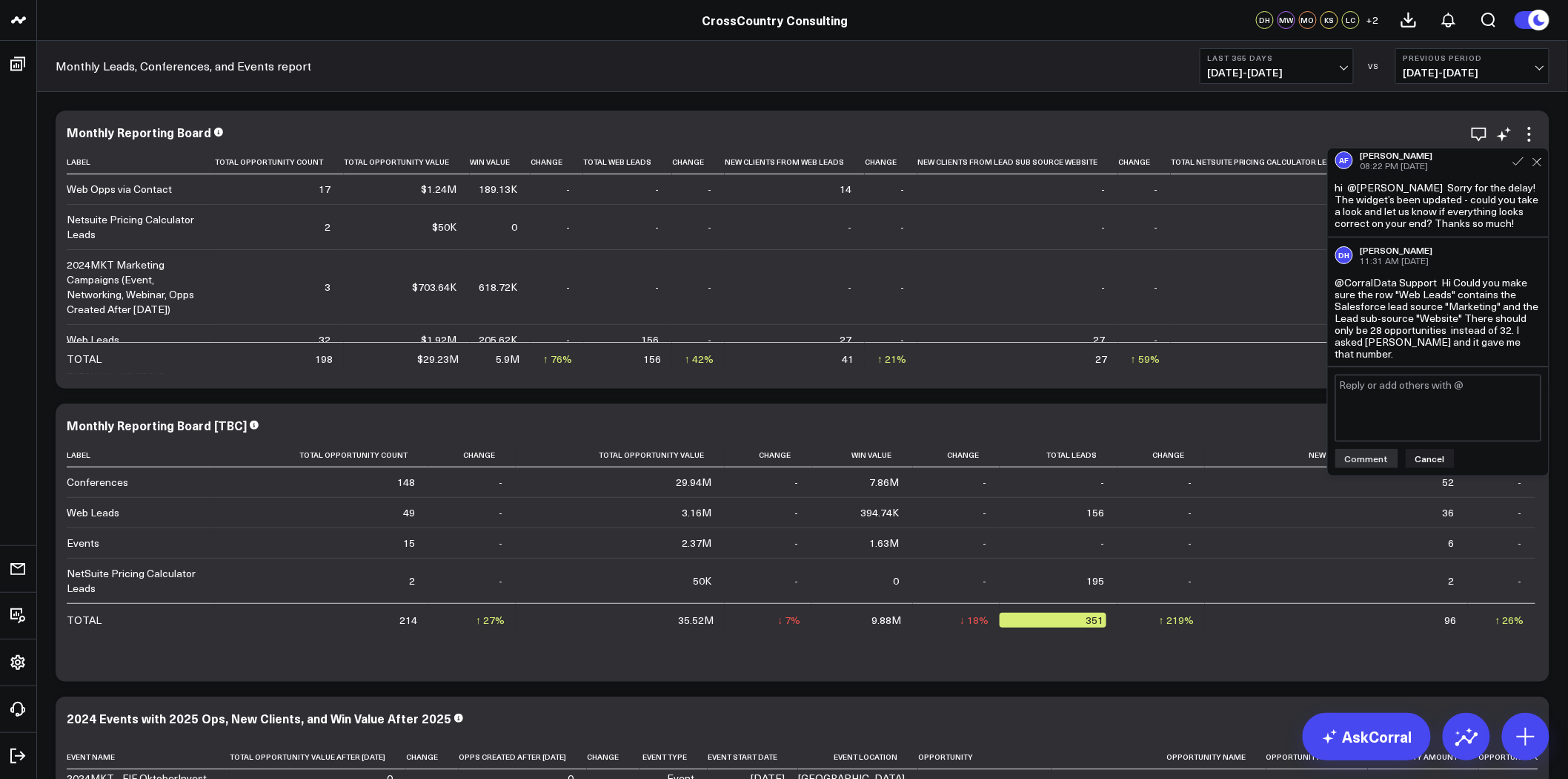
click at [1213, 114] on div "Monthly Reporting Board Label Total Opportunity Count Total Opportunity Value W…" at bounding box center [802, 249] width 1494 height 278
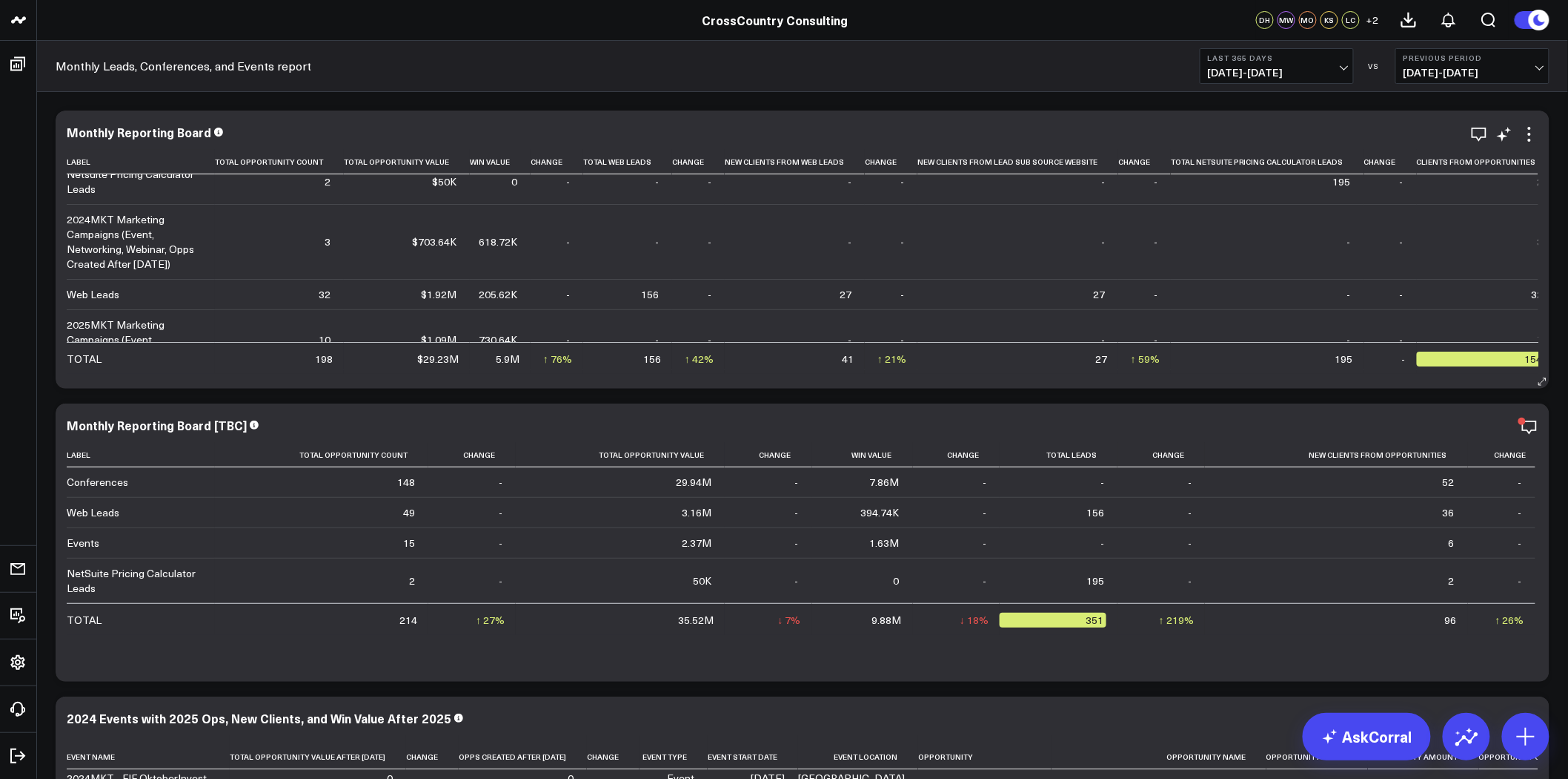
scroll to position [46, 0]
click at [1504, 131] on icon at bounding box center [1504, 134] width 18 height 18
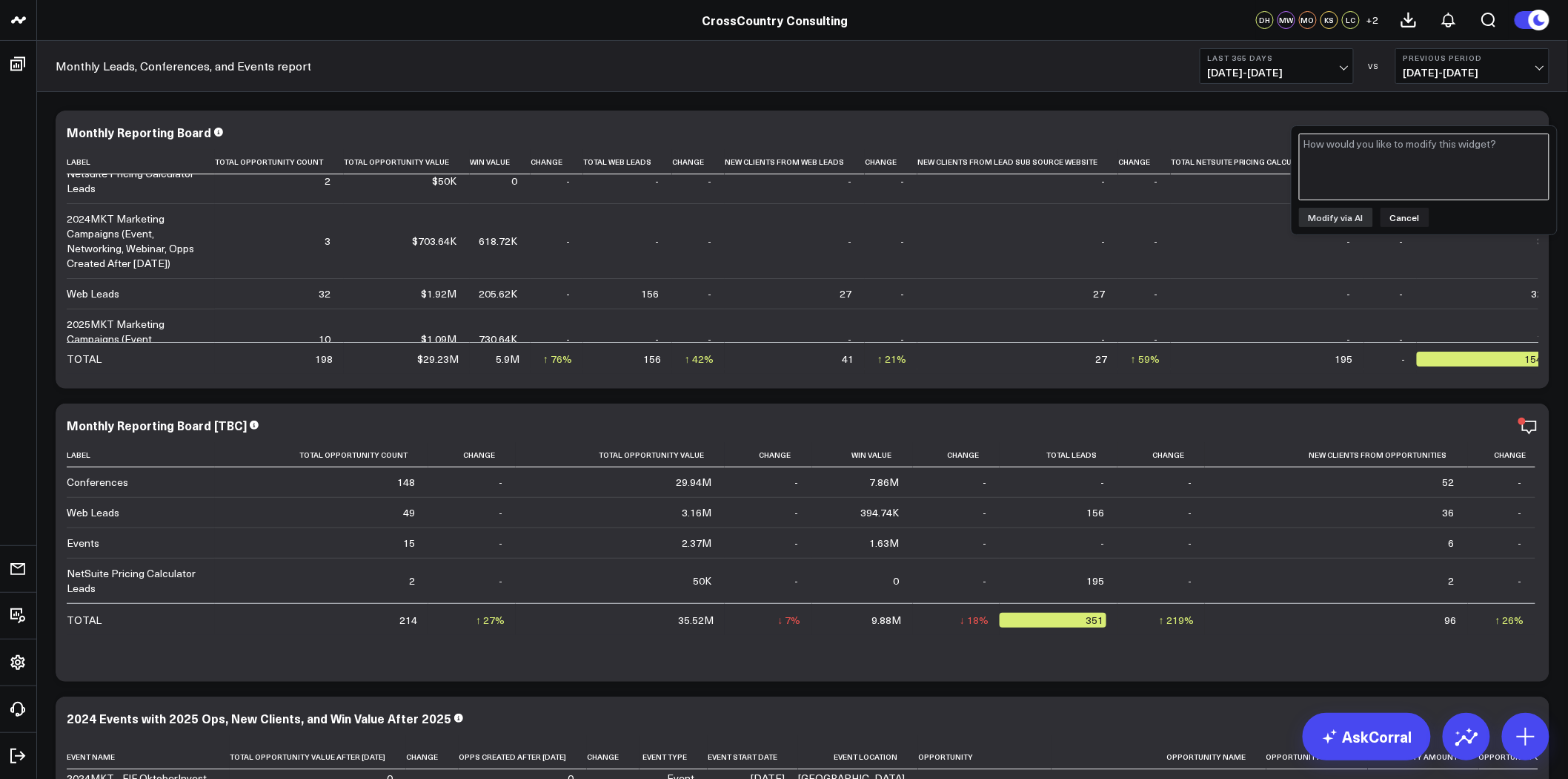
click at [1408, 162] on textarea at bounding box center [1424, 167] width 251 height 66
paste textarea "New or Existing Client"
click at [1428, 143] on textarea "Could you add a column for New or Existing Client that has" at bounding box center [1424, 167] width 251 height 66
click at [1428, 161] on textarea "Could you add a column for Salesforce New or Existing Client that has" at bounding box center [1424, 167] width 251 height 66
type textarea "Could you add a column for Salesforce New or Existing Client that has New Client"
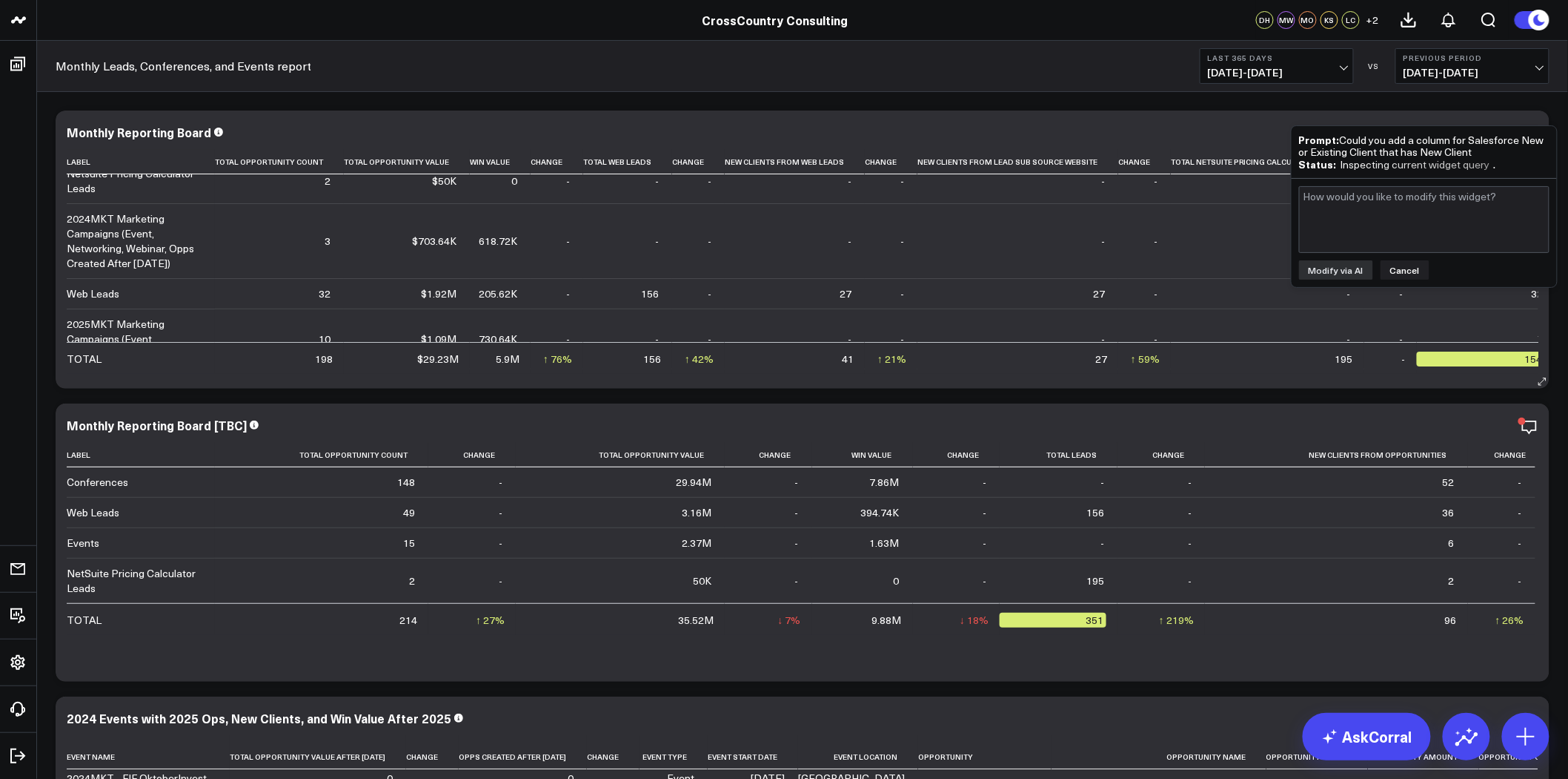
scroll to position [0, 0]
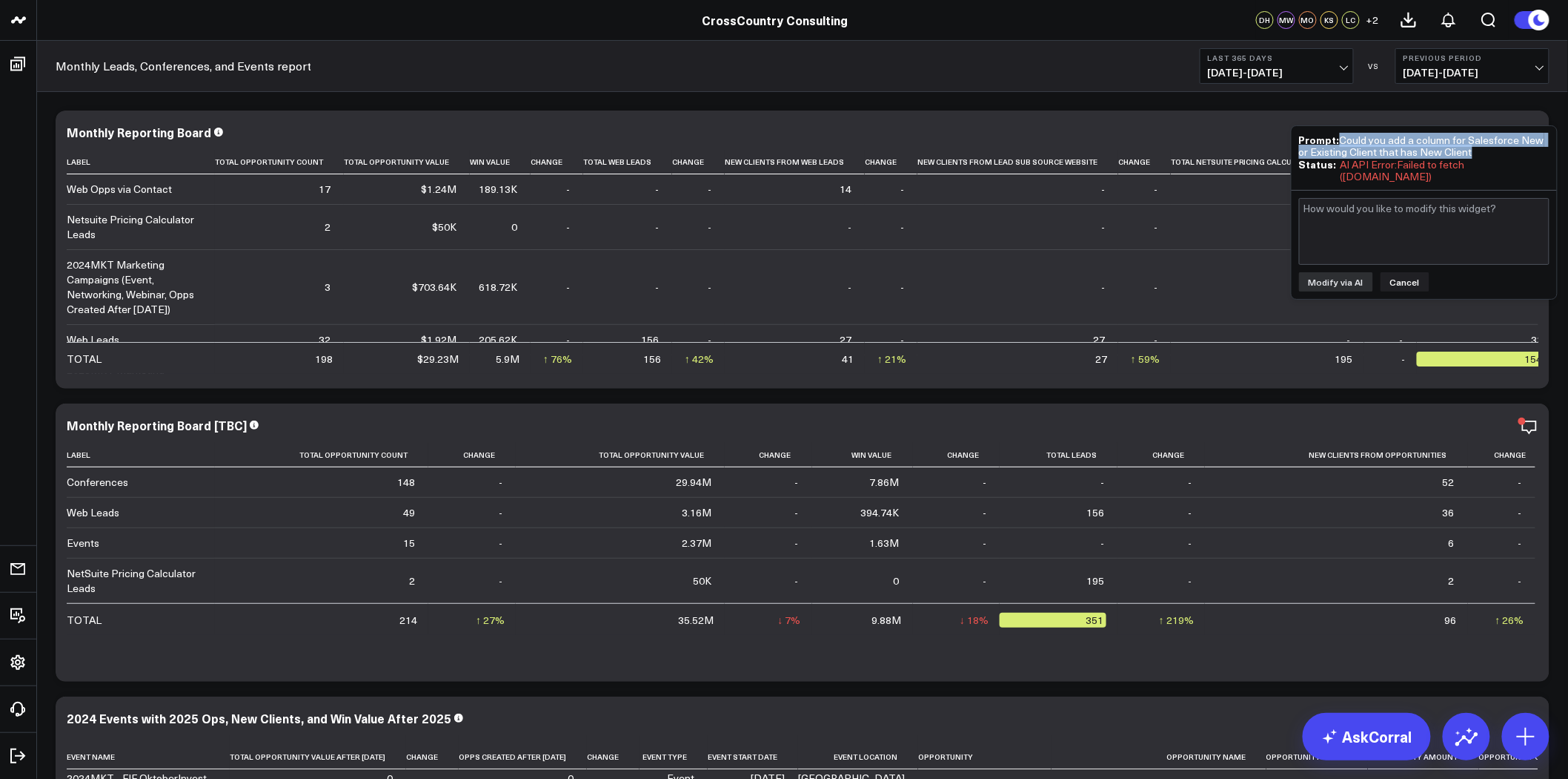
drag, startPoint x: 1486, startPoint y: 152, endPoint x: 1342, endPoint y: 139, distance: 144.6
click at [1342, 139] on div "Prompt: Could you add a column for Salesforce New or Existing Client that has N…" at bounding box center [1424, 146] width 251 height 24
copy div "Could you add a column for Salesforce New or Existing Client that has New Client"
click at [1403, 232] on textarea at bounding box center [1424, 231] width 251 height 66
paste textarea "Could you add a column for Salesforce New or Existing Client that has New Client"
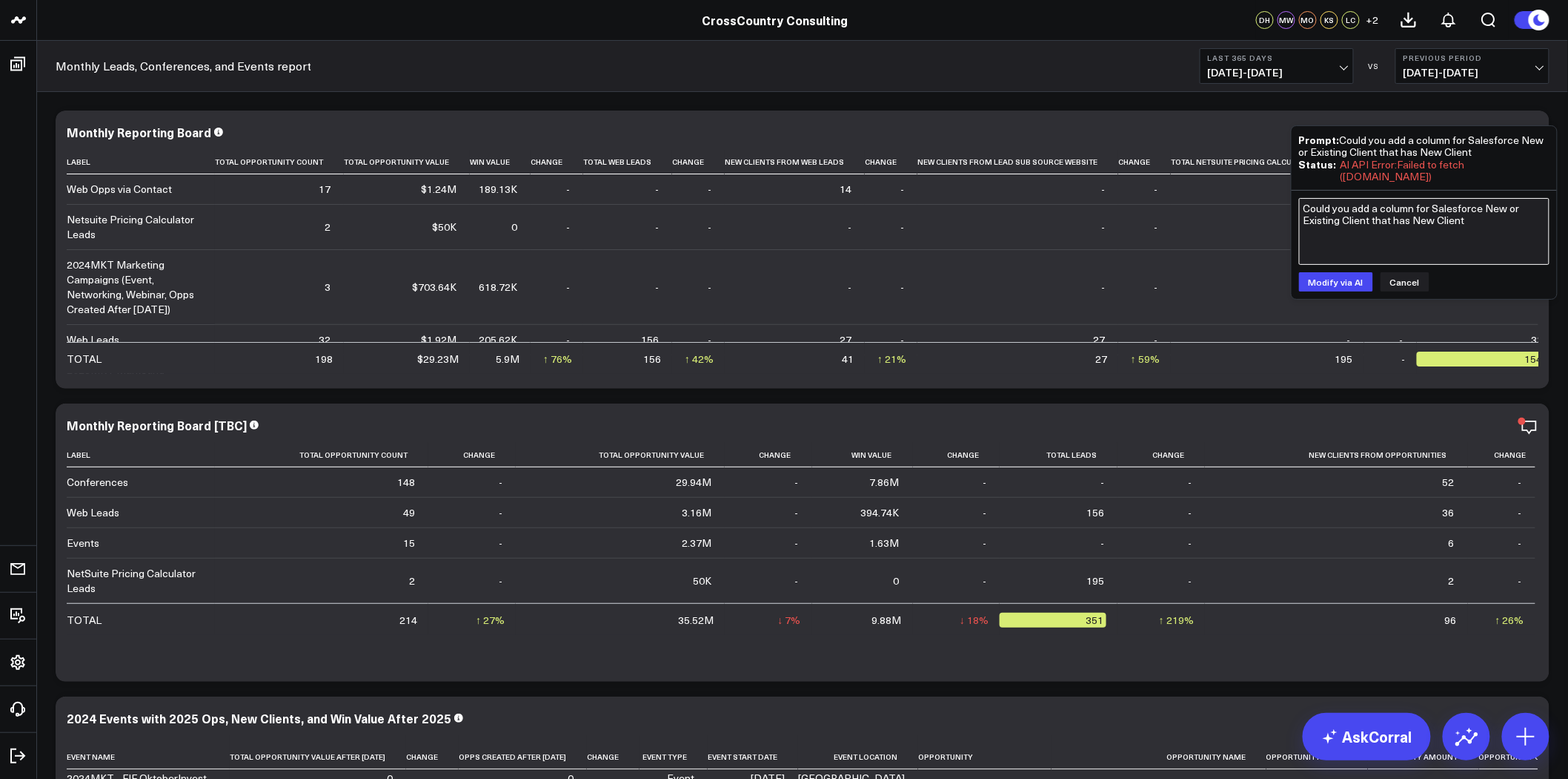
drag, startPoint x: 1476, startPoint y: 226, endPoint x: 1479, endPoint y: 209, distance: 17.3
click at [1479, 209] on textarea "Could you add a column for Salesforce New or Existing Client that has New Client" at bounding box center [1424, 231] width 251 height 66
click at [1494, 228] on textarea "Could you add a column for Salesforce Opportunities that are new clients" at bounding box center [1424, 231] width 251 height 66
type textarea "Could you add a column for Salesforce Opportunities that are new clients"
click at [1339, 287] on button "Modify via AI" at bounding box center [1336, 281] width 74 height 19
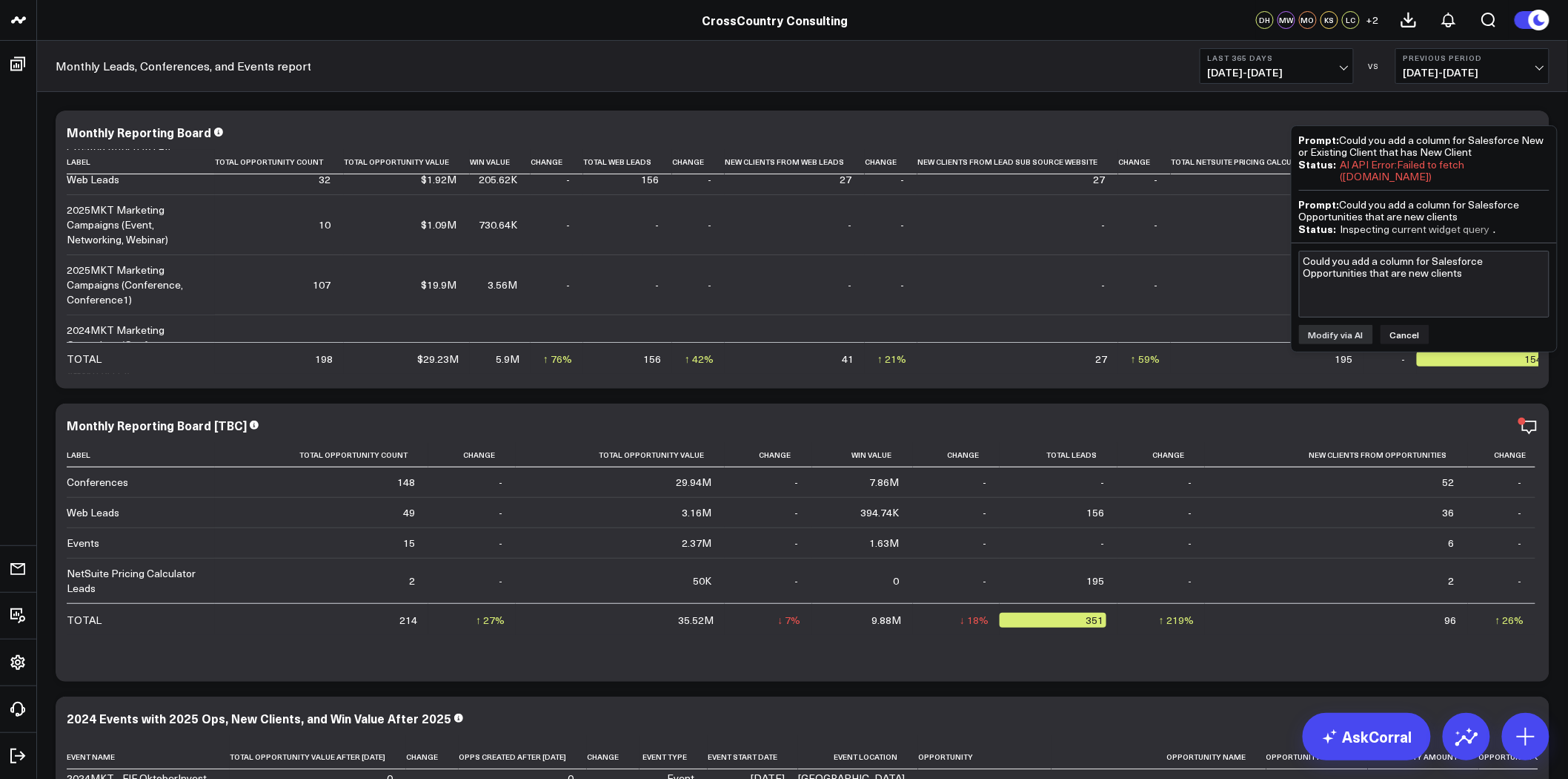
scroll to position [164, 0]
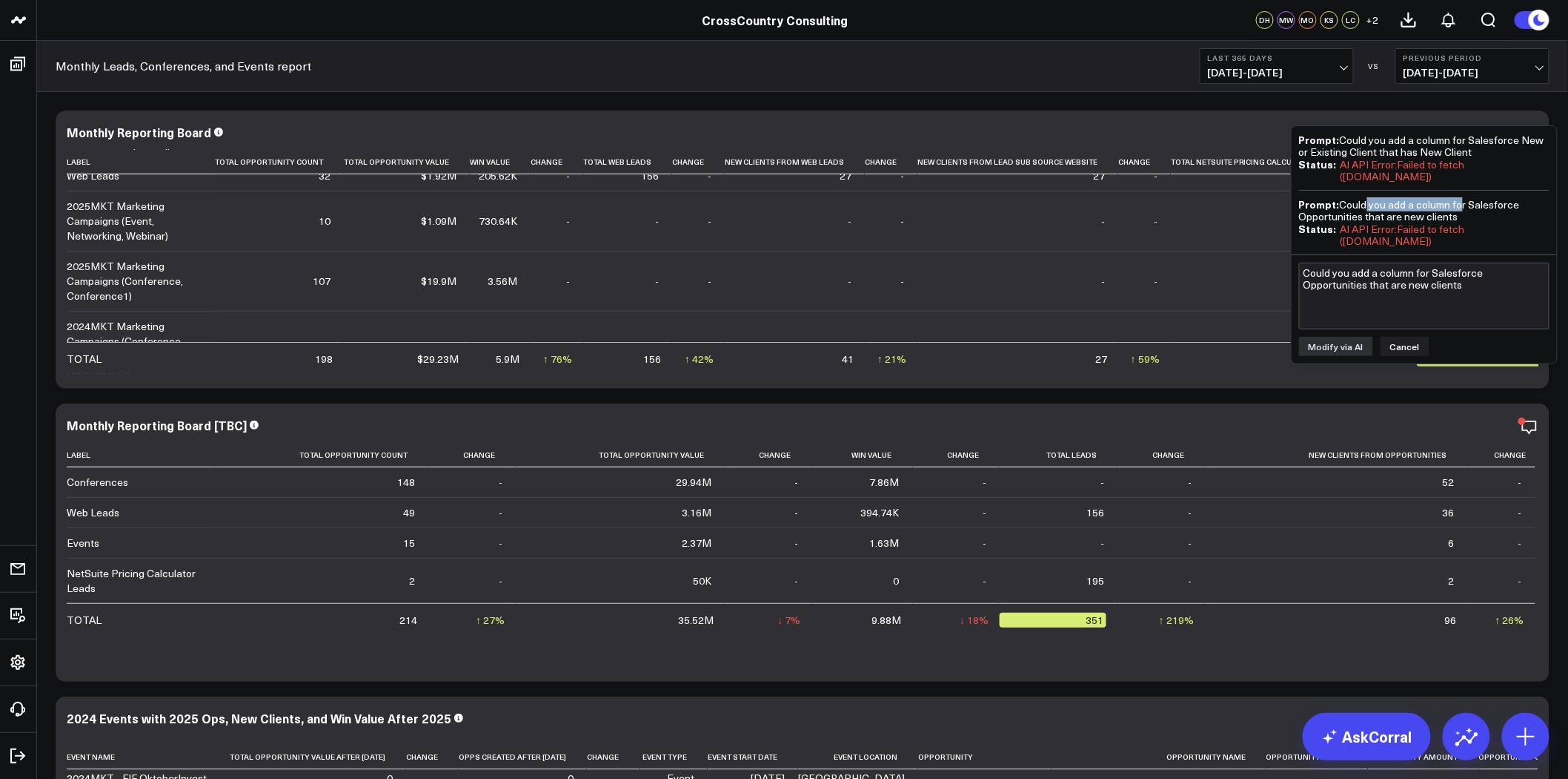
drag, startPoint x: 1463, startPoint y: 209, endPoint x: 1377, endPoint y: 204, distance: 86.1
click at [1371, 203] on div "Prompt: Could you add a column for Salesforce Opportunities that are new clients" at bounding box center [1424, 209] width 251 height 24
drag, startPoint x: 1466, startPoint y: 211, endPoint x: 1341, endPoint y: 195, distance: 126.0
click at [1341, 198] on div "Prompt: Could you add a column for Salesforce Opportunities that are new clients" at bounding box center [1424, 209] width 251 height 24
copy div "Could you add a column for Salesforce Opportunities that are new clients"
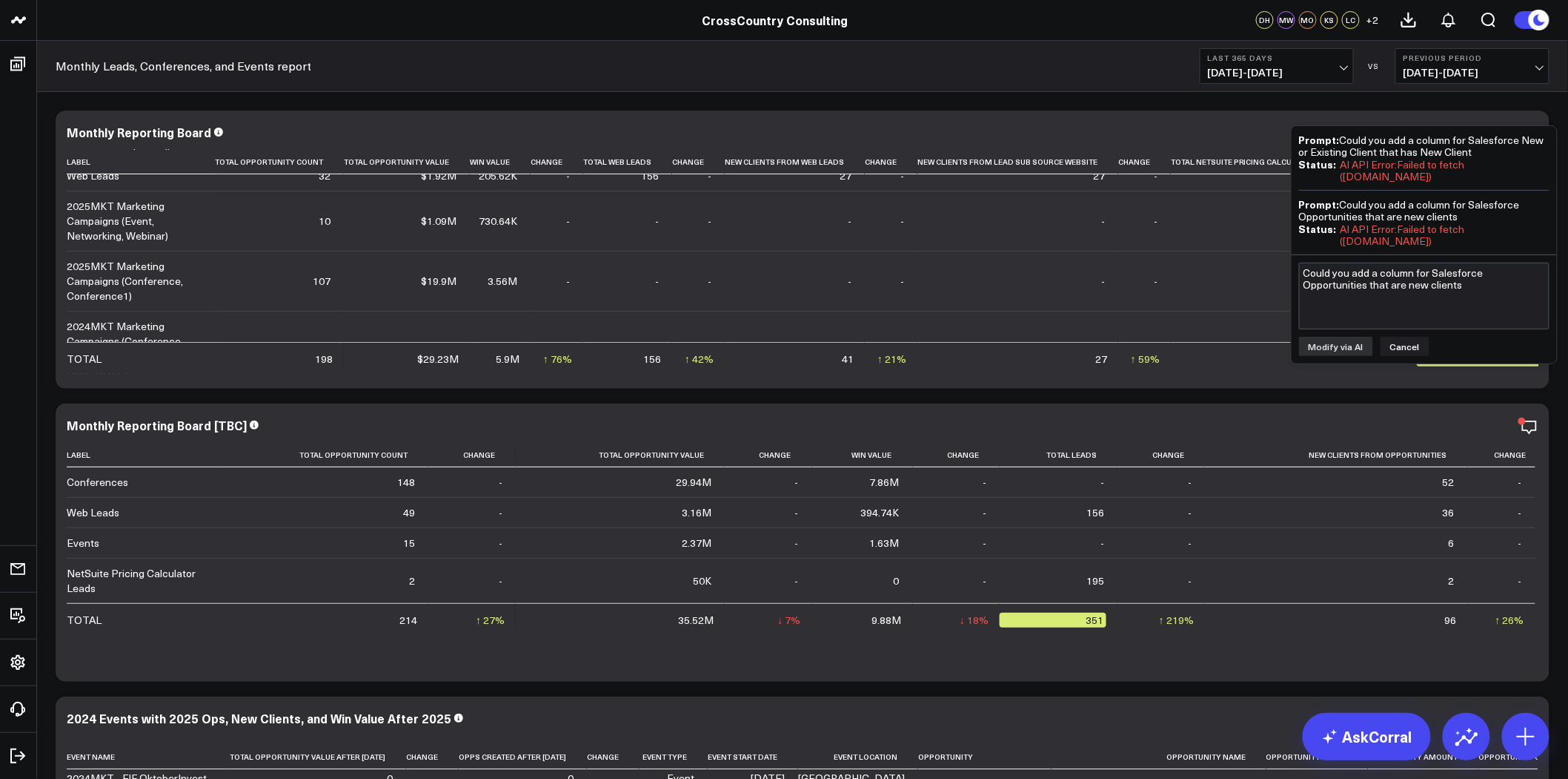
click at [1410, 332] on div "Could you add a column for Salesforce Opportunities that are new clients Modify…" at bounding box center [1424, 309] width 266 height 109
click at [1409, 344] on button "Cancel" at bounding box center [1405, 346] width 49 height 19
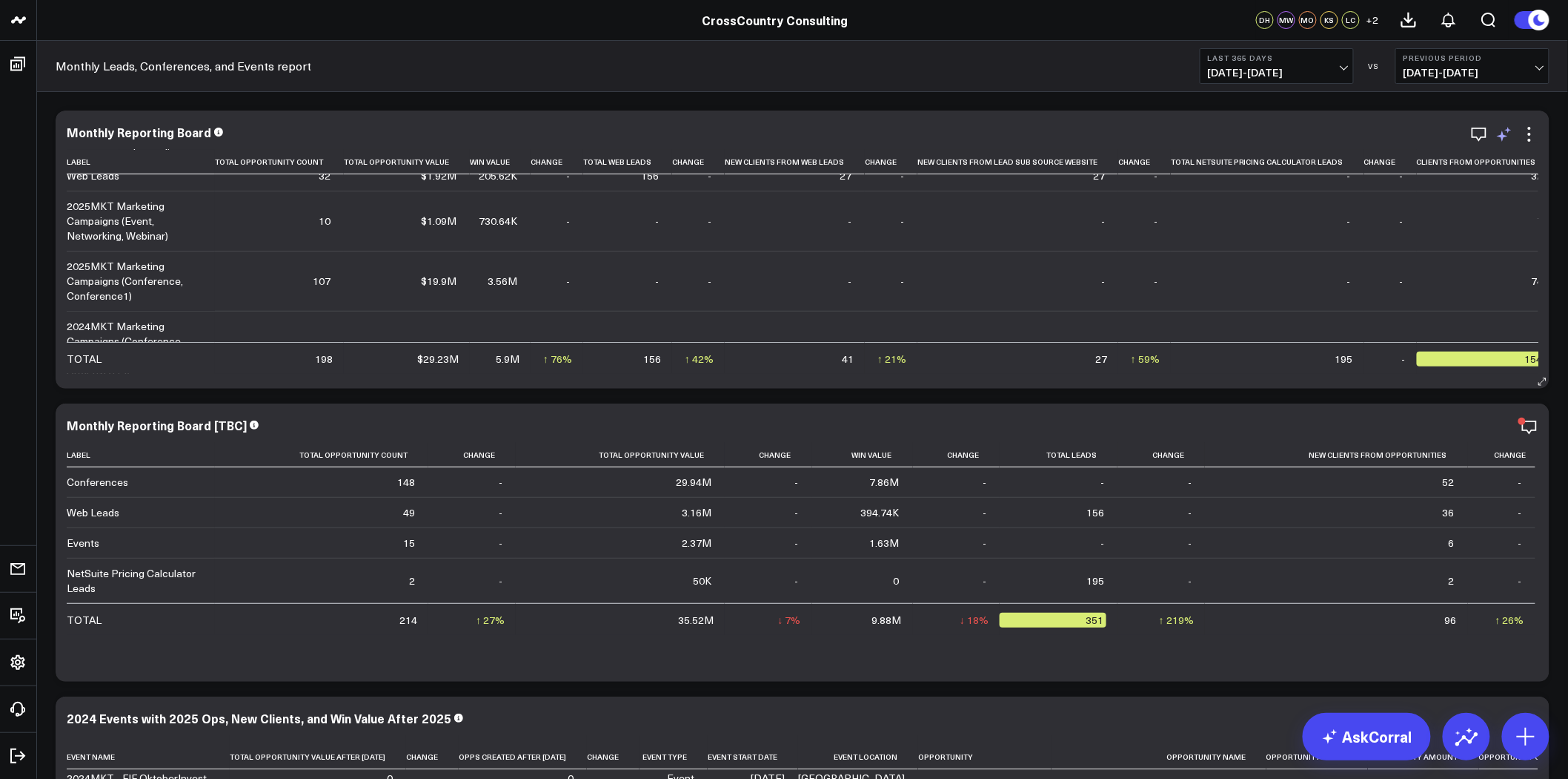
click at [1508, 130] on icon at bounding box center [1508, 130] width 7 height 6
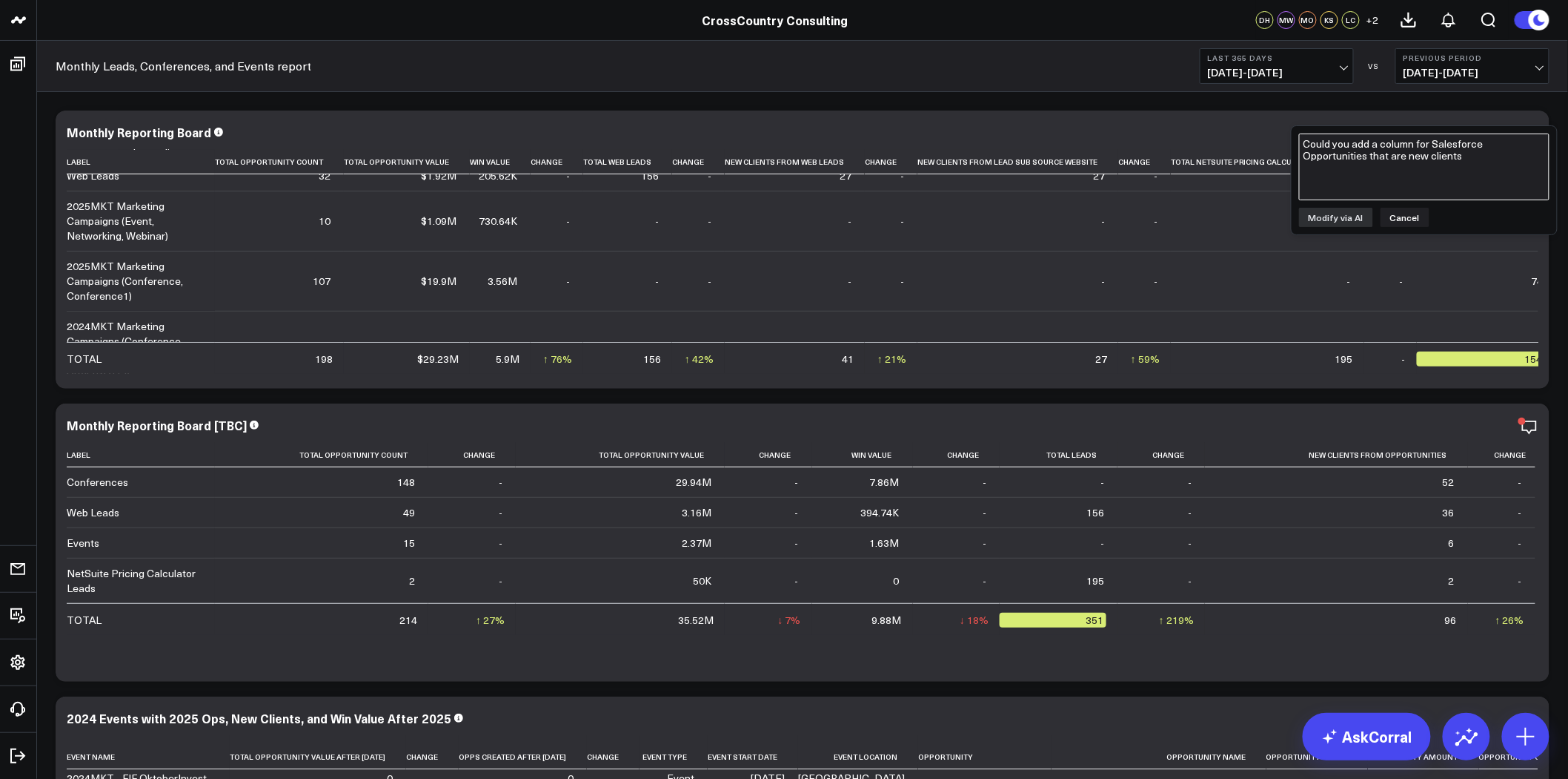
click at [1467, 167] on textarea "Could you add a column for Salesforce Opportunities that are new clients" at bounding box center [1424, 167] width 251 height 66
paste textarea "Could you add a column for Salesforce Opportunities that are new clients"
click at [1403, 159] on textarea "Could you add a column for Salesforce Opportunities that are new clients" at bounding box center [1424, 167] width 251 height 66
click at [1409, 162] on textarea "Could you add a column for Salesforce Opportunities that are new clients" at bounding box center [1424, 167] width 251 height 66
click at [1458, 162] on textarea "Could you add a column for Salesforce Opportunities that are "new clients" at bounding box center [1424, 167] width 251 height 66
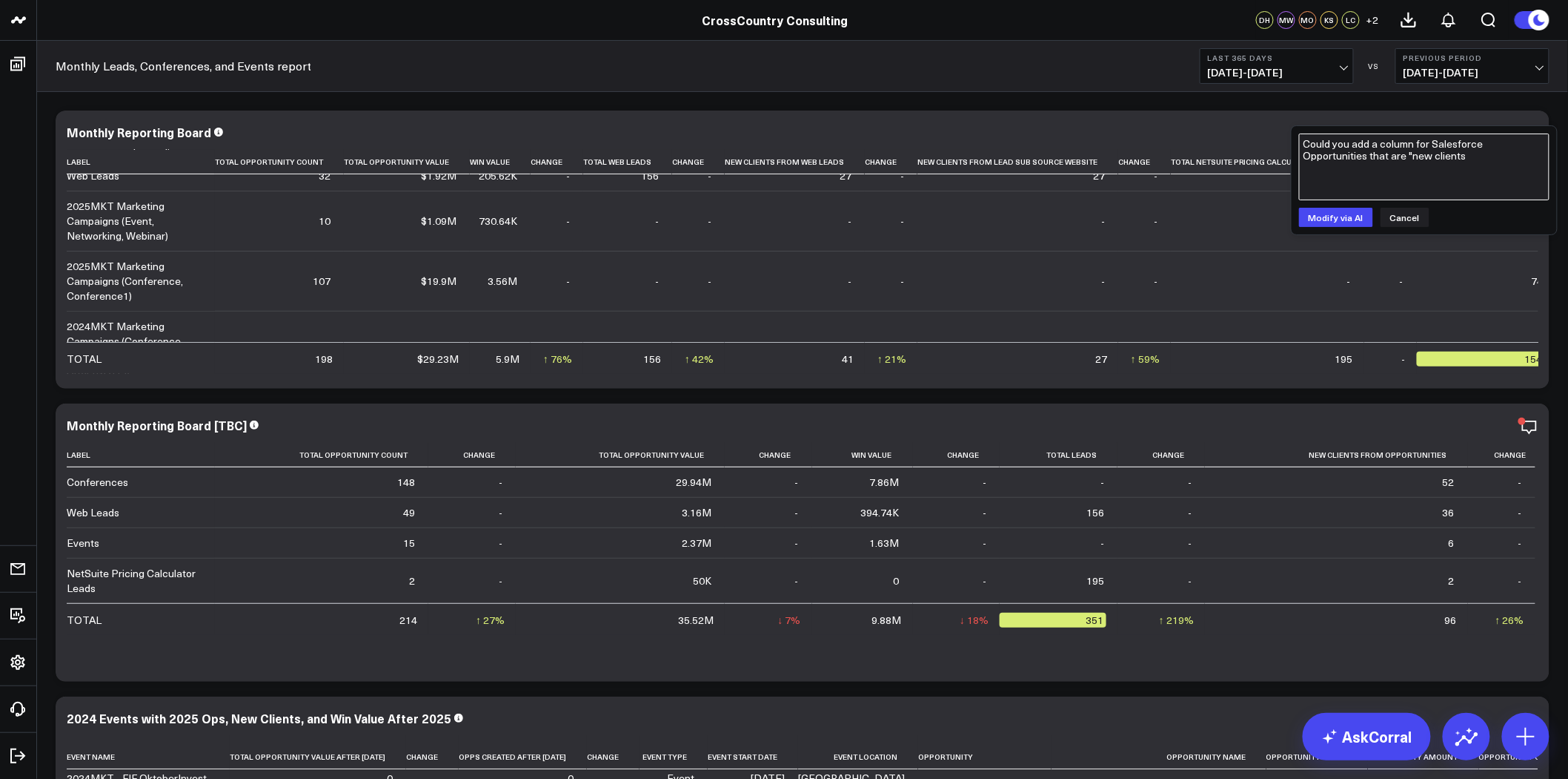
click at [1459, 162] on textarea "Could you add a column for Salesforce Opportunities that are "new clients" at bounding box center [1424, 167] width 251 height 66
click at [1460, 161] on textarea "Could you add a column for Salesforce Opportunities that are "new clients" at bounding box center [1424, 167] width 251 height 66
click at [1462, 161] on textarea "Could you add a column for Salesforce Opportunities that are "new clients" at bounding box center [1424, 167] width 251 height 66
type textarea "Could you add a column for Salesforce Opportunities that are "new clients""
click at [1316, 221] on button "Modify via AI" at bounding box center [1336, 217] width 74 height 19
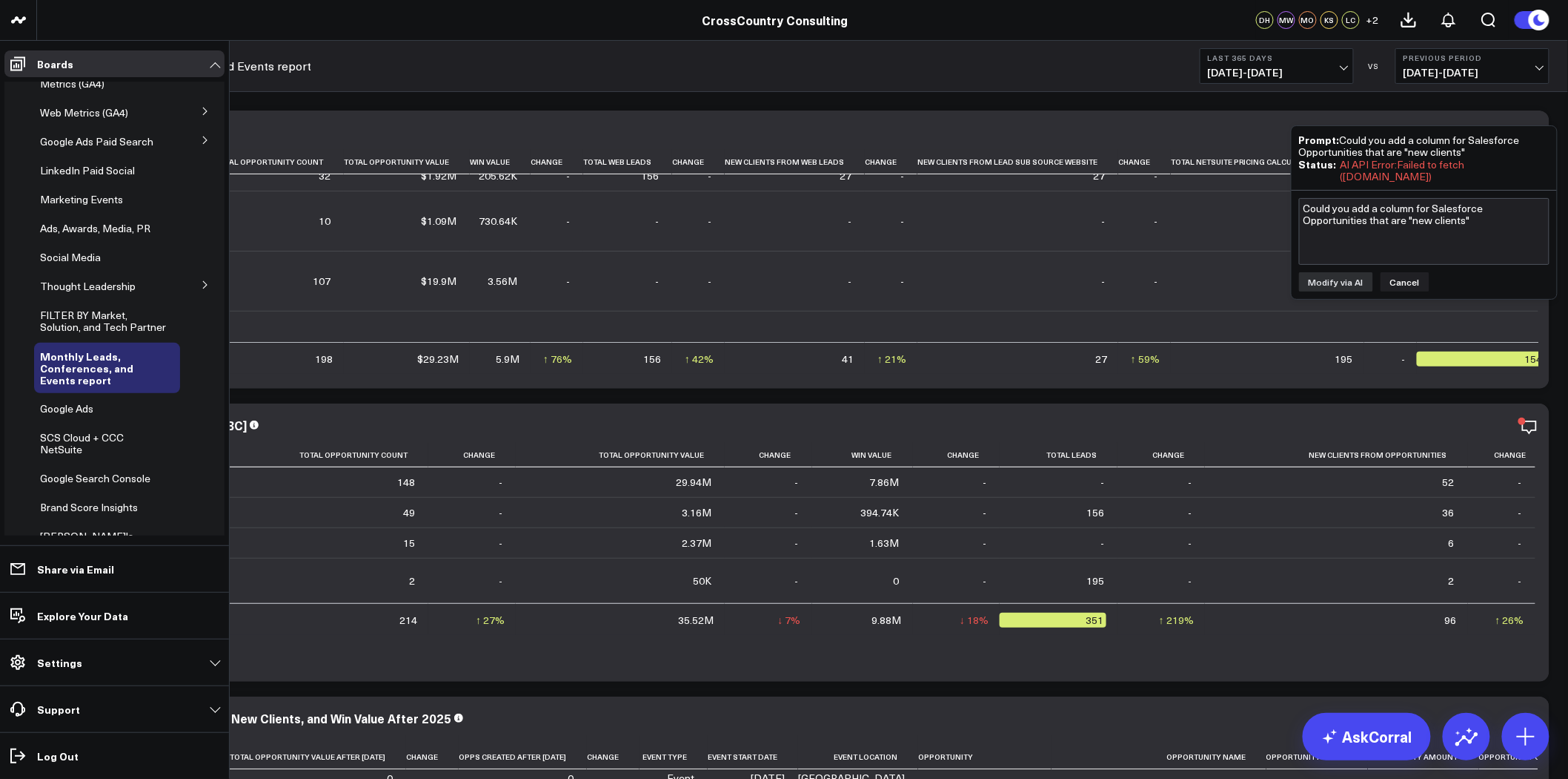
scroll to position [298, 0]
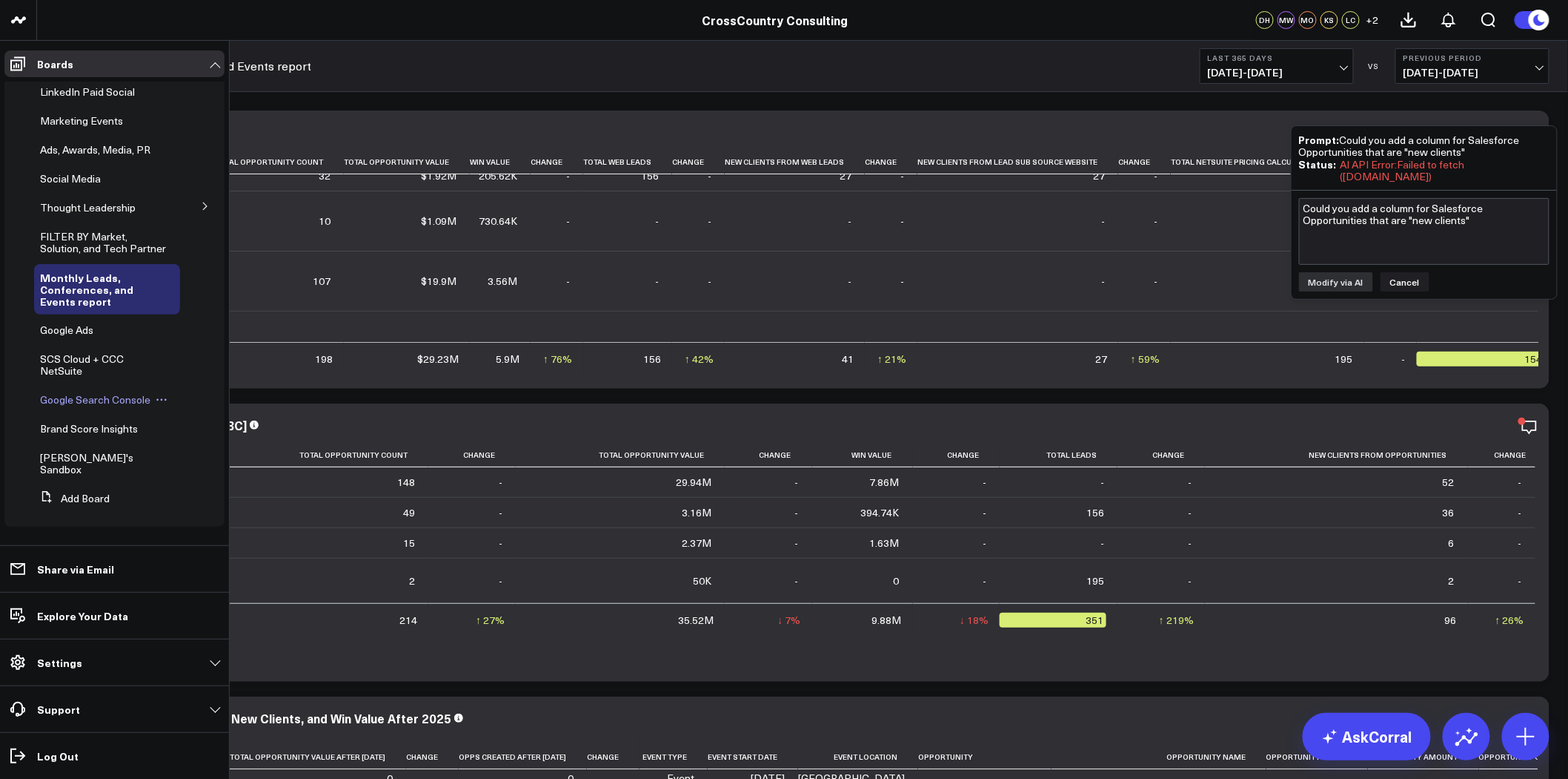
click at [78, 406] on span "Google Search Console" at bounding box center [95, 399] width 110 height 14
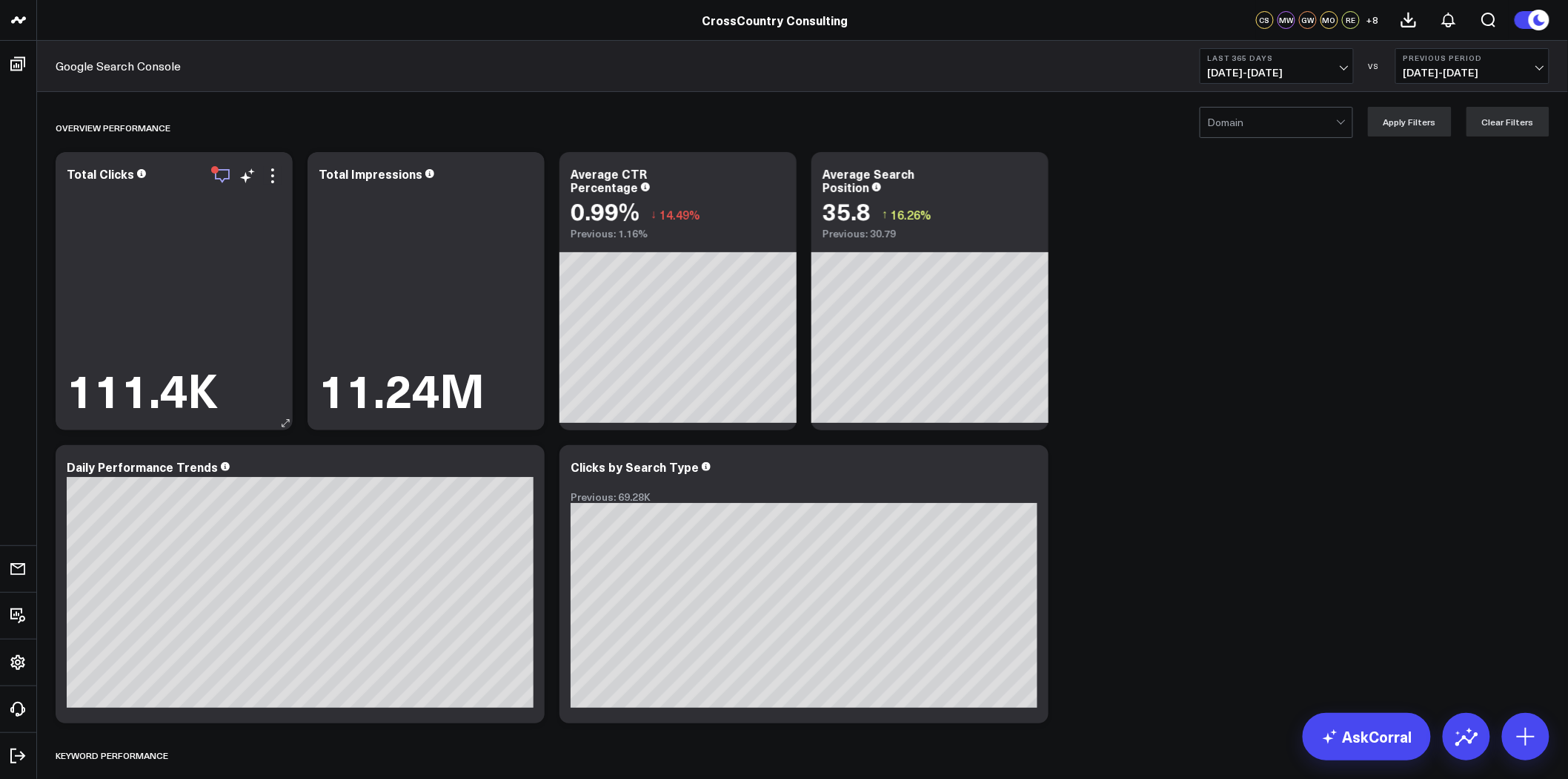
click at [222, 173] on icon "button" at bounding box center [222, 175] width 18 height 18
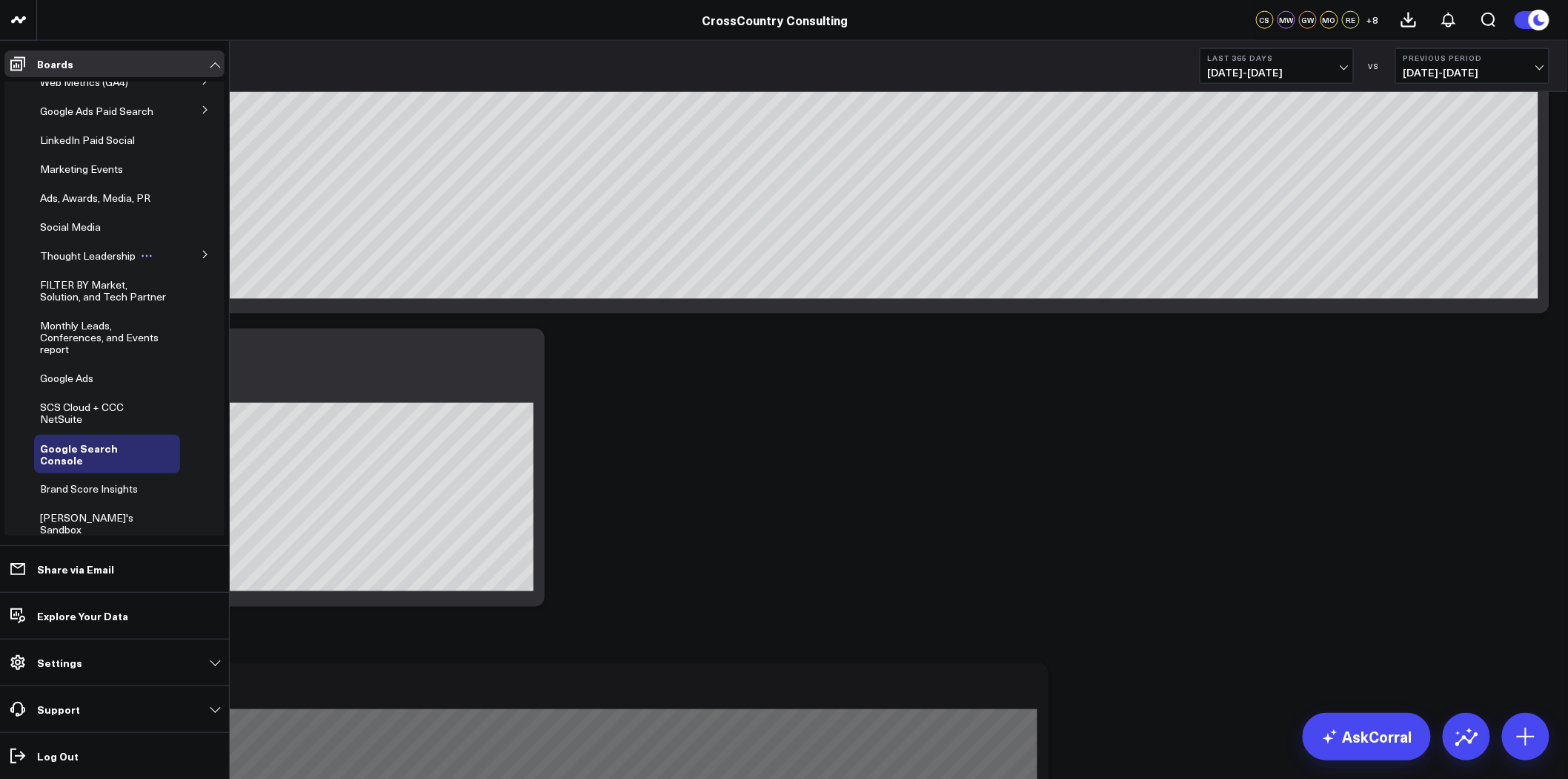
scroll to position [310, 0]
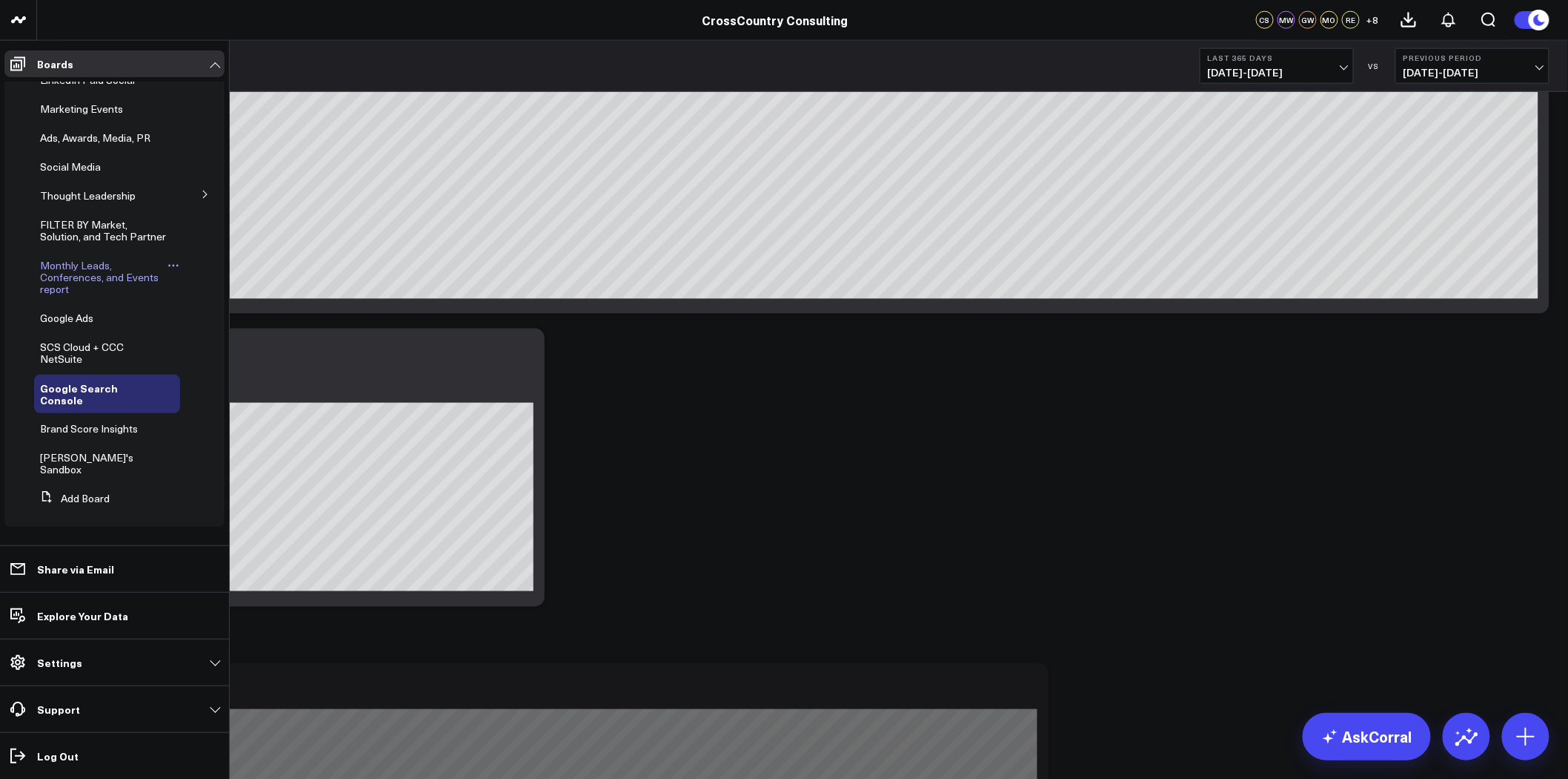
click at [87, 277] on span "Monthly Leads, Conferences, and Events report" at bounding box center [99, 277] width 119 height 38
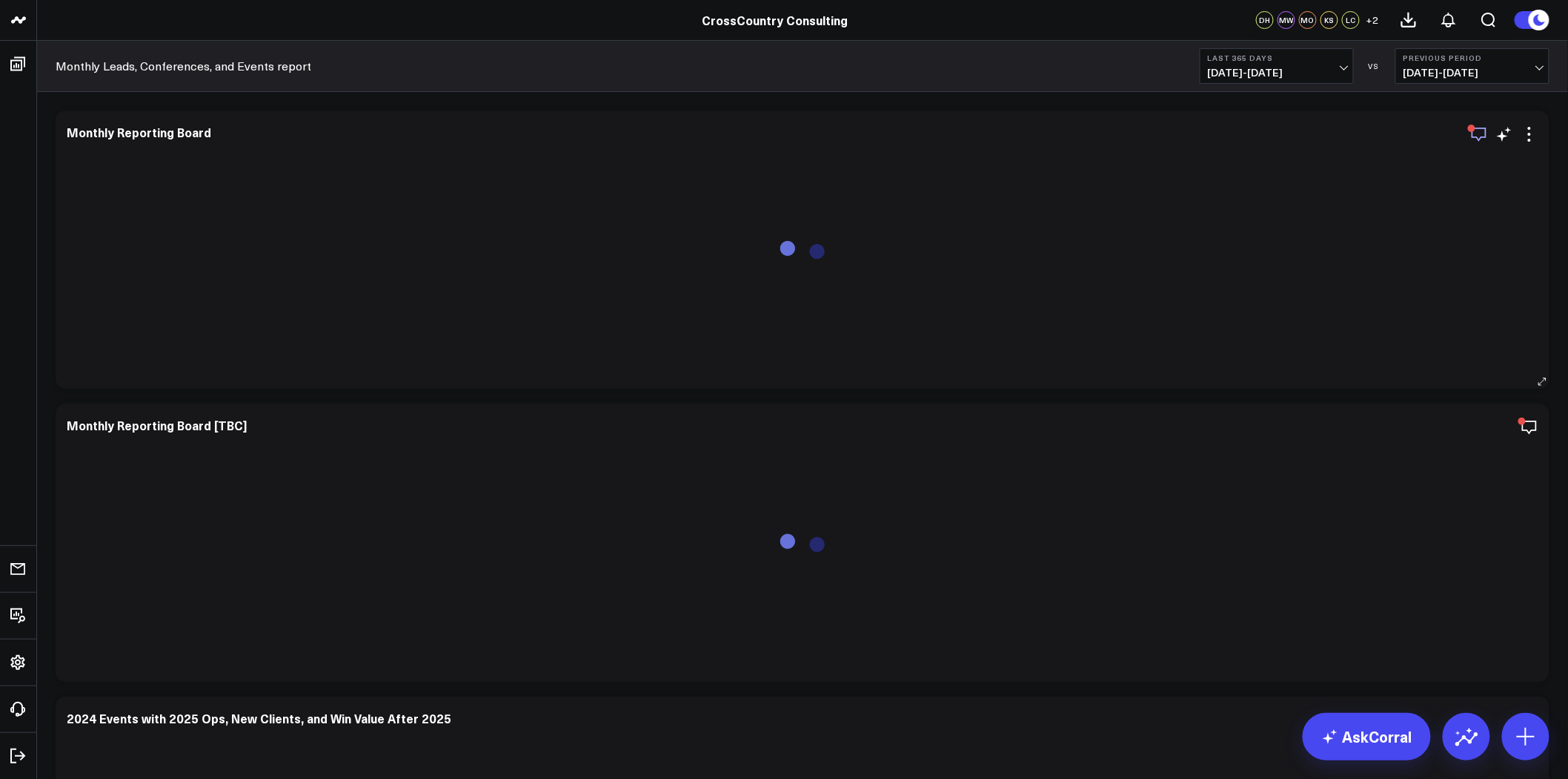
click at [1477, 138] on icon "button" at bounding box center [1479, 134] width 18 height 18
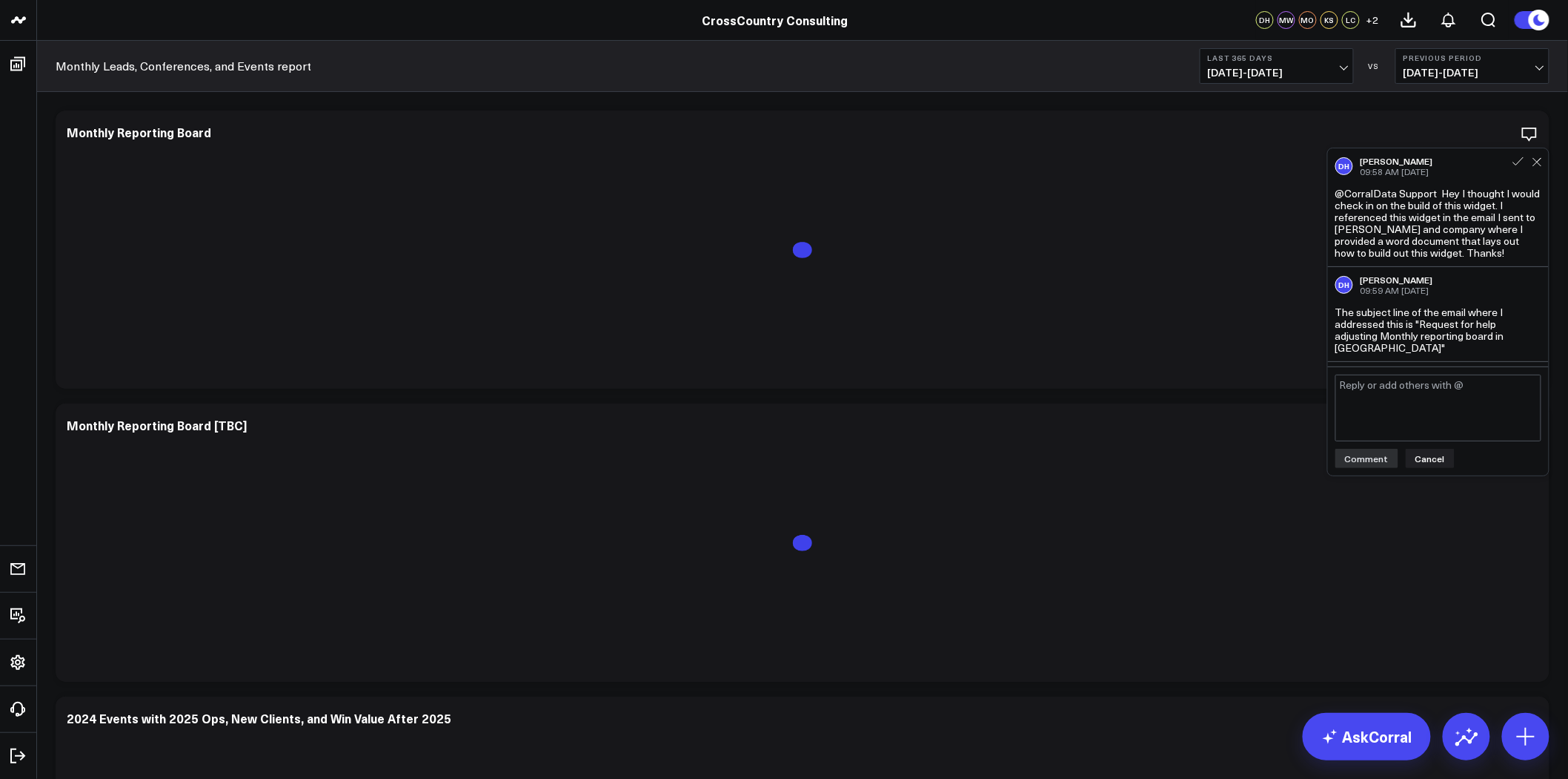
scroll to position [220, 0]
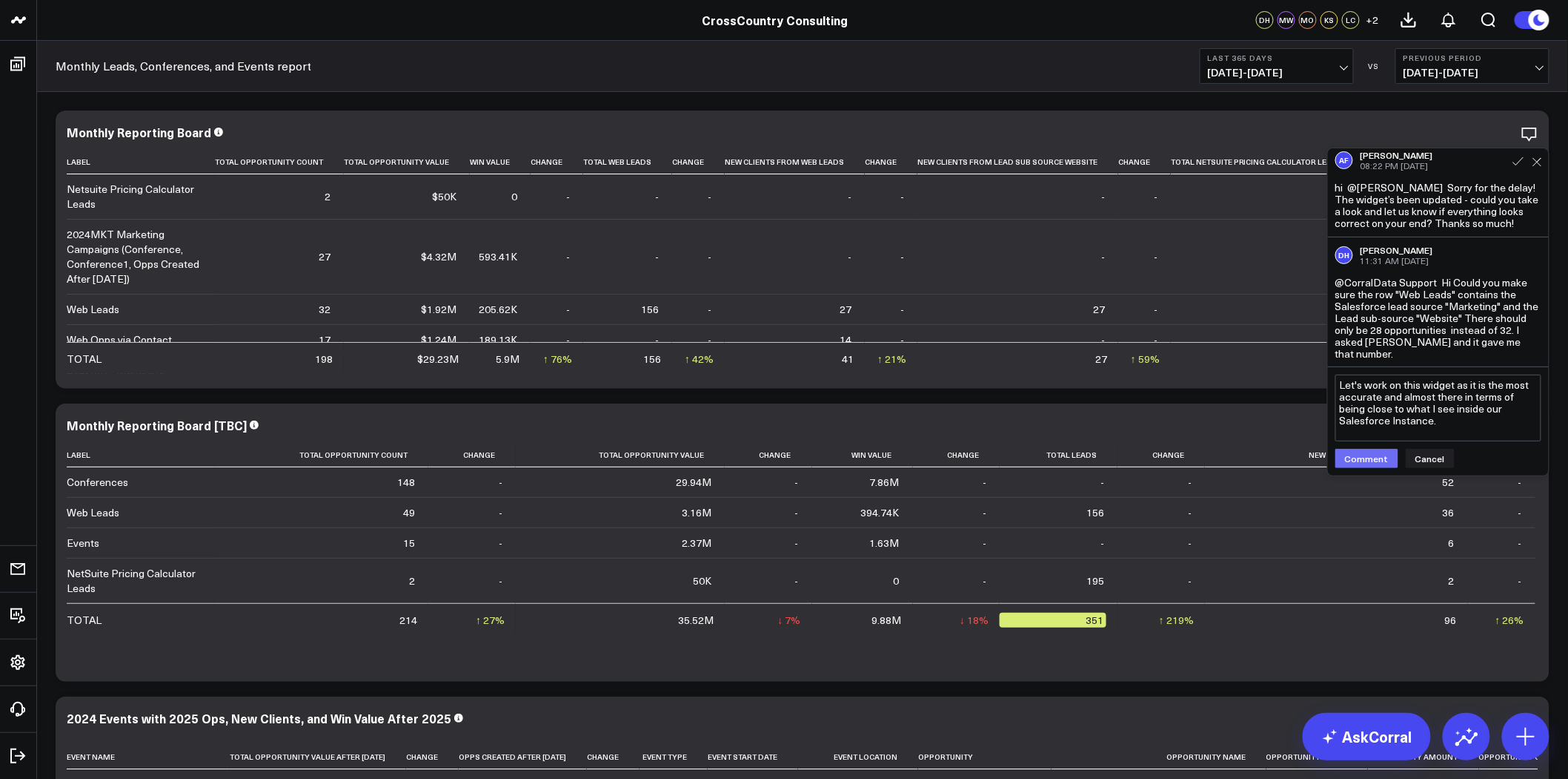
type textarea "Let's work on this widget as it is the most accurate and almost there in terms …"
click at [1370, 453] on button "Comment" at bounding box center [1366, 458] width 63 height 19
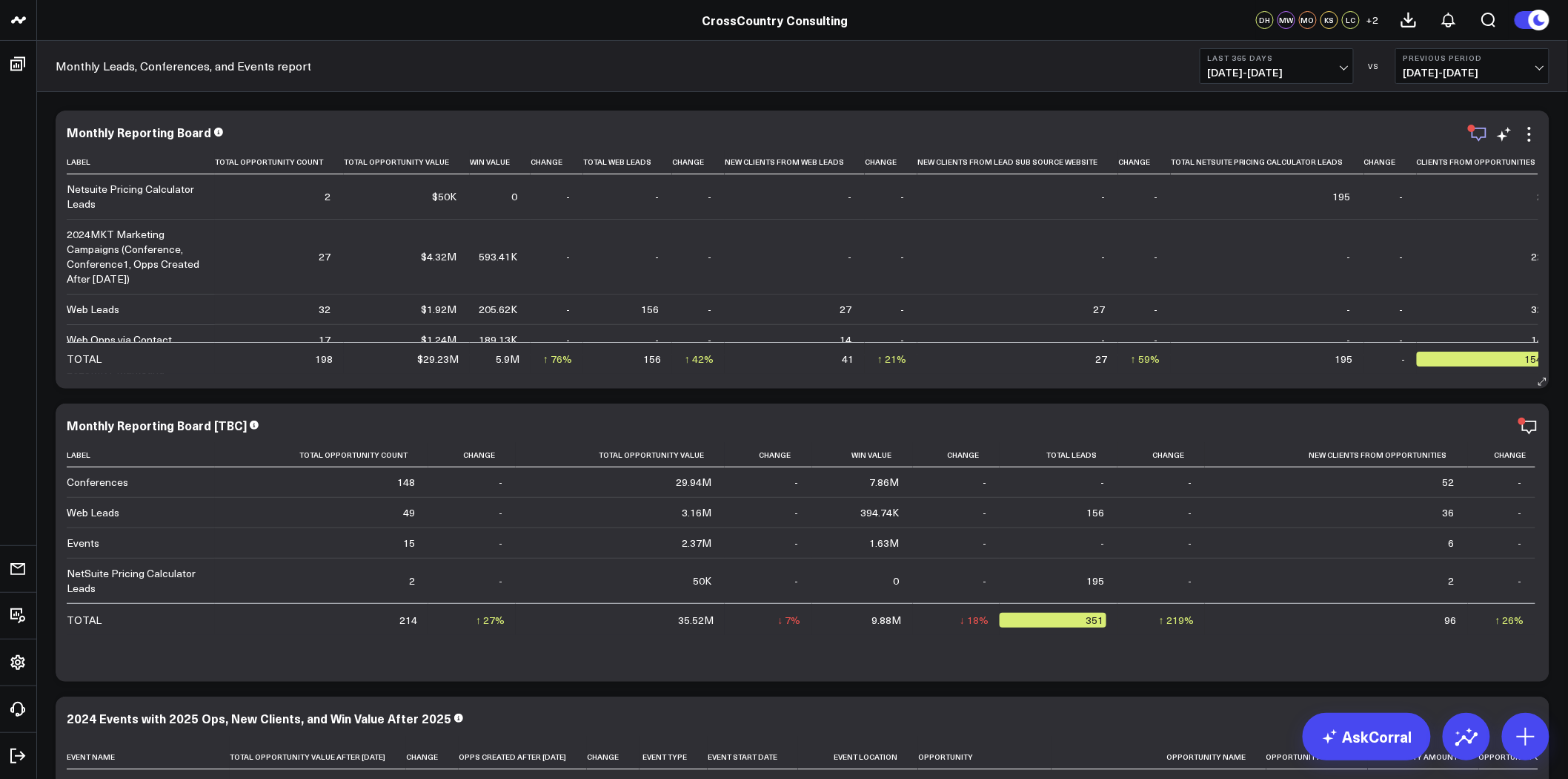
click at [1483, 135] on icon "button" at bounding box center [1479, 134] width 18 height 18
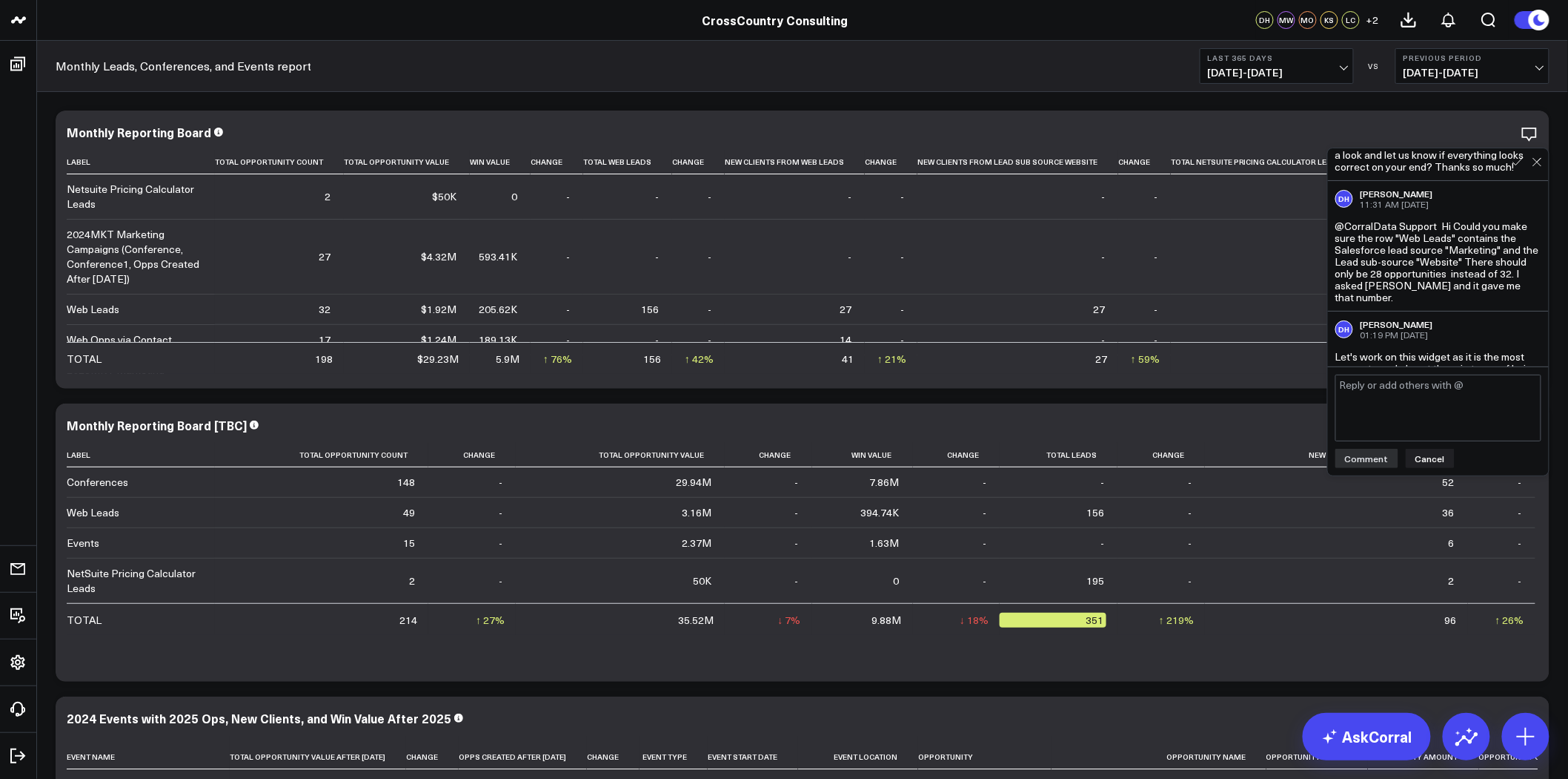
scroll to position [315, 0]
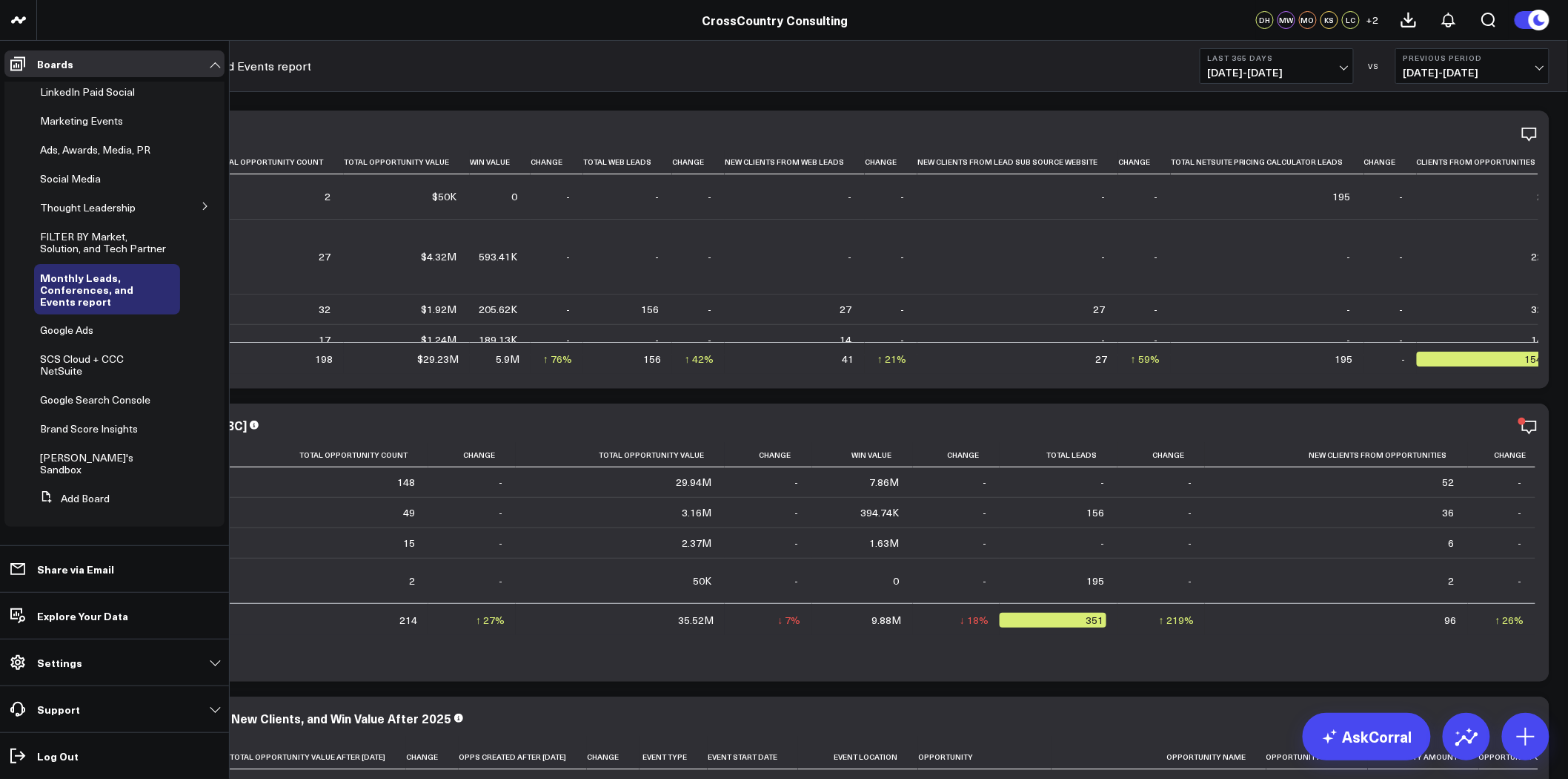
scroll to position [0, 0]
